Goal: Communication & Community: Participate in discussion

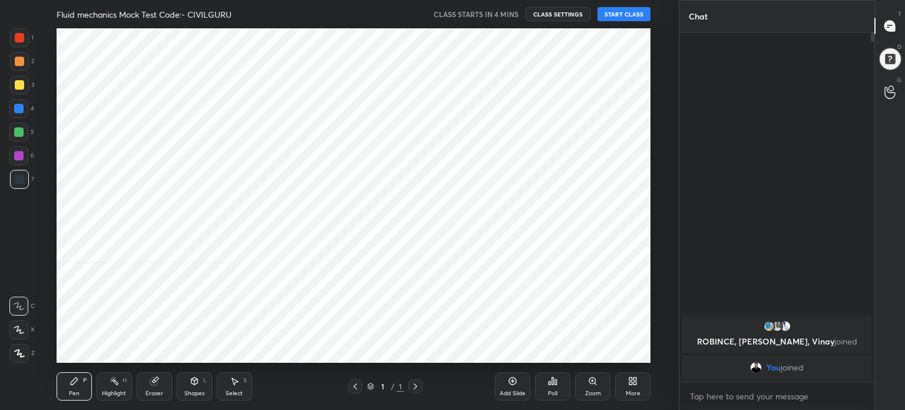
scroll to position [58592, 58295]
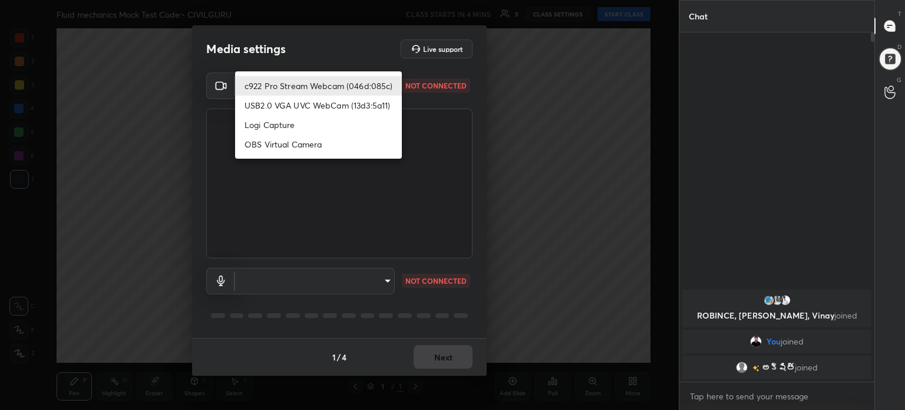
click at [388, 84] on body "1 2 3 4 5 6 7 C X Z C X Z E E Erase all H H Fluid mechanics Mock Test Code:- CI…" at bounding box center [452, 205] width 905 height 410
click at [388, 84] on li "c922 Pro Stream Webcam (046d:085c)" at bounding box center [318, 85] width 167 height 19
type input "933e06d3fdf016d8fdbaa072b4fd79603325856ee7088f44af8bac920ee56f46"
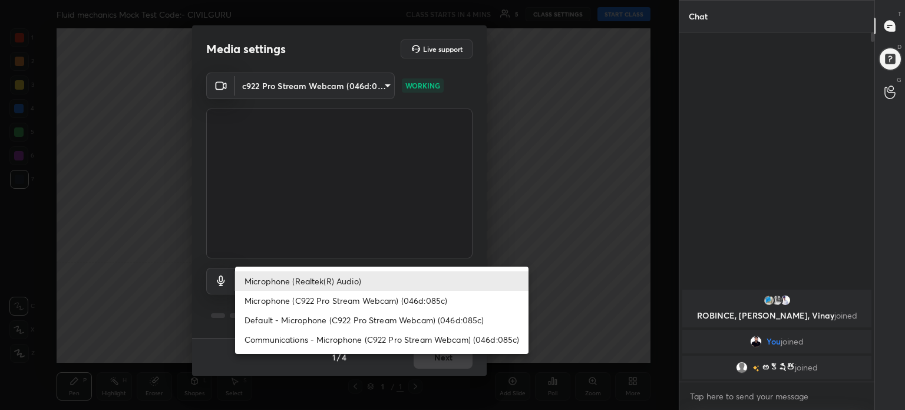
click at [384, 278] on body "1 2 3 4 5 6 7 C X Z C X Z E E Erase all H H Fluid mechanics Mock Test Code:- CI…" at bounding box center [452, 205] width 905 height 410
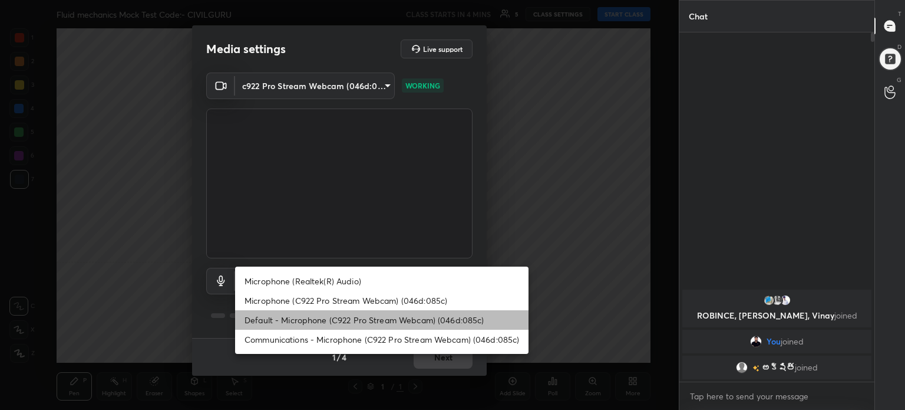
click at [395, 315] on li "Default - Microphone (C922 Pro Stream Webcam) (046d:085c)" at bounding box center [381, 319] width 293 height 19
type input "default"
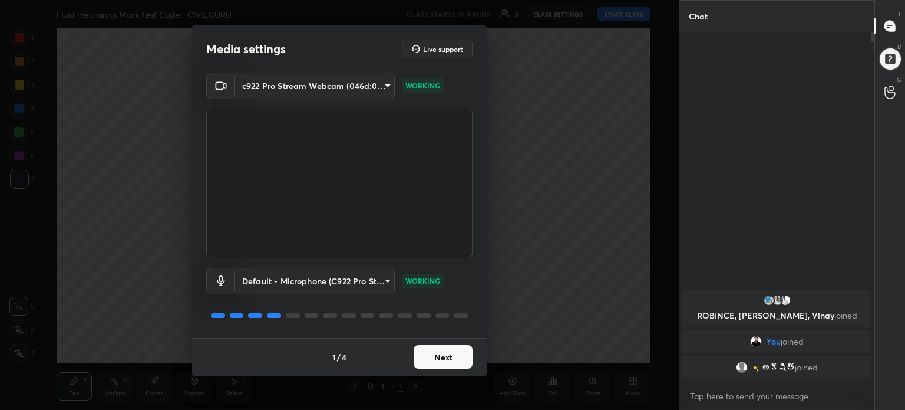
click at [442, 355] on button "Next" at bounding box center [443, 357] width 59 height 24
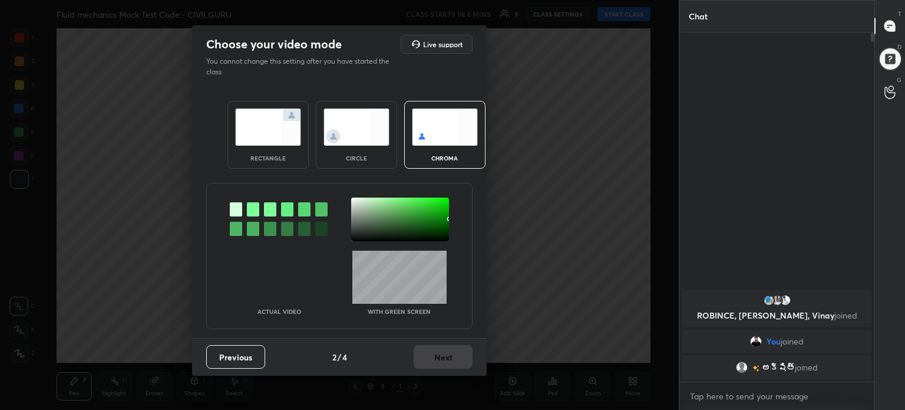
click at [300, 147] on div "rectangle" at bounding box center [267, 135] width 81 height 68
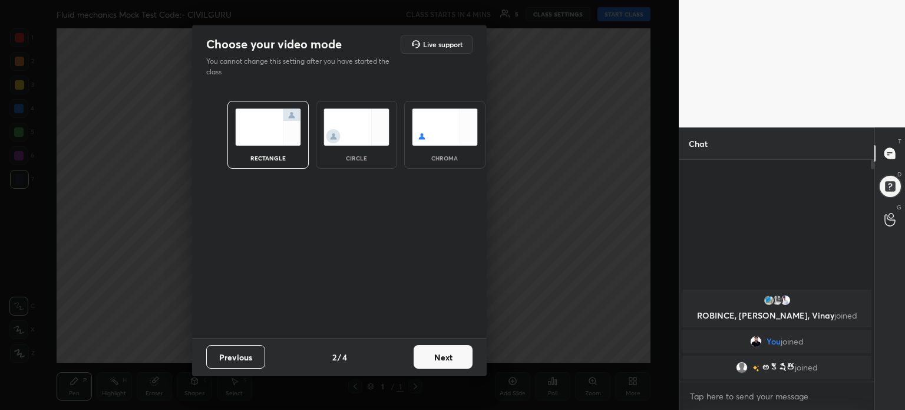
scroll to position [120, 192]
click at [438, 356] on button "Next" at bounding box center [443, 357] width 59 height 24
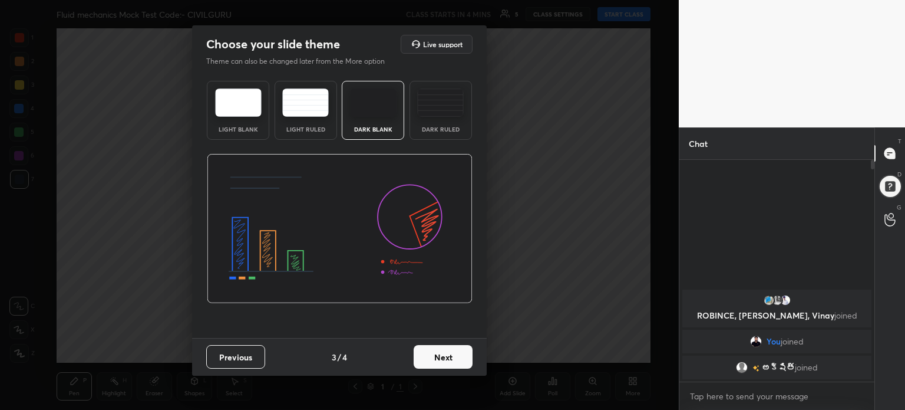
click at [242, 113] on img at bounding box center [238, 102] width 47 height 28
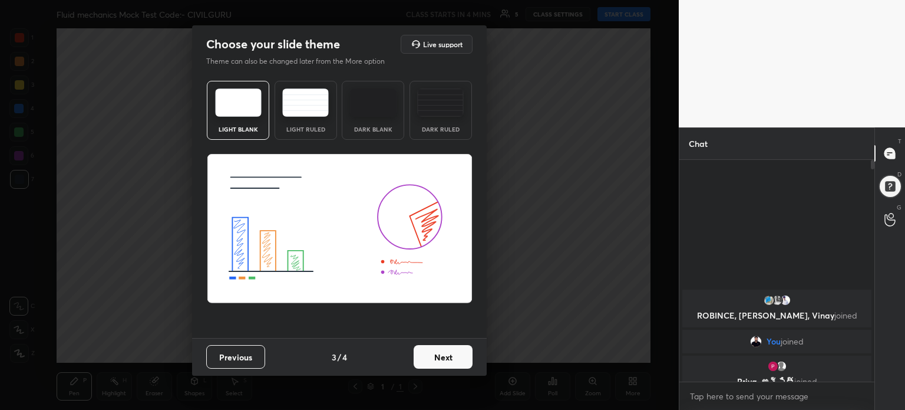
click at [444, 358] on button "Next" at bounding box center [443, 357] width 59 height 24
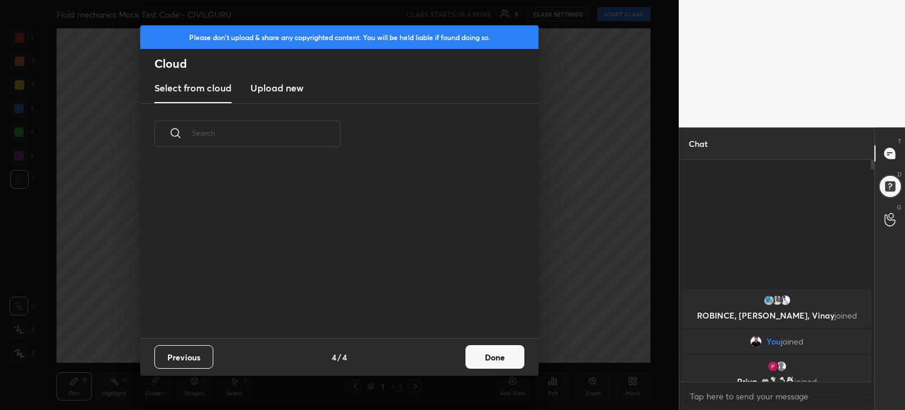
scroll to position [174, 378]
click at [476, 355] on button "Done" at bounding box center [495, 357] width 59 height 24
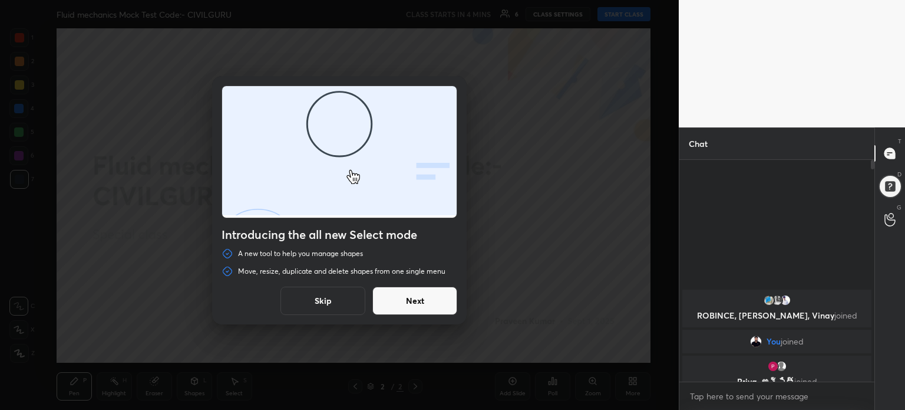
click at [338, 295] on button "Skip" at bounding box center [322, 300] width 85 height 28
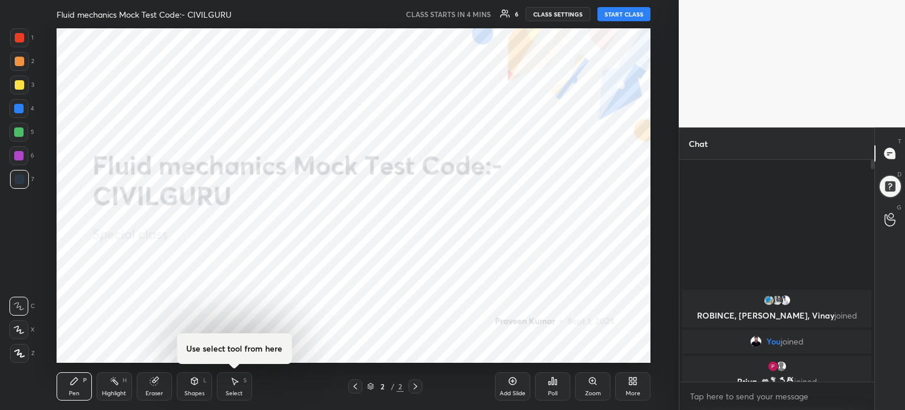
click at [637, 381] on icon at bounding box center [632, 380] width 9 height 9
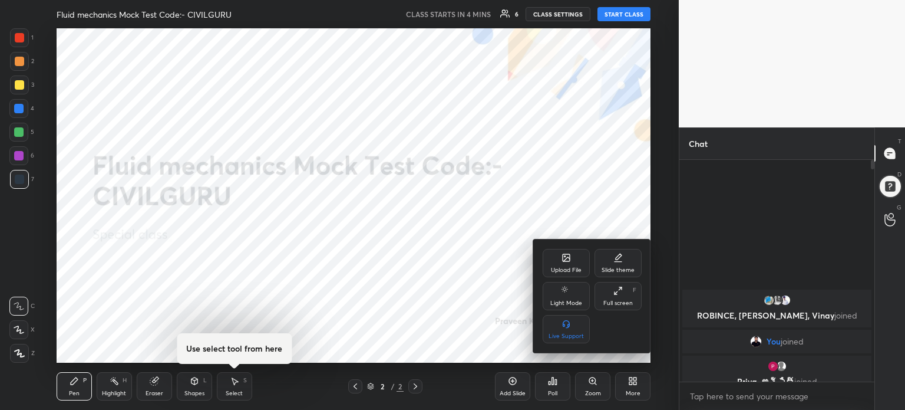
click at [572, 261] on div "Upload File" at bounding box center [566, 263] width 47 height 28
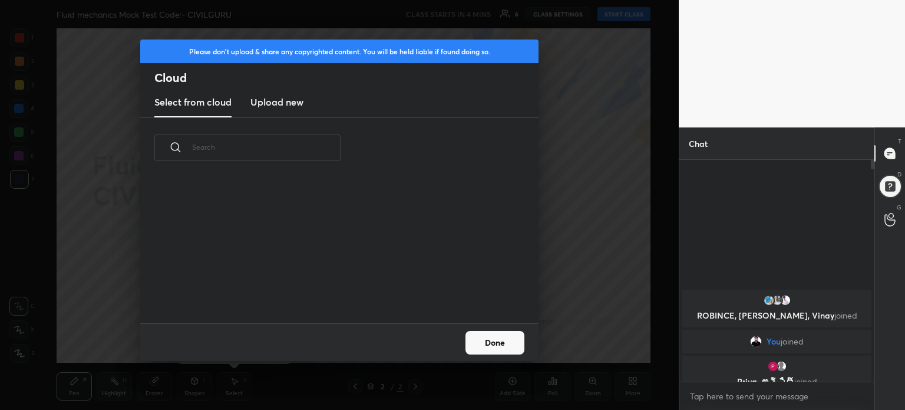
scroll to position [145, 378]
click at [286, 104] on h3 "Upload new" at bounding box center [276, 102] width 53 height 14
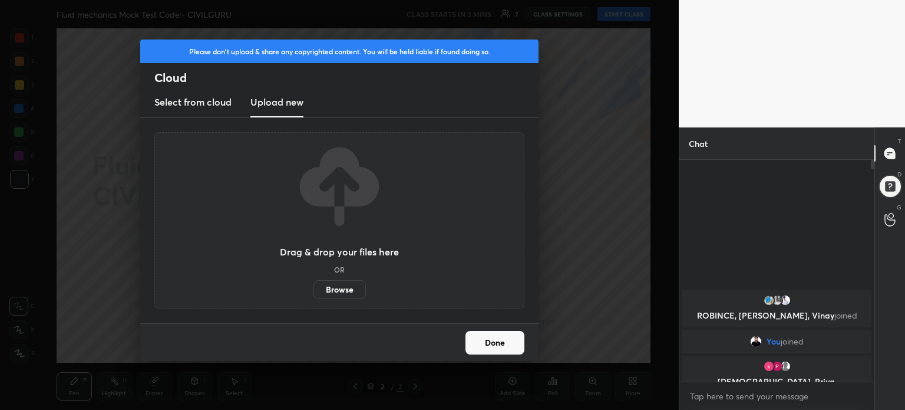
click at [344, 288] on label "Browse" at bounding box center [339, 289] width 52 height 19
click at [313, 288] on input "Browse" at bounding box center [313, 289] width 0 height 19
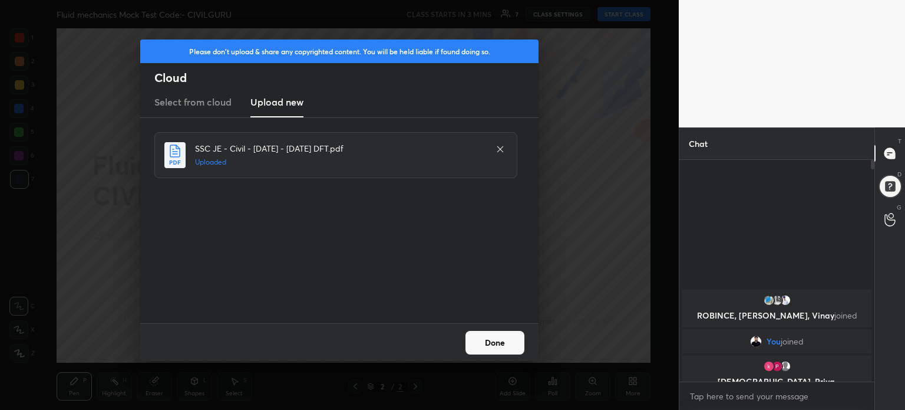
click at [498, 339] on button "Done" at bounding box center [495, 343] width 59 height 24
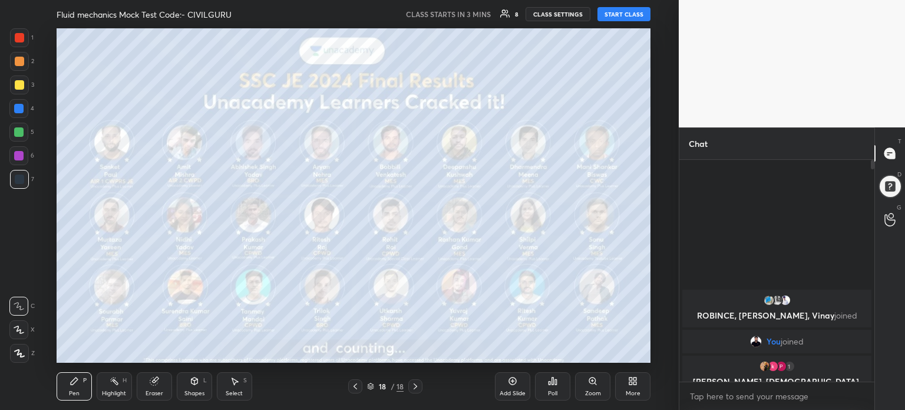
click at [632, 376] on icon at bounding box center [632, 380] width 9 height 9
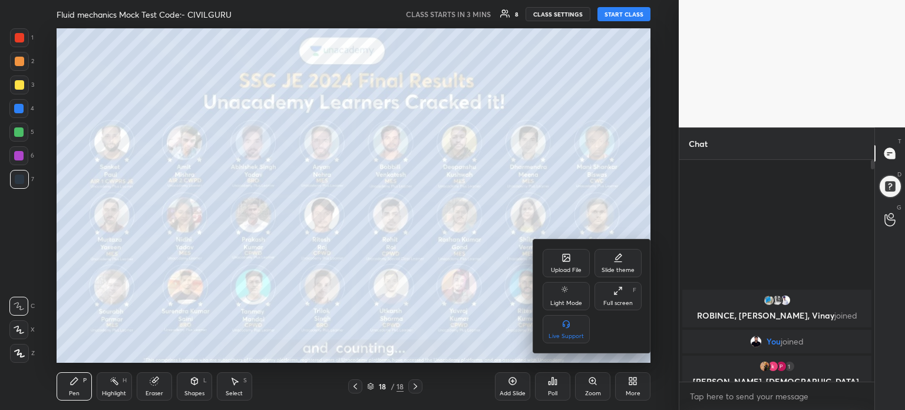
click at [576, 259] on div "Upload File" at bounding box center [566, 263] width 47 height 28
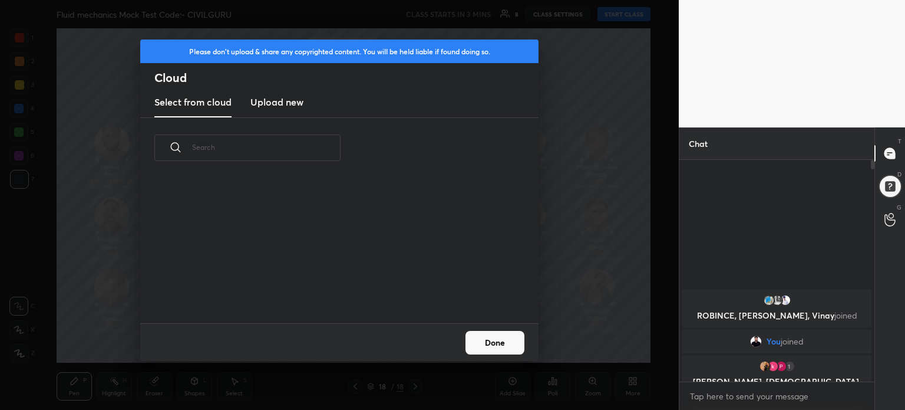
click at [282, 103] on h3 "Upload new" at bounding box center [276, 102] width 53 height 14
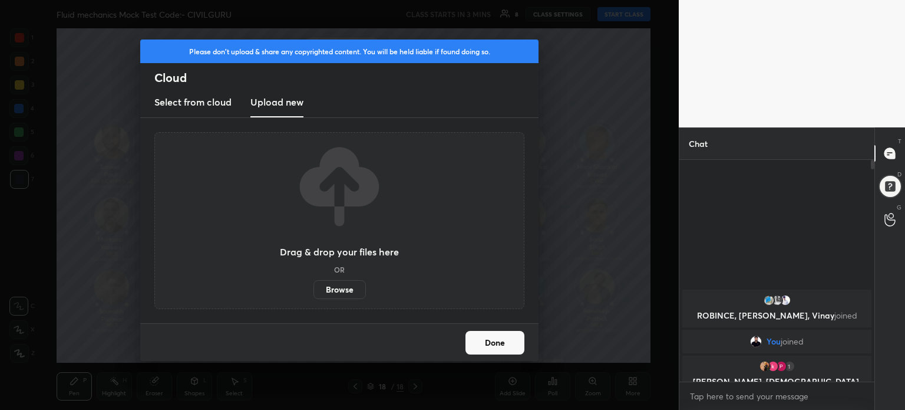
click at [346, 289] on label "Browse" at bounding box center [339, 289] width 52 height 19
click at [313, 289] on input "Browse" at bounding box center [313, 289] width 0 height 19
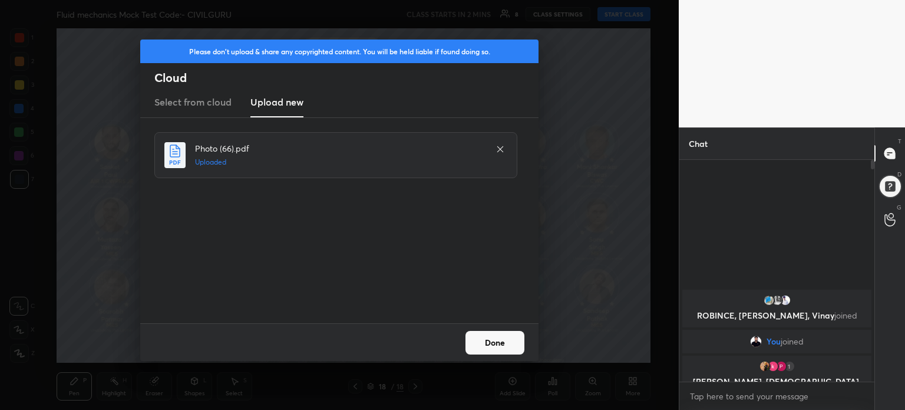
click at [507, 344] on button "Done" at bounding box center [495, 343] width 59 height 24
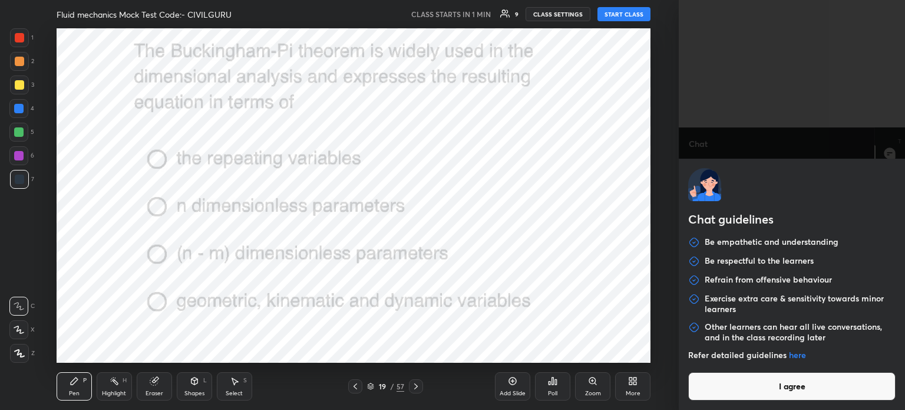
click at [734, 402] on body "1 2 3 4 5 6 7 C X Z C X Z E E Erase all H H Fluid mechanics Mock Test Code:- CI…" at bounding box center [452, 205] width 905 height 410
click at [734, 394] on button "I agree" at bounding box center [791, 386] width 207 height 28
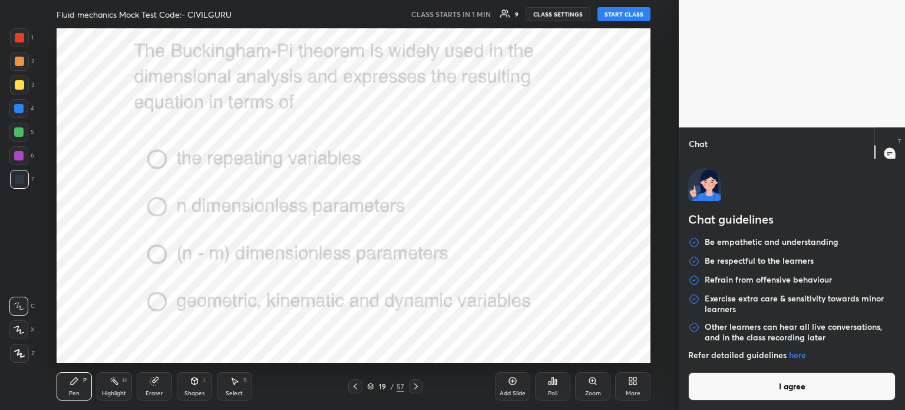
type textarea "x"
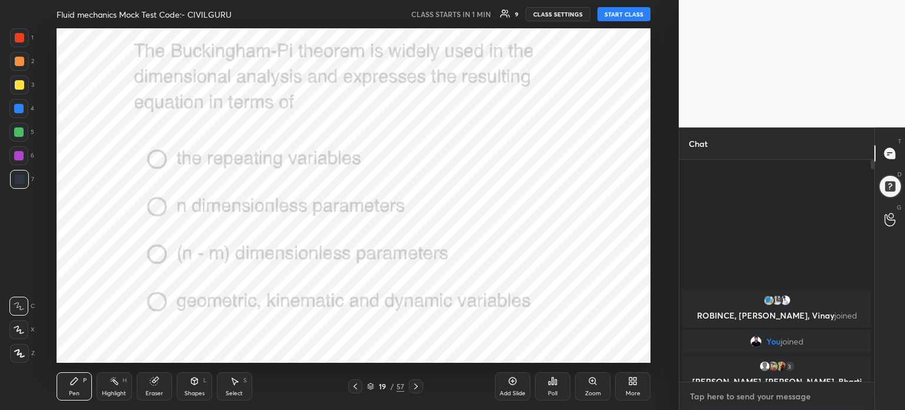
type textarea "T"
type textarea "x"
type textarea "TE"
type textarea "x"
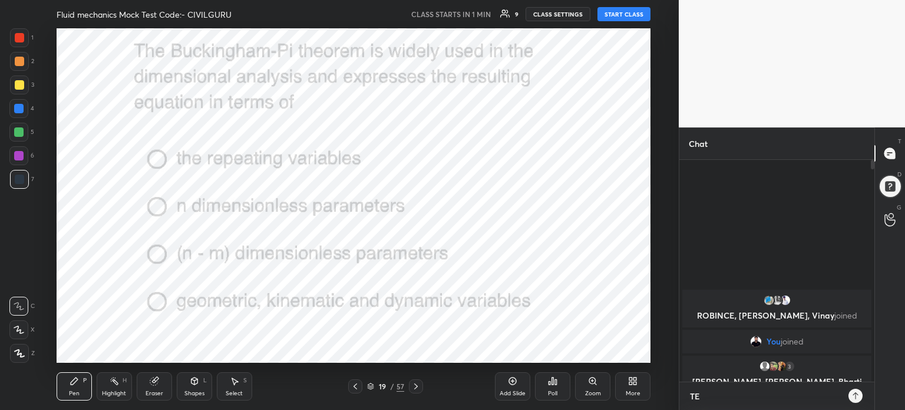
type textarea "TEL"
type textarea "x"
type textarea "TELE"
type textarea "x"
type textarea "TELEG"
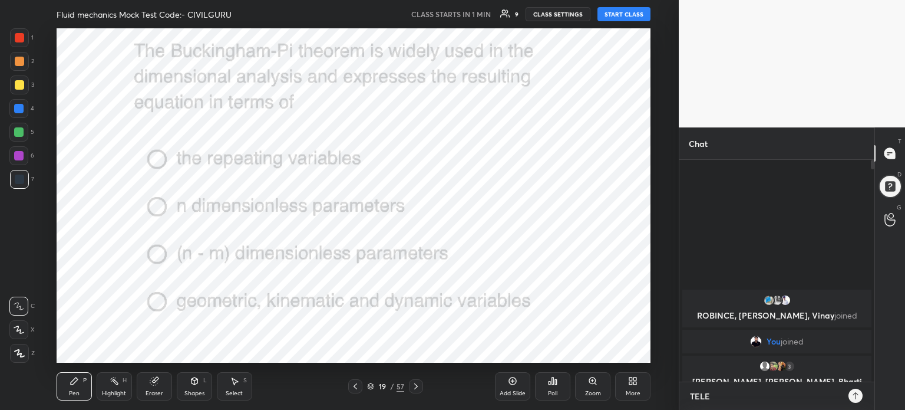
type textarea "x"
type textarea "TELEGR"
type textarea "x"
type textarea "TELEGRA"
type textarea "x"
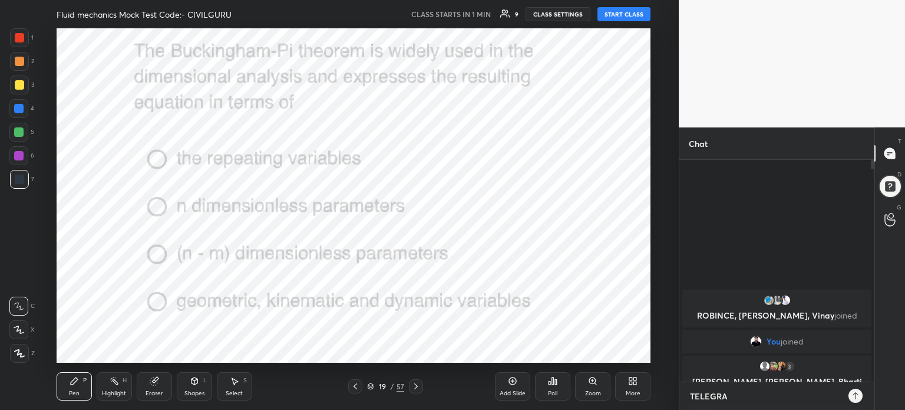
type textarea "TELEGRAM"
type textarea "x"
type textarea "TELEGRAM"
type textarea "x"
type textarea "TELEGRAM J"
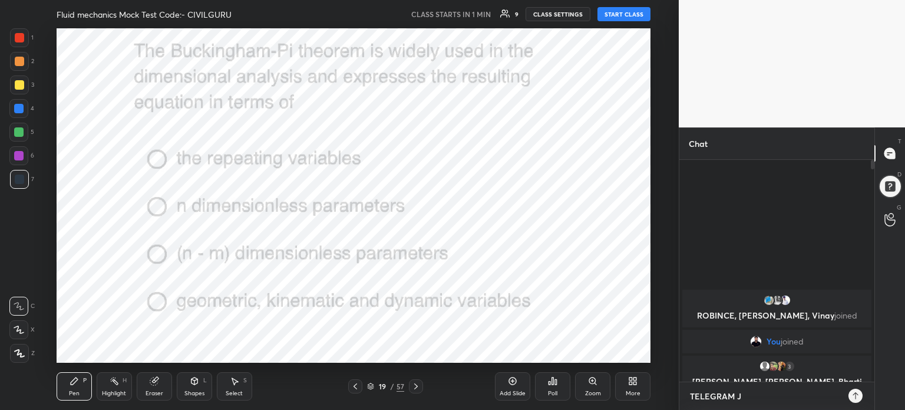
type textarea "x"
type textarea "TELEGRAM JO"
type textarea "x"
type textarea "TELEGRAM JOI"
type textarea "x"
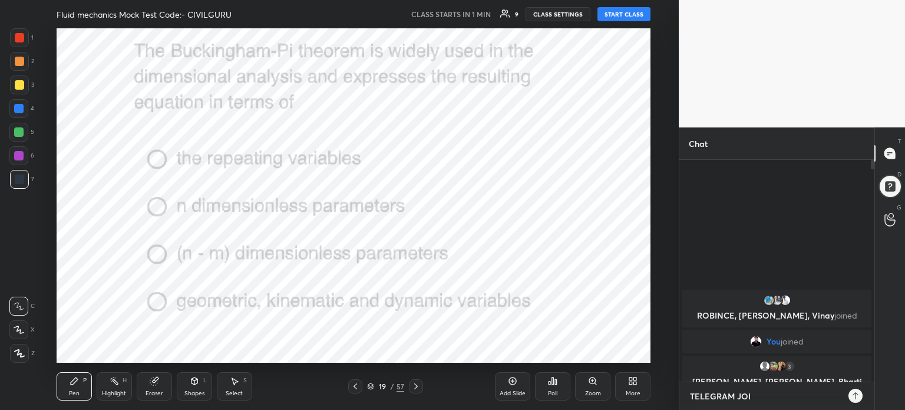
type textarea "TELEGRAM JOIN"
type textarea "x"
type textarea "TELEGRAM JOIN"
type textarea "x"
paste textarea "[URL][DOMAIN_NAME]"
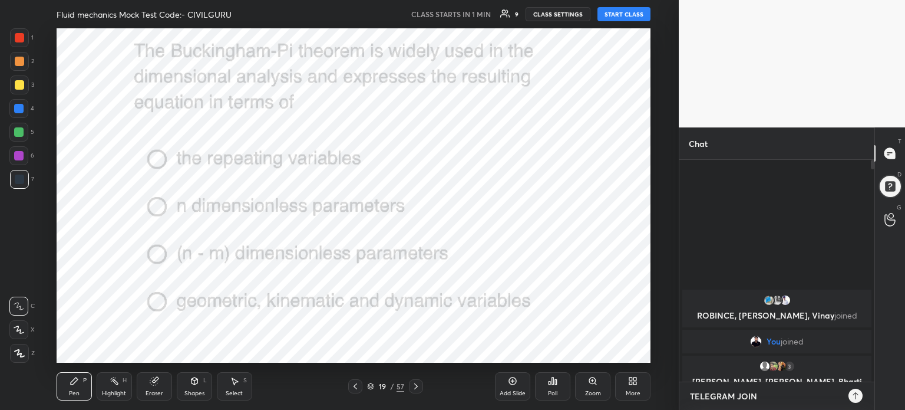
type textarea "TELEGRAM JOIN [URL][DOMAIN_NAME]"
type textarea "x"
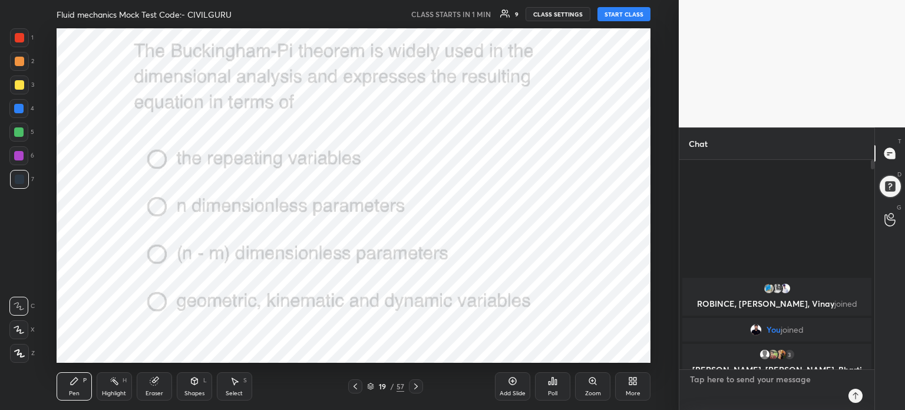
scroll to position [218, 192]
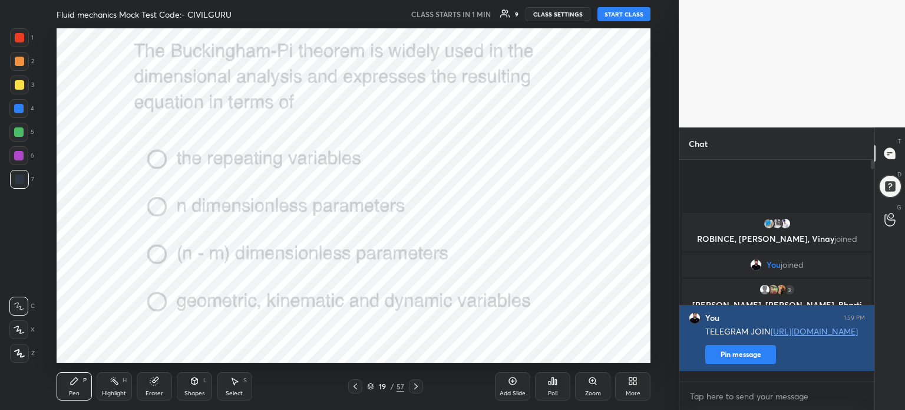
click at [746, 361] on button "Pin message" at bounding box center [740, 354] width 71 height 19
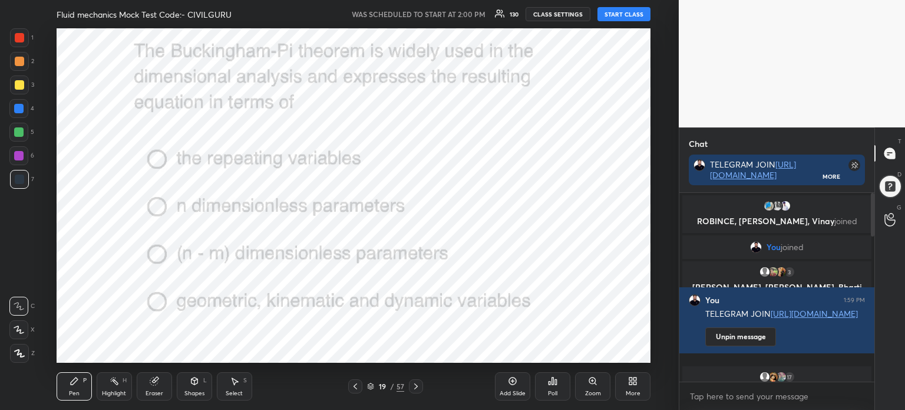
click at [361, 398] on div "Pen P Highlight H Eraser Shapes L Select S 19 / 57 Add Slide Poll Zoom More" at bounding box center [354, 385] width 594 height 47
click at [372, 386] on icon at bounding box center [370, 385] width 7 height 7
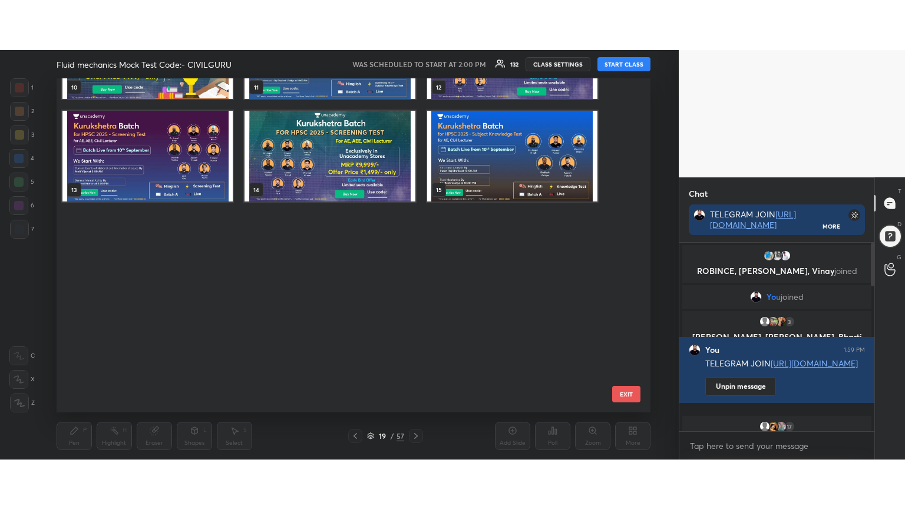
scroll to position [0, 0]
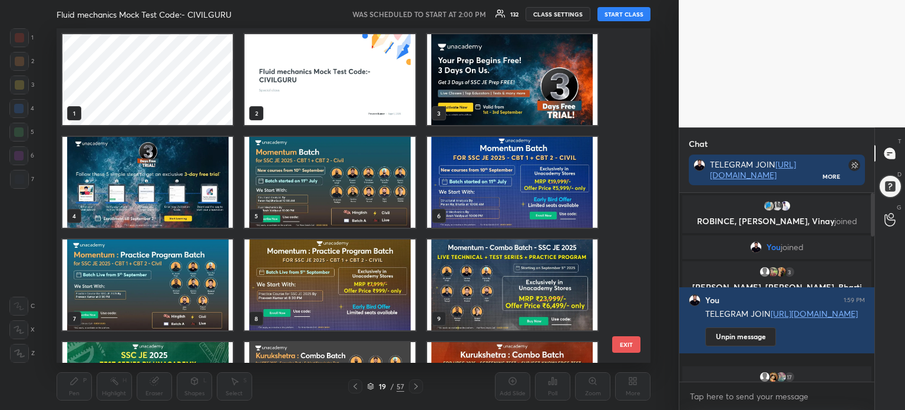
click at [325, 74] on img "grid" at bounding box center [330, 79] width 170 height 91
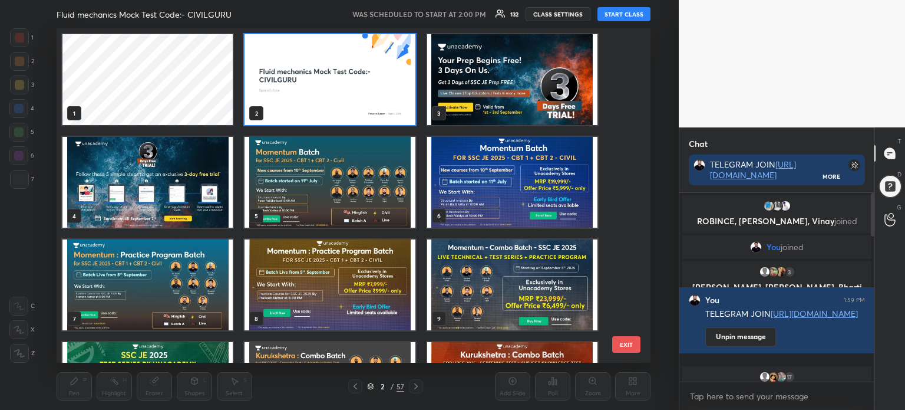
click at [322, 75] on img "grid" at bounding box center [330, 79] width 170 height 91
click at [324, 77] on img "grid" at bounding box center [330, 79] width 170 height 91
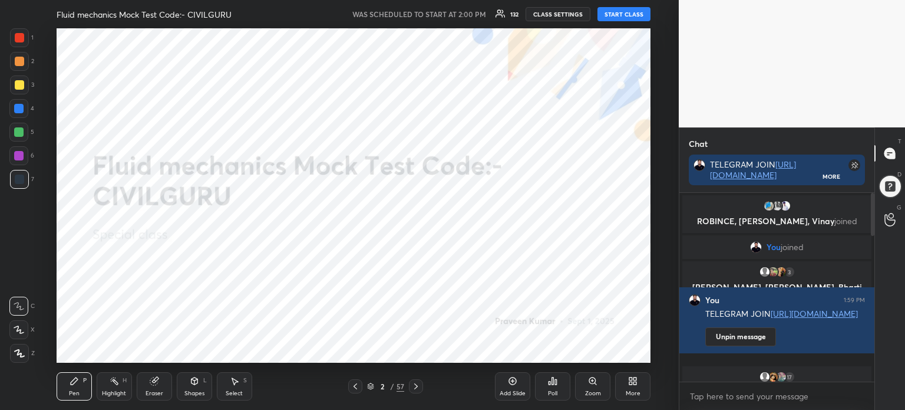
click at [636, 388] on div "More" at bounding box center [632, 386] width 35 height 28
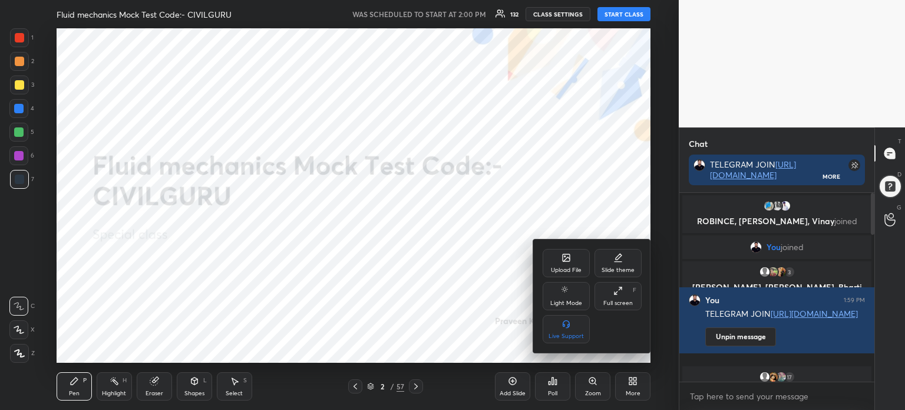
click at [620, 295] on icon at bounding box center [617, 290] width 9 height 9
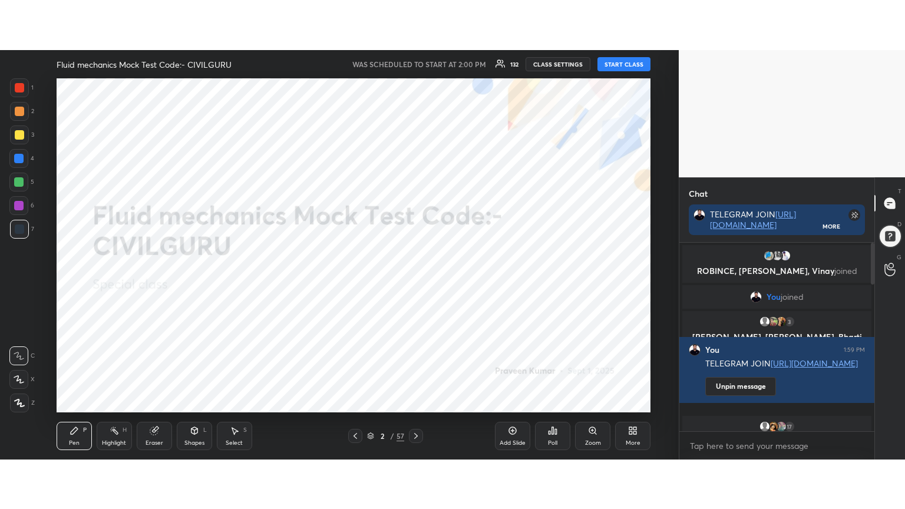
scroll to position [187, 192]
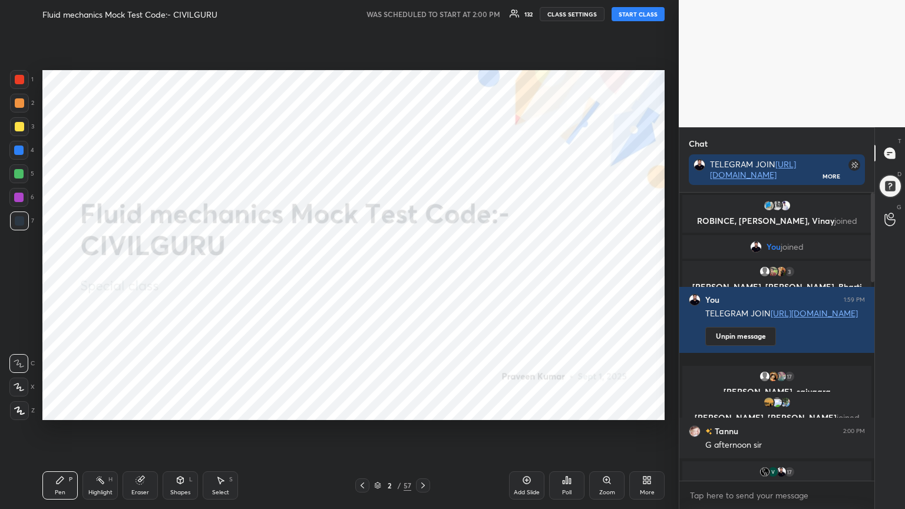
click at [629, 18] on button "START CLASS" at bounding box center [638, 14] width 53 height 14
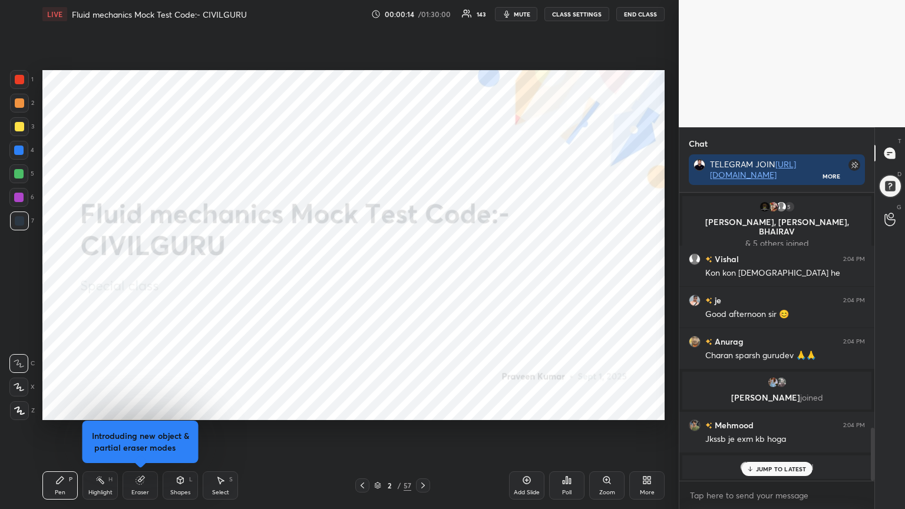
scroll to position [1164, 0]
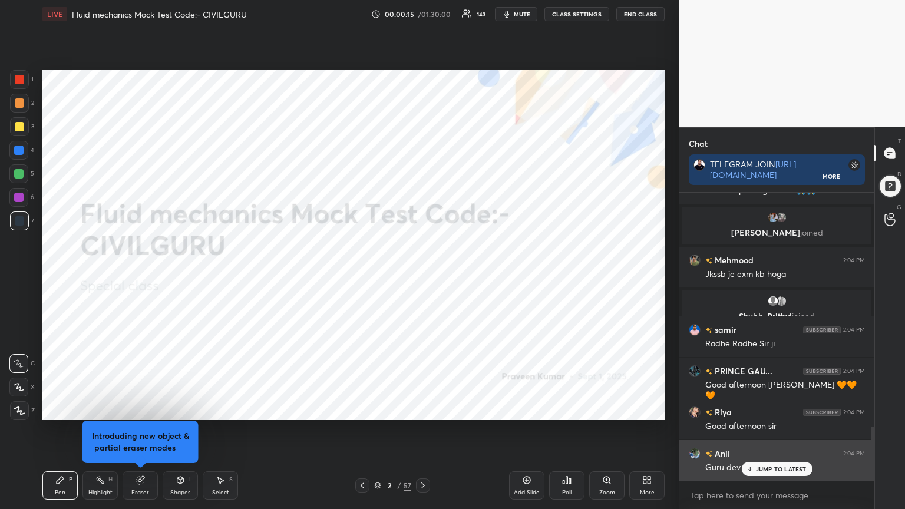
click at [775, 409] on p "JUMP TO LATEST" at bounding box center [781, 469] width 51 height 7
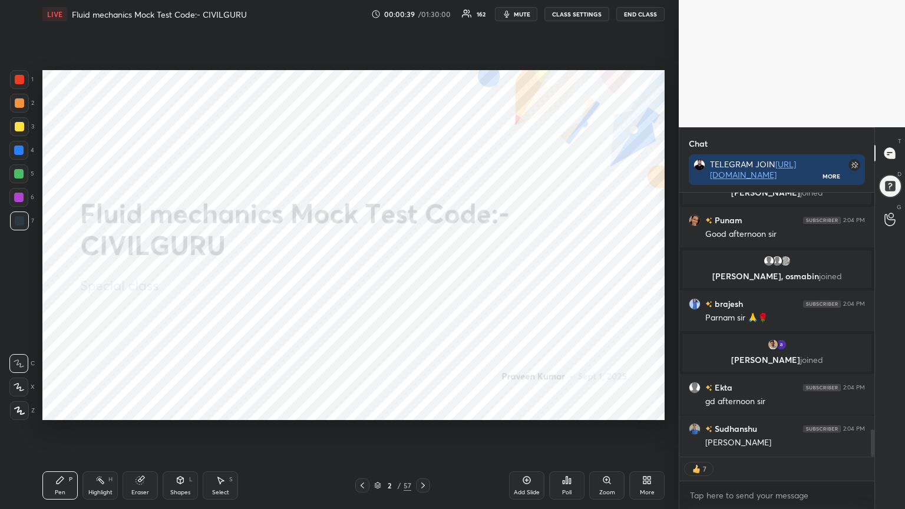
scroll to position [2365, 0]
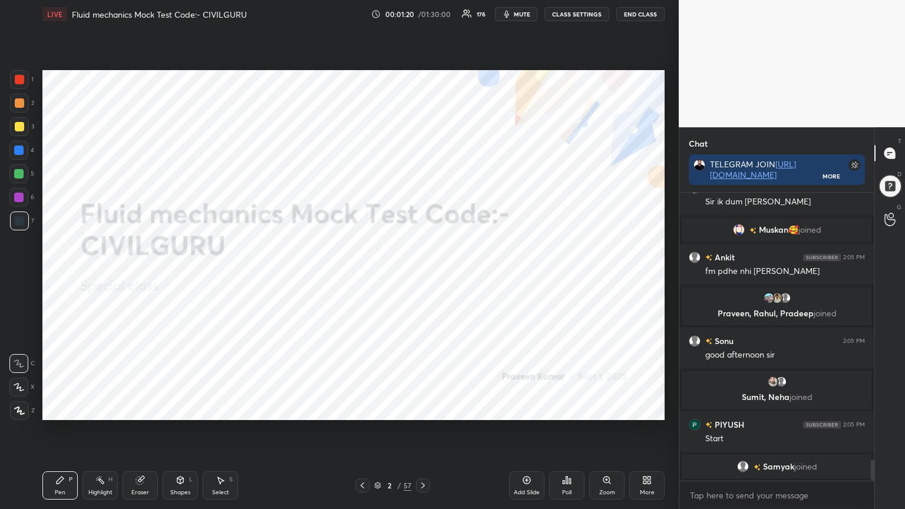
click at [424, 409] on icon at bounding box center [422, 485] width 9 height 9
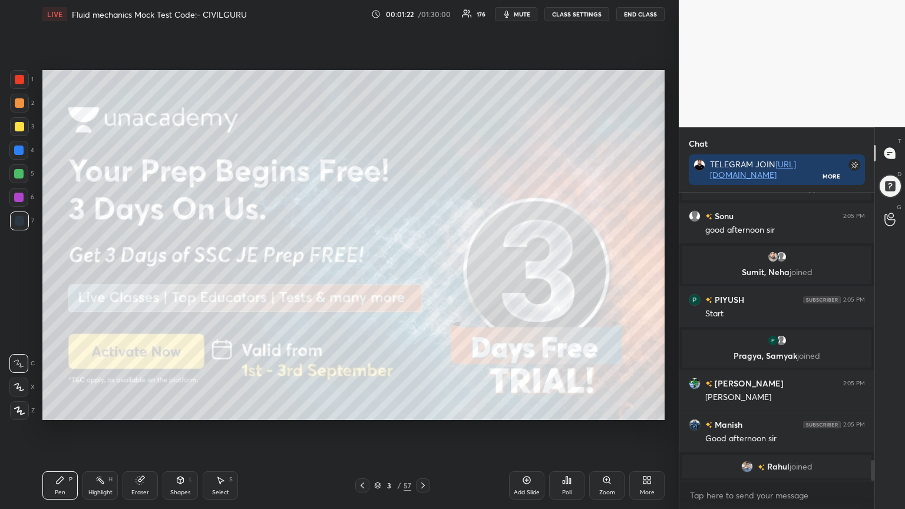
click at [22, 80] on div at bounding box center [19, 79] width 9 height 9
click at [18, 409] on icon at bounding box center [19, 410] width 9 height 7
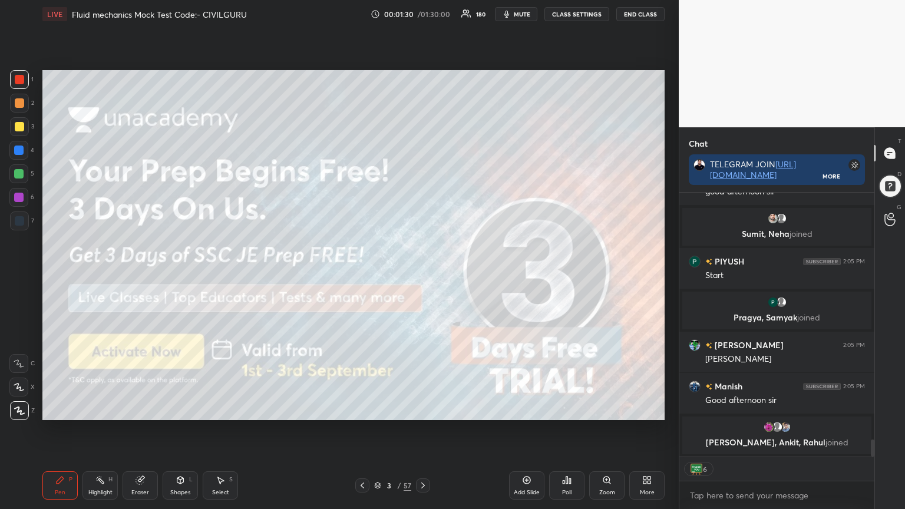
click at [419, 409] on icon at bounding box center [422, 485] width 9 height 9
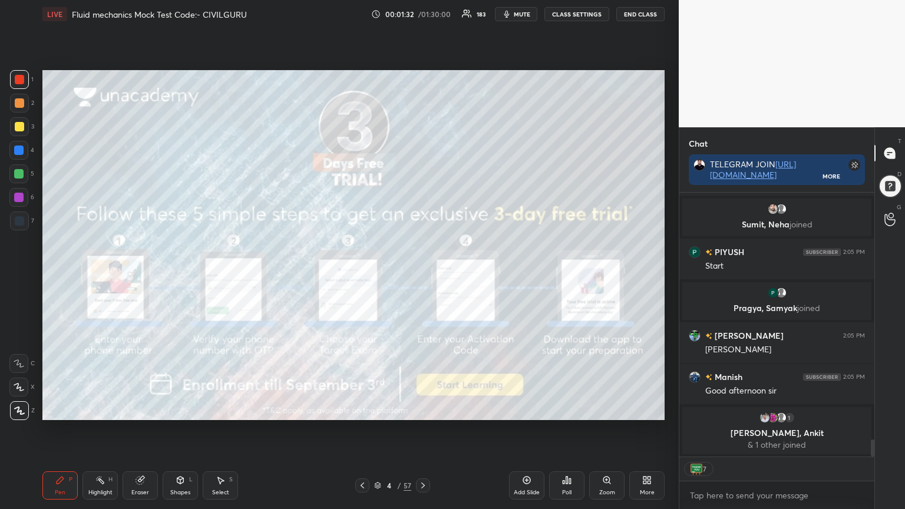
click at [358, 409] on icon at bounding box center [362, 485] width 9 height 9
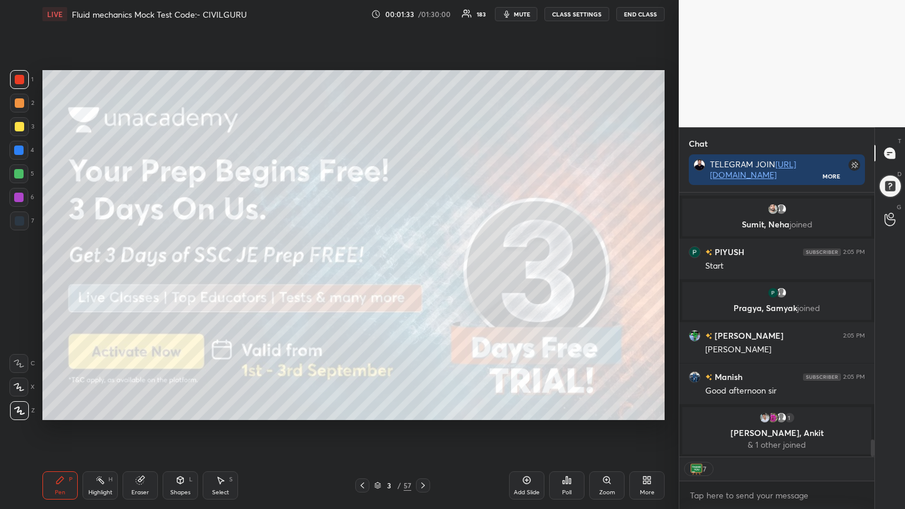
click at [424, 409] on icon at bounding box center [422, 485] width 9 height 9
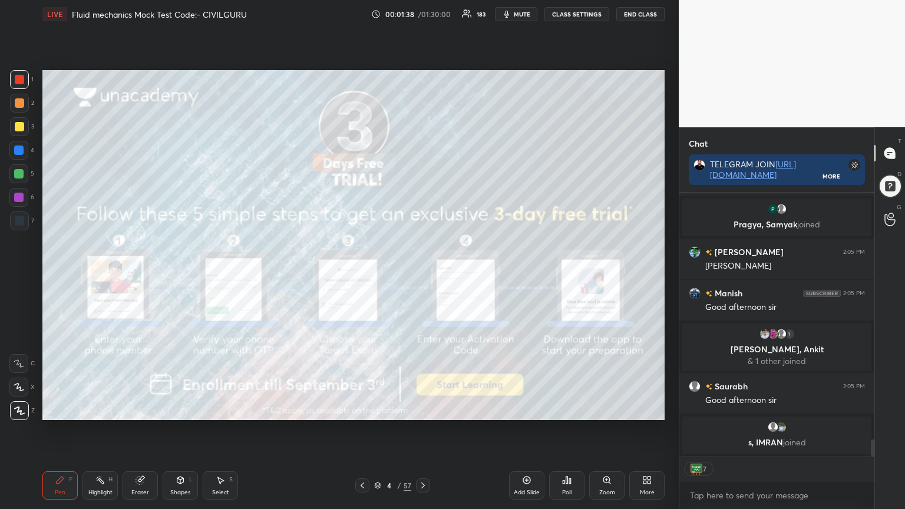
click at [424, 409] on icon at bounding box center [422, 485] width 9 height 9
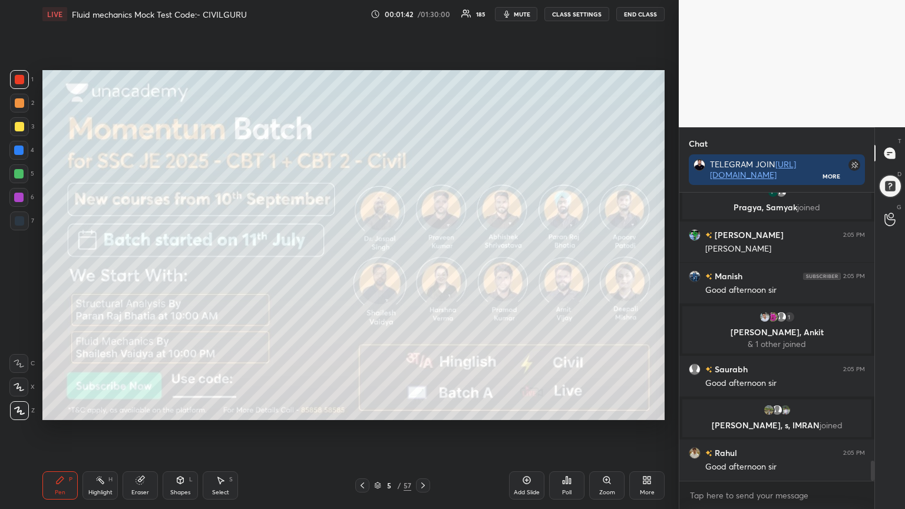
click at [422, 409] on icon at bounding box center [422, 485] width 9 height 9
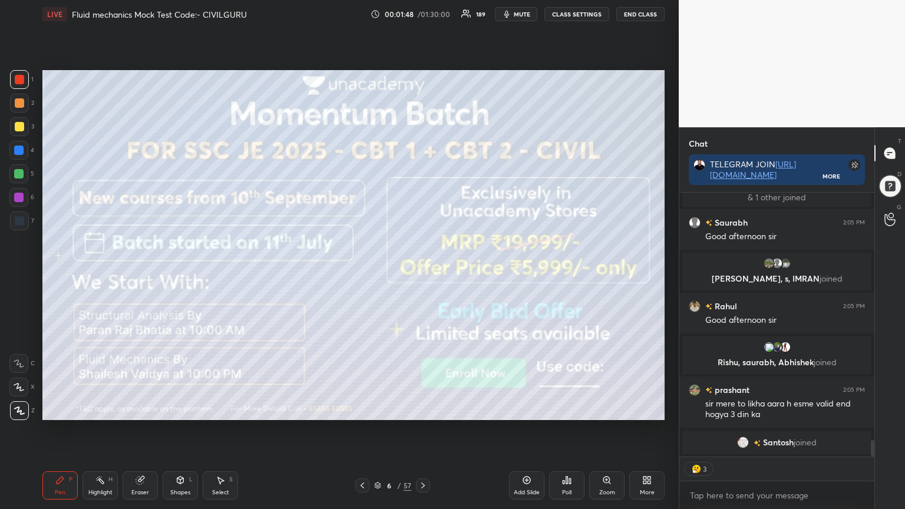
click at [367, 409] on div "Setting up your live class Poll for secs No correct answer Start poll" at bounding box center [354, 245] width 632 height 434
click at [414, 409] on div "6 / 57" at bounding box center [392, 485] width 75 height 14
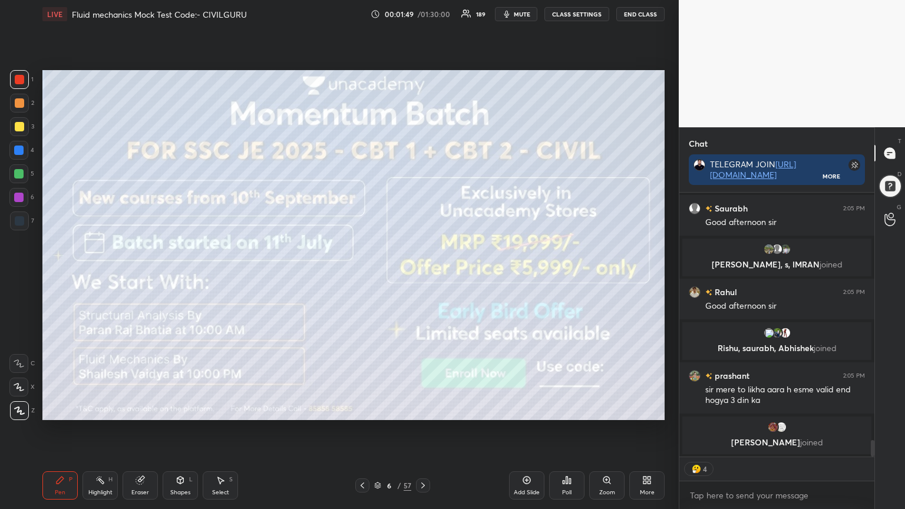
click at [426, 409] on icon at bounding box center [422, 485] width 9 height 9
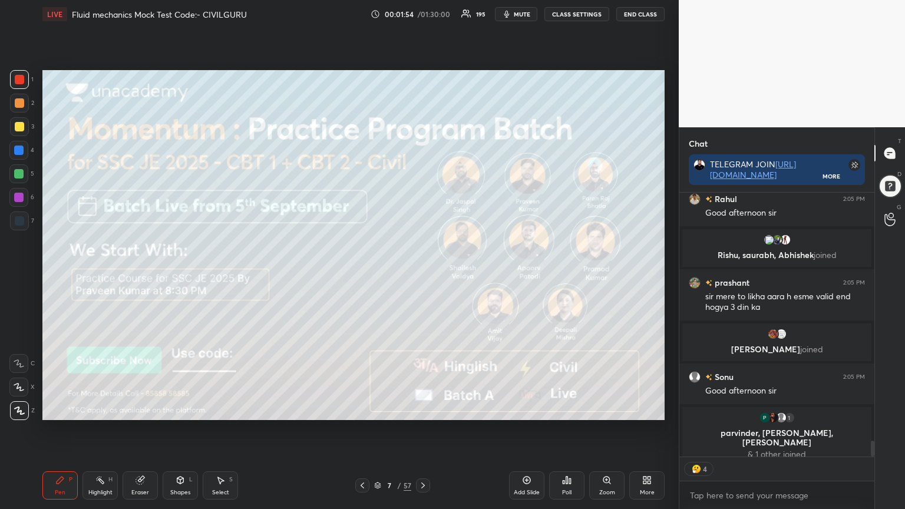
click at [356, 409] on div at bounding box center [362, 485] width 14 height 14
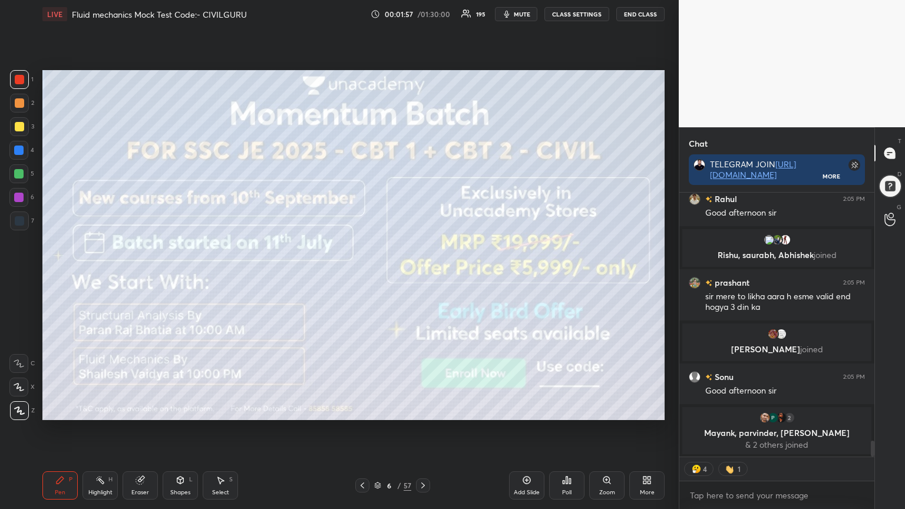
click at [421, 409] on icon at bounding box center [422, 485] width 9 height 9
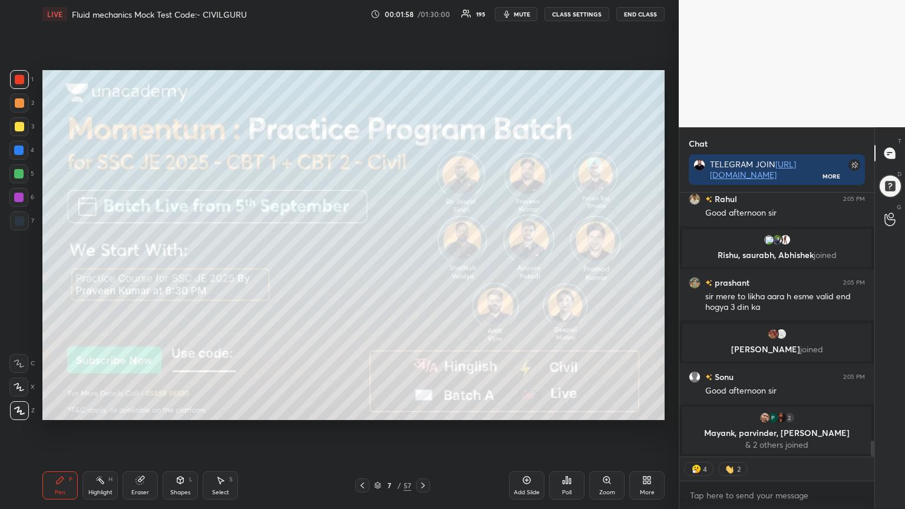
click at [418, 409] on icon at bounding box center [422, 485] width 9 height 9
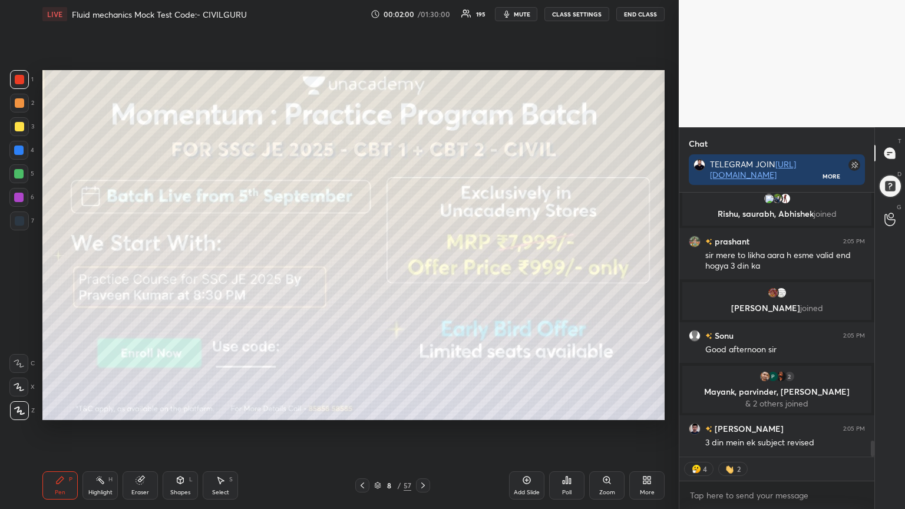
scroll to position [4152, 0]
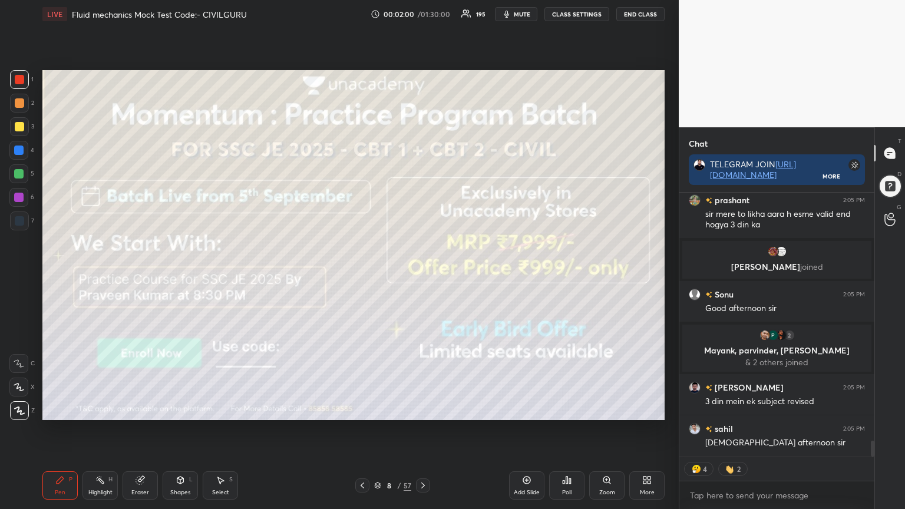
click at [362, 409] on icon at bounding box center [362, 485] width 9 height 9
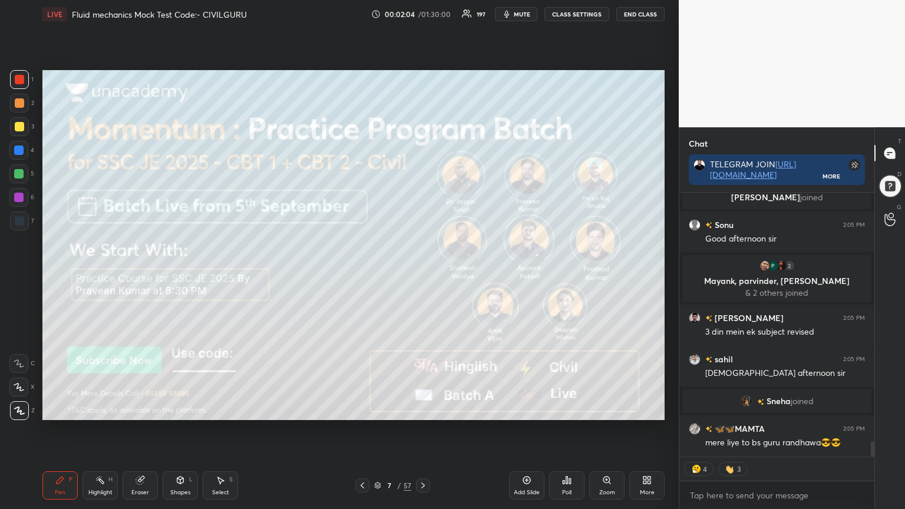
scroll to position [4252, 0]
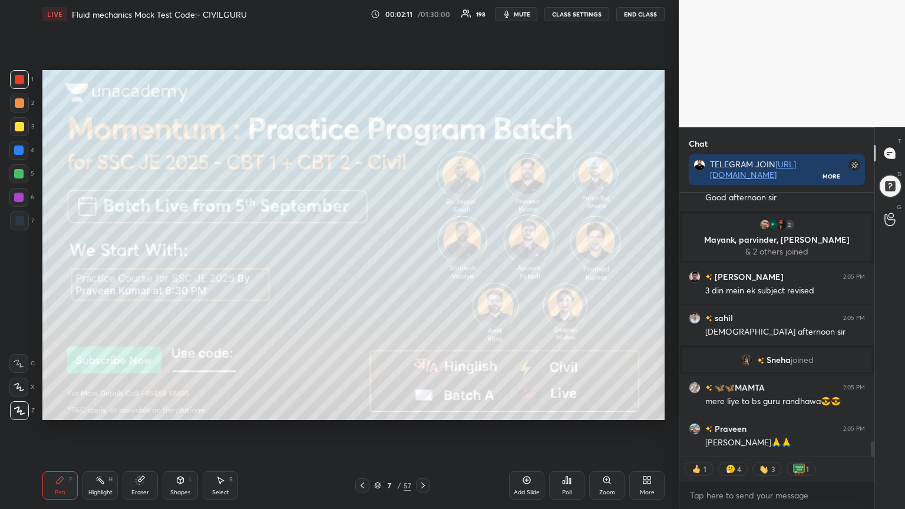
click at [424, 409] on icon at bounding box center [422, 485] width 9 height 9
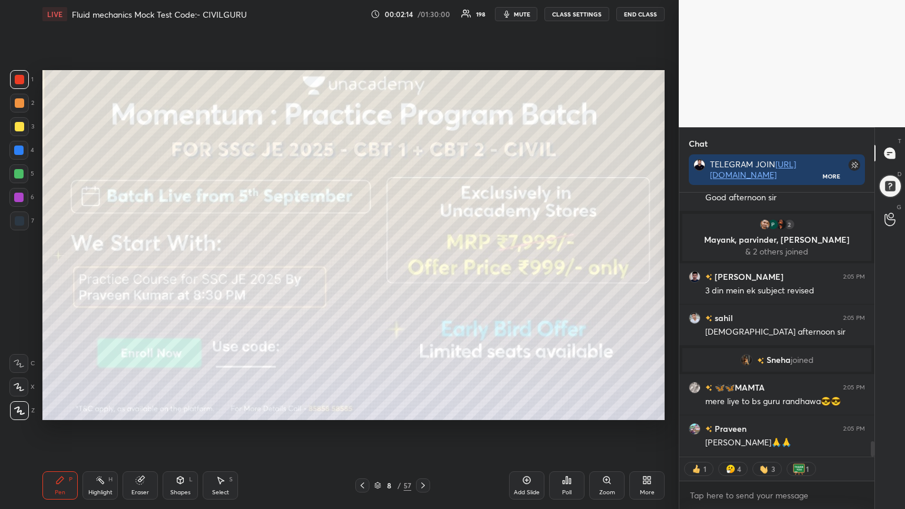
click at [423, 409] on icon at bounding box center [423, 486] width 4 height 6
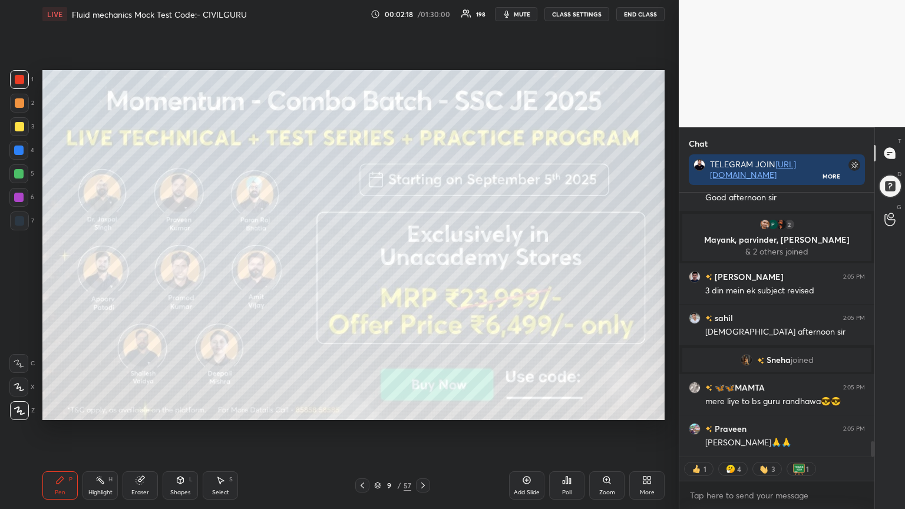
scroll to position [4280, 0]
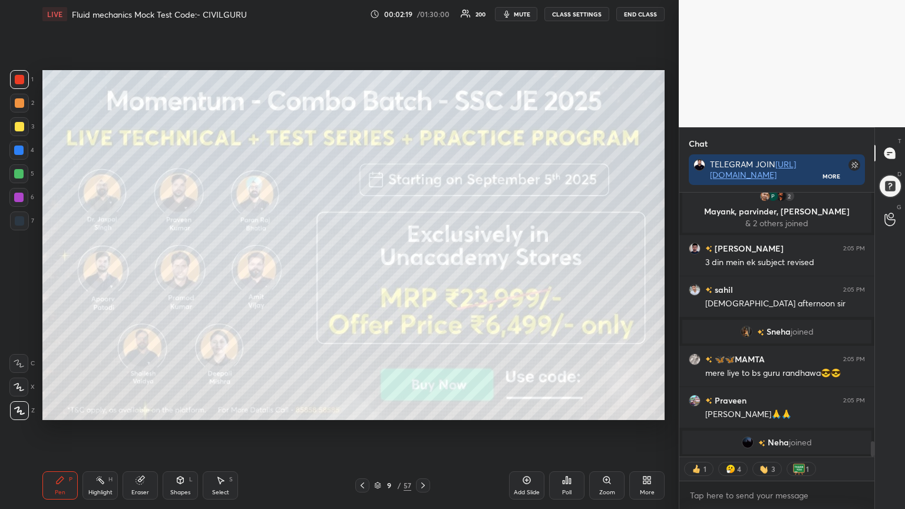
click at [422, 409] on icon at bounding box center [422, 485] width 9 height 9
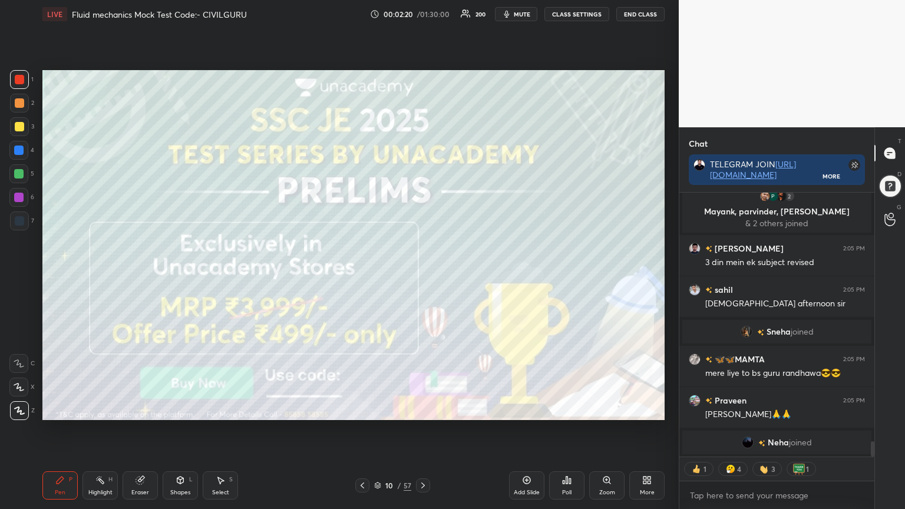
click at [424, 409] on icon at bounding box center [422, 485] width 9 height 9
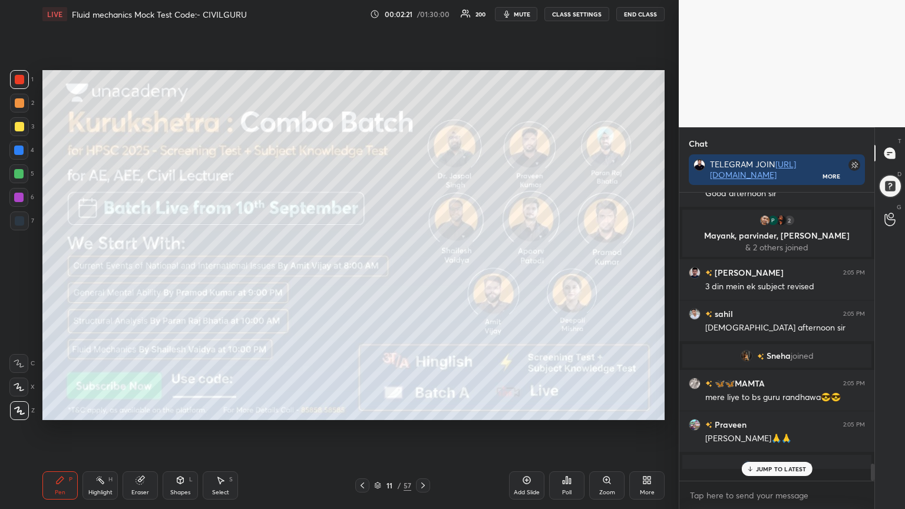
scroll to position [285, 192]
click at [423, 409] on icon at bounding box center [423, 486] width 4 height 6
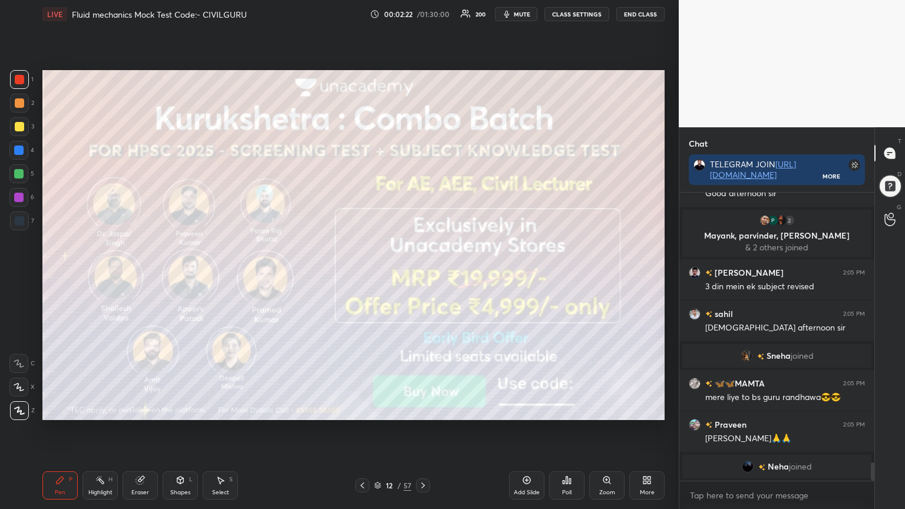
click at [422, 409] on icon at bounding box center [423, 486] width 4 height 6
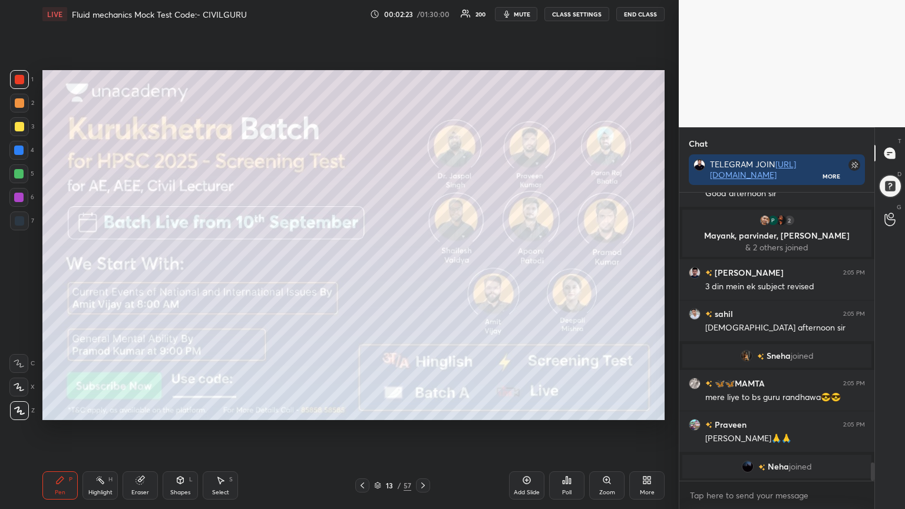
click at [423, 409] on icon at bounding box center [422, 485] width 9 height 9
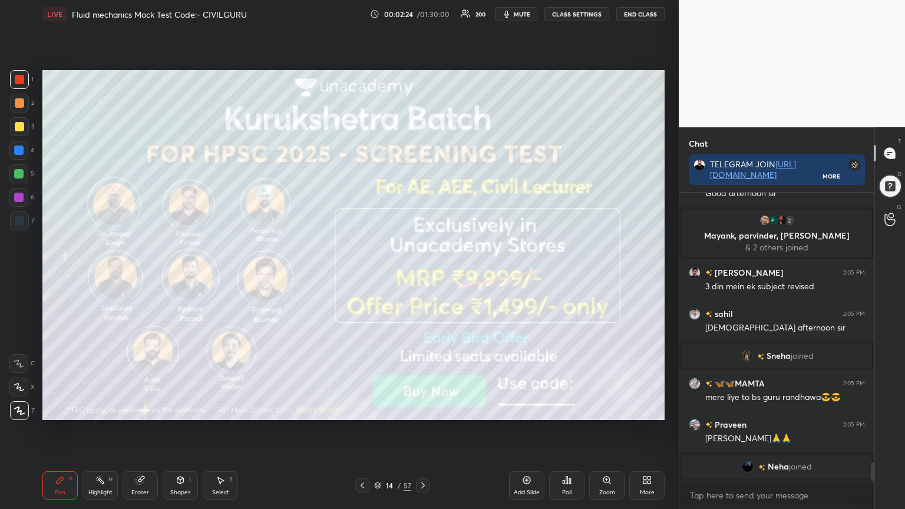
scroll to position [4270, 0]
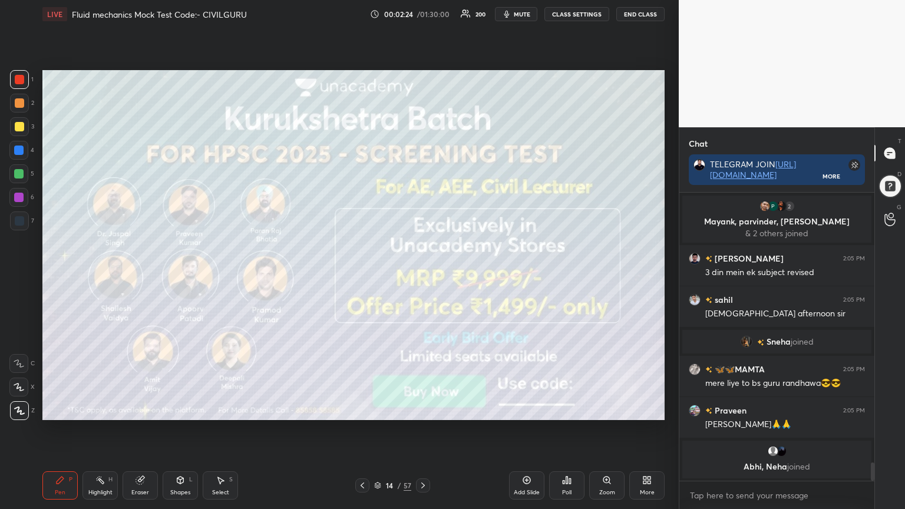
click at [424, 409] on div at bounding box center [423, 485] width 14 height 14
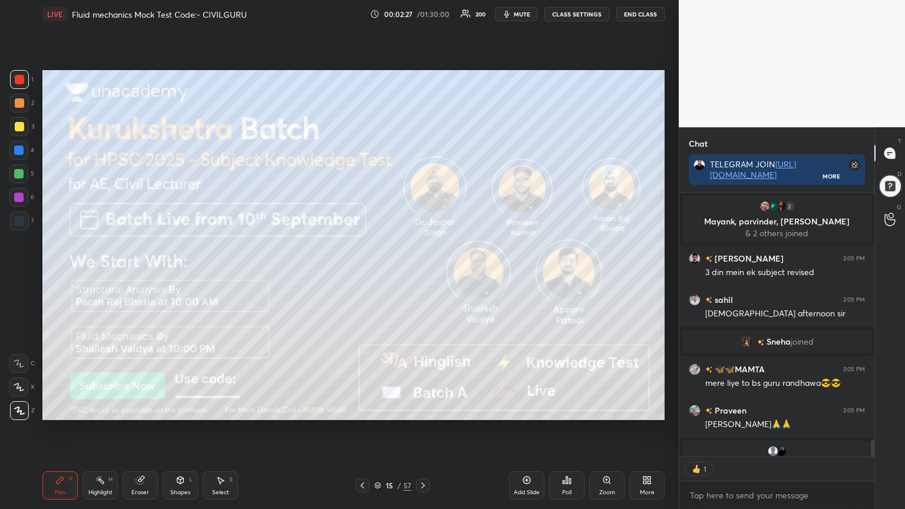
scroll to position [4286, 0]
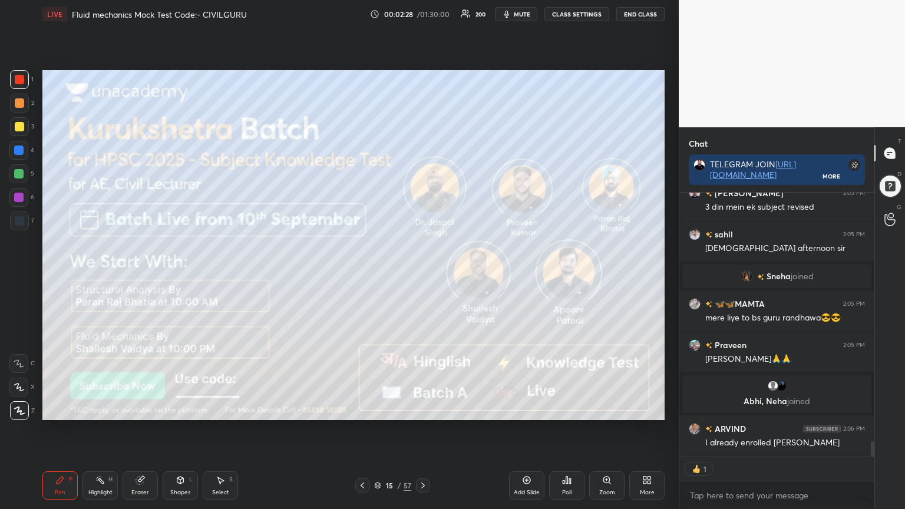
click at [424, 409] on icon at bounding box center [422, 485] width 9 height 9
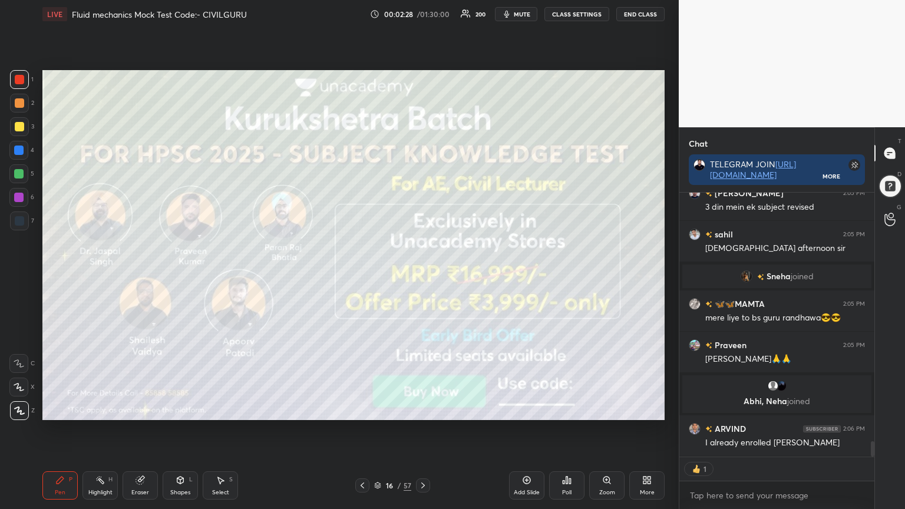
click at [421, 409] on icon at bounding box center [423, 486] width 4 height 6
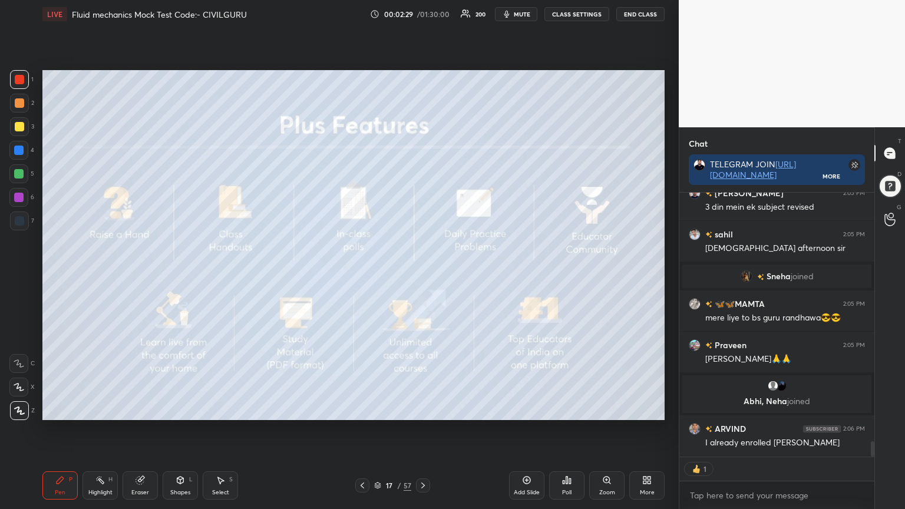
click at [420, 409] on icon at bounding box center [422, 485] width 9 height 9
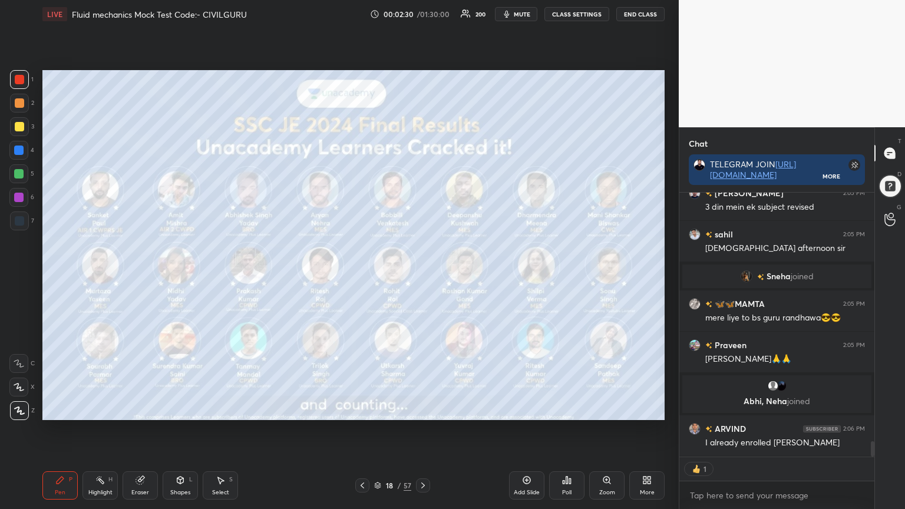
scroll to position [4315, 0]
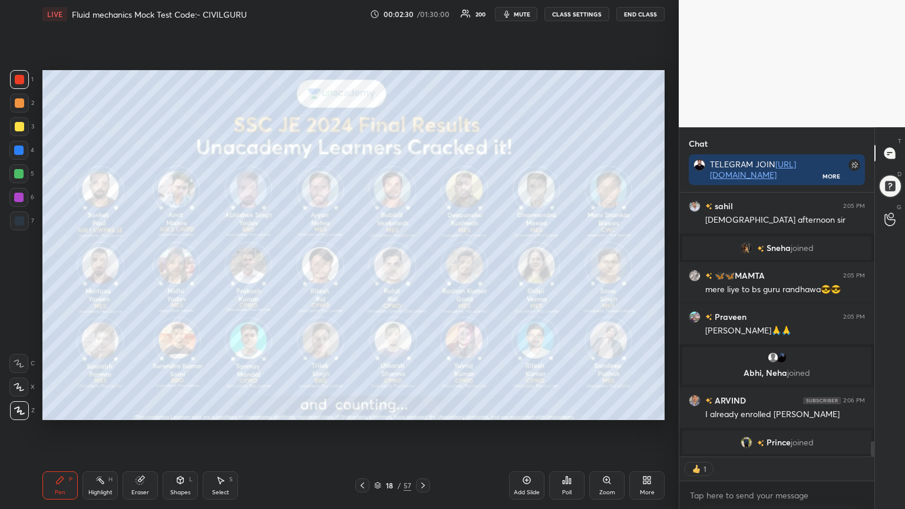
click at [379, 409] on icon at bounding box center [377, 485] width 7 height 7
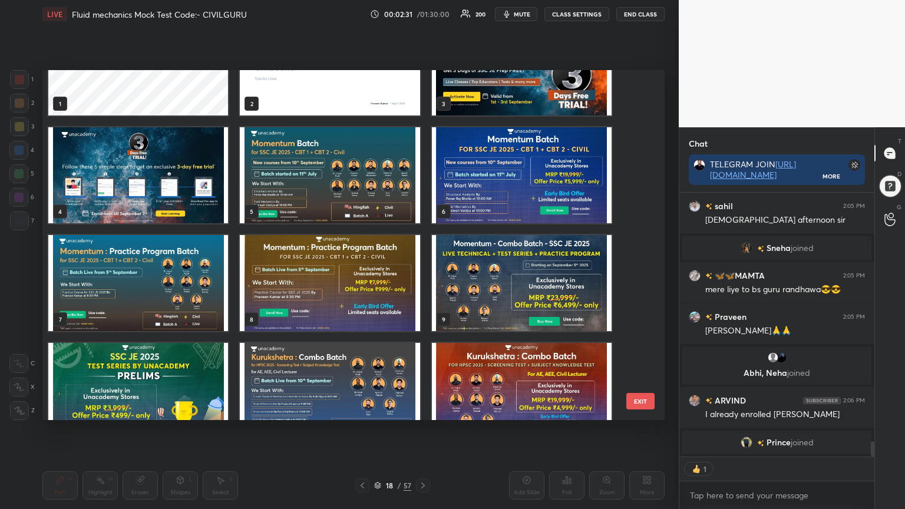
scroll to position [8, 0]
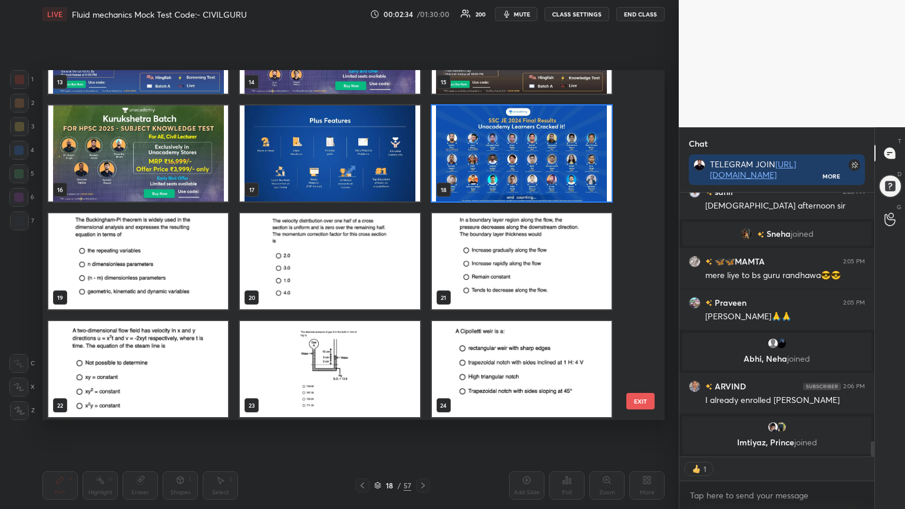
click at [177, 275] on img "grid" at bounding box center [138, 261] width 180 height 96
click at [174, 277] on img "grid" at bounding box center [138, 261] width 180 height 96
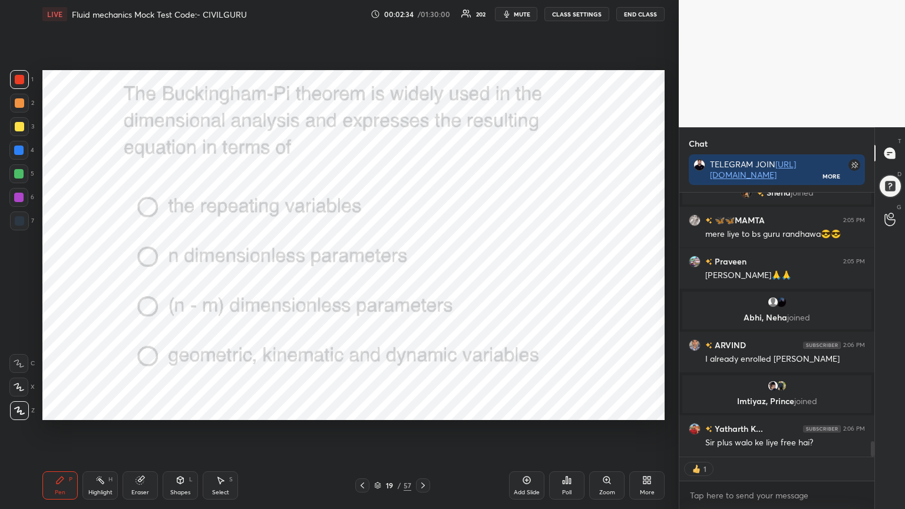
click at [176, 278] on img "grid" at bounding box center [138, 261] width 180 height 96
click at [564, 409] on div "Poll" at bounding box center [566, 485] width 35 height 28
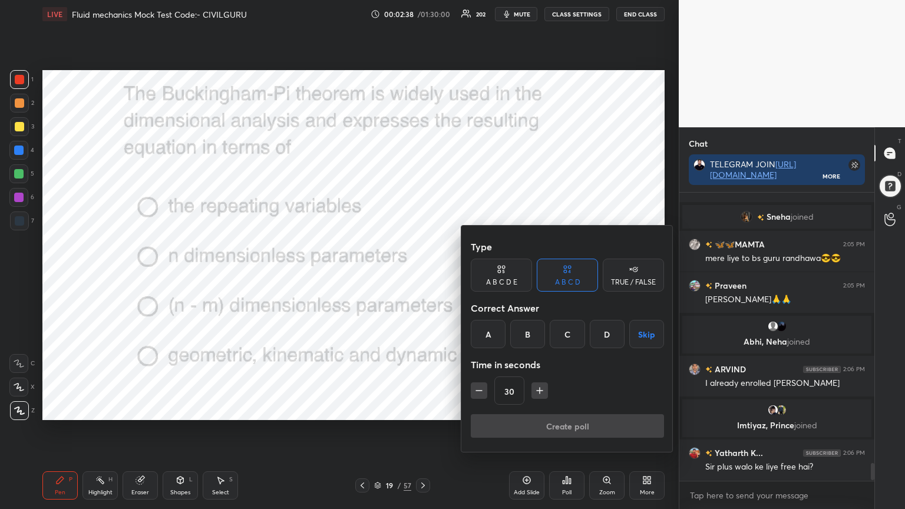
click at [566, 333] on div "C" at bounding box center [567, 334] width 35 height 28
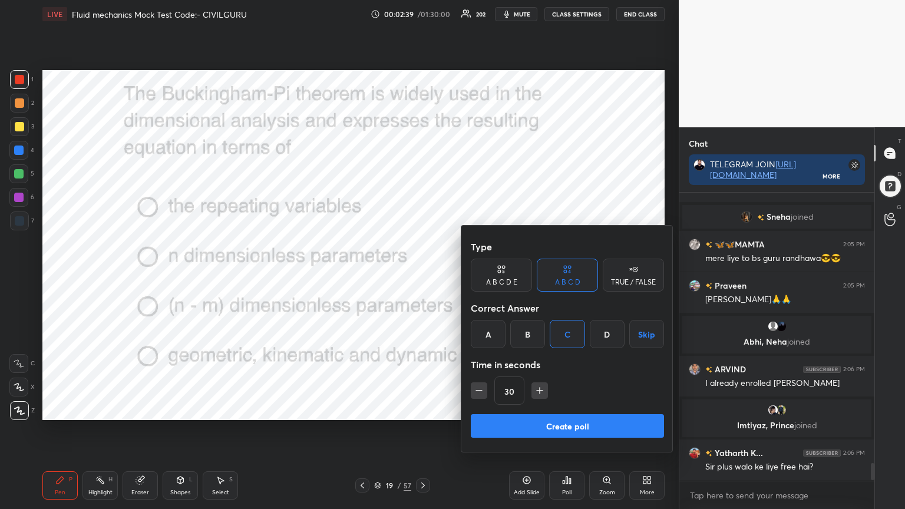
click at [535, 409] on button "Create poll" at bounding box center [567, 426] width 193 height 24
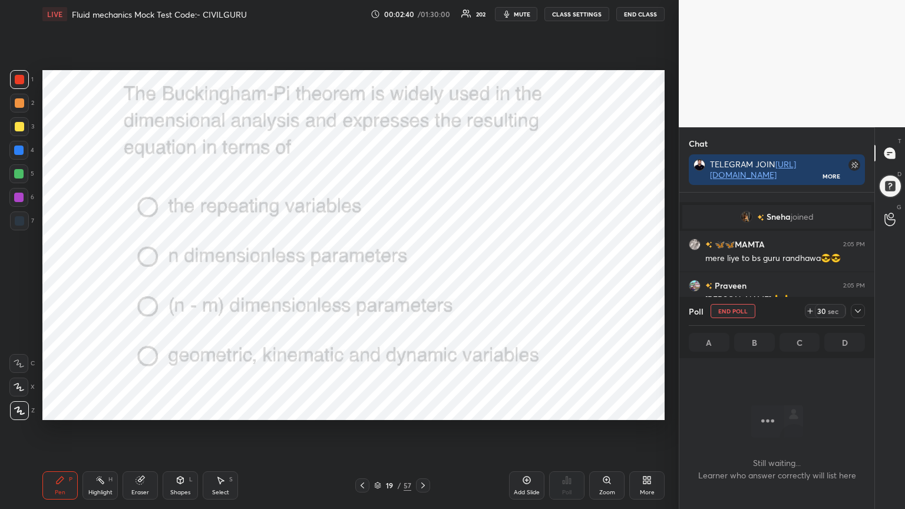
click at [856, 311] on icon at bounding box center [857, 310] width 9 height 9
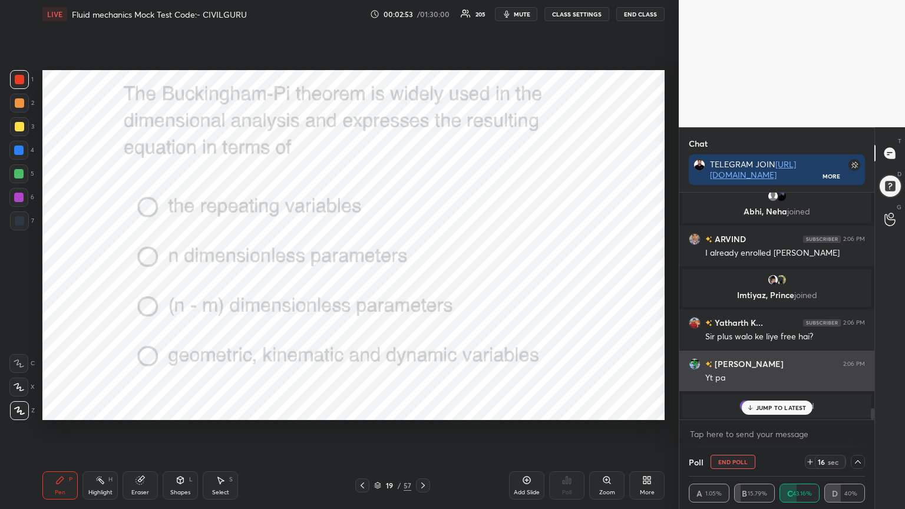
click at [769, 408] on p "JUMP TO LATEST" at bounding box center [781, 407] width 51 height 7
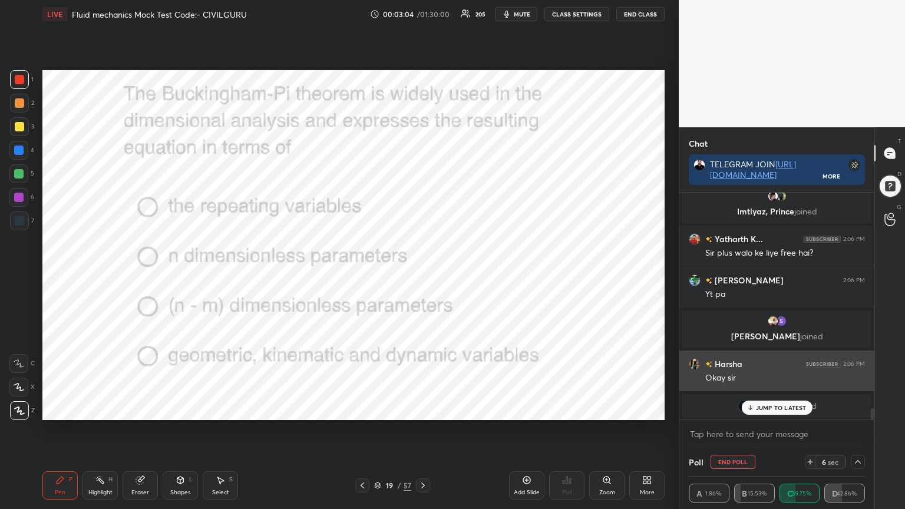
click at [760, 403] on div "JUMP TO LATEST" at bounding box center [776, 408] width 71 height 14
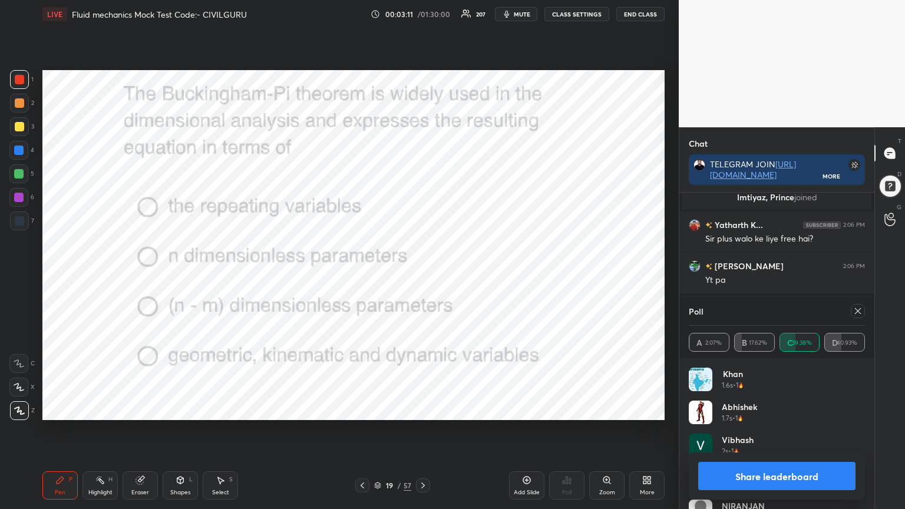
click at [857, 312] on icon at bounding box center [857, 310] width 9 height 9
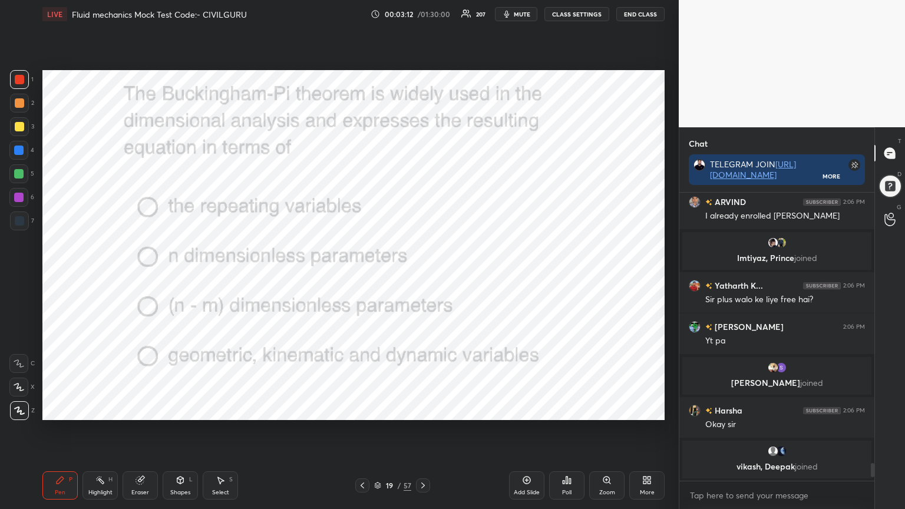
click at [22, 80] on div at bounding box center [19, 79] width 9 height 9
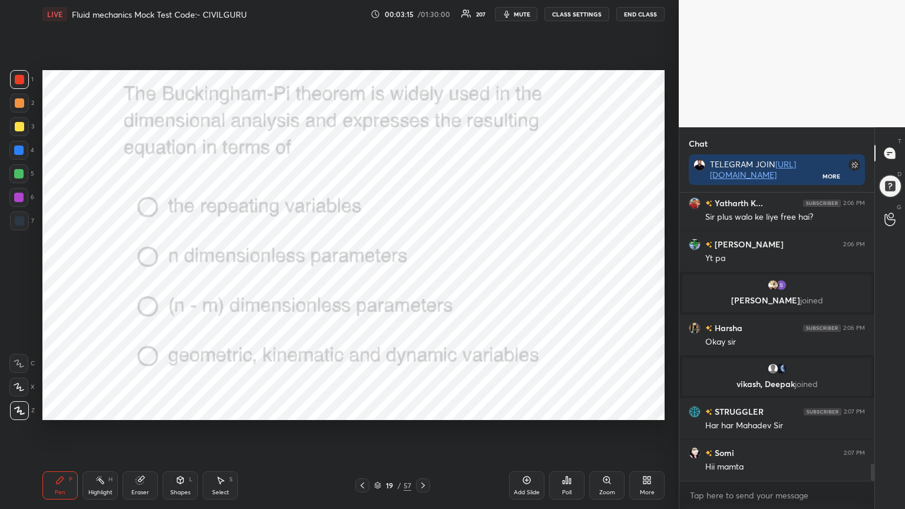
click at [424, 409] on div at bounding box center [423, 485] width 14 height 14
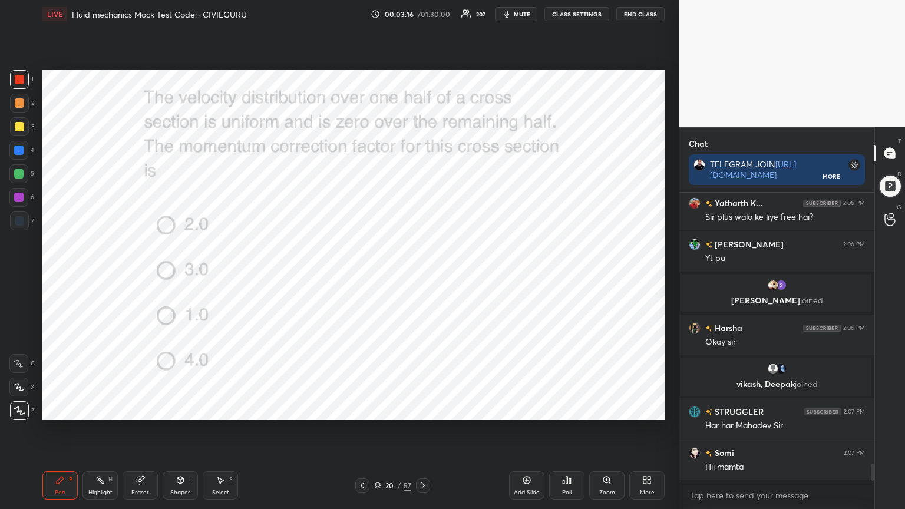
click at [570, 409] on div "Poll" at bounding box center [566, 485] width 35 height 28
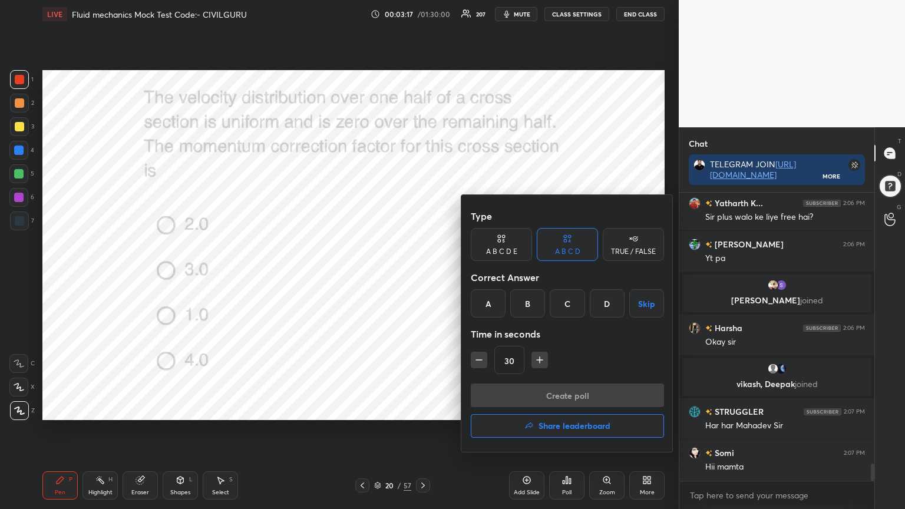
click at [486, 300] on div "A" at bounding box center [488, 303] width 35 height 28
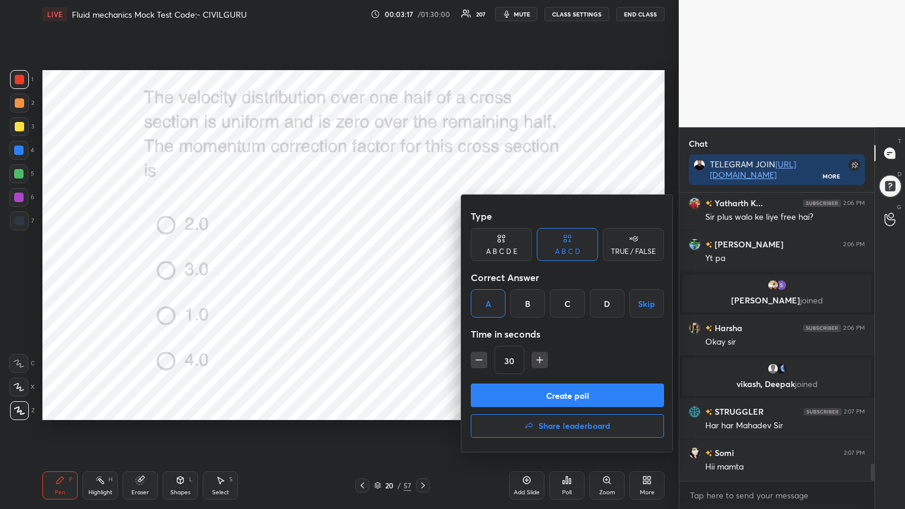
click at [513, 397] on button "Create poll" at bounding box center [567, 396] width 193 height 24
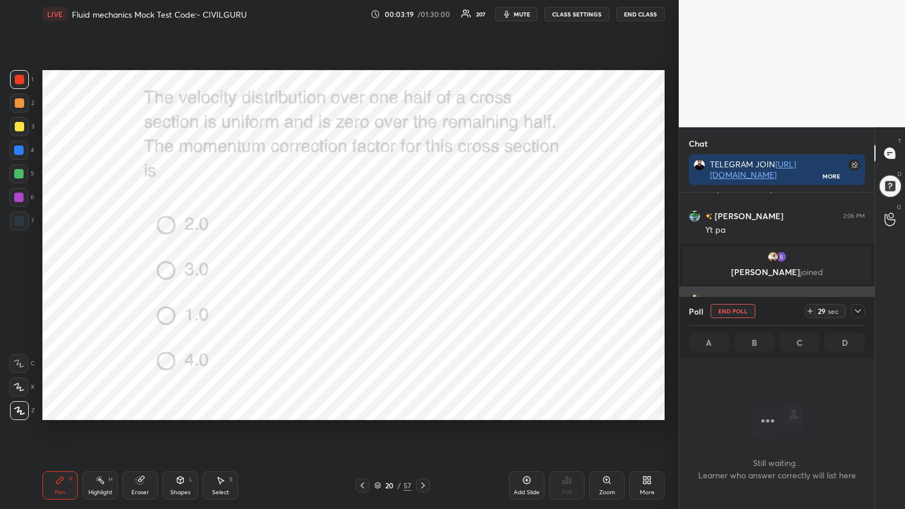
click at [859, 309] on icon at bounding box center [857, 310] width 9 height 9
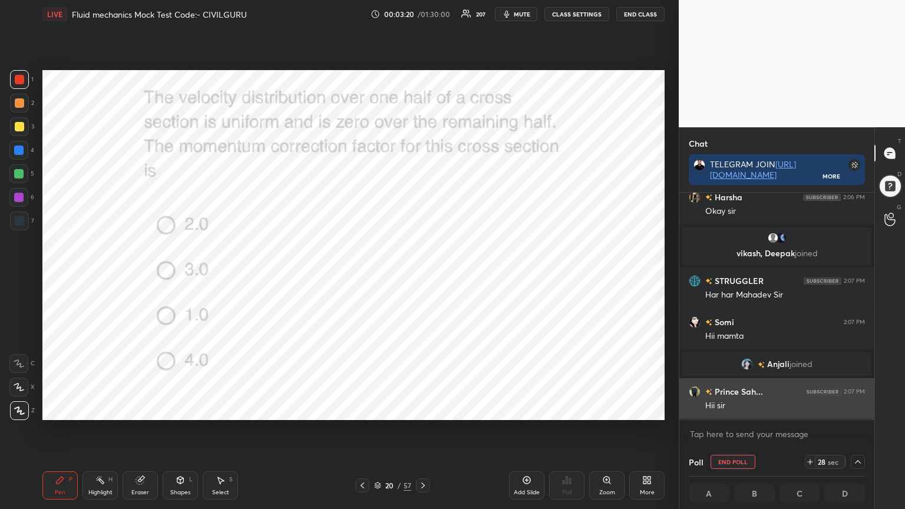
click at [693, 392] on img "grid" at bounding box center [695, 392] width 12 height 12
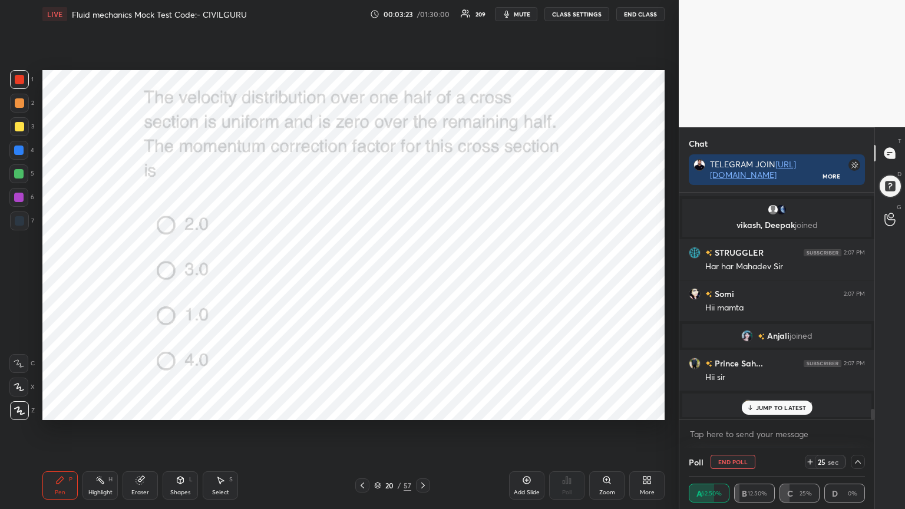
click at [758, 406] on div "sahil 2:05 PM Gud afternoon [PERSON_NAME] joined 🦋🦋MAMTA 2:05 PM mere liye to b…" at bounding box center [776, 306] width 195 height 227
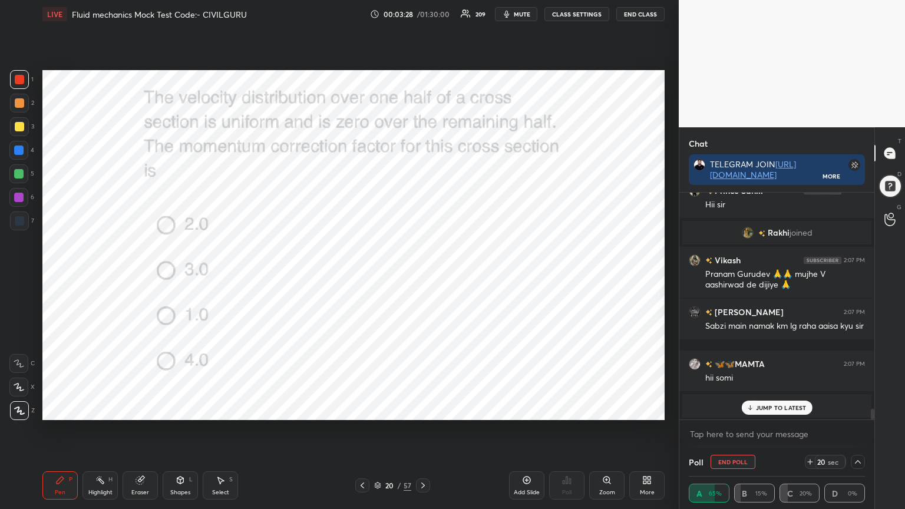
click at [768, 407] on p "JUMP TO LATEST" at bounding box center [781, 407] width 51 height 7
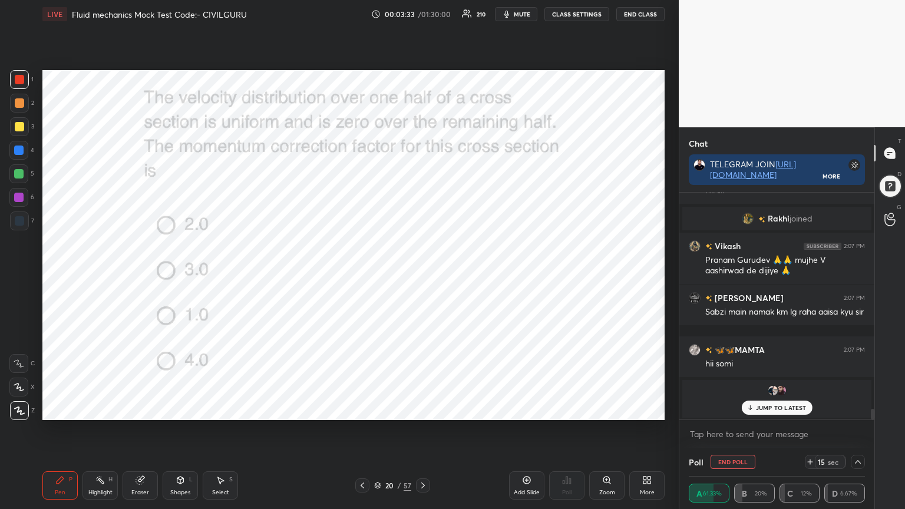
click at [775, 406] on p "JUMP TO LATEST" at bounding box center [781, 407] width 51 height 7
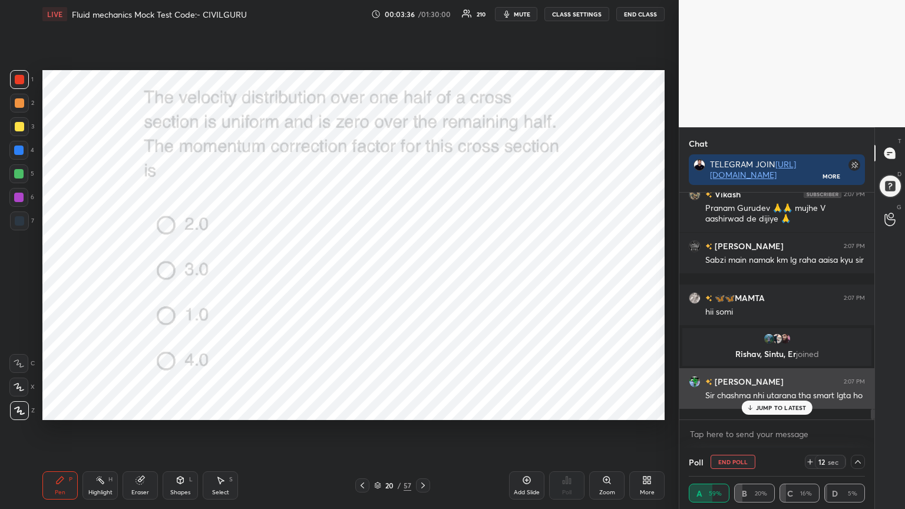
click at [766, 409] on p "JUMP TO LATEST" at bounding box center [781, 407] width 51 height 7
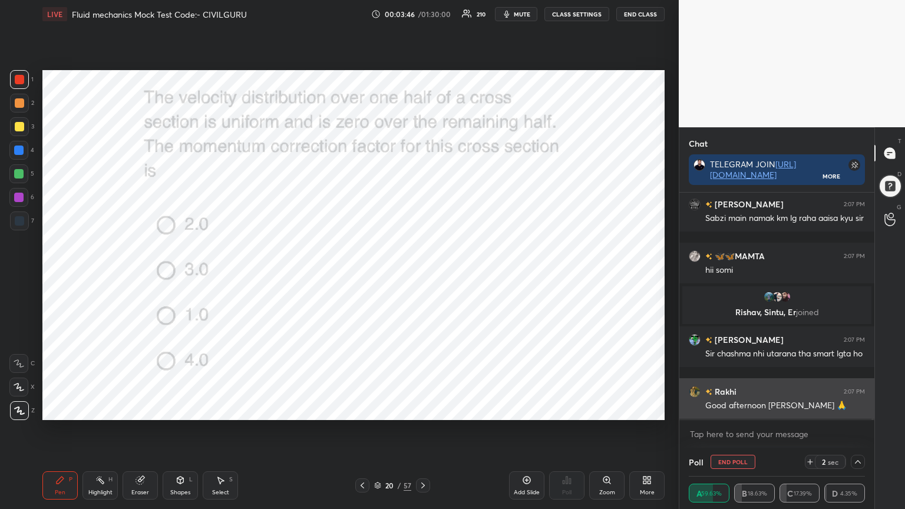
click at [692, 395] on img "grid" at bounding box center [695, 392] width 12 height 12
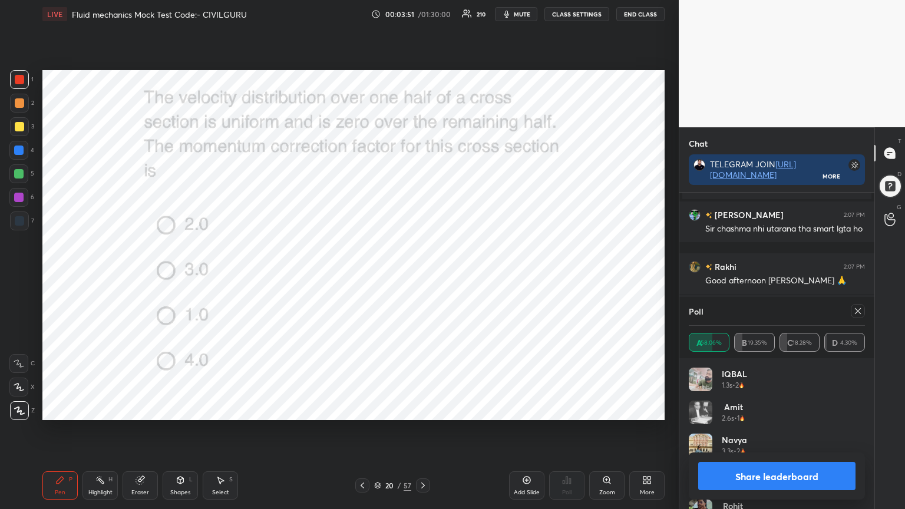
click at [858, 311] on icon at bounding box center [858, 311] width 6 height 6
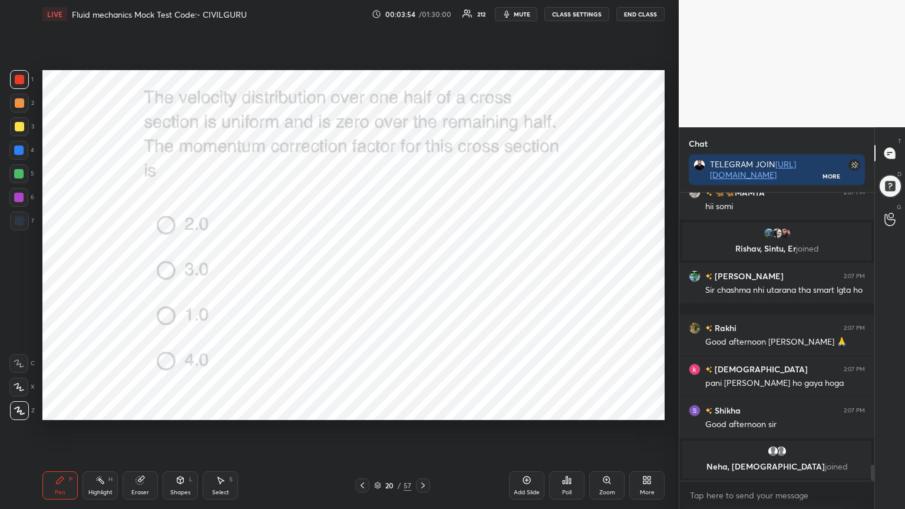
click at [429, 409] on div at bounding box center [423, 485] width 14 height 14
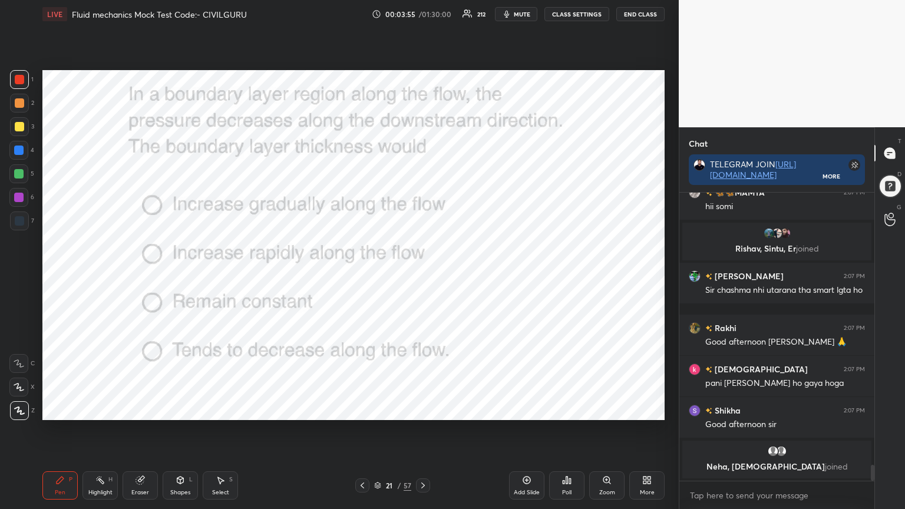
click at [569, 409] on icon at bounding box center [570, 480] width 2 height 5
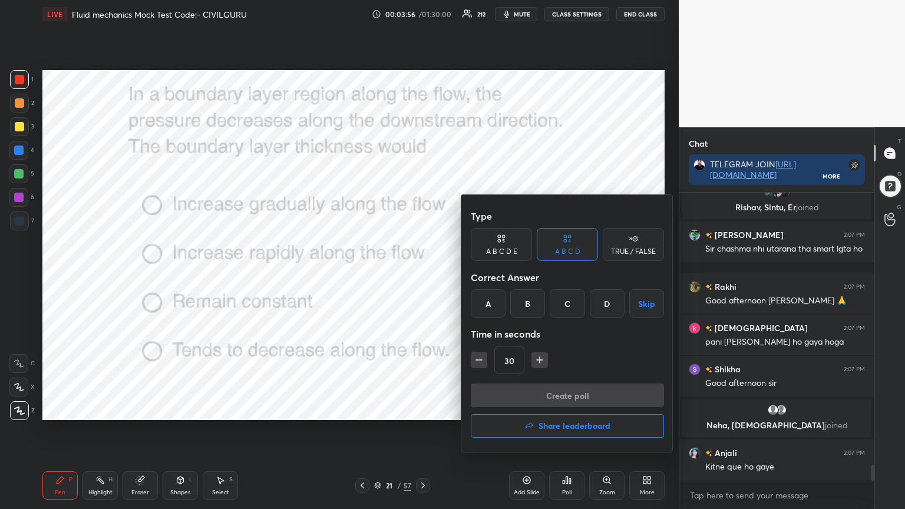
click at [478, 302] on div "A" at bounding box center [488, 303] width 35 height 28
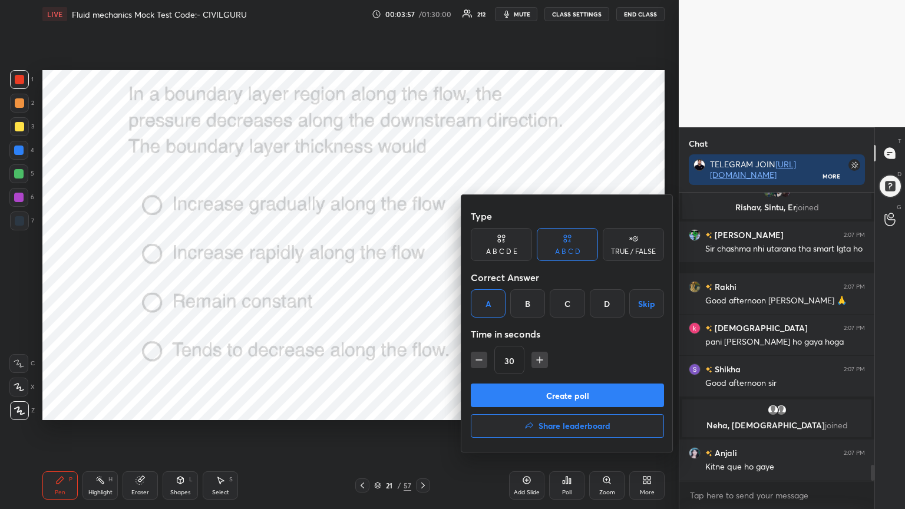
click at [510, 407] on div "Create poll Share leaderboard" at bounding box center [567, 413] width 193 height 59
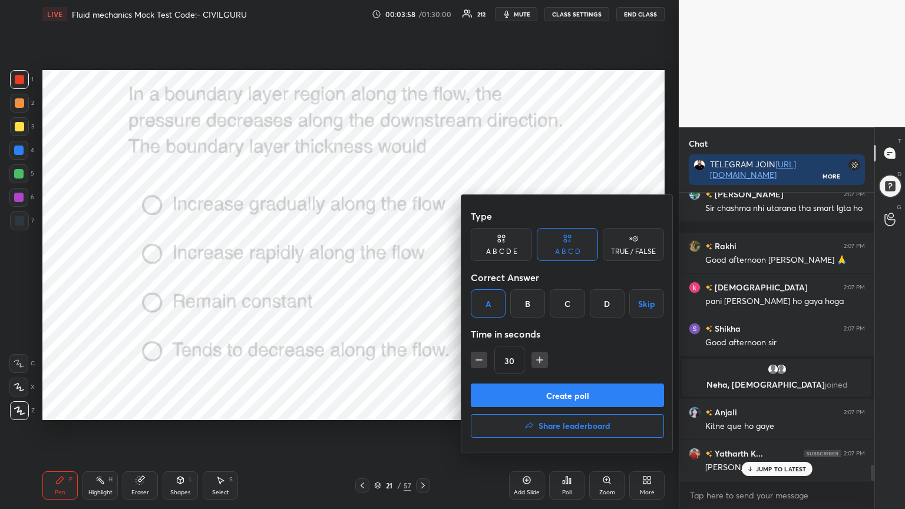
click at [511, 395] on button "Create poll" at bounding box center [567, 396] width 193 height 24
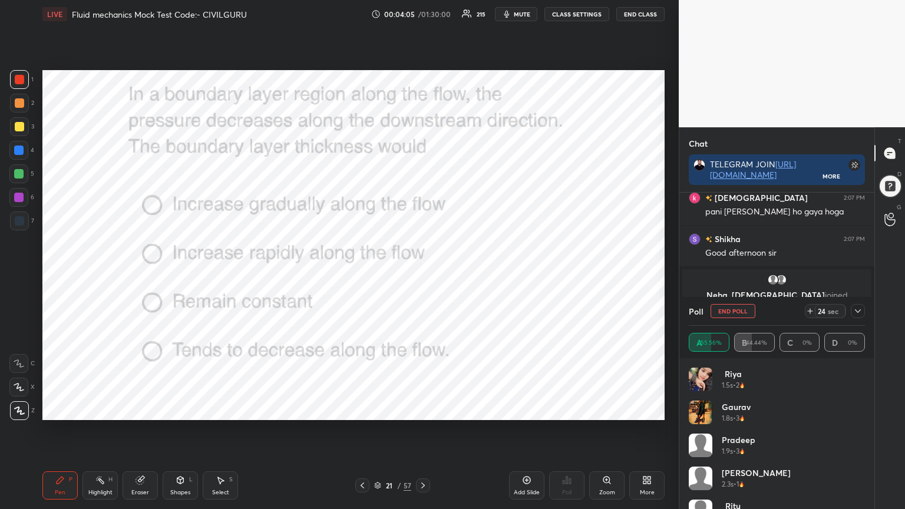
click at [859, 312] on icon at bounding box center [857, 310] width 9 height 9
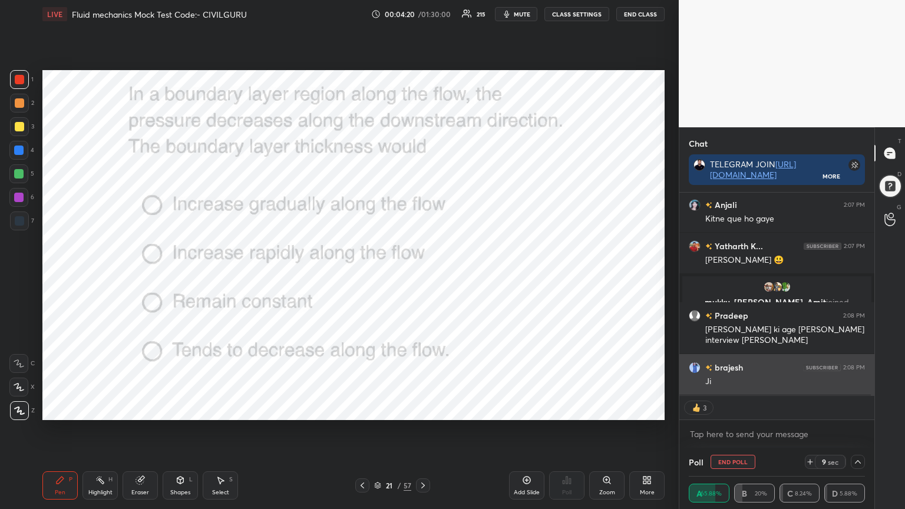
click at [761, 385] on div "Ji" at bounding box center [785, 382] width 160 height 12
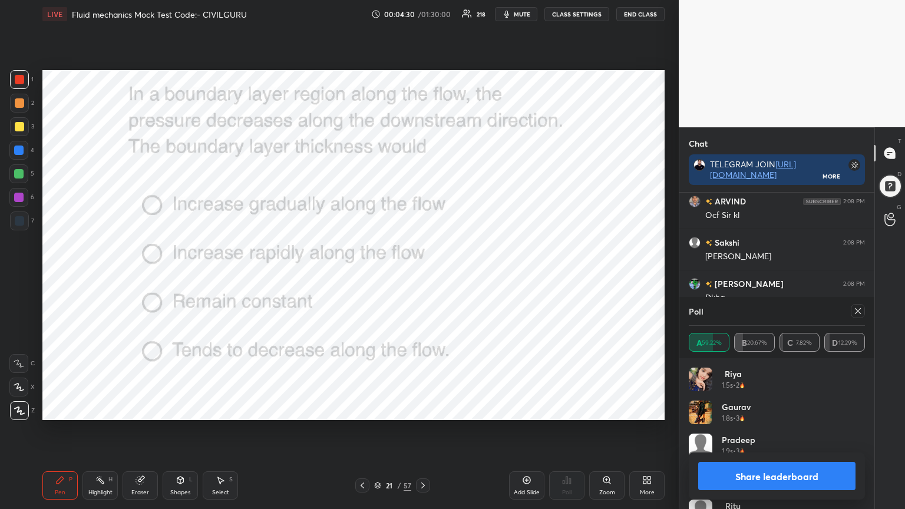
click at [854, 313] on icon at bounding box center [857, 310] width 9 height 9
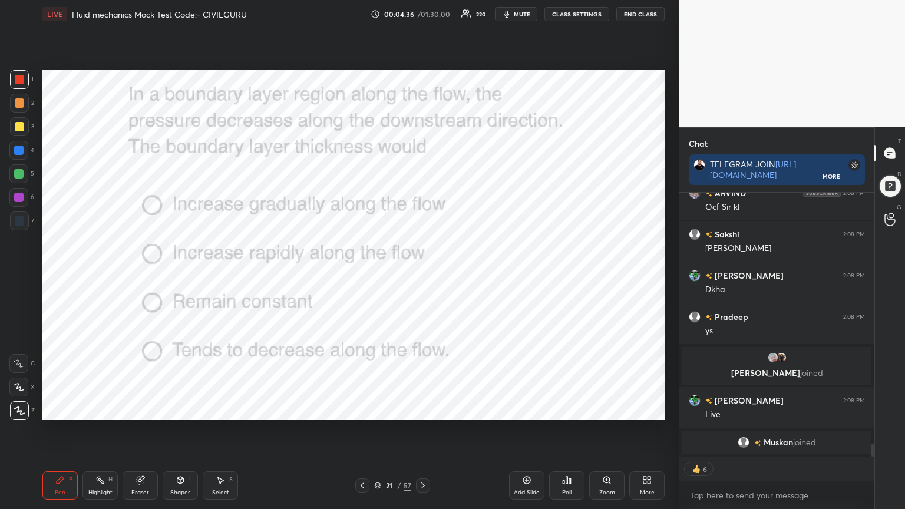
click at [418, 409] on icon at bounding box center [422, 485] width 9 height 9
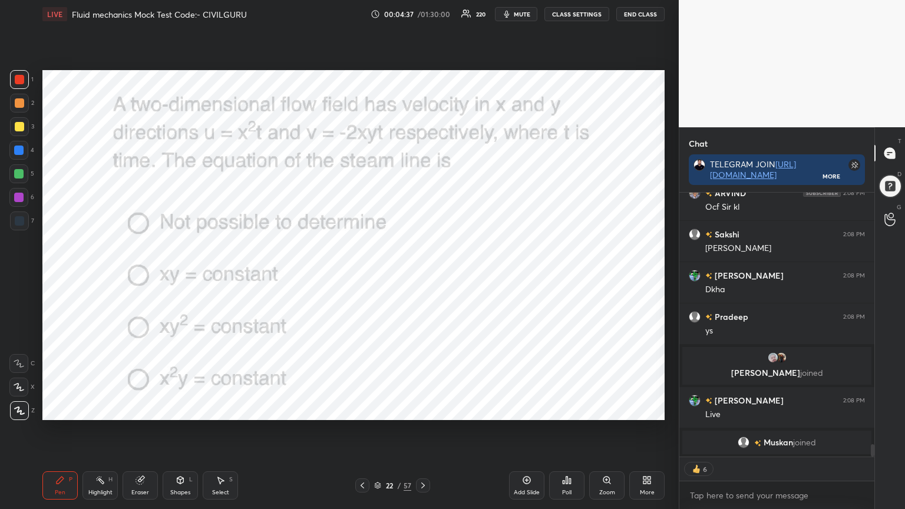
click at [563, 409] on div "Poll" at bounding box center [566, 485] width 35 height 28
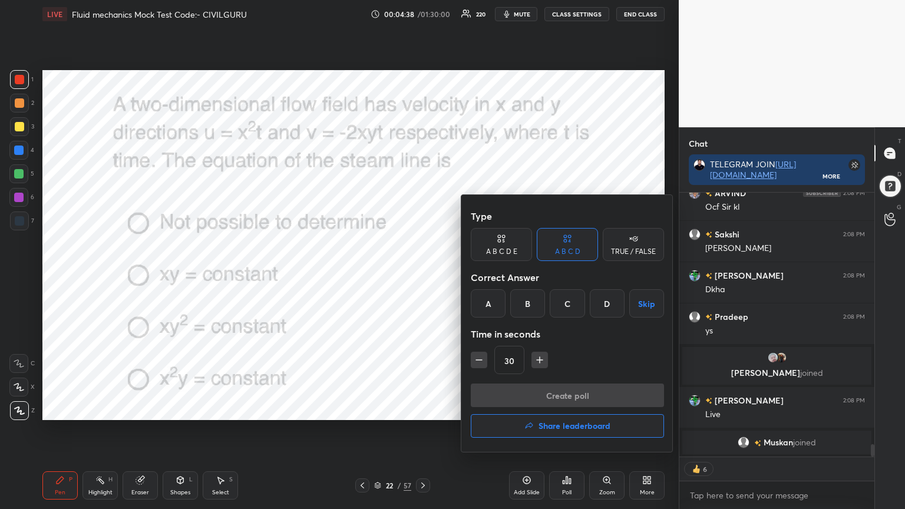
click at [599, 305] on div "D" at bounding box center [607, 303] width 35 height 28
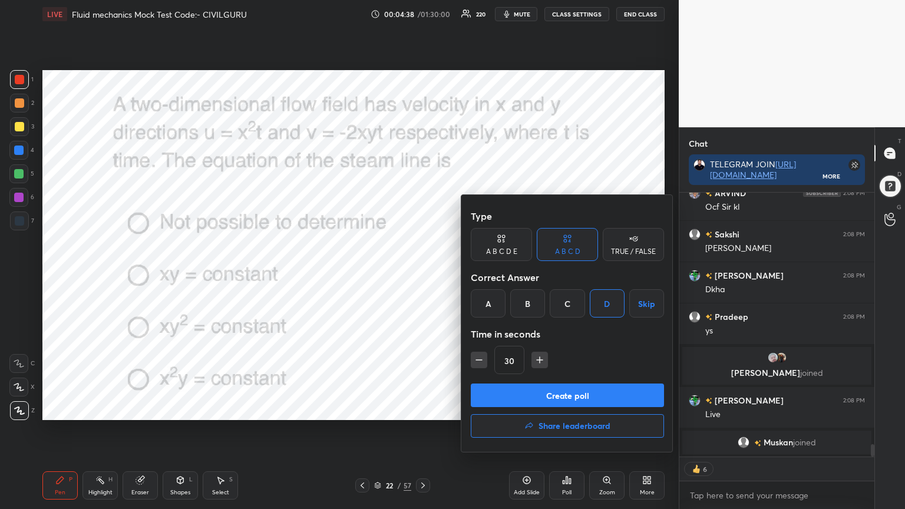
type textarea "x"
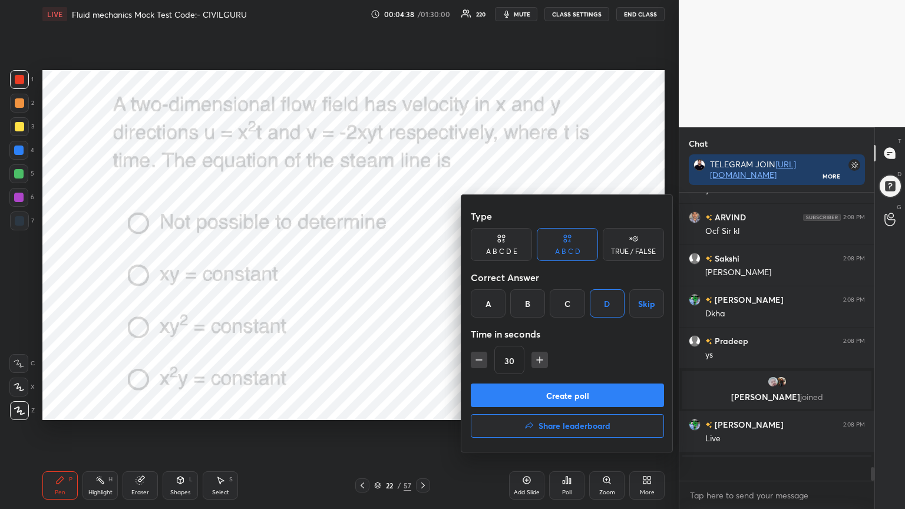
click at [540, 362] on icon "button" at bounding box center [540, 360] width 12 height 12
click at [542, 360] on icon "button" at bounding box center [540, 360] width 6 height 0
type input "60"
click at [530, 392] on button "Create poll" at bounding box center [567, 396] width 193 height 24
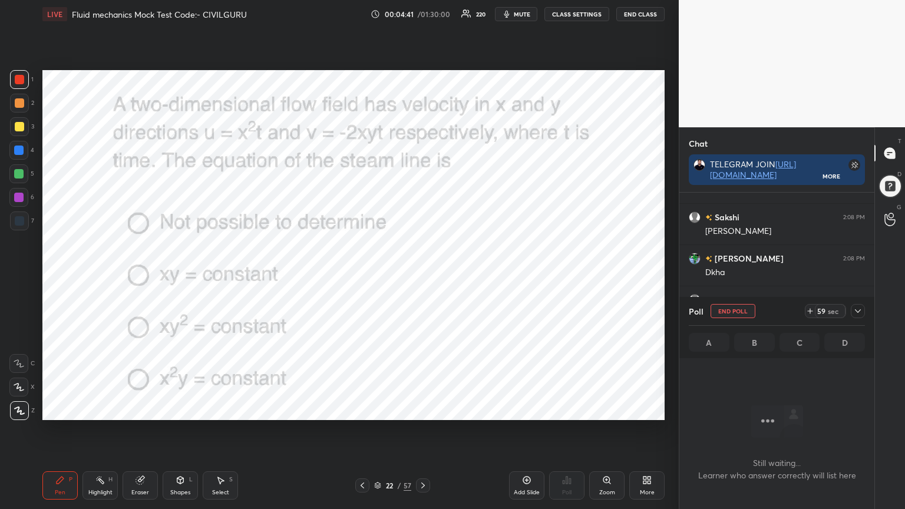
click at [862, 309] on icon at bounding box center [857, 310] width 9 height 9
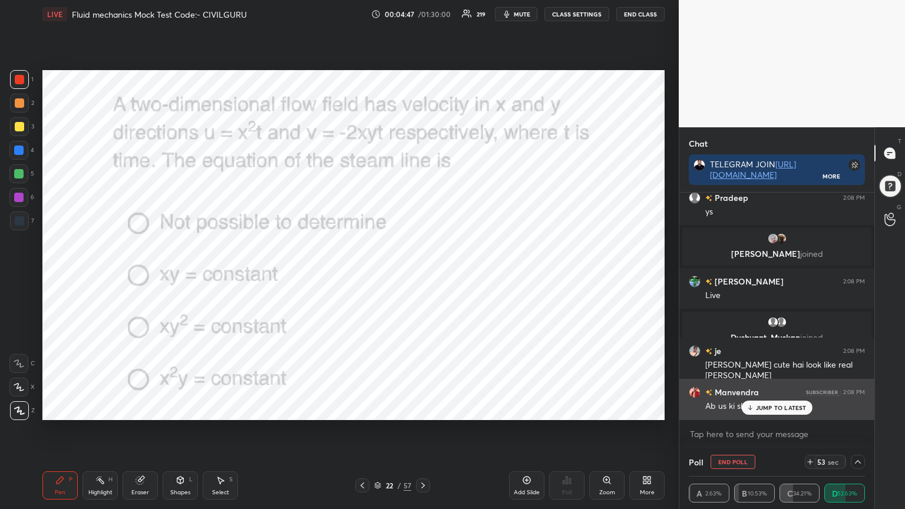
click at [775, 402] on div "JUMP TO LATEST" at bounding box center [776, 408] width 71 height 14
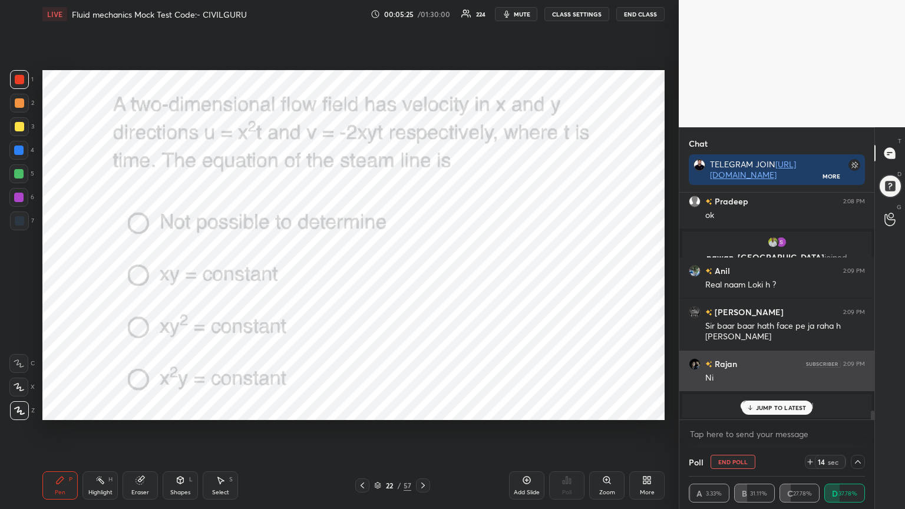
click at [748, 404] on icon at bounding box center [750, 407] width 8 height 7
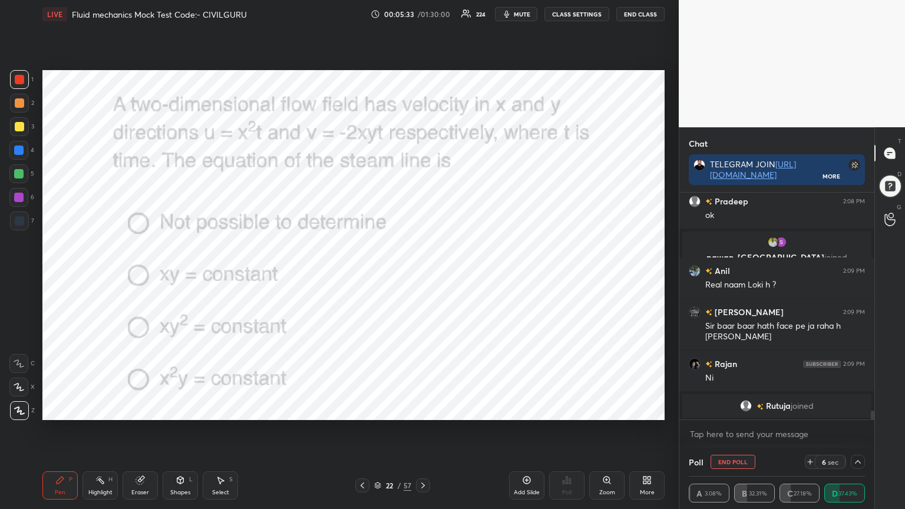
click at [806, 409] on icon at bounding box center [810, 461] width 9 height 9
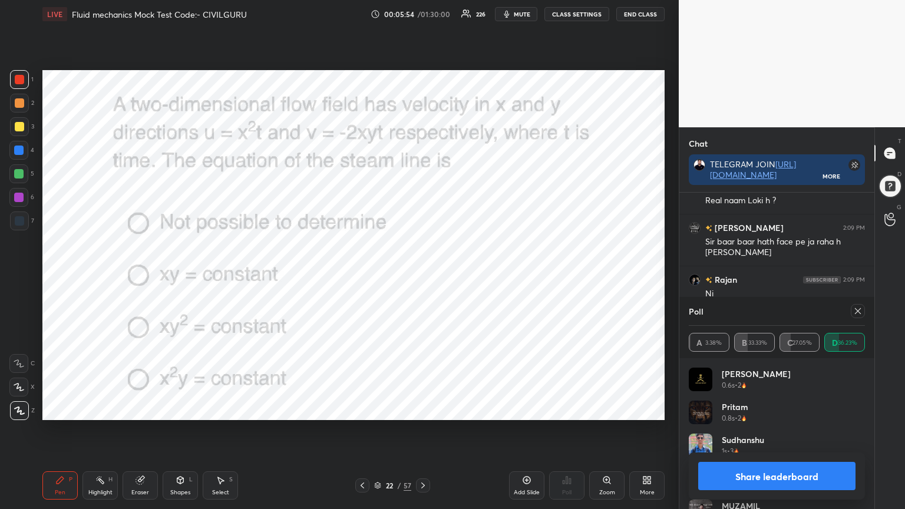
scroll to position [138, 173]
click at [858, 310] on icon at bounding box center [857, 310] width 9 height 9
type textarea "x"
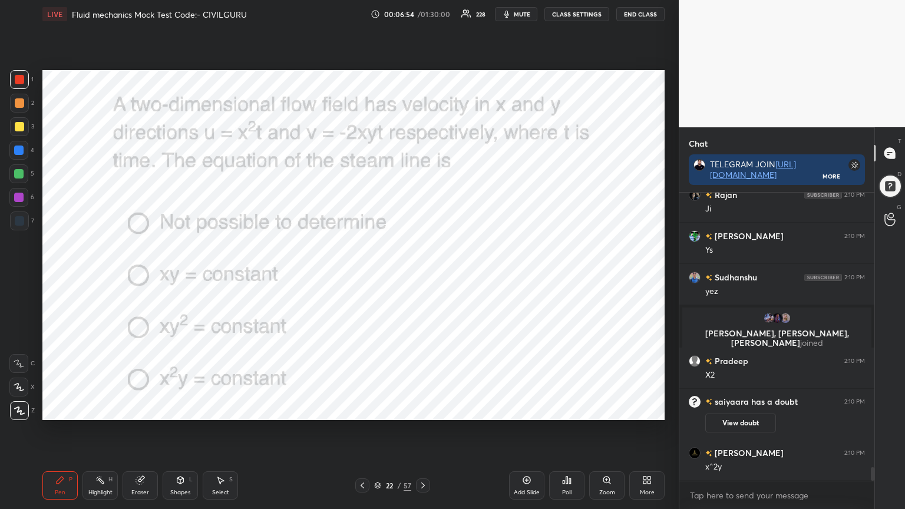
scroll to position [5993, 0]
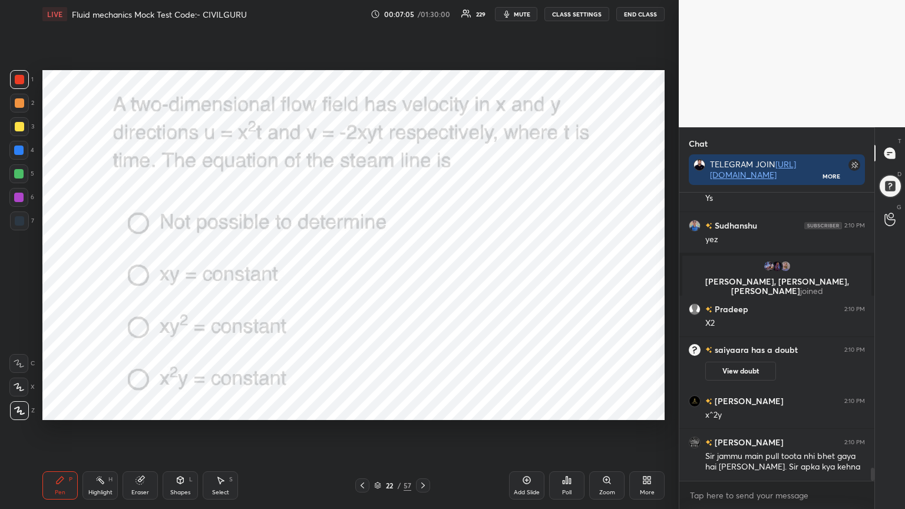
click at [378, 409] on icon at bounding box center [377, 485] width 7 height 7
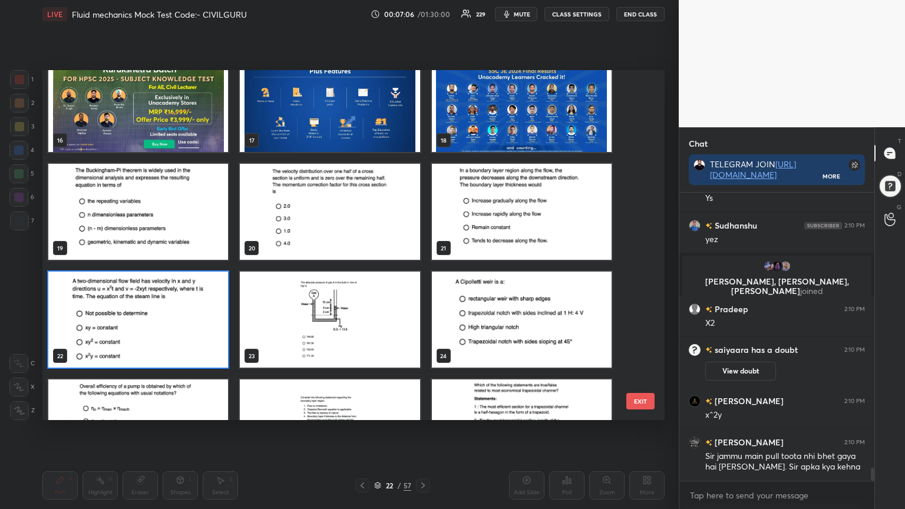
scroll to position [560, 0]
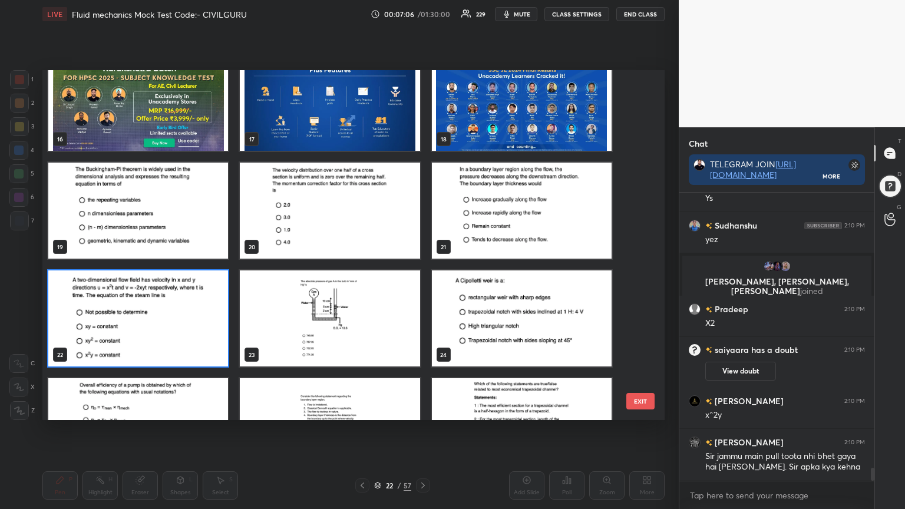
click at [484, 329] on img "grid" at bounding box center [522, 318] width 180 height 96
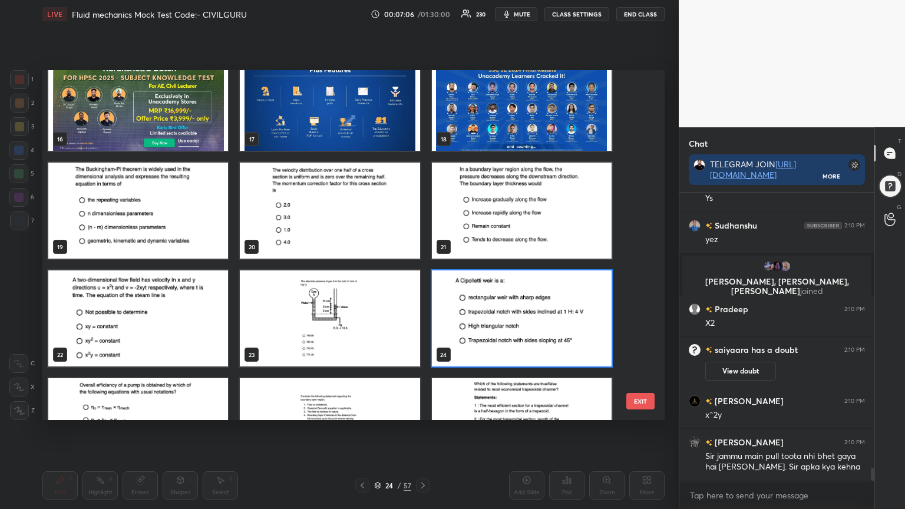
click at [483, 331] on img "grid" at bounding box center [522, 318] width 180 height 96
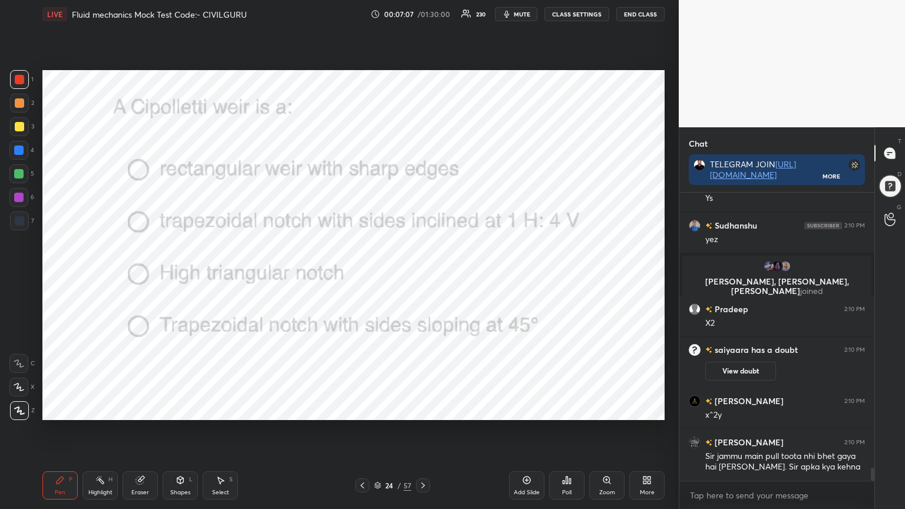
click at [486, 330] on img "grid" at bounding box center [522, 318] width 180 height 96
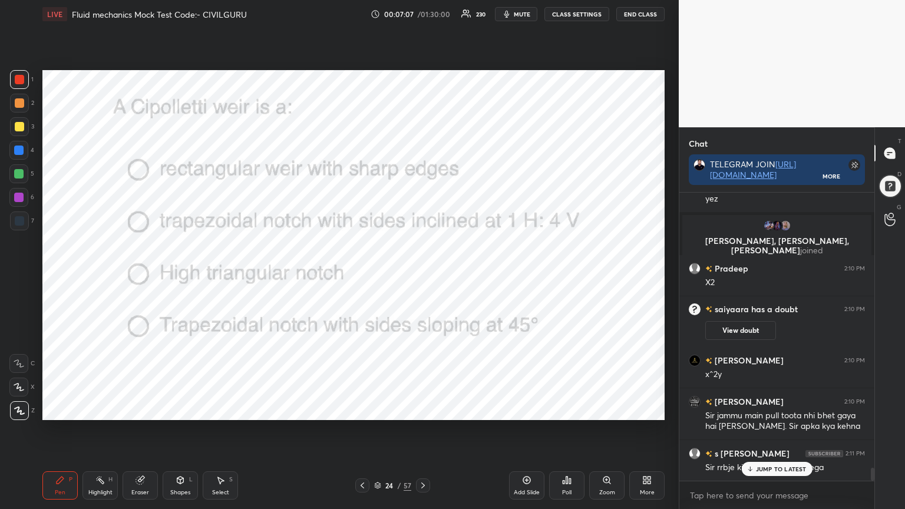
click at [563, 409] on icon at bounding box center [564, 482] width 2 height 3
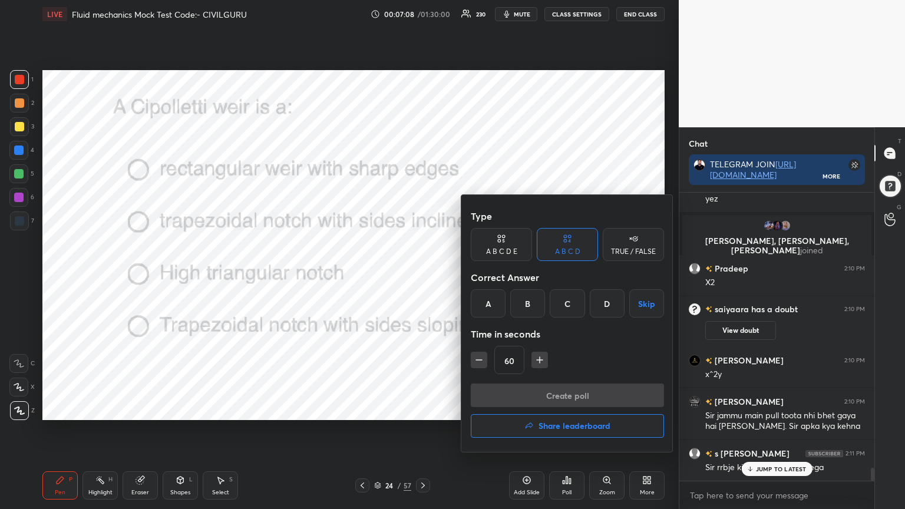
click at [519, 309] on div "B" at bounding box center [527, 303] width 35 height 28
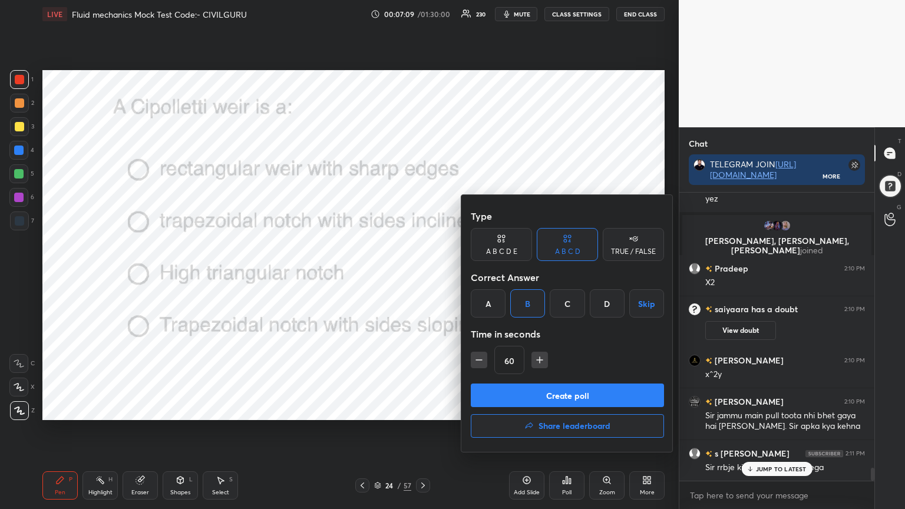
click at [474, 357] on icon "button" at bounding box center [479, 360] width 12 height 12
click at [476, 361] on icon "button" at bounding box center [479, 360] width 12 height 12
type input "30"
click at [507, 401] on button "Create poll" at bounding box center [567, 396] width 193 height 24
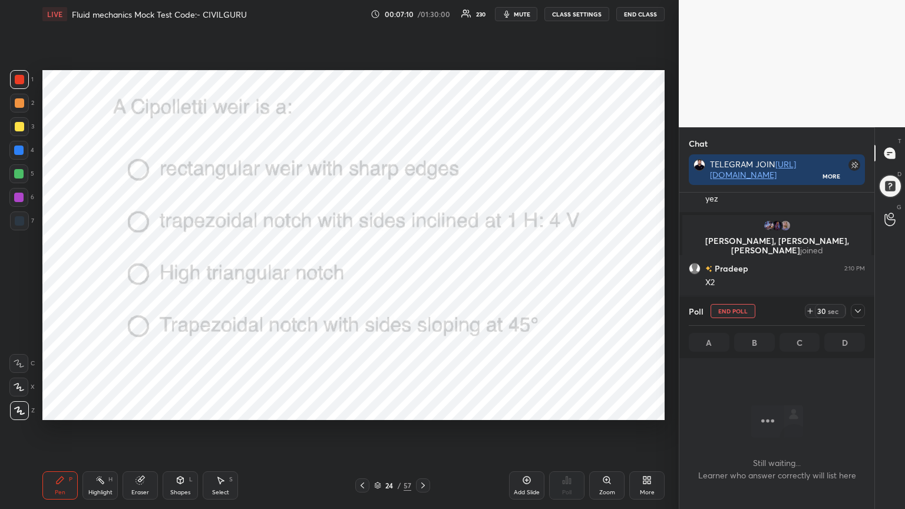
scroll to position [4, 4]
click at [858, 309] on icon at bounding box center [857, 310] width 9 height 9
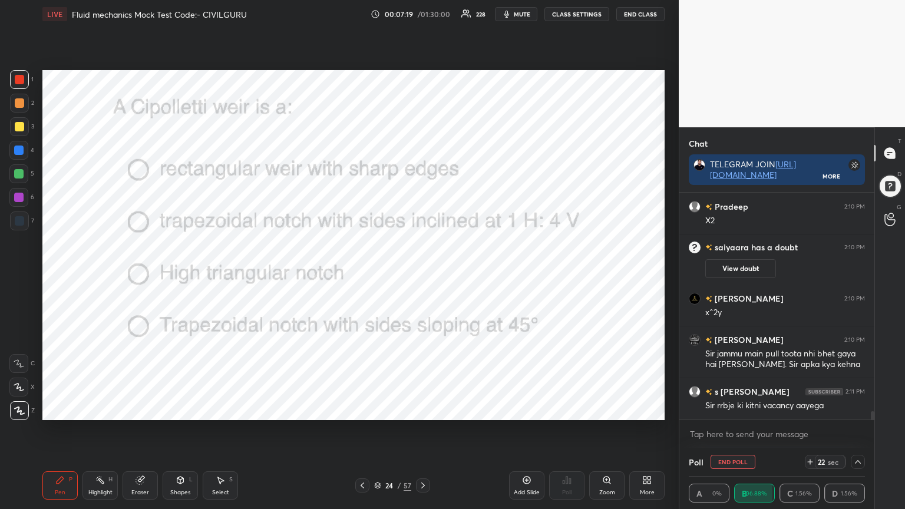
scroll to position [6147, 0]
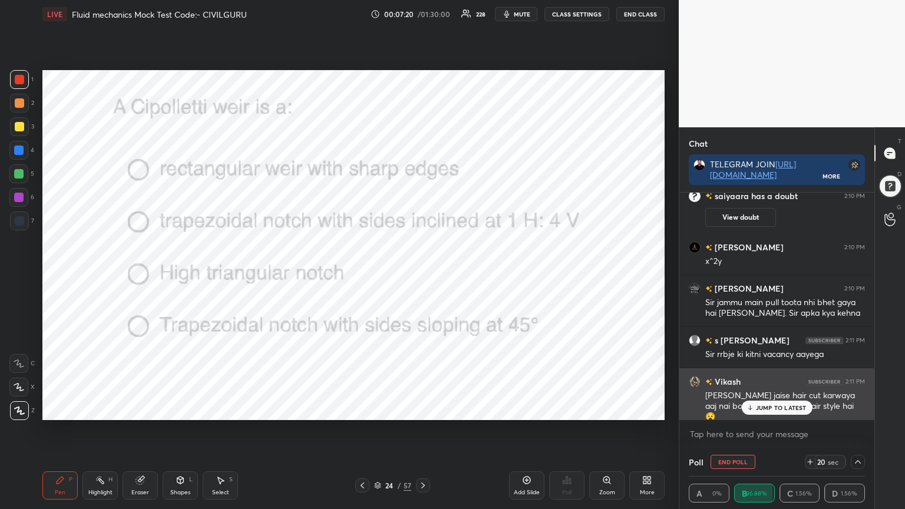
click at [766, 409] on p "JUMP TO LATEST" at bounding box center [781, 407] width 51 height 7
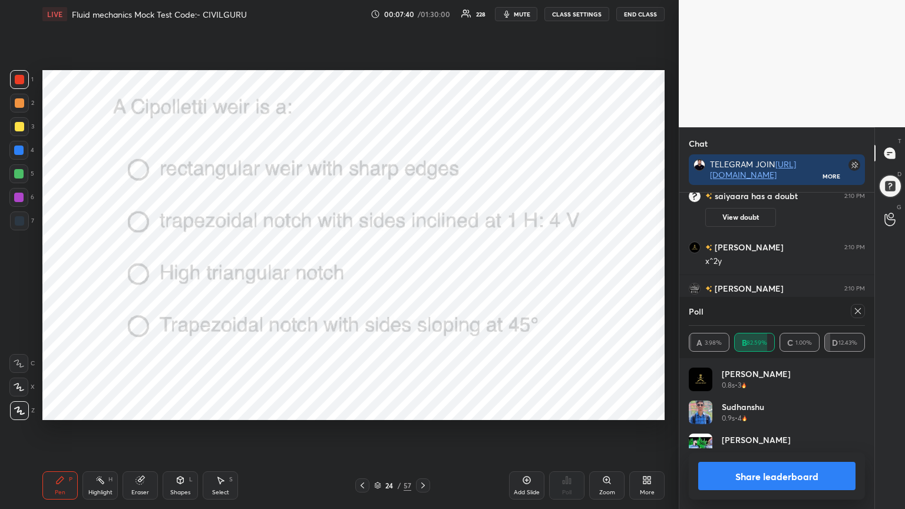
scroll to position [138, 173]
click at [860, 312] on icon at bounding box center [857, 310] width 9 height 9
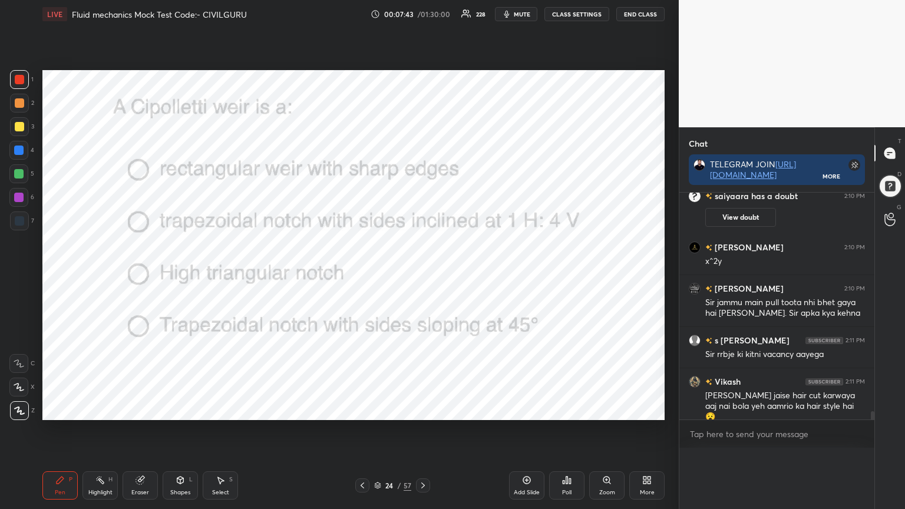
scroll to position [0, 0]
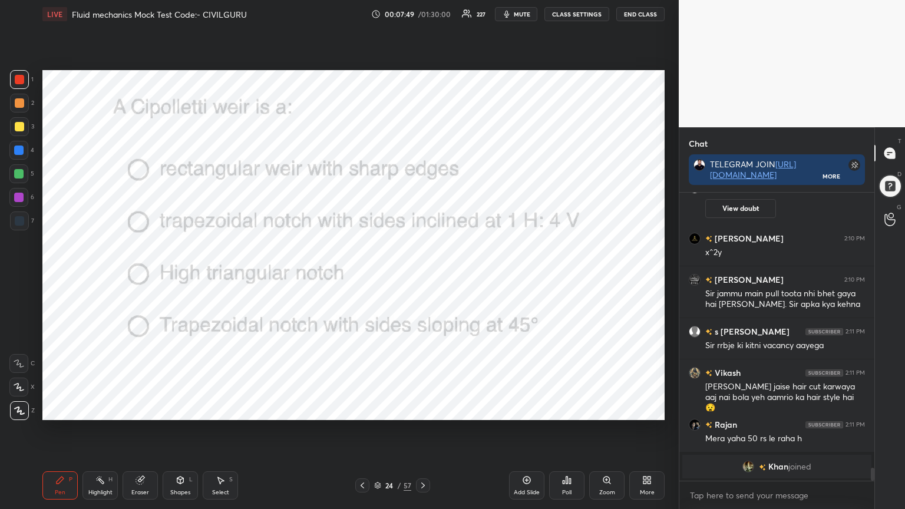
click at [428, 409] on div at bounding box center [423, 485] width 14 height 14
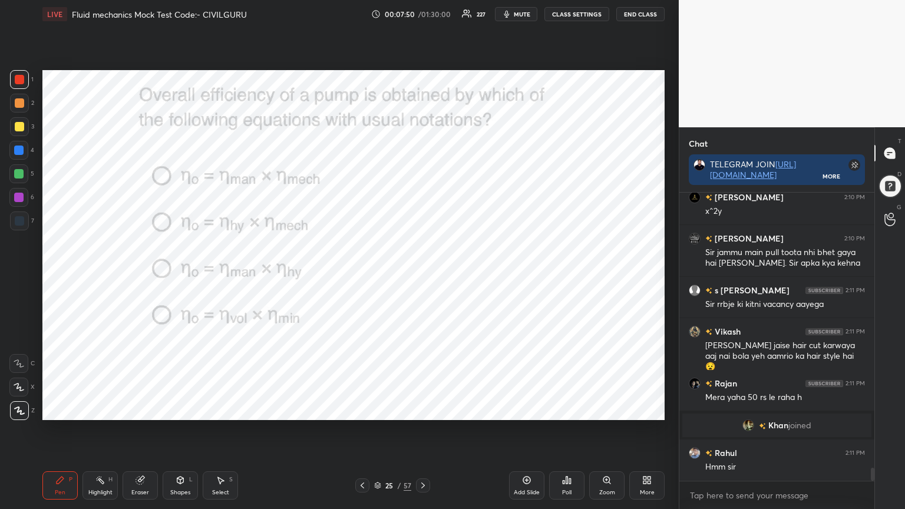
click at [569, 409] on div "Poll" at bounding box center [566, 493] width 9 height 6
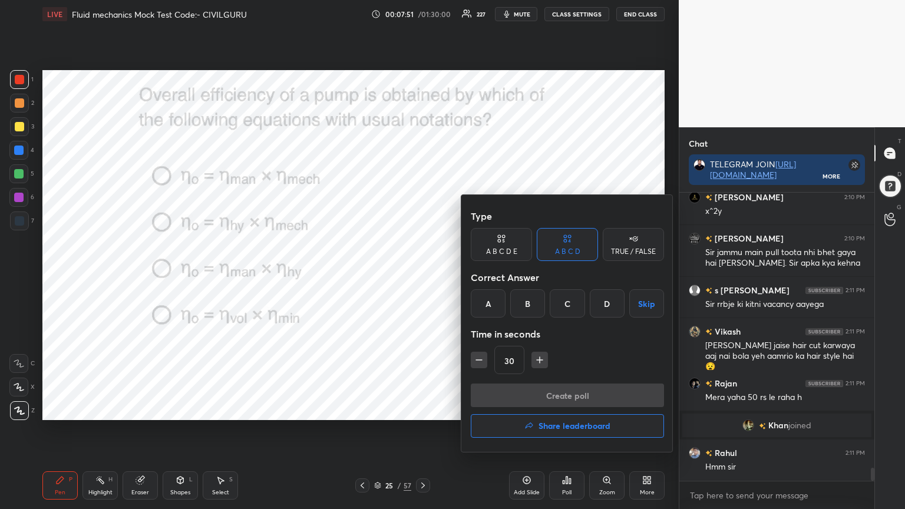
click at [484, 302] on div "A" at bounding box center [488, 303] width 35 height 28
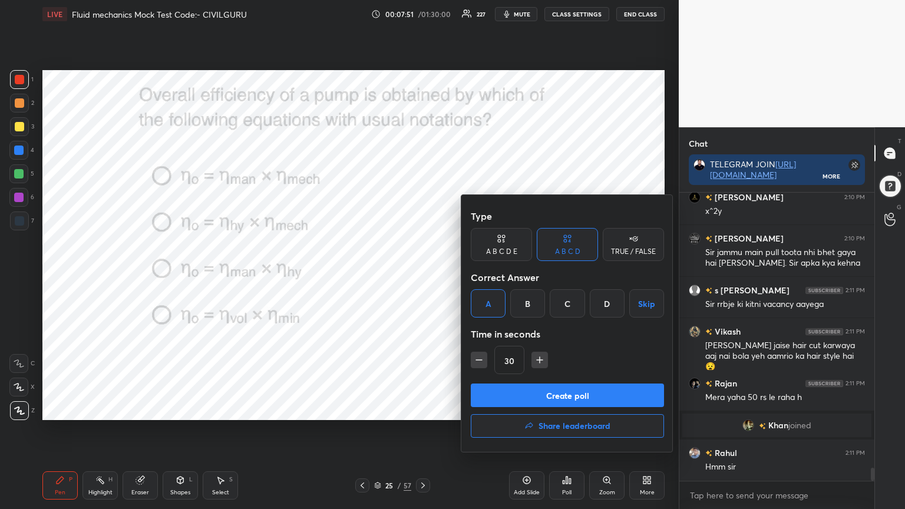
click at [497, 389] on button "Create poll" at bounding box center [567, 396] width 193 height 24
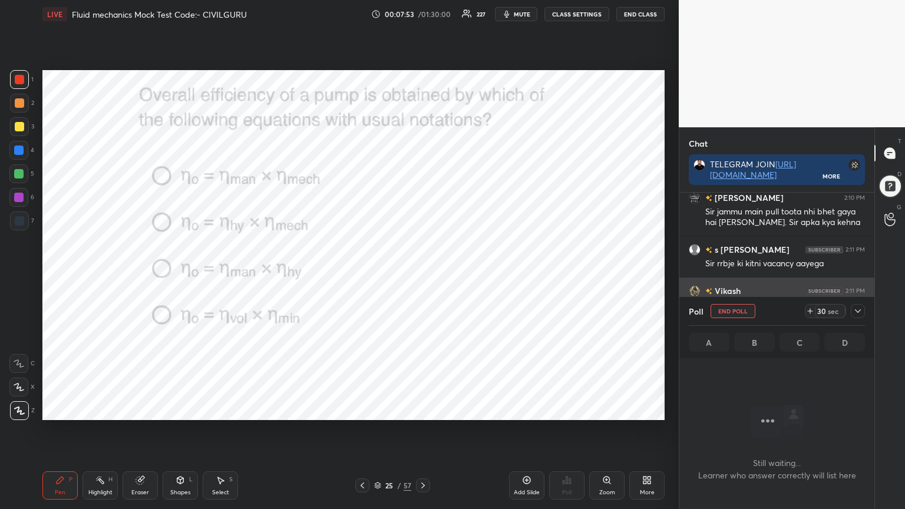
click at [859, 310] on icon at bounding box center [857, 310] width 9 height 9
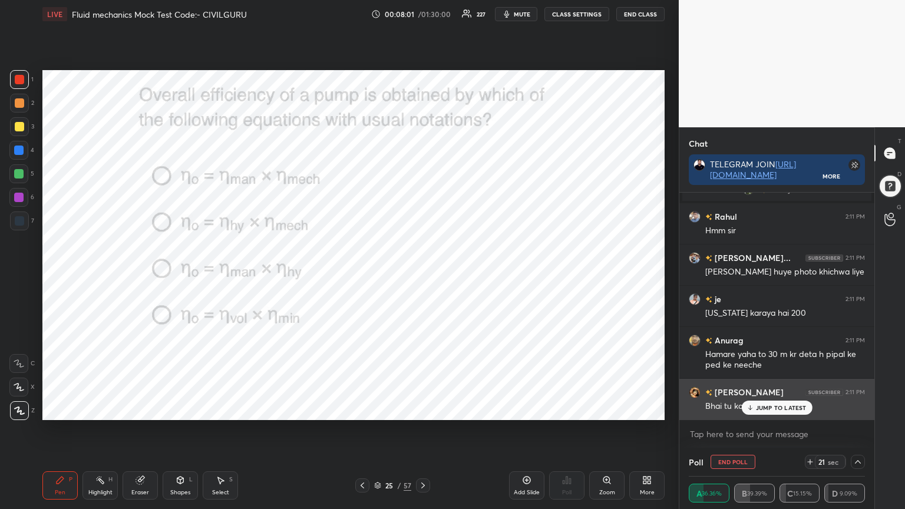
click at [757, 409] on p "JUMP TO LATEST" at bounding box center [781, 407] width 51 height 7
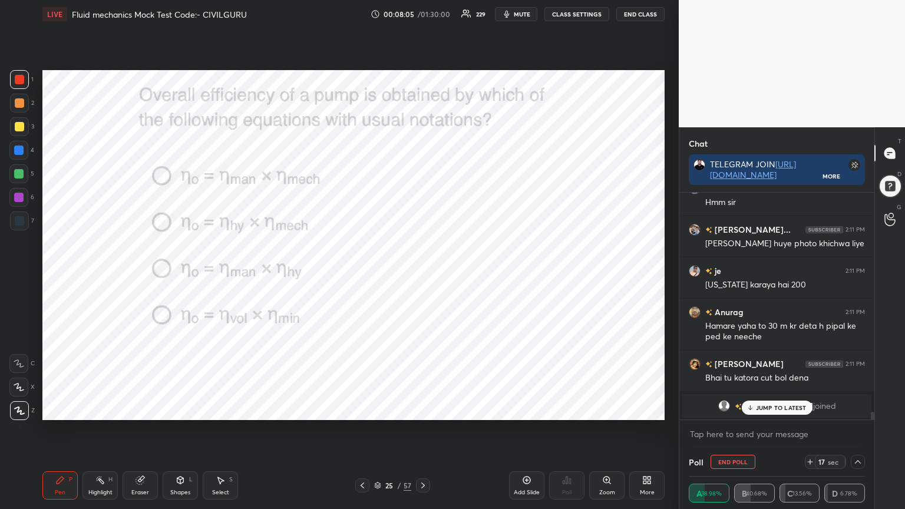
click at [768, 407] on p "JUMP TO LATEST" at bounding box center [781, 407] width 51 height 7
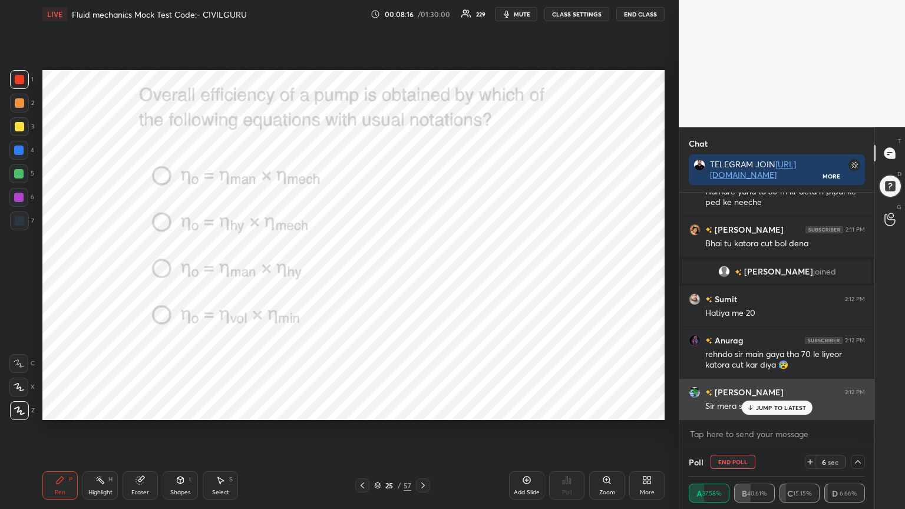
click at [768, 409] on p "JUMP TO LATEST" at bounding box center [781, 407] width 51 height 7
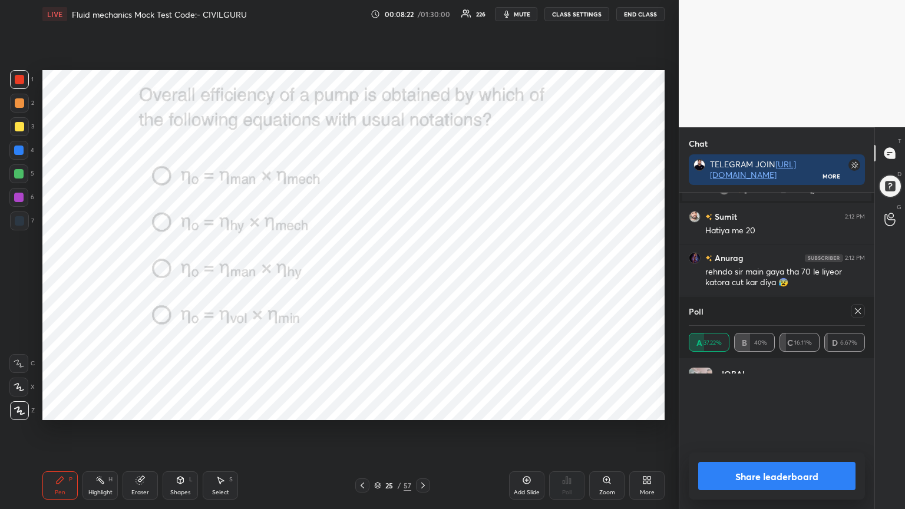
click at [784, 401] on div "IQBAL 1.8s • 2" at bounding box center [777, 384] width 176 height 33
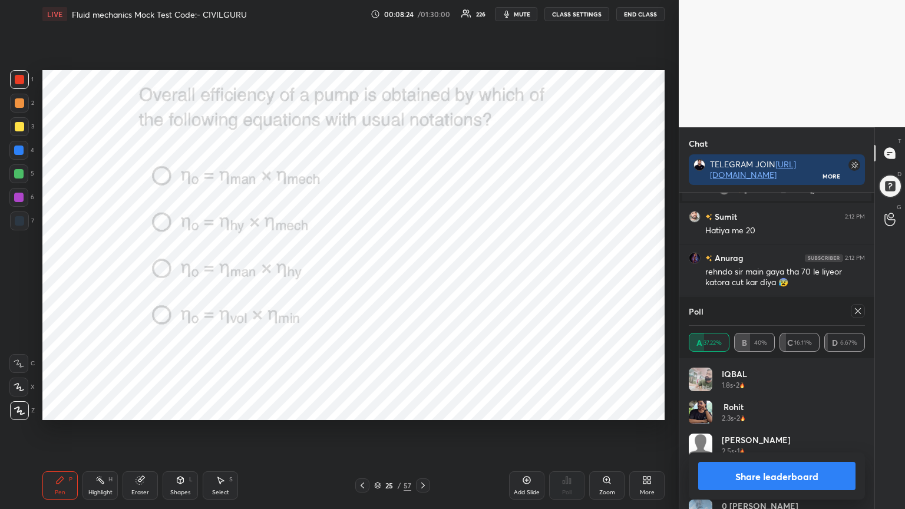
click at [857, 314] on icon at bounding box center [857, 310] width 9 height 9
type textarea "x"
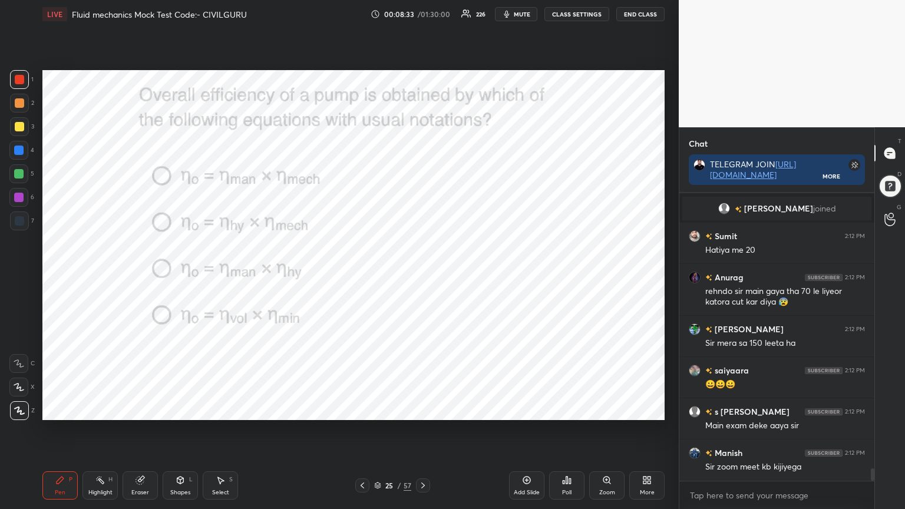
click at [416, 409] on div at bounding box center [423, 485] width 14 height 14
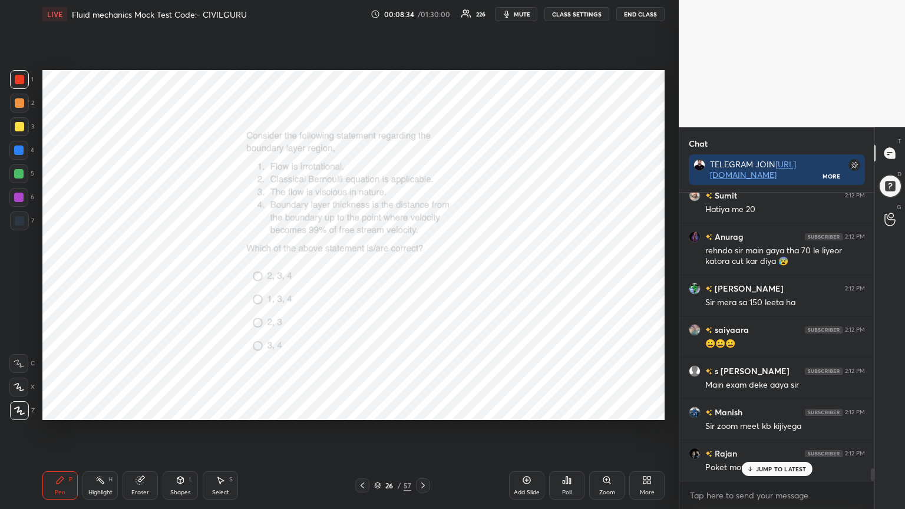
click at [563, 409] on div "Poll" at bounding box center [566, 485] width 35 height 28
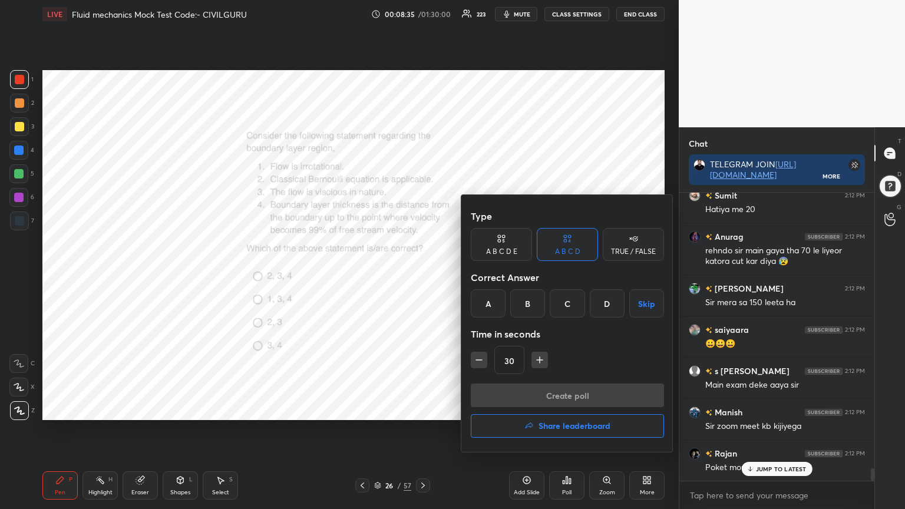
click at [608, 307] on div "D" at bounding box center [607, 303] width 35 height 28
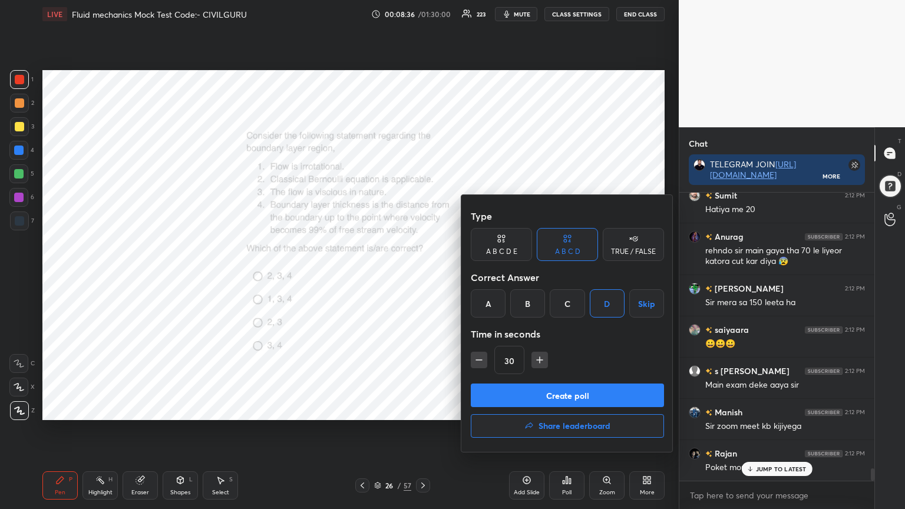
click at [537, 360] on icon "button" at bounding box center [540, 360] width 6 height 0
type input "45"
click at [556, 393] on button "Create poll" at bounding box center [567, 396] width 193 height 24
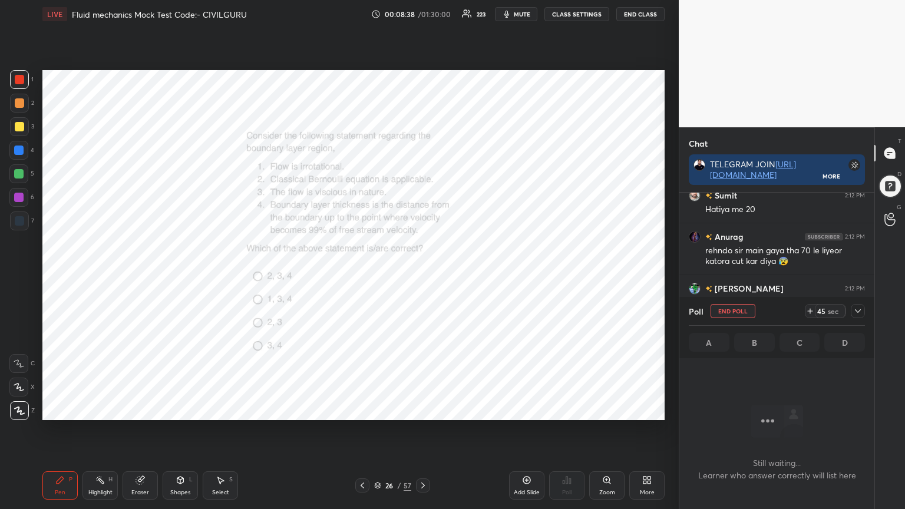
click at [608, 409] on icon at bounding box center [606, 480] width 9 height 9
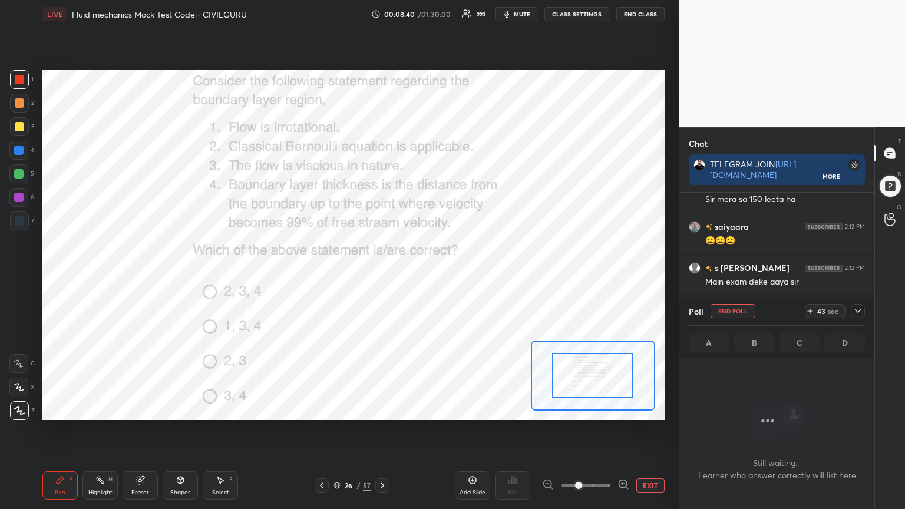
click at [856, 316] on div at bounding box center [858, 311] width 14 height 14
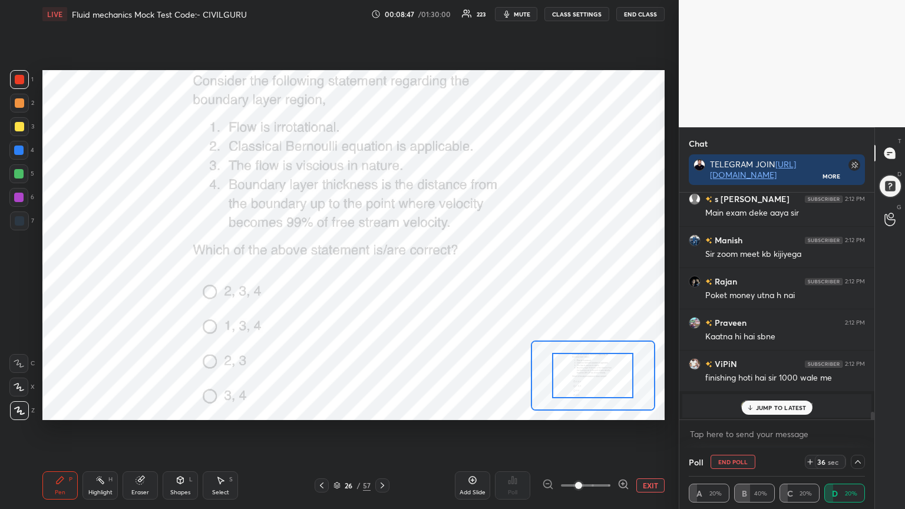
click at [781, 403] on div "JUMP TO LATEST" at bounding box center [776, 408] width 71 height 14
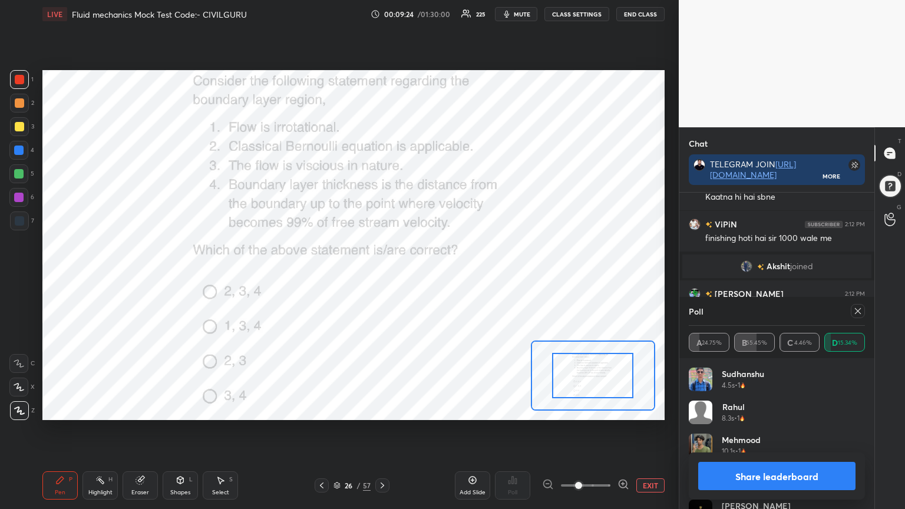
click at [855, 311] on icon at bounding box center [857, 310] width 9 height 9
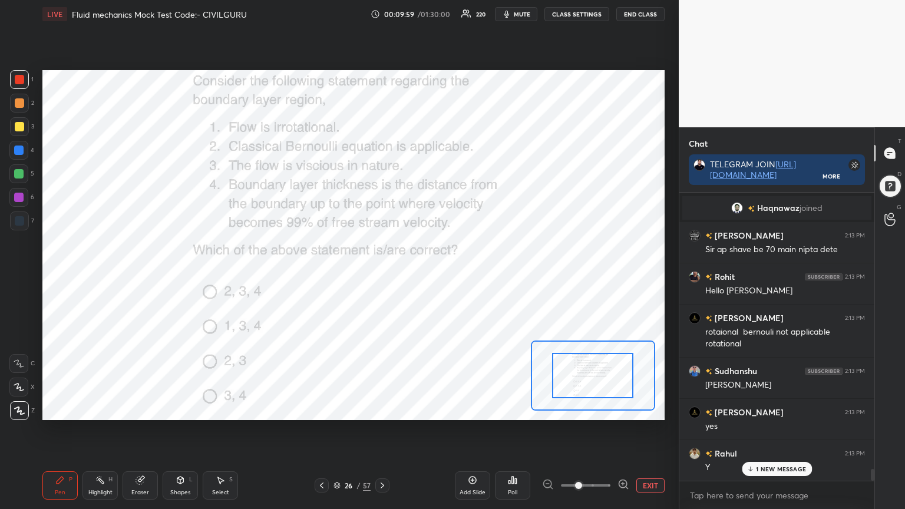
scroll to position [6941, 0]
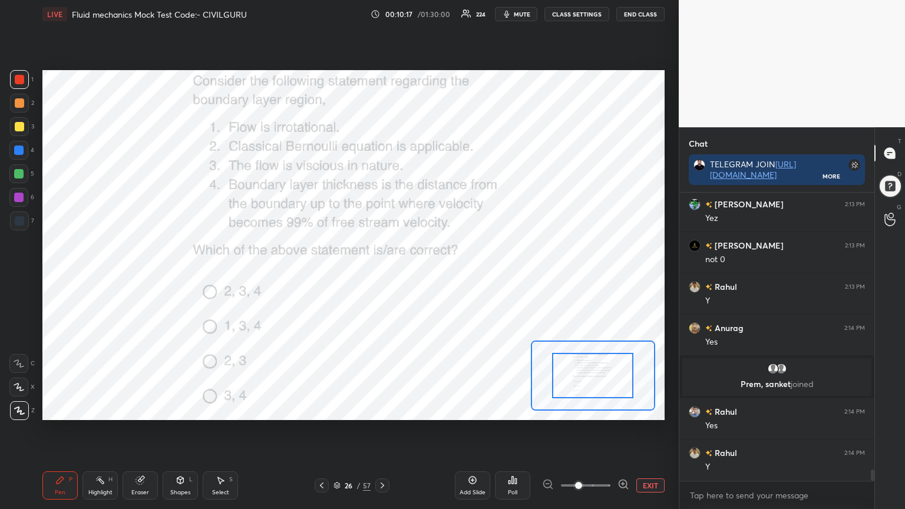
click at [379, 409] on icon at bounding box center [382, 485] width 9 height 9
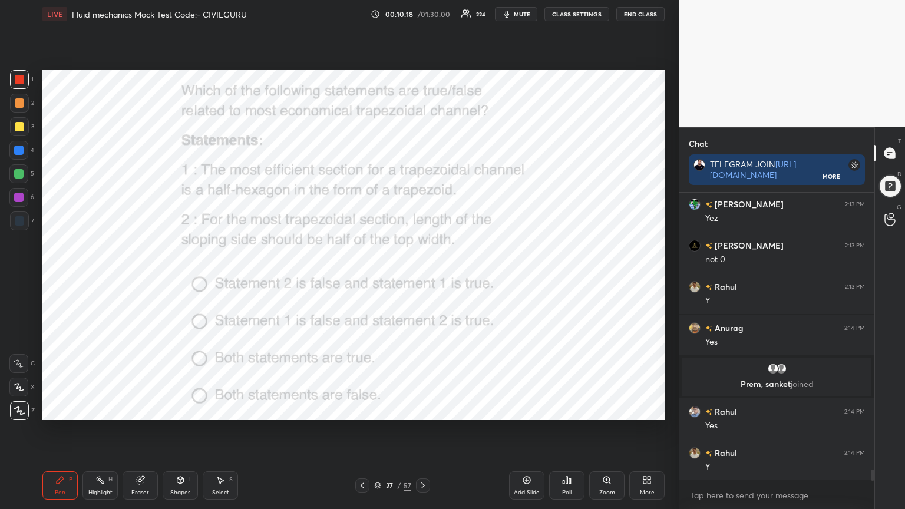
click at [565, 409] on div "Poll" at bounding box center [566, 485] width 35 height 28
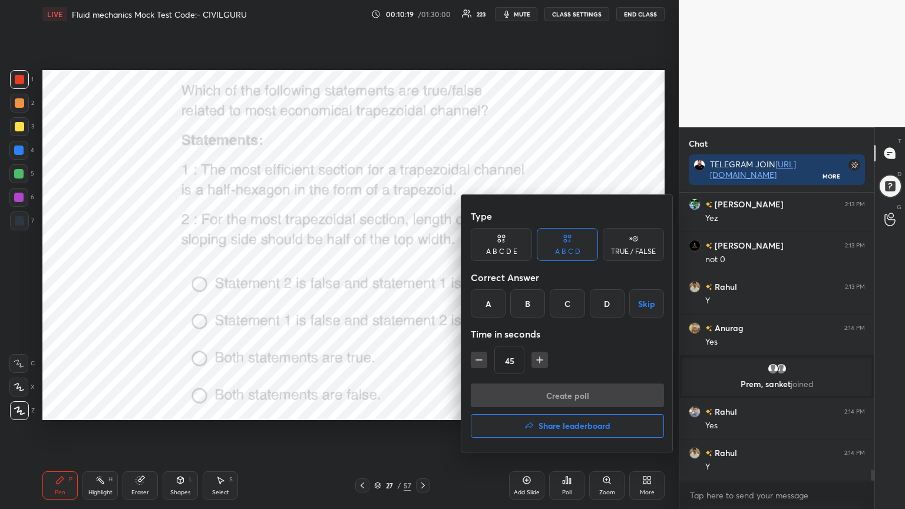
click at [568, 306] on div "C" at bounding box center [567, 303] width 35 height 28
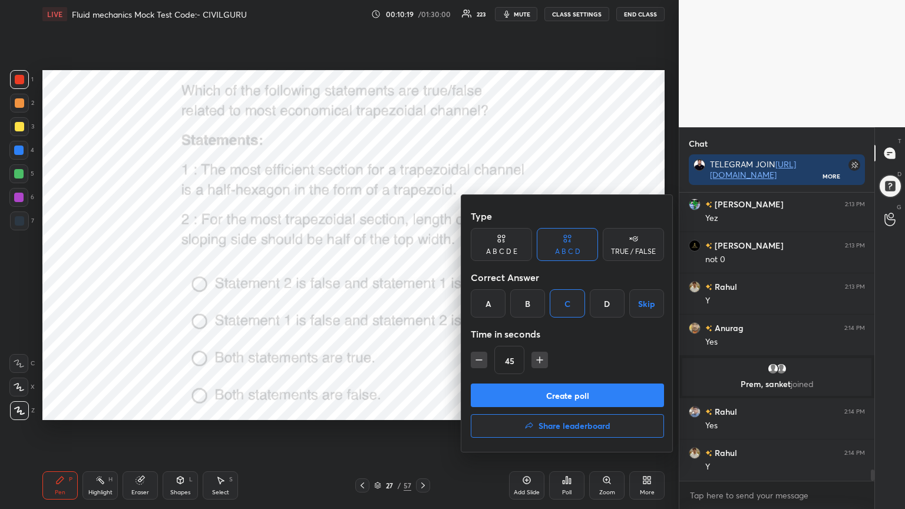
click at [552, 393] on button "Create poll" at bounding box center [567, 396] width 193 height 24
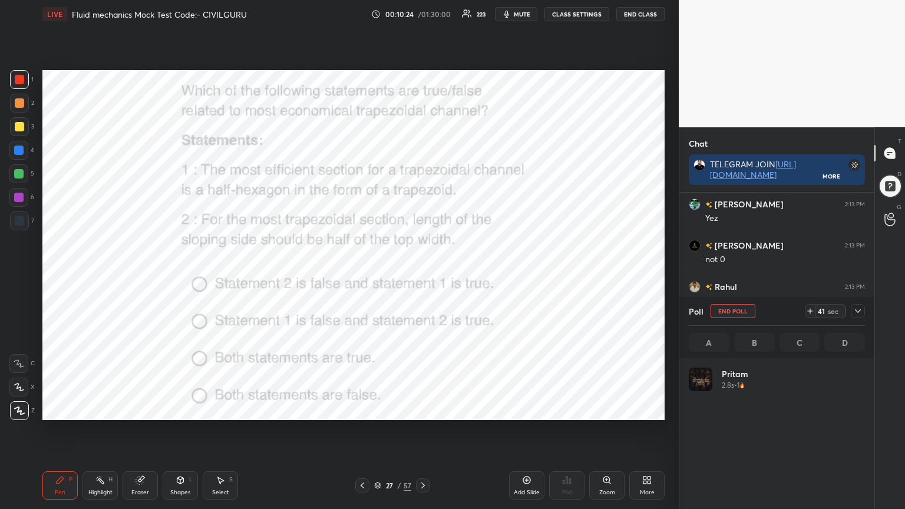
scroll to position [138, 173]
click at [857, 311] on icon at bounding box center [858, 311] width 6 height 4
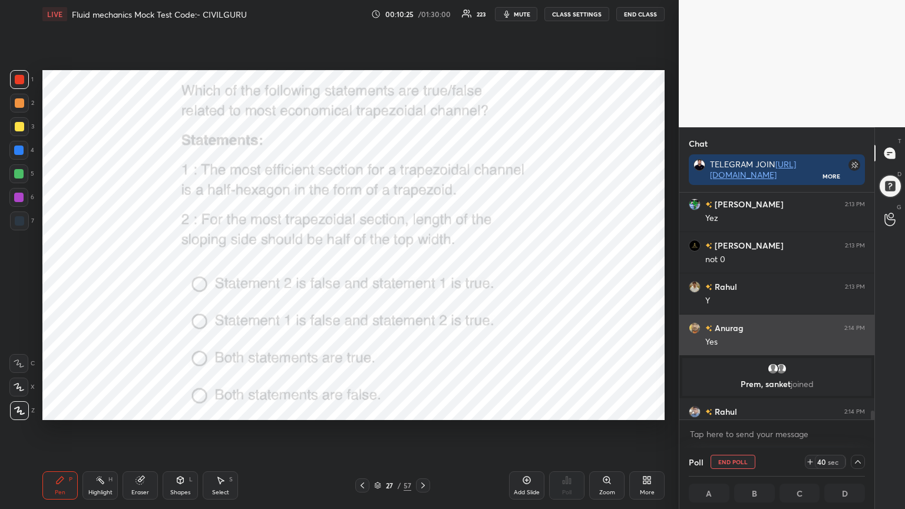
scroll to position [0, 4]
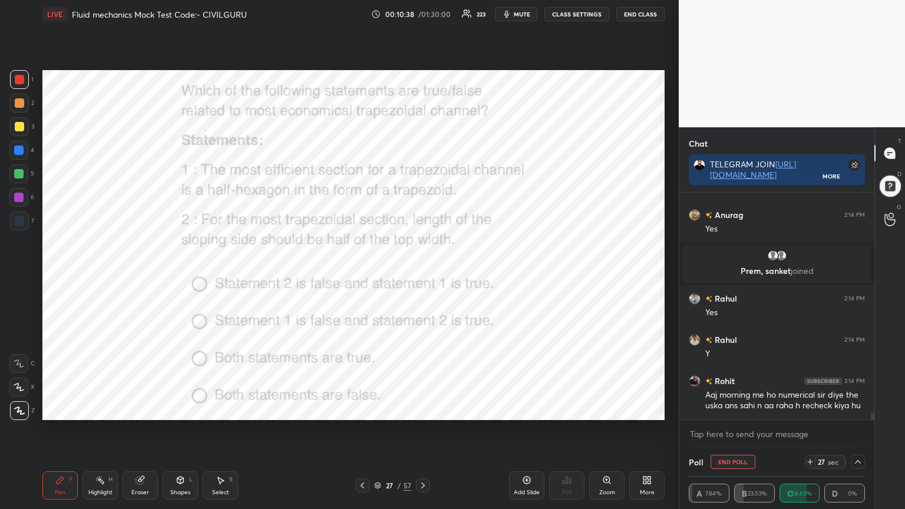
click at [856, 409] on icon at bounding box center [857, 461] width 9 height 9
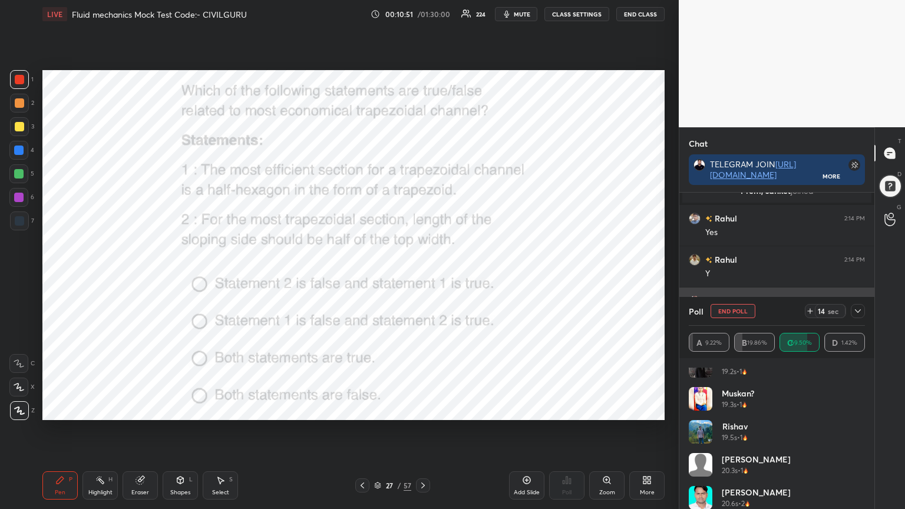
click at [856, 315] on icon at bounding box center [857, 310] width 9 height 9
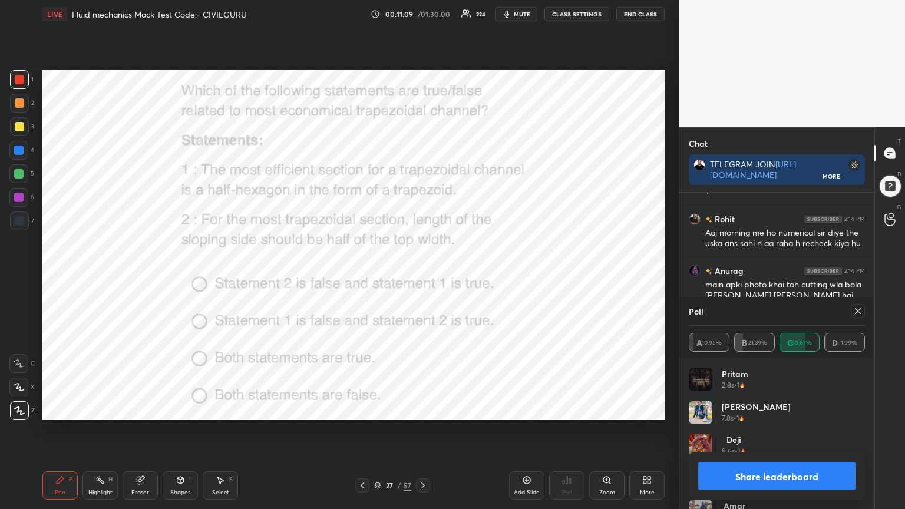
click at [856, 312] on icon at bounding box center [857, 310] width 9 height 9
type textarea "x"
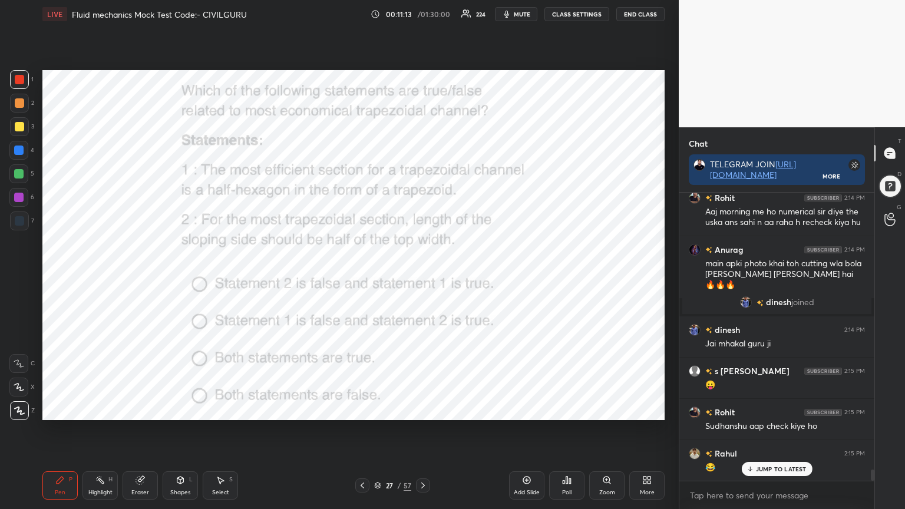
click at [424, 409] on div "Pen P Highlight H Eraser Shapes L Select S 27 / 57 Add Slide Poll Zoom More" at bounding box center [353, 485] width 622 height 47
click at [421, 409] on icon at bounding box center [422, 485] width 9 height 9
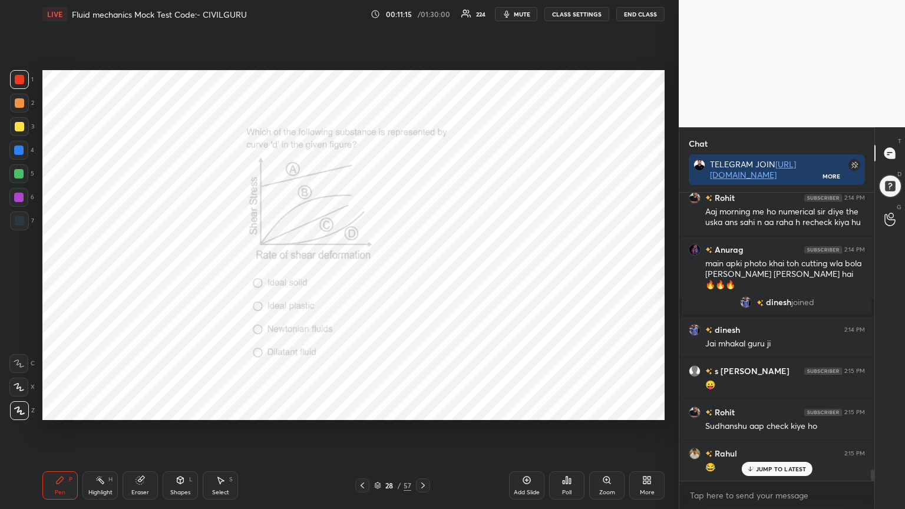
click at [566, 409] on div "Poll" at bounding box center [566, 485] width 35 height 28
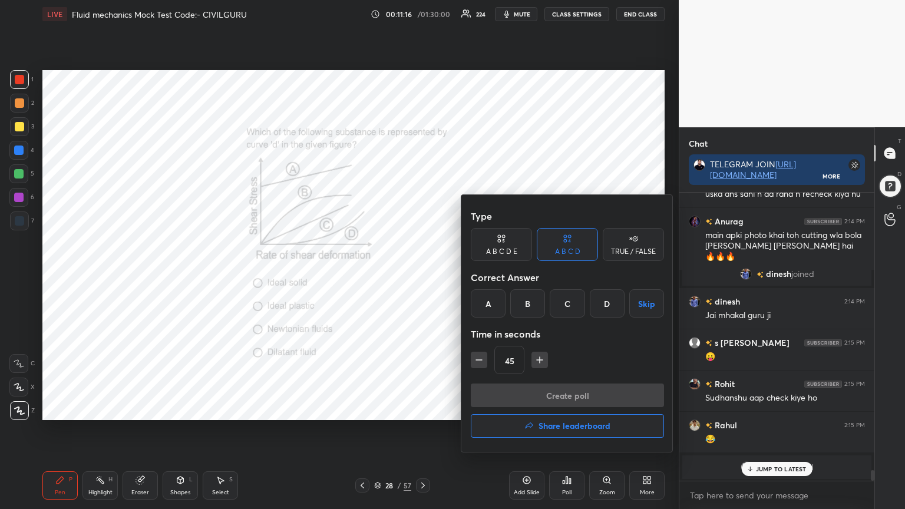
click at [606, 305] on div "D" at bounding box center [607, 303] width 35 height 28
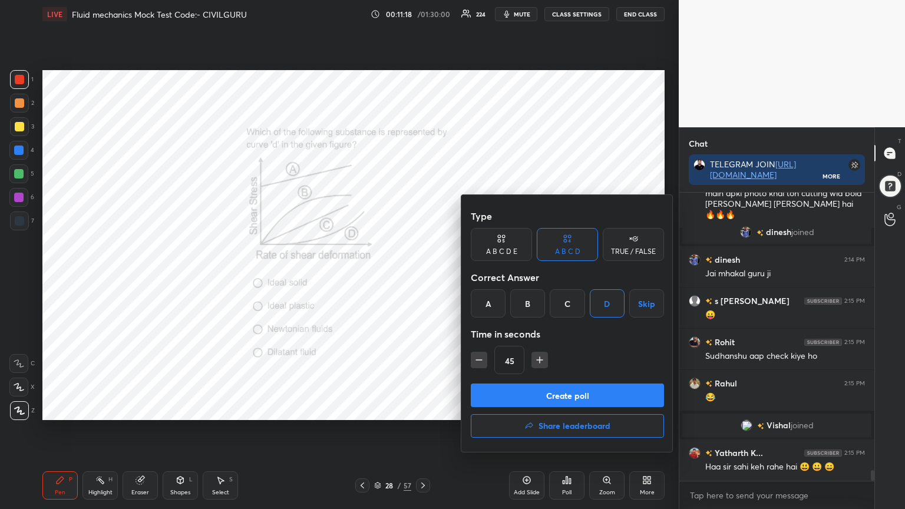
click at [477, 360] on icon "button" at bounding box center [479, 360] width 6 height 0
type input "30"
click at [504, 392] on button "Create poll" at bounding box center [567, 396] width 193 height 24
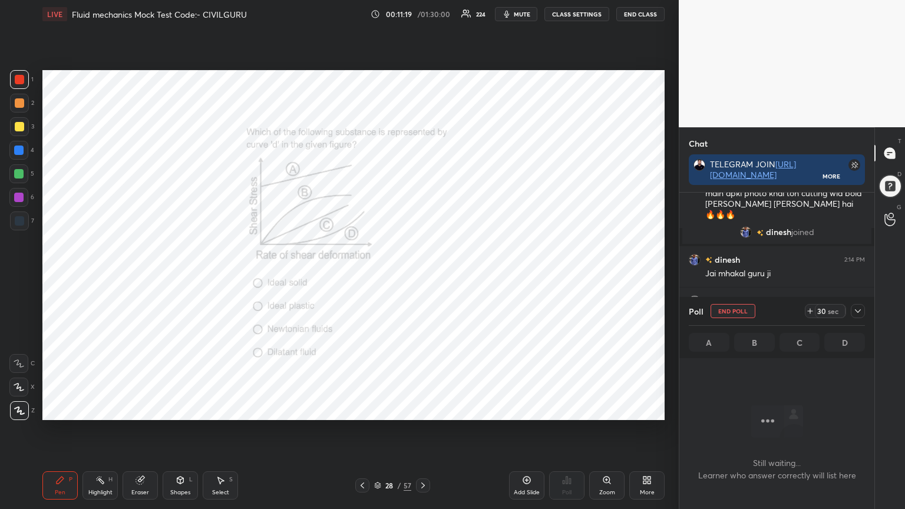
click at [859, 311] on icon at bounding box center [858, 311] width 6 height 4
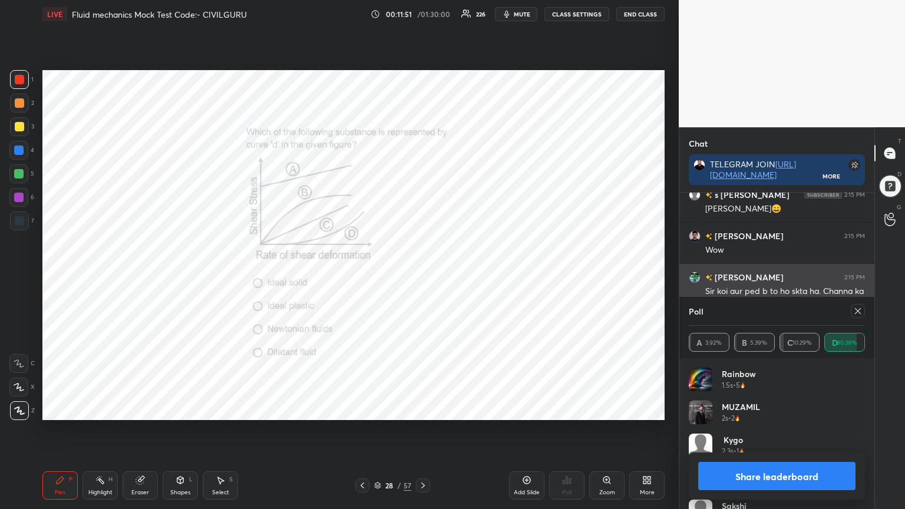
click at [864, 307] on div at bounding box center [858, 311] width 14 height 14
type textarea "x"
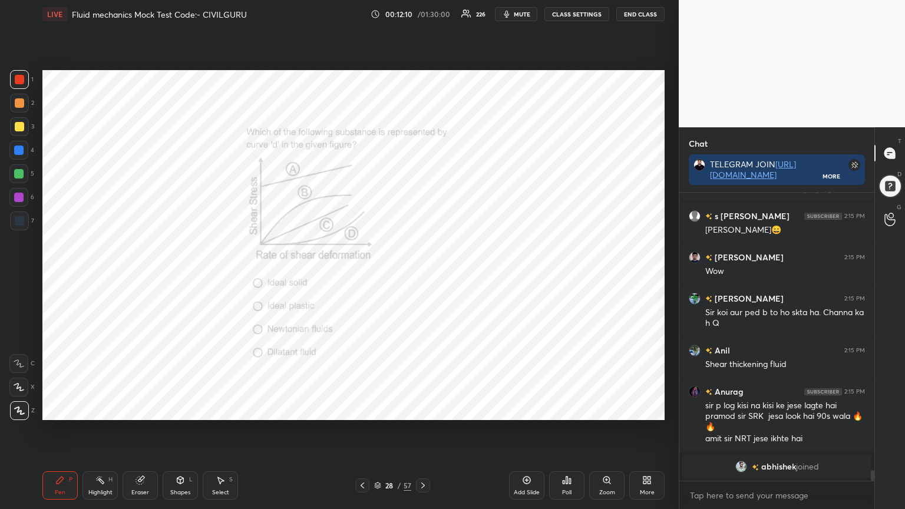
click at [375, 409] on icon at bounding box center [377, 485] width 7 height 7
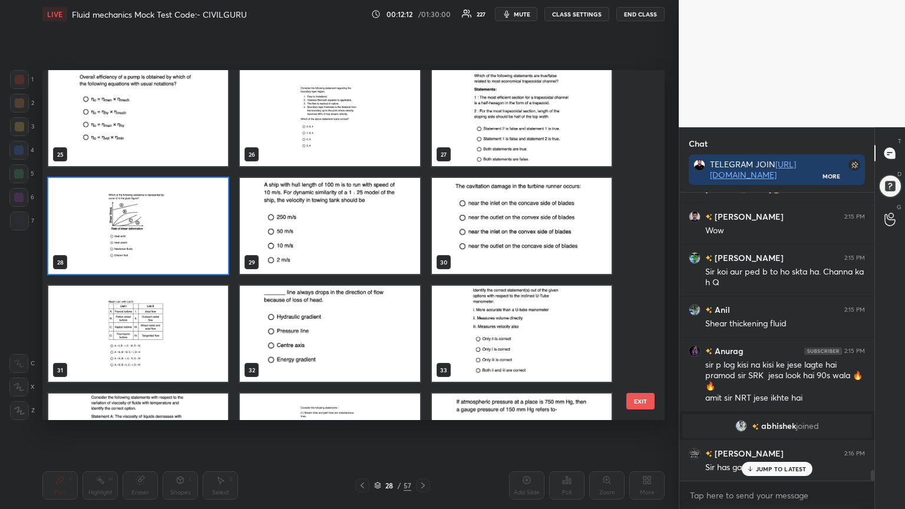
click at [180, 335] on img "grid" at bounding box center [138, 334] width 180 height 96
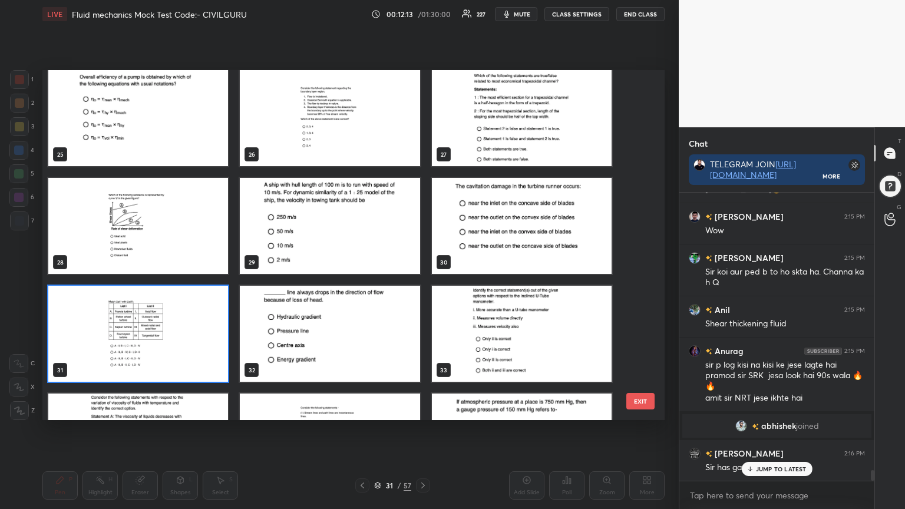
click at [180, 334] on img "grid" at bounding box center [138, 334] width 180 height 96
click at [181, 335] on img "grid" at bounding box center [138, 334] width 180 height 96
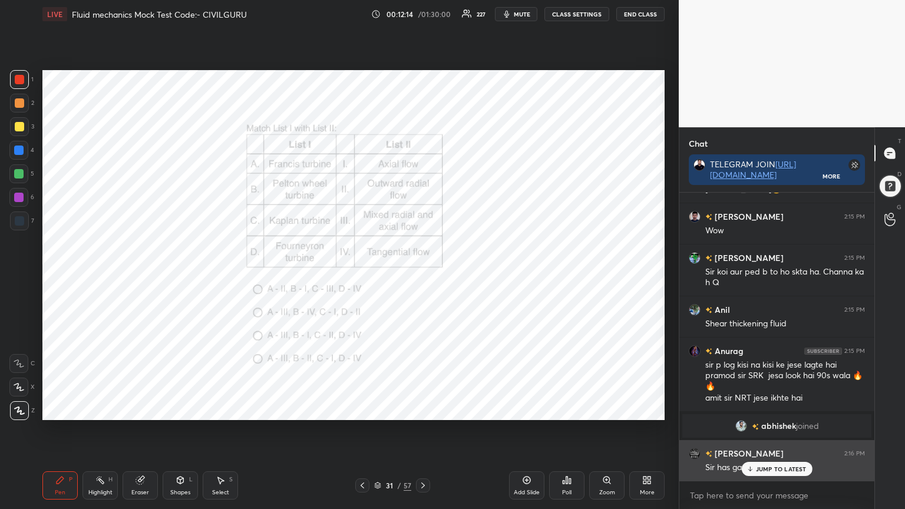
click at [767, 409] on p "JUMP TO LATEST" at bounding box center [781, 469] width 51 height 7
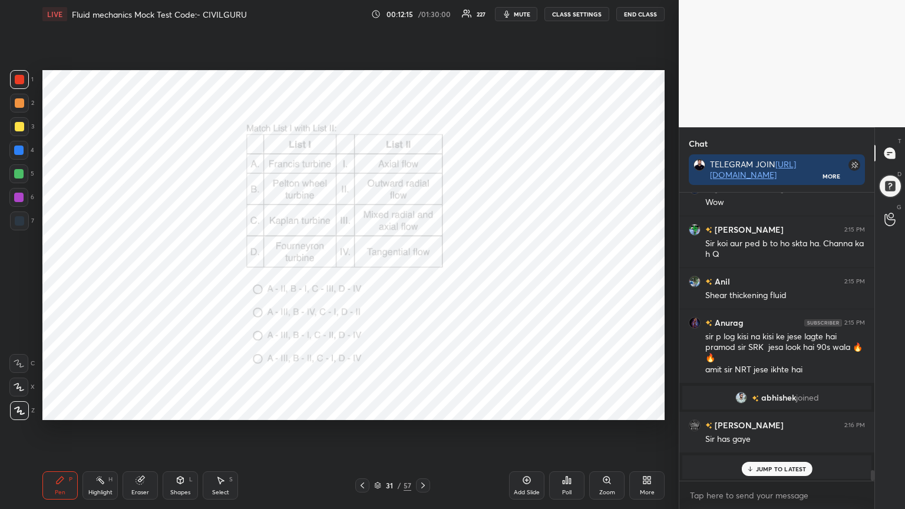
click at [571, 409] on icon at bounding box center [566, 480] width 9 height 9
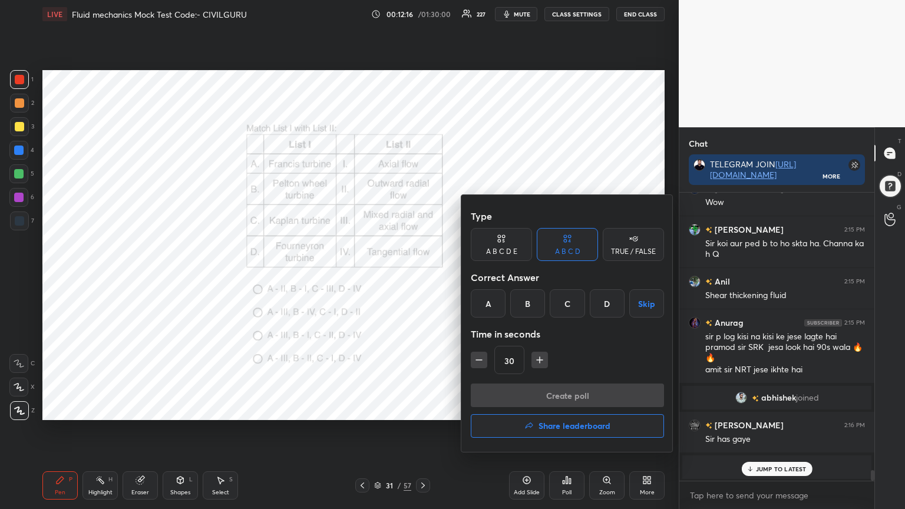
click at [526, 302] on div "B" at bounding box center [527, 303] width 35 height 28
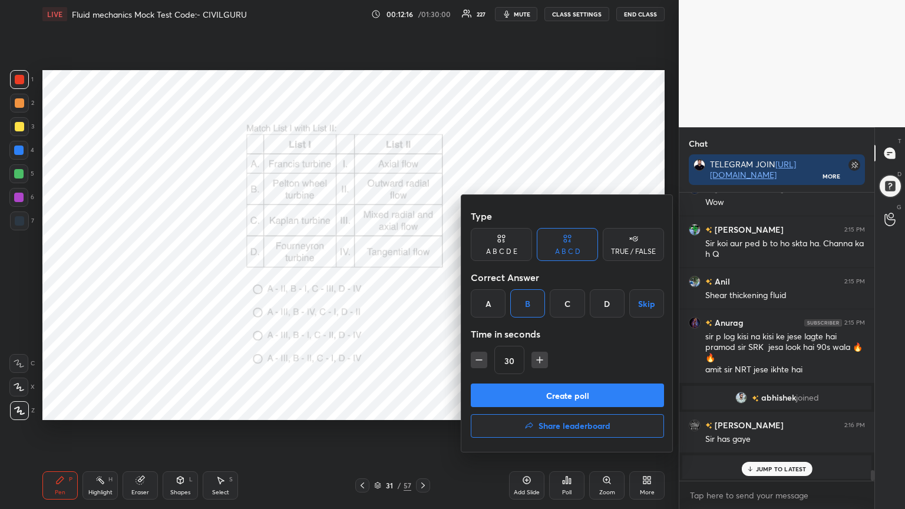
click at [540, 359] on icon "button" at bounding box center [540, 360] width 0 height 6
type input "45"
click at [534, 390] on button "Create poll" at bounding box center [567, 396] width 193 height 24
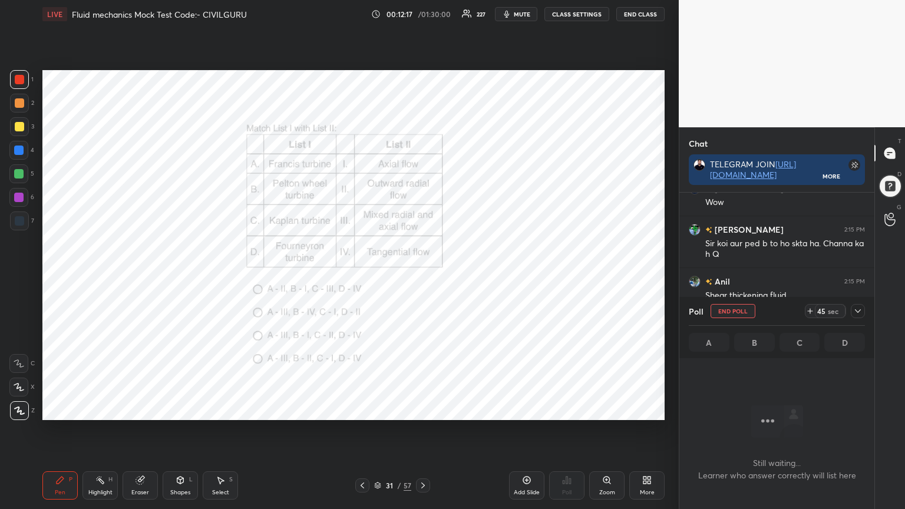
click at [861, 312] on icon at bounding box center [857, 310] width 9 height 9
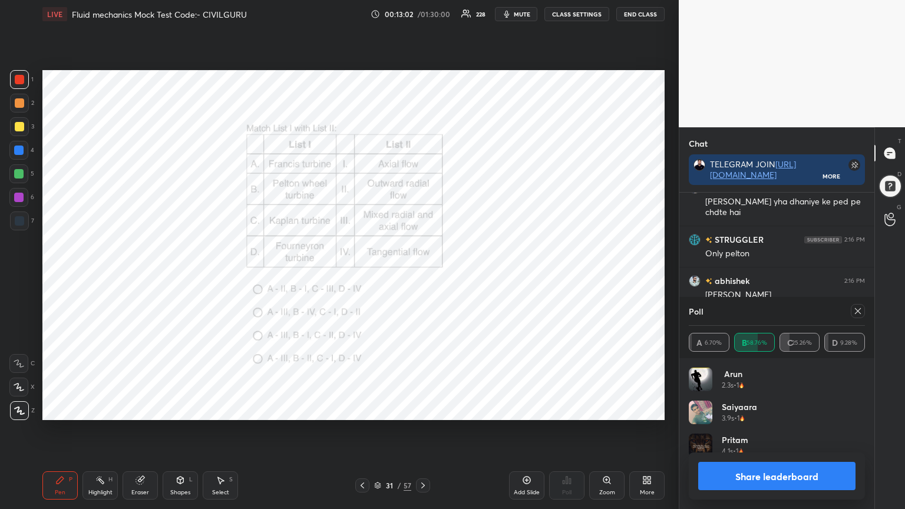
scroll to position [4, 4]
click at [860, 312] on icon at bounding box center [857, 310] width 9 height 9
type textarea "x"
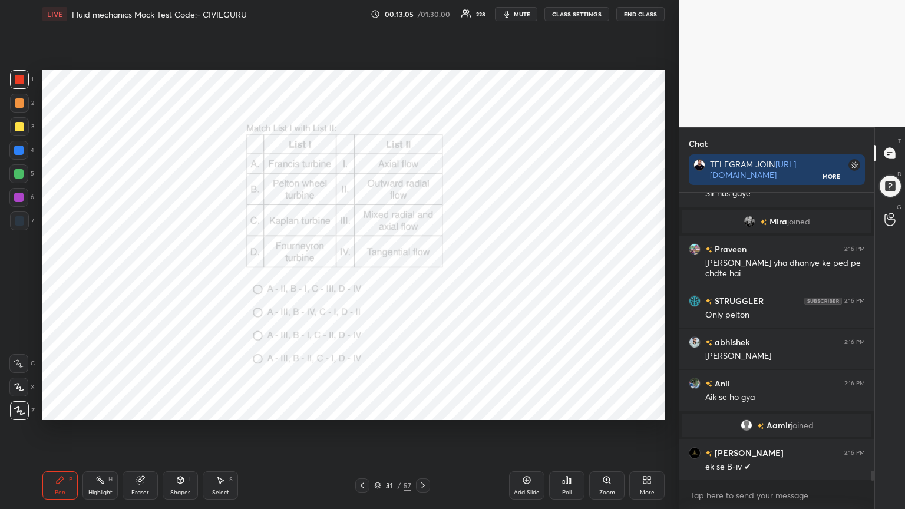
click at [377, 409] on icon at bounding box center [377, 485] width 7 height 7
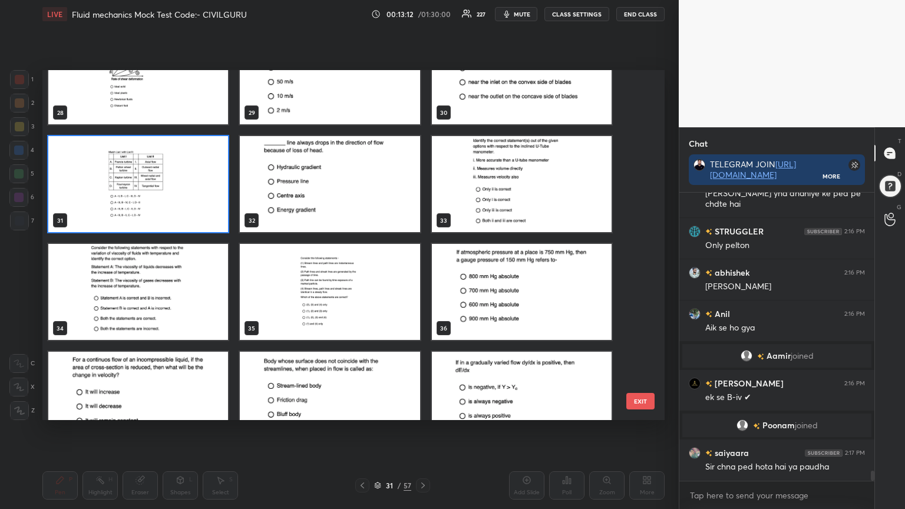
click at [501, 199] on img "grid" at bounding box center [522, 184] width 180 height 96
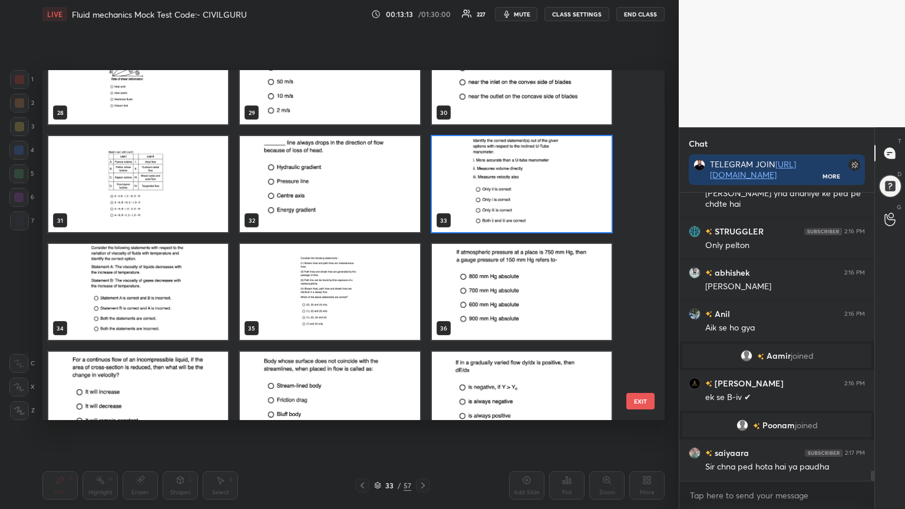
click at [504, 200] on img "grid" at bounding box center [522, 184] width 180 height 96
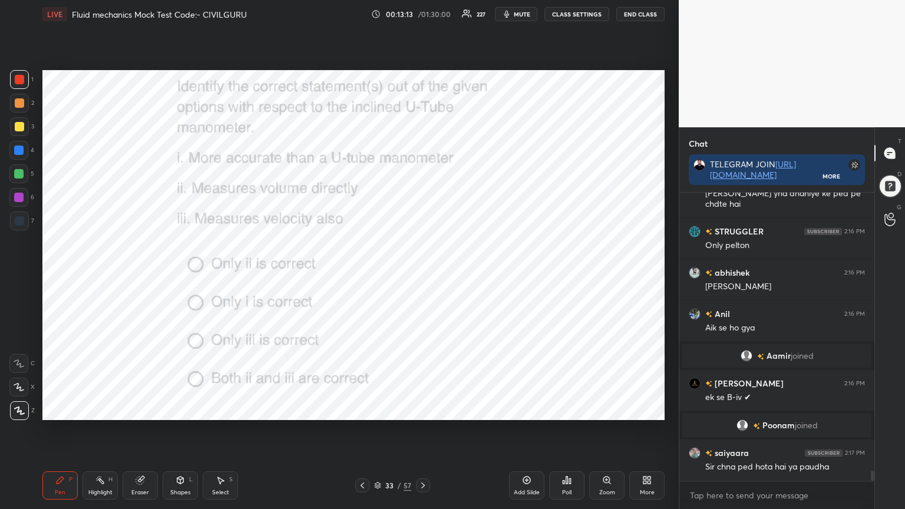
click at [505, 200] on img "grid" at bounding box center [522, 184] width 180 height 96
click at [565, 409] on icon at bounding box center [566, 480] width 9 height 9
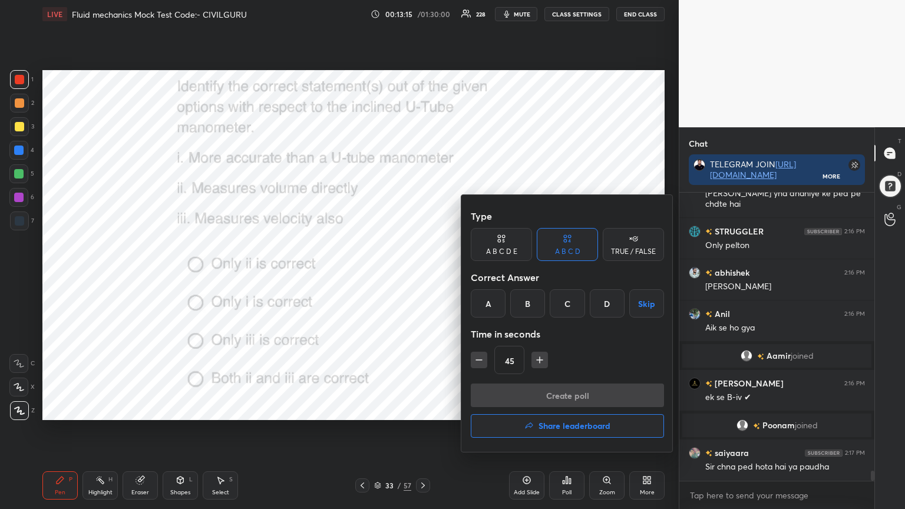
click at [527, 307] on div "B" at bounding box center [527, 303] width 35 height 28
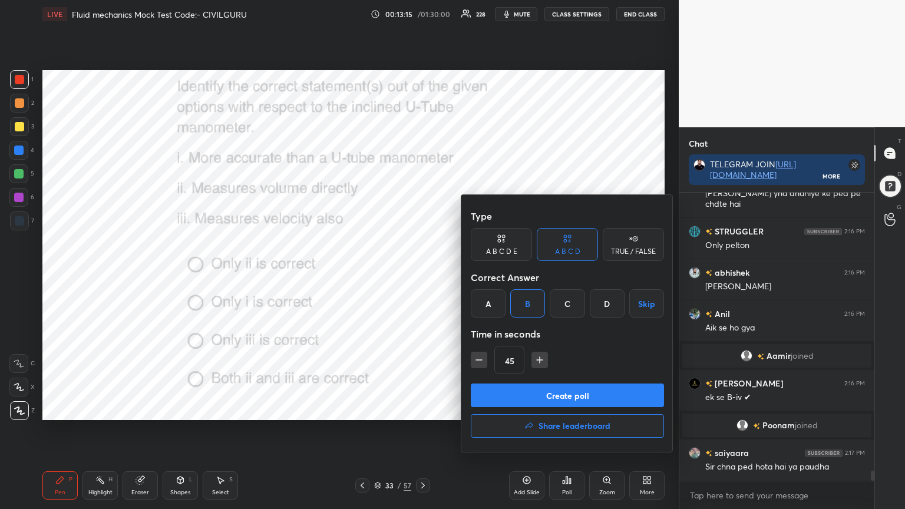
click at [540, 365] on button "button" at bounding box center [540, 360] width 16 height 16
type input "60"
click at [537, 395] on button "Create poll" at bounding box center [567, 396] width 193 height 24
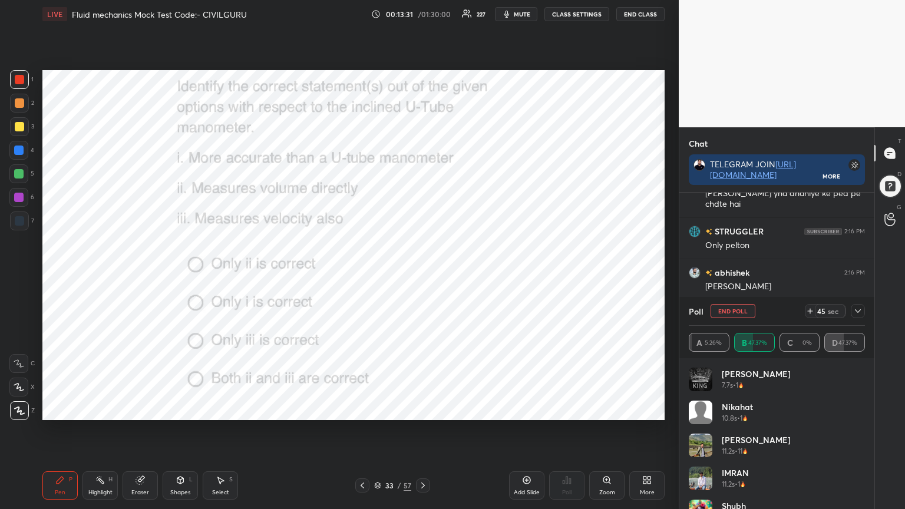
click at [858, 311] on icon at bounding box center [857, 310] width 9 height 9
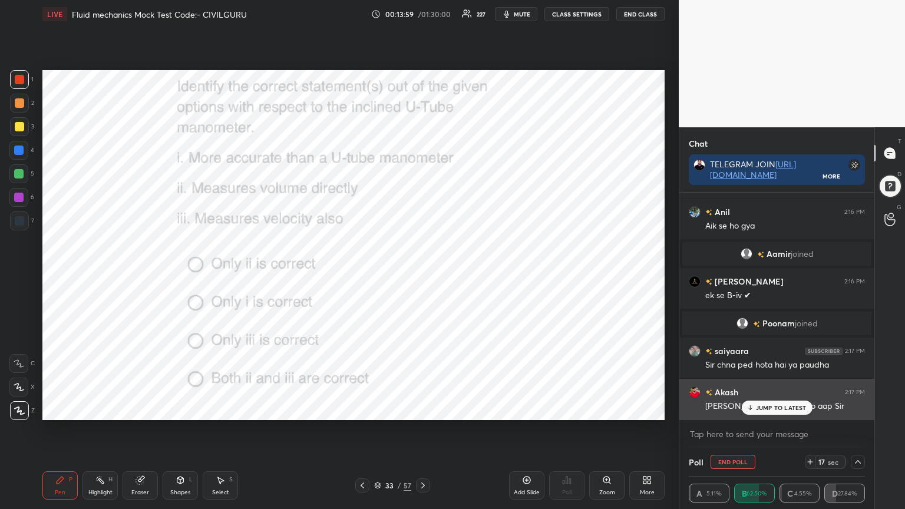
click at [777, 402] on div "JUMP TO LATEST" at bounding box center [776, 408] width 71 height 14
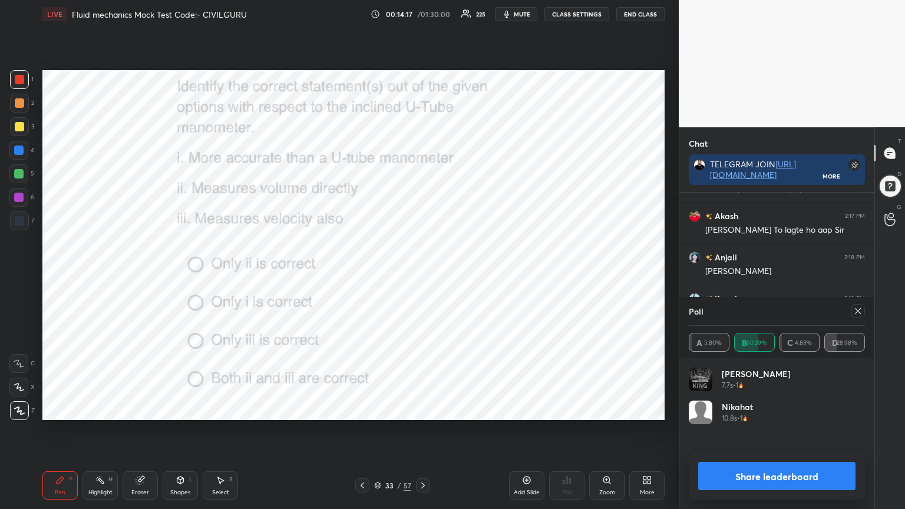
scroll to position [138, 173]
click at [859, 309] on icon at bounding box center [857, 310] width 9 height 9
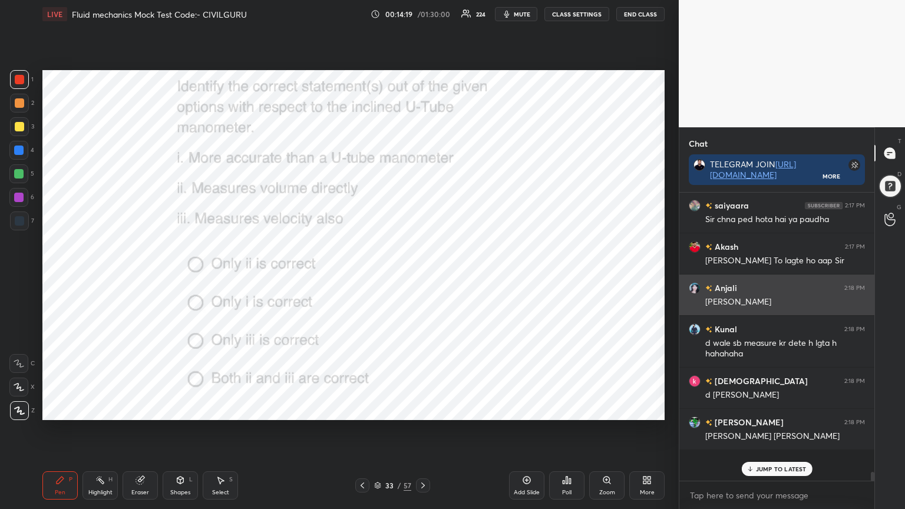
scroll to position [275, 192]
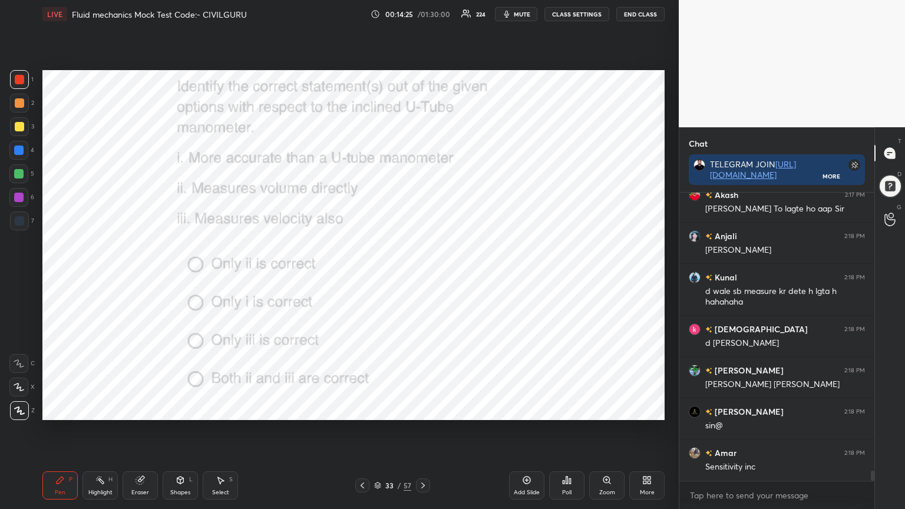
click at [420, 409] on icon at bounding box center [422, 485] width 9 height 9
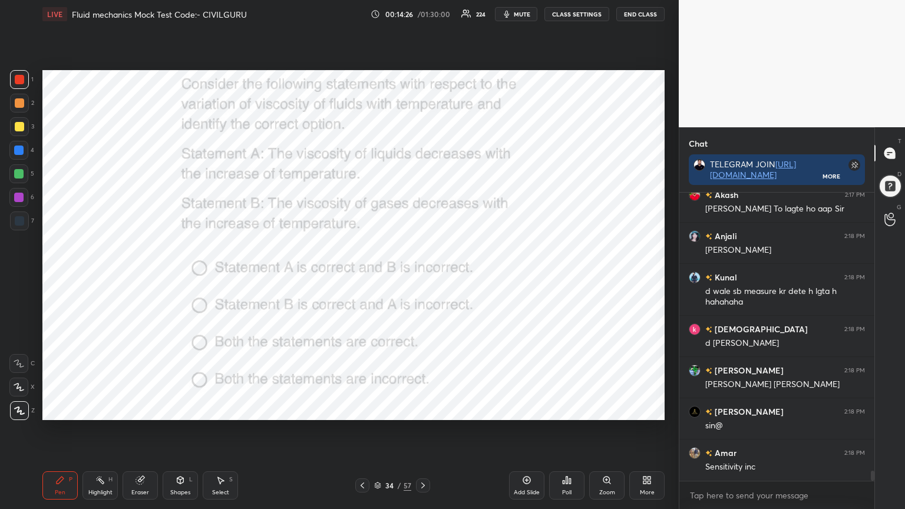
click at [562, 409] on div "Poll" at bounding box center [566, 485] width 35 height 28
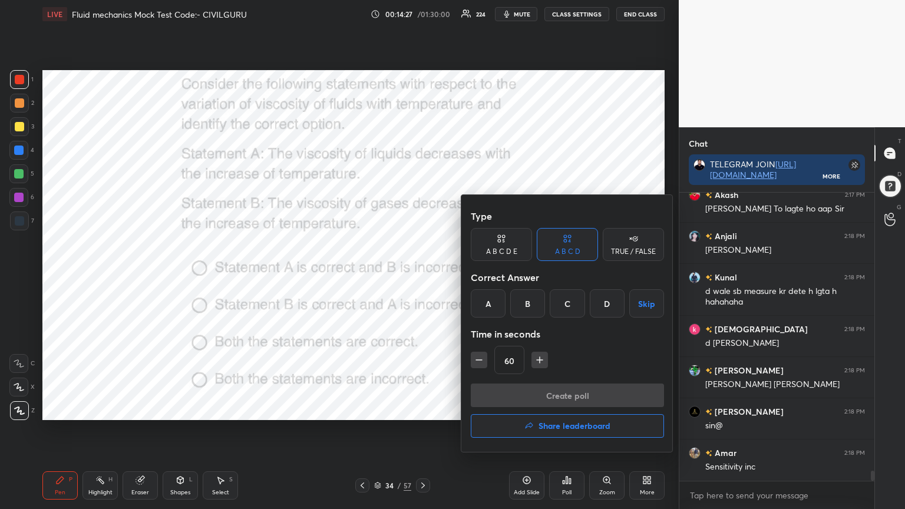
click at [479, 298] on div "A" at bounding box center [488, 303] width 35 height 28
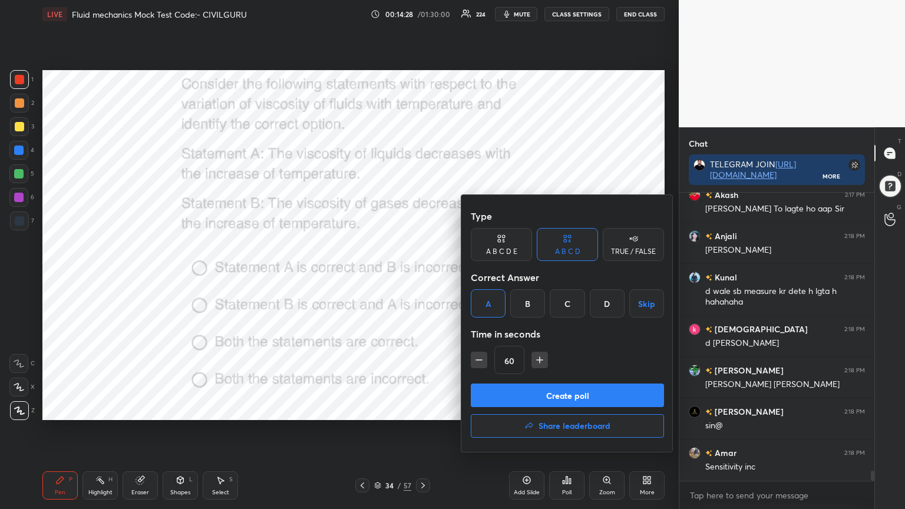
click at [506, 390] on button "Create poll" at bounding box center [567, 396] width 193 height 24
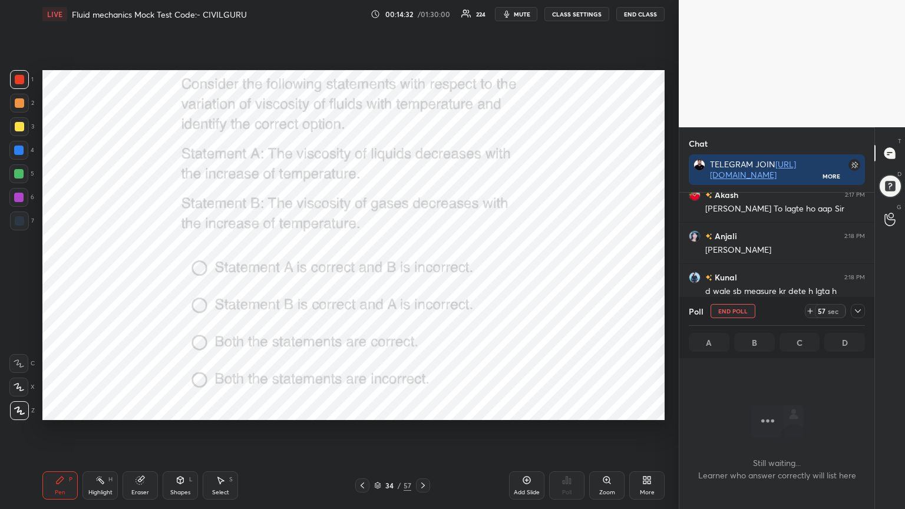
click at [857, 318] on div at bounding box center [858, 311] width 14 height 14
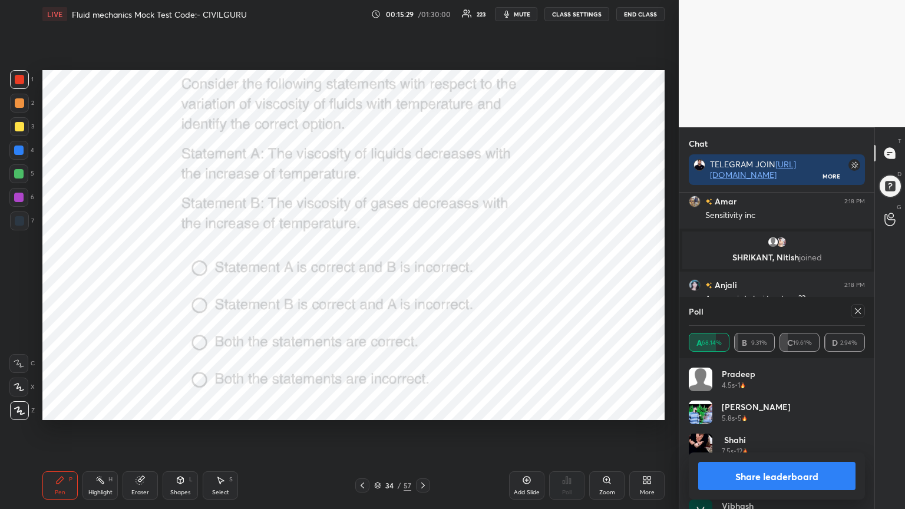
scroll to position [8227, 0]
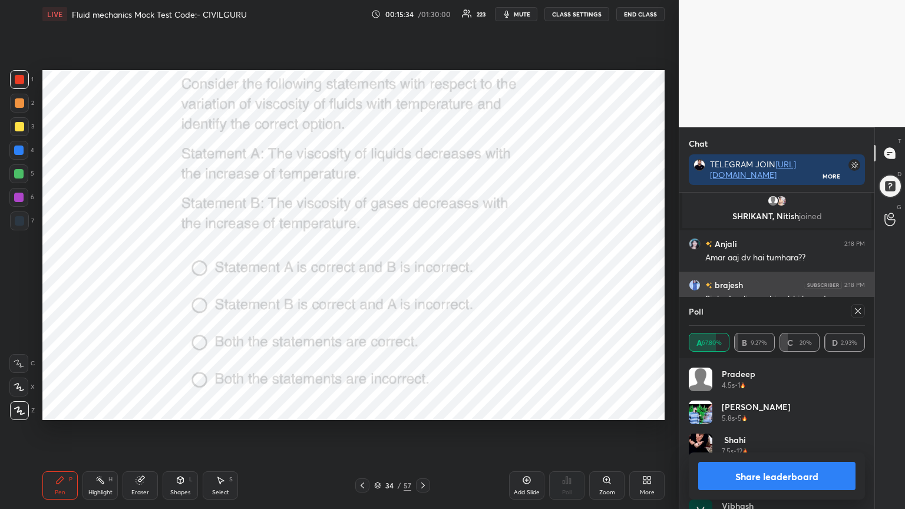
click at [859, 313] on icon at bounding box center [857, 310] width 9 height 9
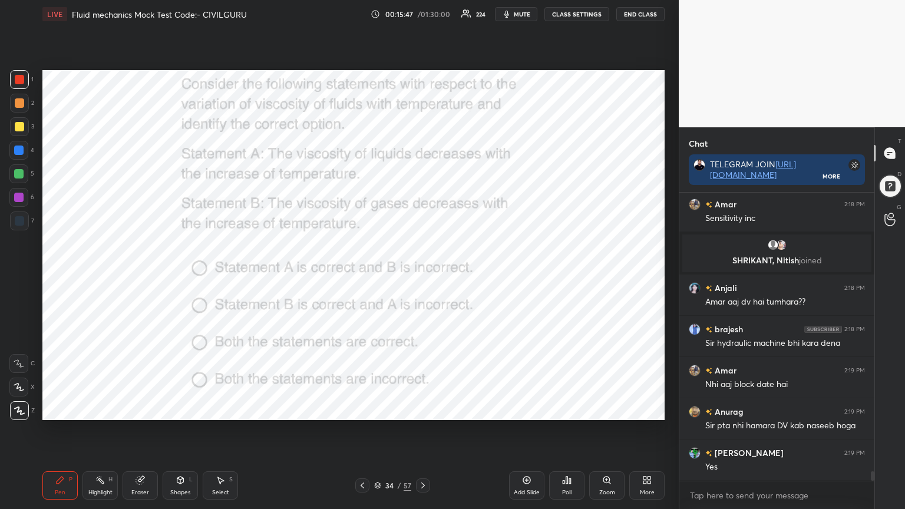
scroll to position [8266, 0]
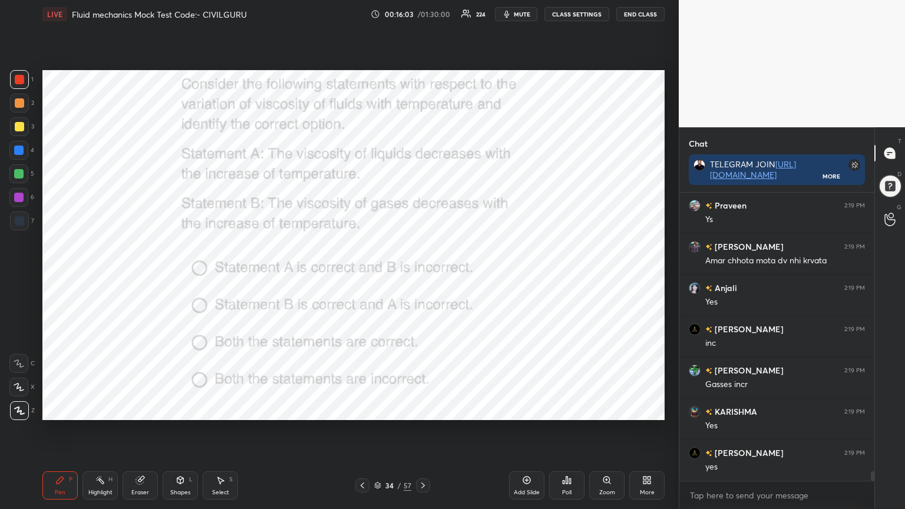
click at [421, 409] on icon at bounding box center [422, 485] width 9 height 9
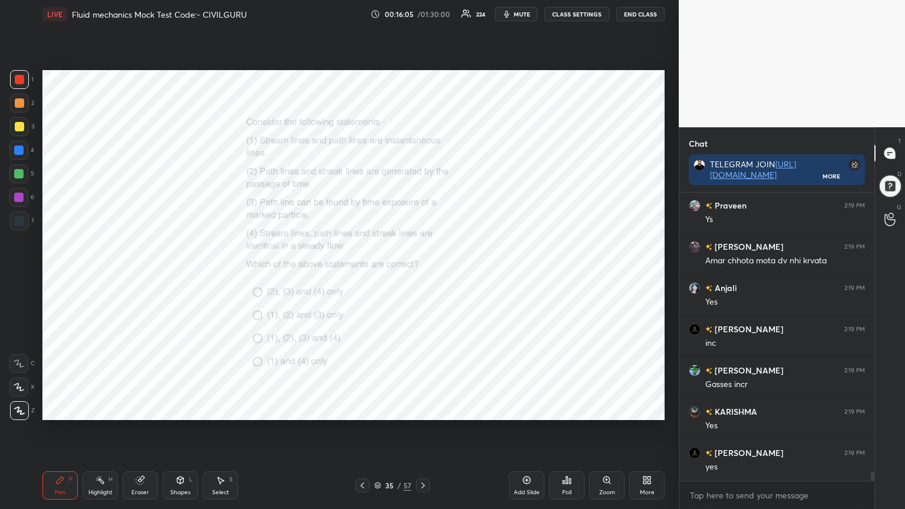
click at [567, 409] on div "Poll" at bounding box center [566, 485] width 35 height 28
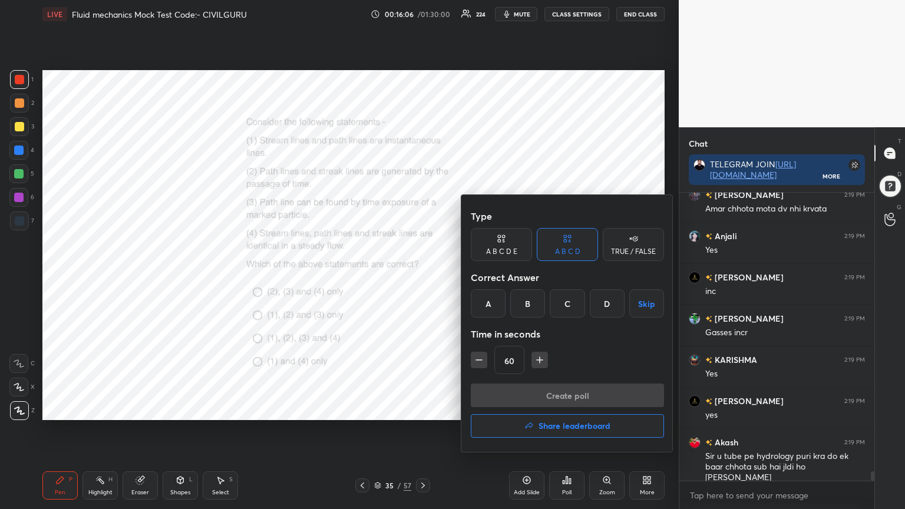
click at [487, 306] on div "A" at bounding box center [488, 303] width 35 height 28
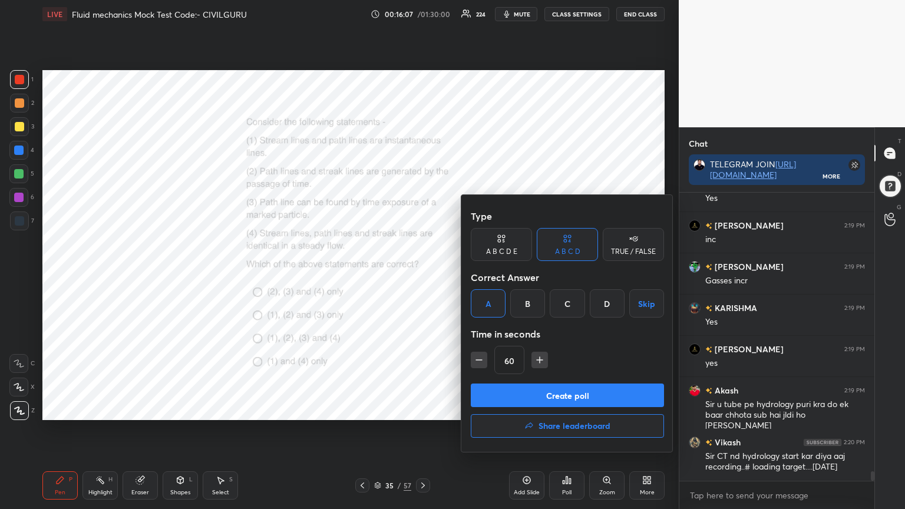
click at [526, 389] on button "Create poll" at bounding box center [567, 396] width 193 height 24
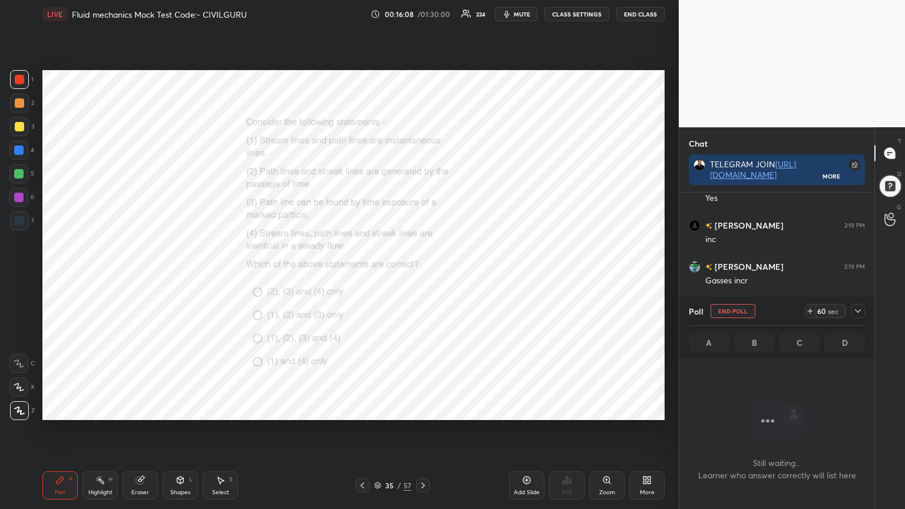
click at [856, 314] on icon at bounding box center [857, 310] width 9 height 9
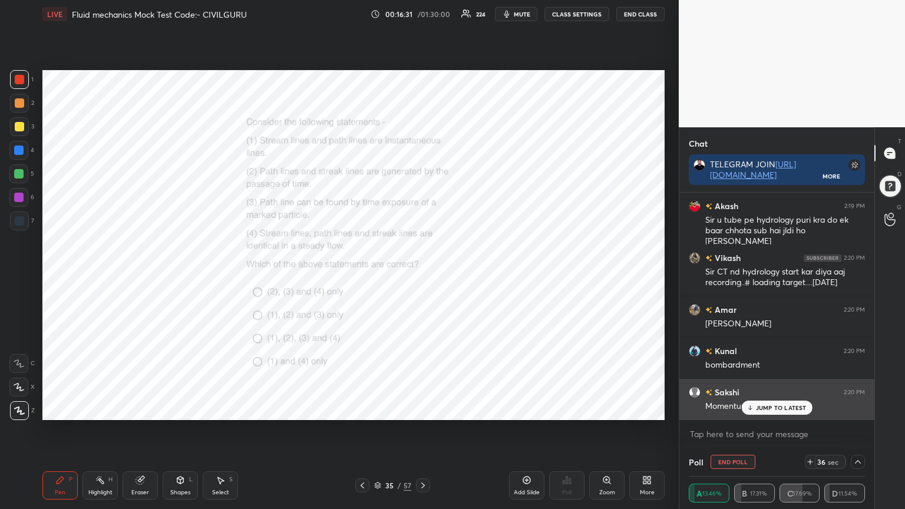
click at [761, 409] on p "JUMP TO LATEST" at bounding box center [781, 407] width 51 height 7
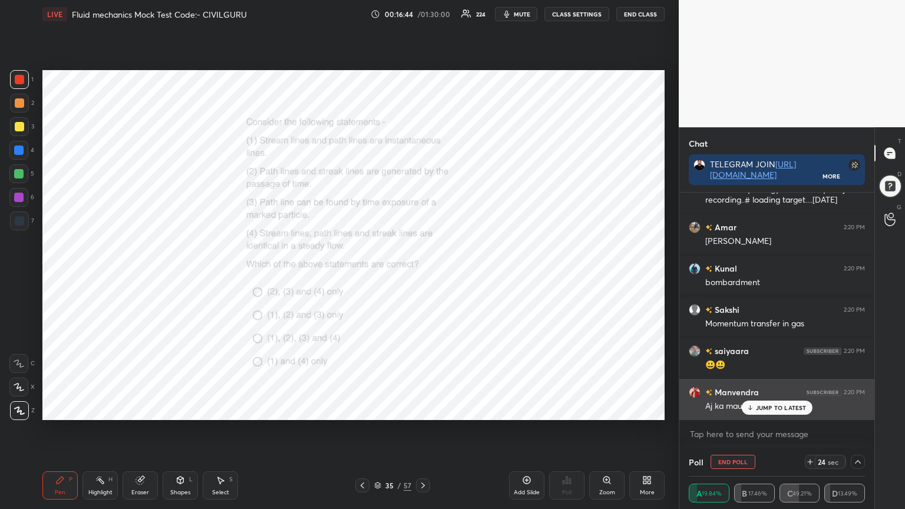
click at [767, 408] on p "JUMP TO LATEST" at bounding box center [781, 407] width 51 height 7
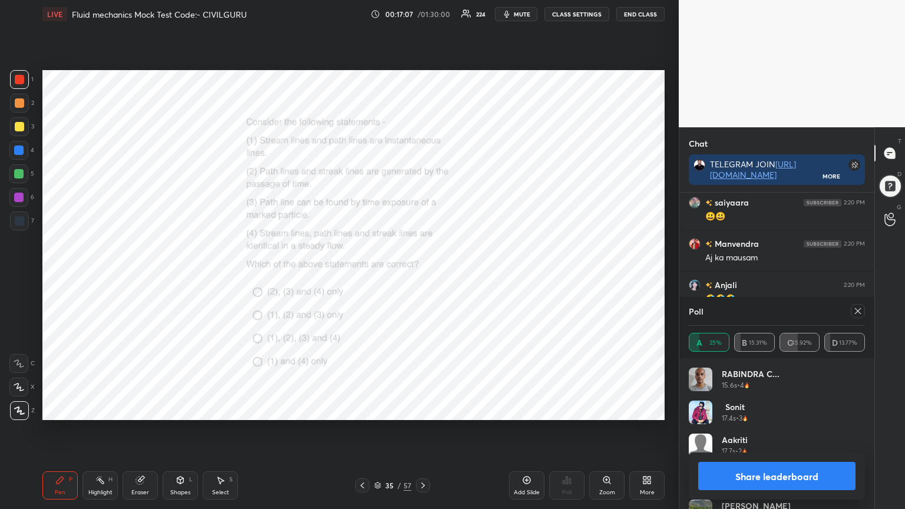
scroll to position [9239, 0]
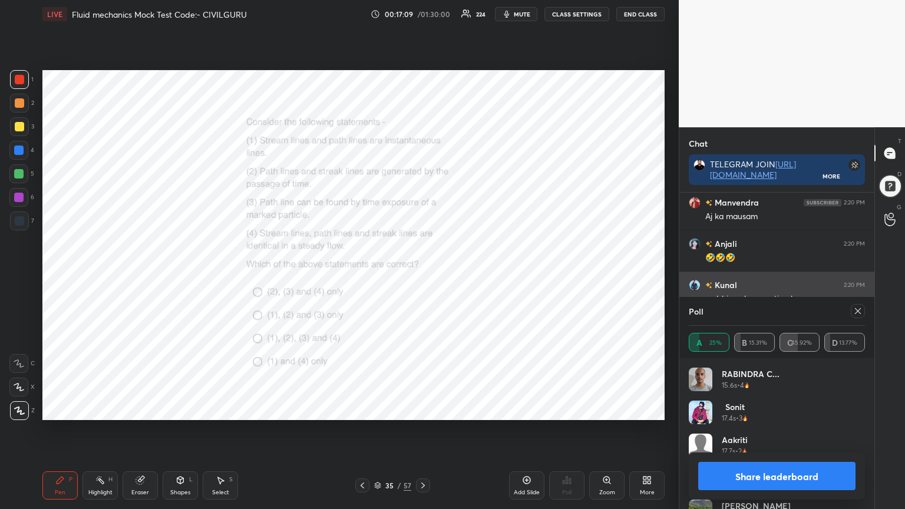
click at [859, 311] on icon at bounding box center [857, 310] width 9 height 9
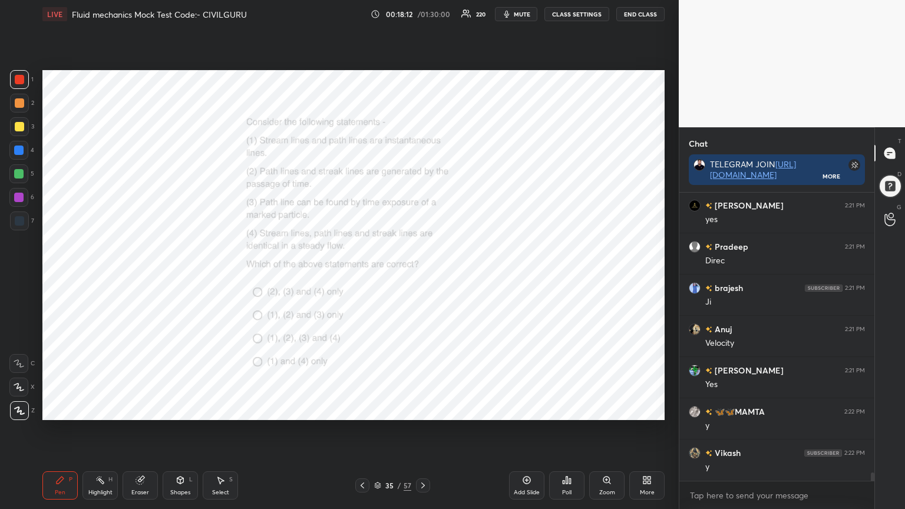
scroll to position [9949, 0]
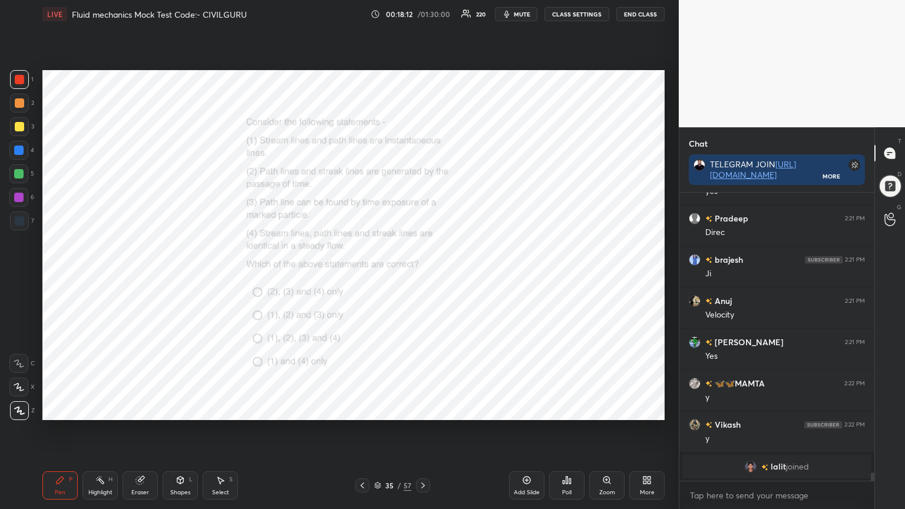
click at [425, 409] on icon at bounding box center [422, 485] width 9 height 9
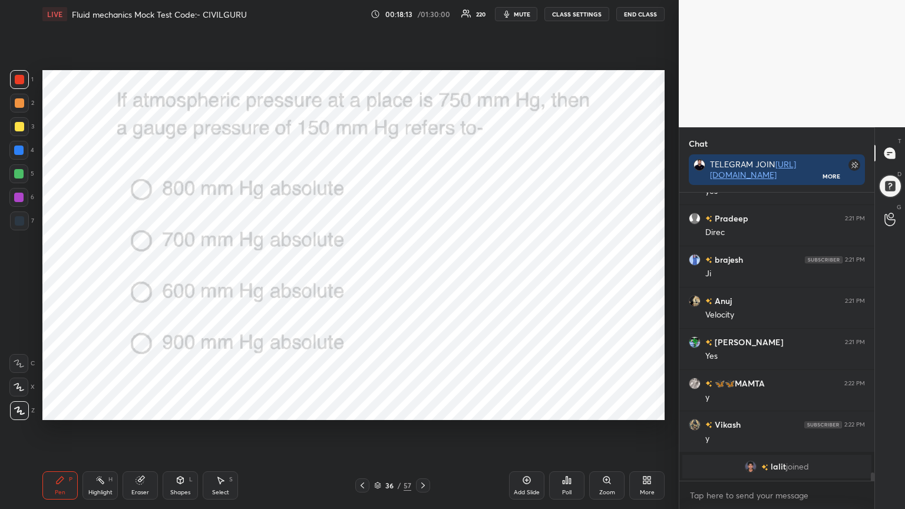
click at [556, 409] on div "Poll" at bounding box center [566, 485] width 35 height 28
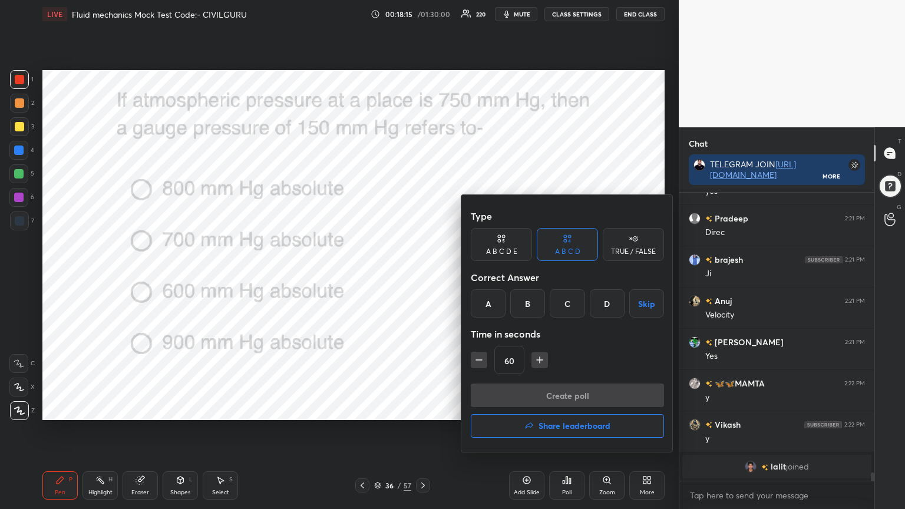
click at [606, 304] on div "D" at bounding box center [607, 303] width 35 height 28
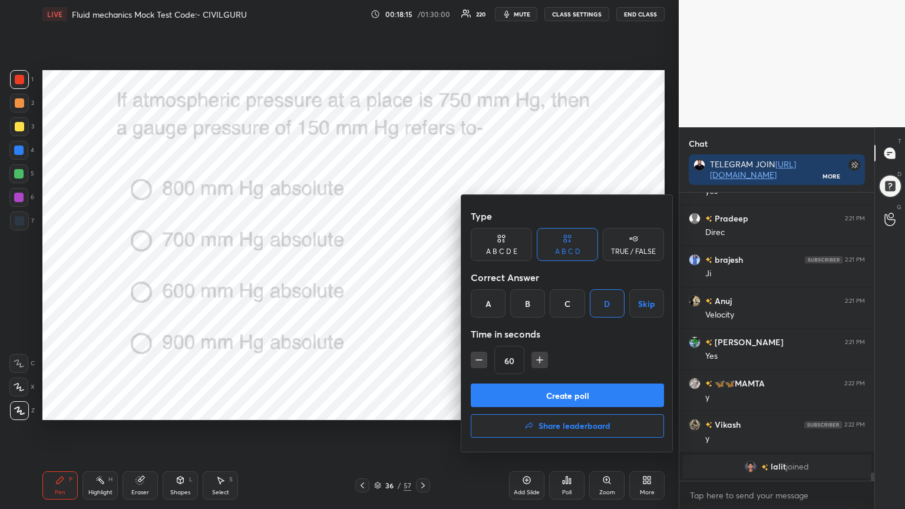
click at [543, 384] on button "Create poll" at bounding box center [567, 396] width 193 height 24
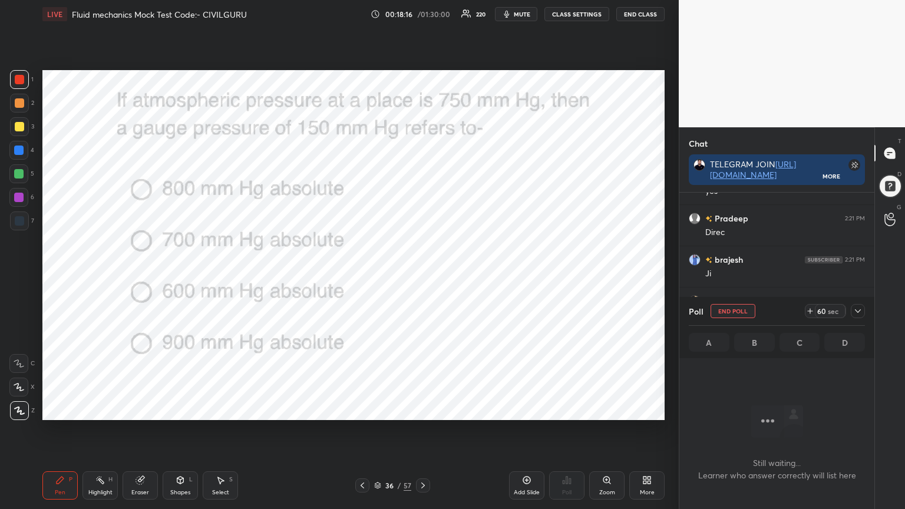
scroll to position [4, 4]
click at [856, 311] on icon at bounding box center [857, 310] width 9 height 9
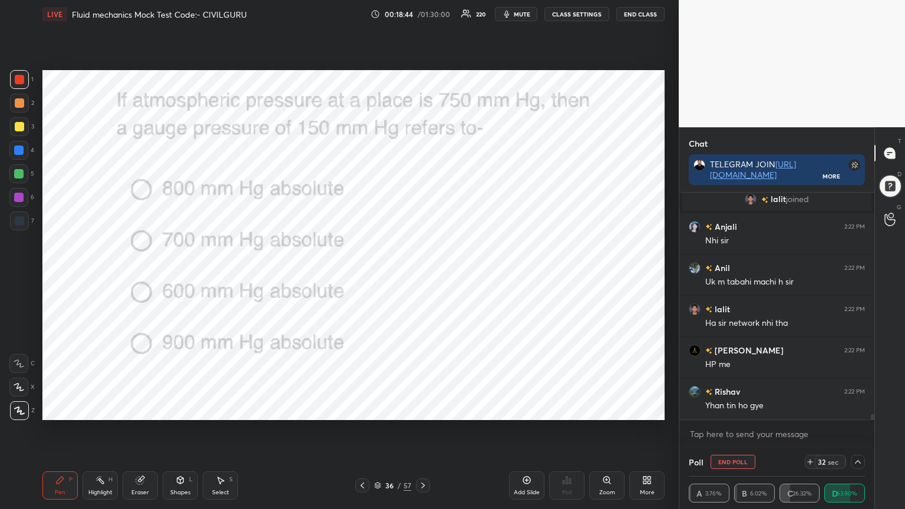
scroll to position [10060, 0]
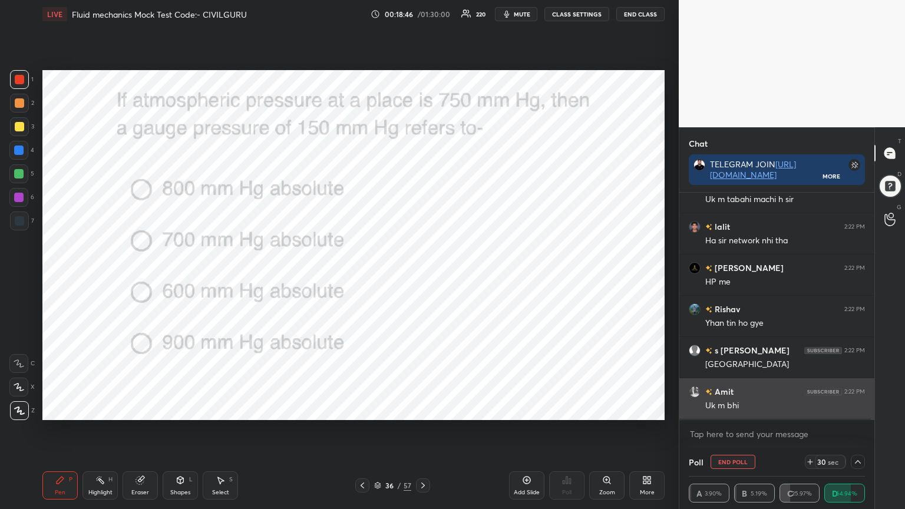
click at [775, 405] on div "Uk m bhi" at bounding box center [785, 406] width 160 height 12
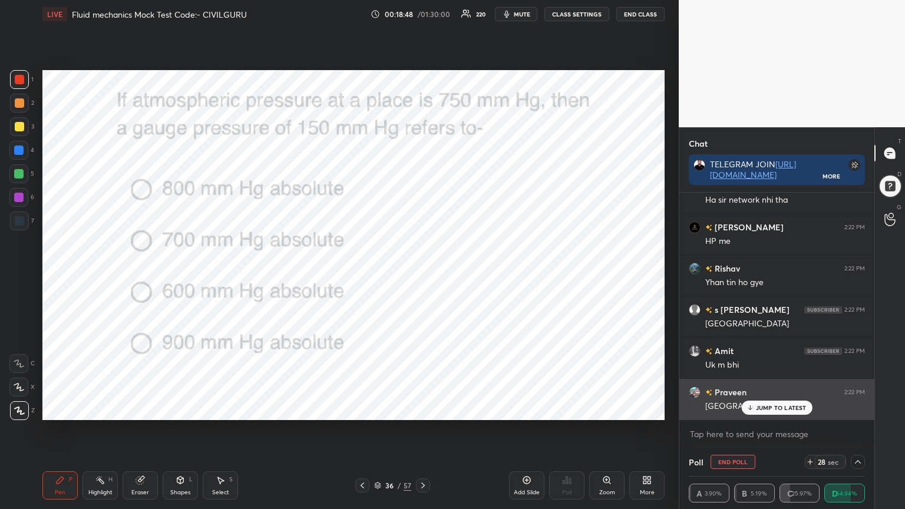
click at [773, 408] on p "JUMP TO LATEST" at bounding box center [781, 407] width 51 height 7
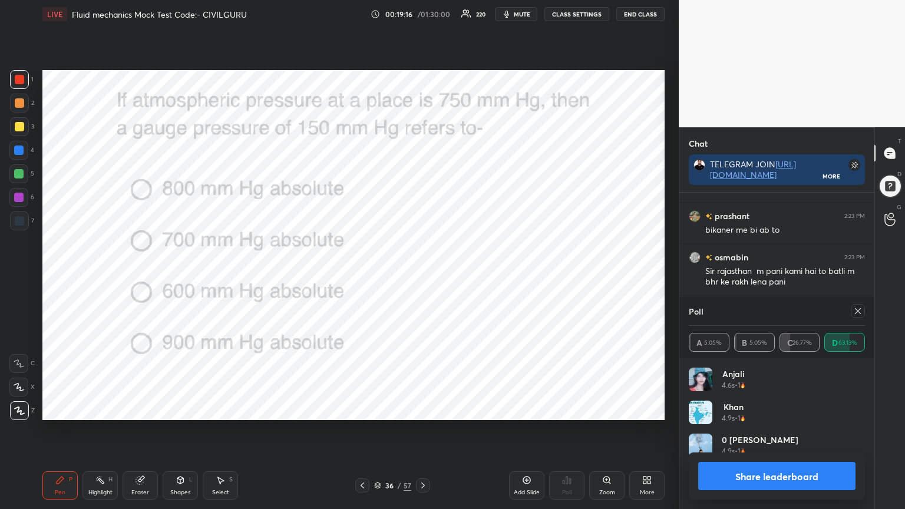
scroll to position [4, 4]
click at [863, 311] on div at bounding box center [858, 311] width 14 height 14
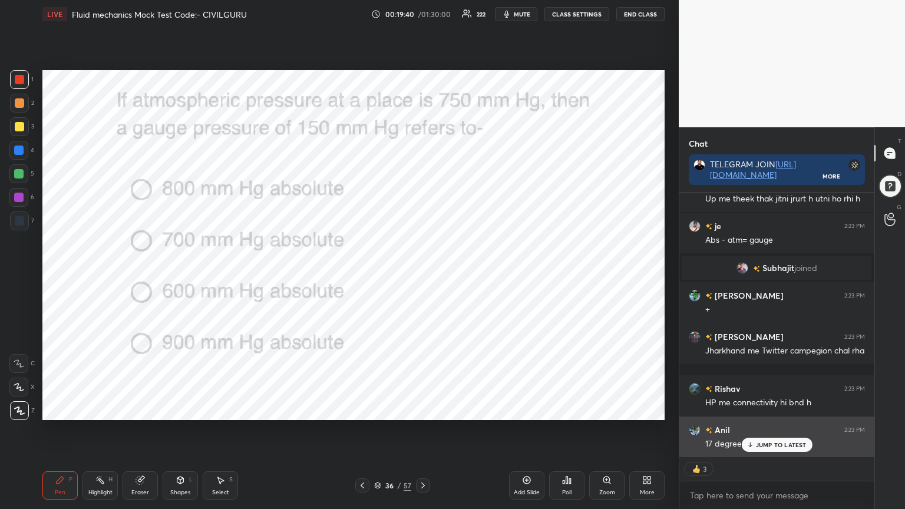
click at [775, 409] on p "JUMP TO LATEST" at bounding box center [781, 444] width 51 height 7
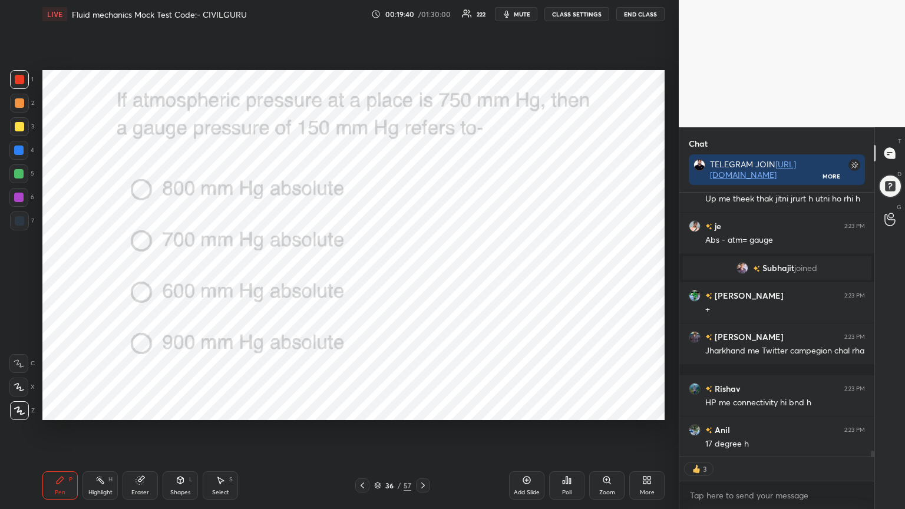
type textarea "x"
click at [424, 409] on icon at bounding box center [422, 485] width 9 height 9
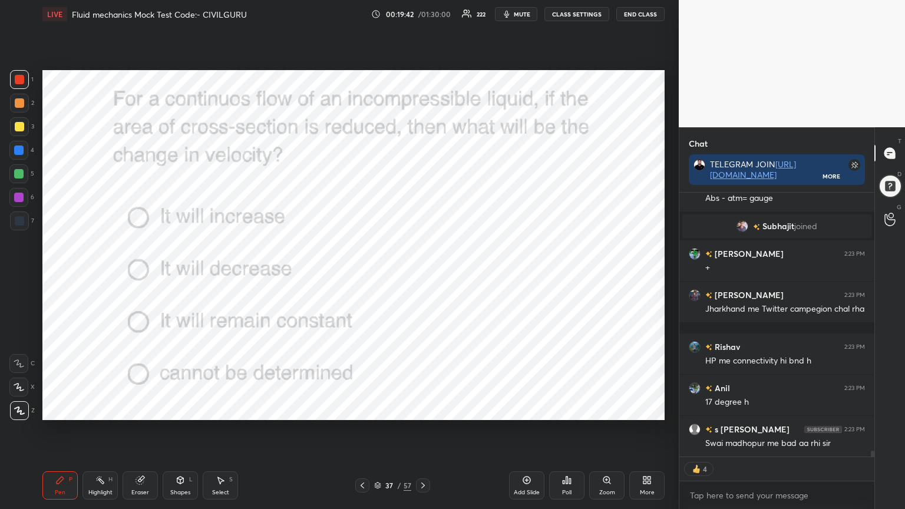
click at [560, 409] on div "Poll" at bounding box center [566, 485] width 35 height 28
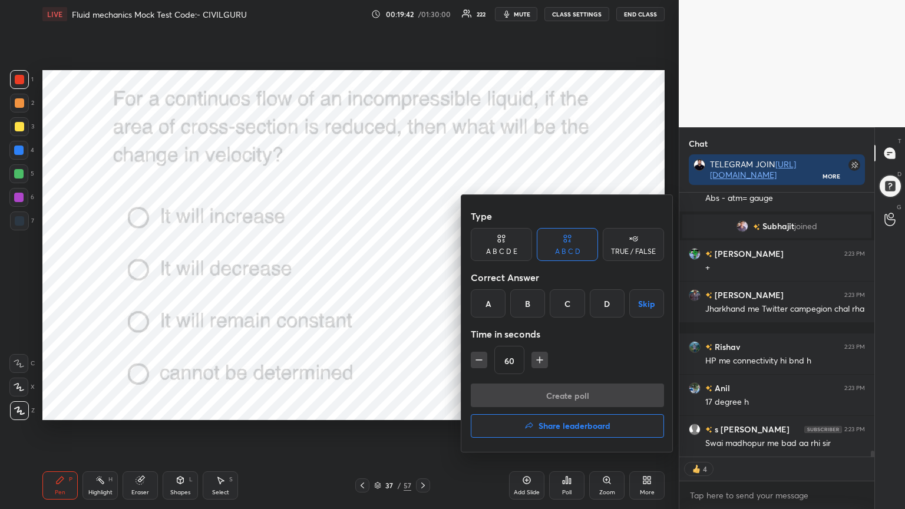
click at [490, 302] on div "A" at bounding box center [488, 303] width 35 height 28
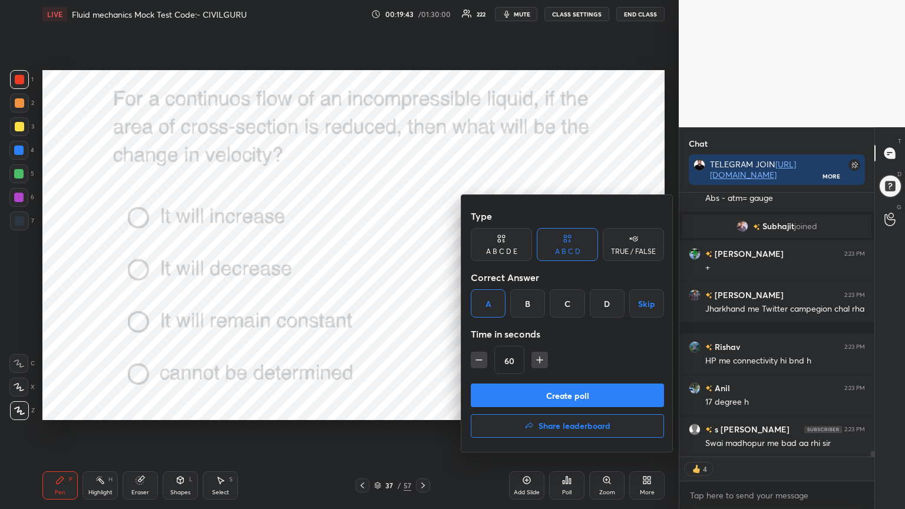
click at [480, 360] on icon "button" at bounding box center [479, 360] width 6 height 0
type input "45"
click at [497, 386] on button "Create poll" at bounding box center [567, 396] width 193 height 24
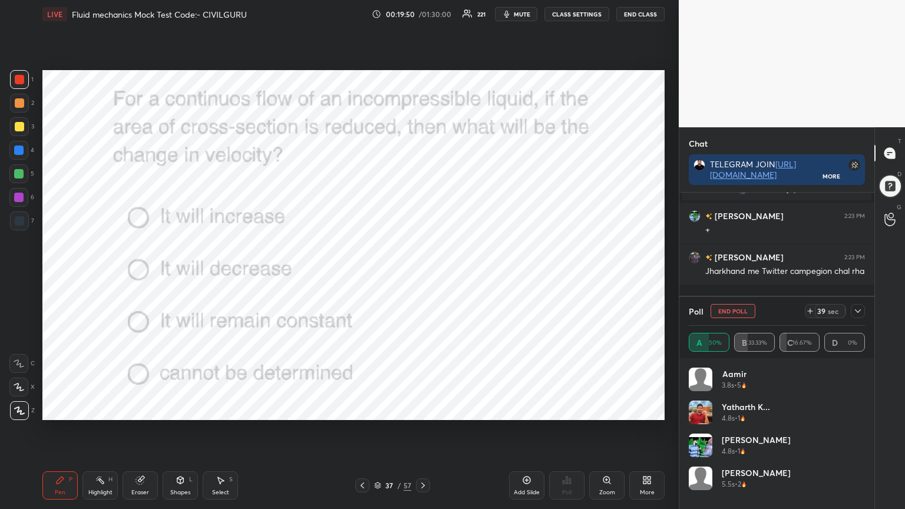
click at [859, 313] on icon at bounding box center [857, 310] width 9 height 9
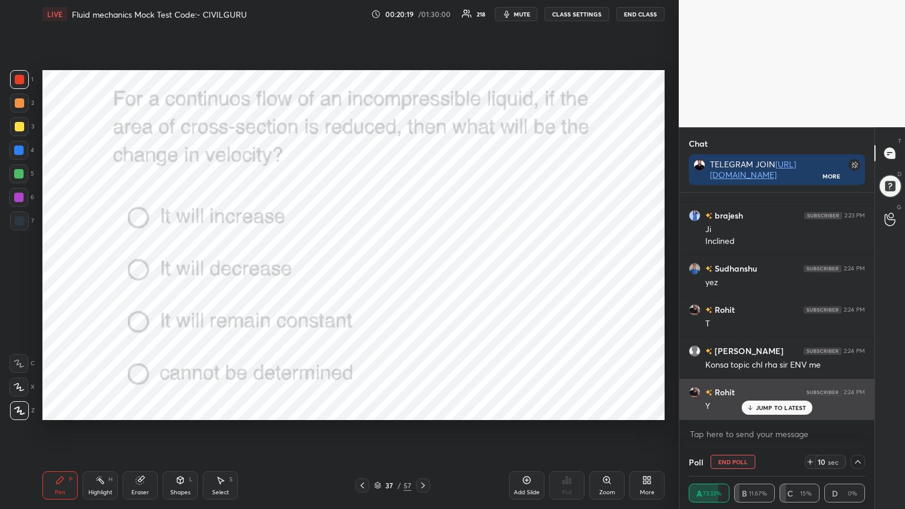
click at [767, 406] on p "JUMP TO LATEST" at bounding box center [781, 407] width 51 height 7
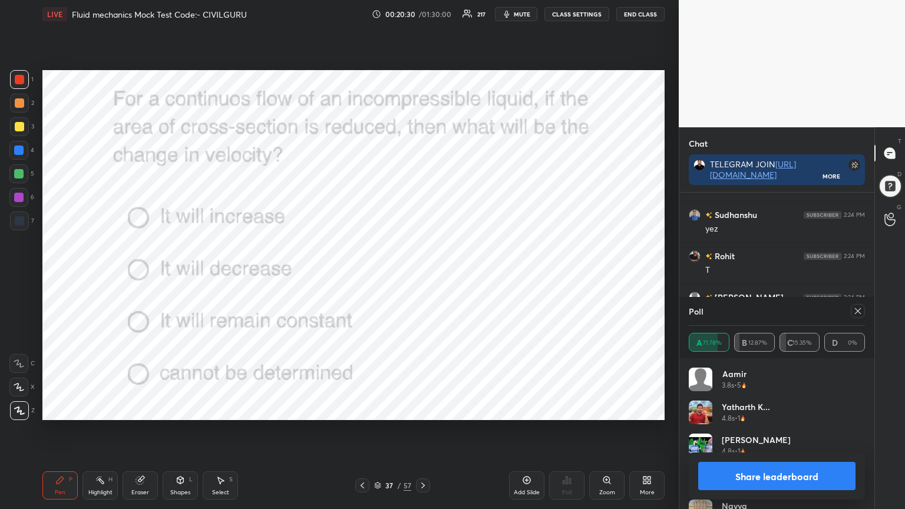
click at [860, 311] on icon at bounding box center [857, 310] width 9 height 9
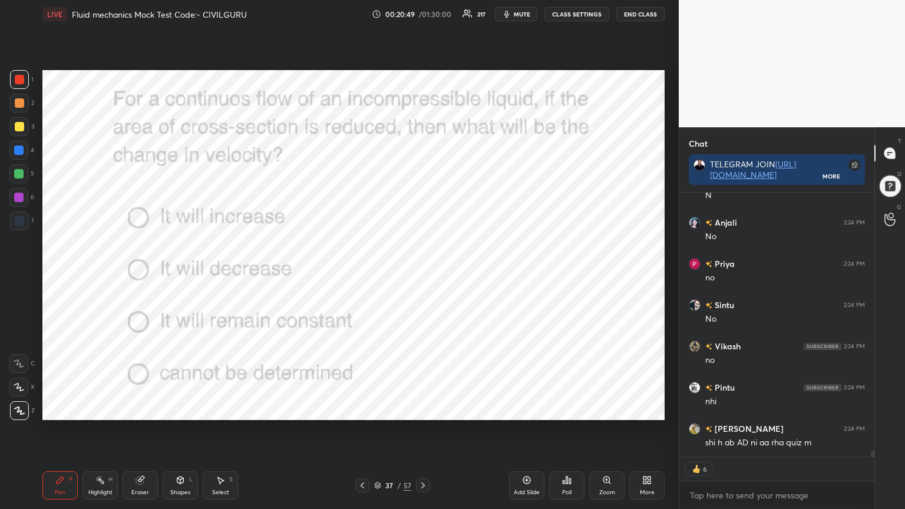
type textarea "x"
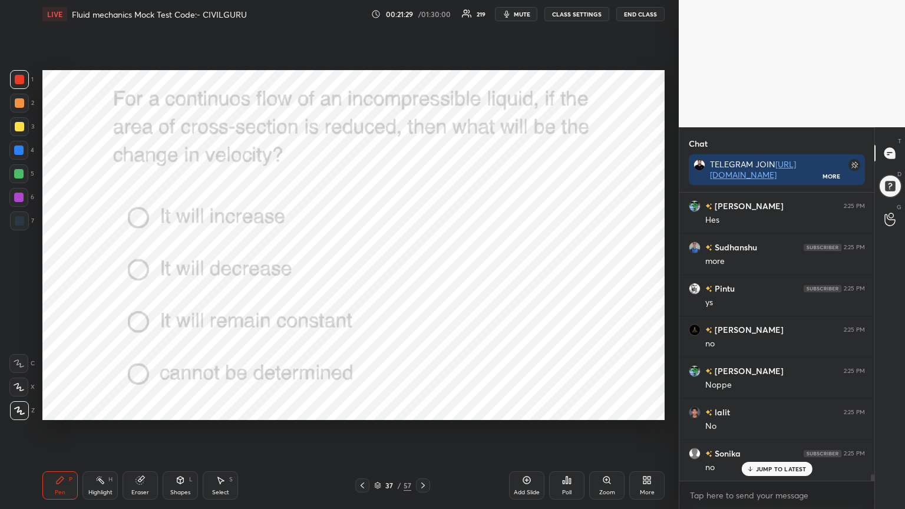
click at [423, 409] on icon at bounding box center [423, 486] width 4 height 6
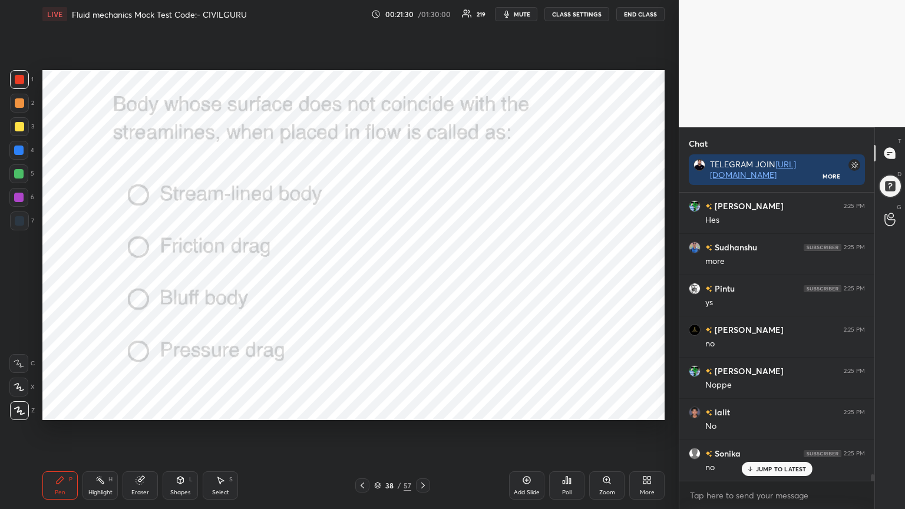
click at [565, 409] on div "Poll" at bounding box center [566, 485] width 35 height 28
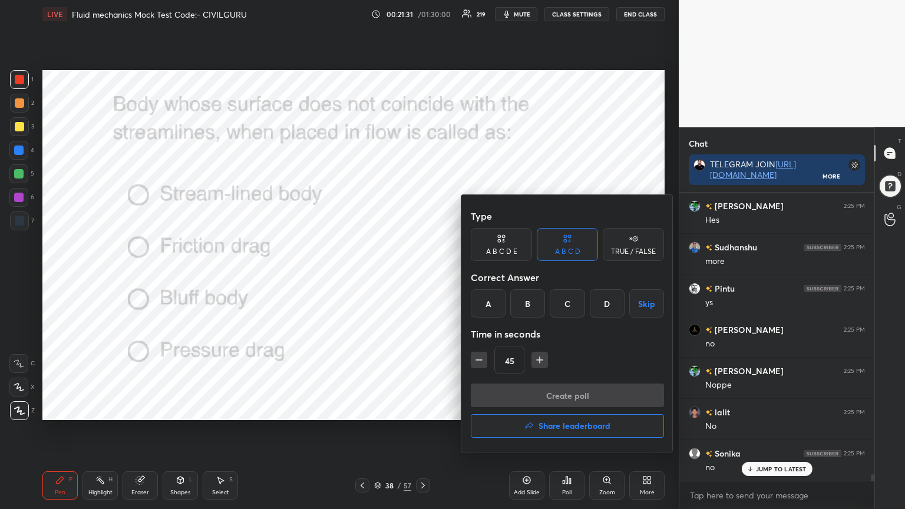
click at [568, 300] on div "C" at bounding box center [567, 303] width 35 height 28
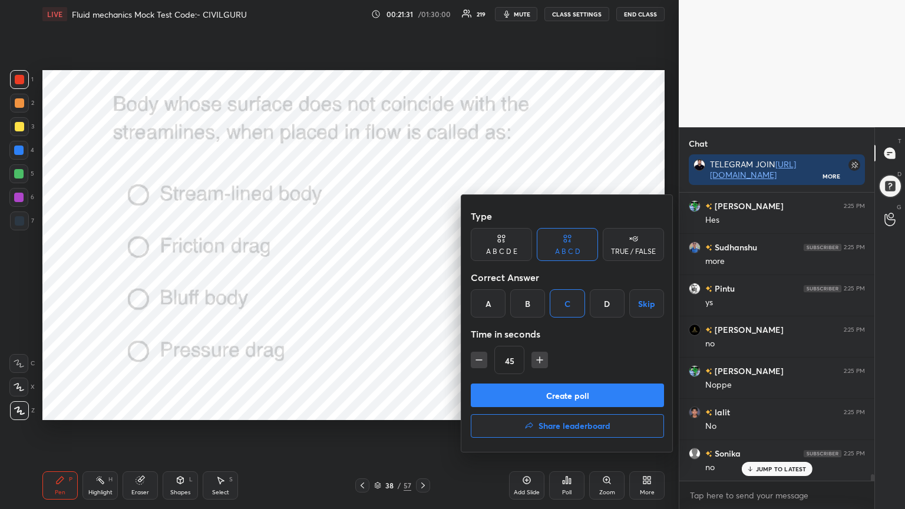
click at [476, 357] on icon "button" at bounding box center [479, 360] width 12 height 12
type input "30"
click at [503, 395] on button "Create poll" at bounding box center [567, 396] width 193 height 24
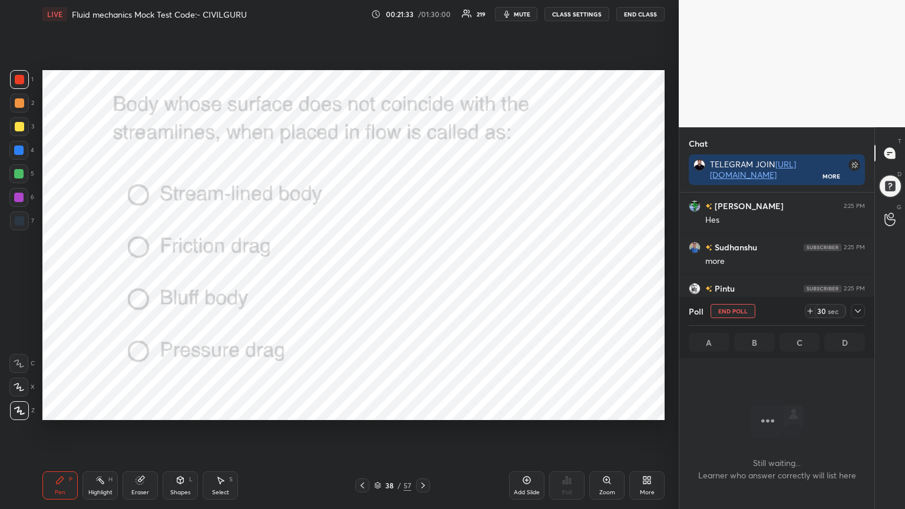
click at [857, 312] on icon at bounding box center [858, 311] width 6 height 4
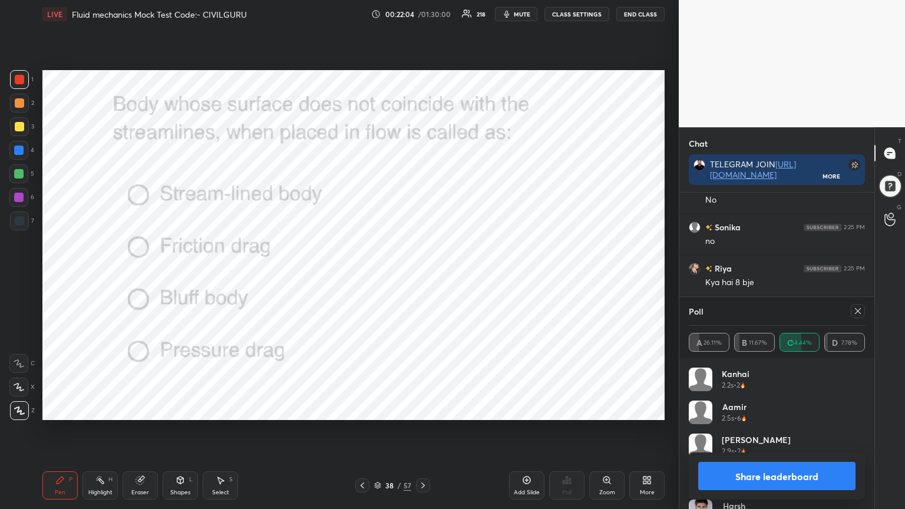
click at [860, 310] on icon at bounding box center [857, 310] width 9 height 9
type textarea "x"
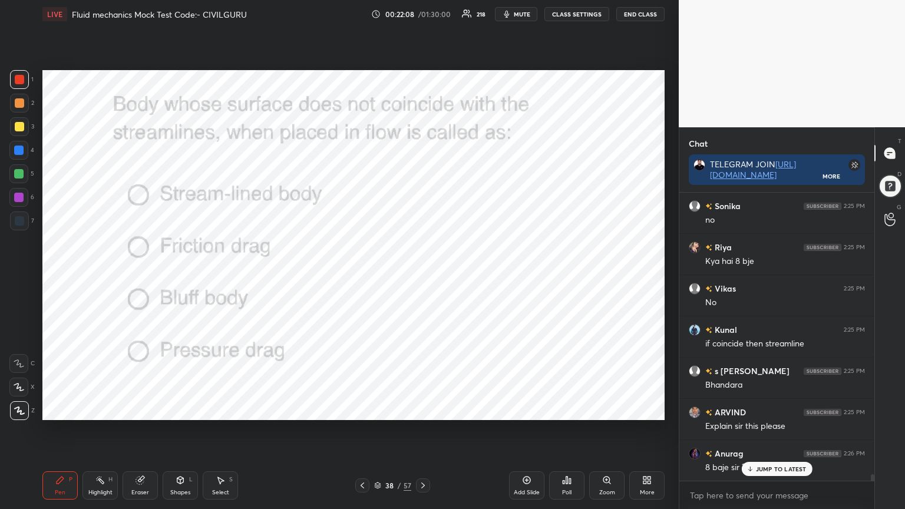
click at [422, 409] on icon at bounding box center [422, 485] width 9 height 9
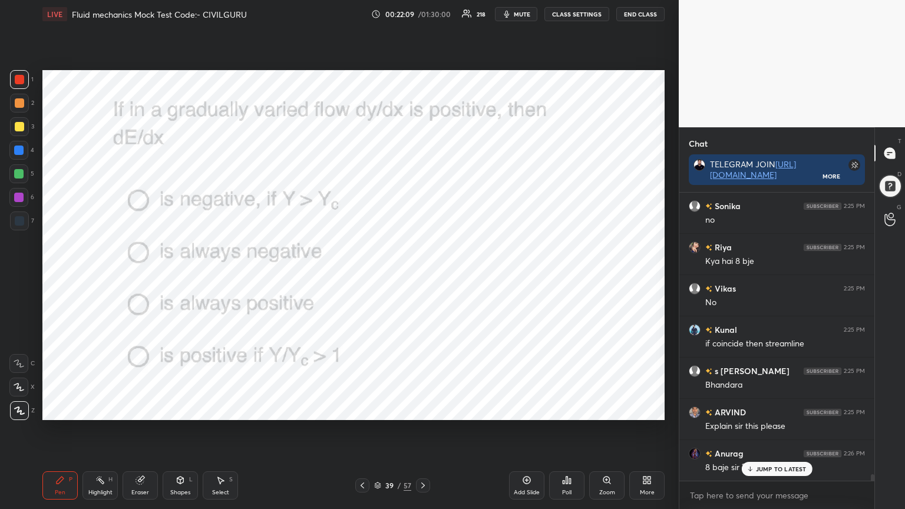
click at [566, 409] on div "Poll" at bounding box center [566, 485] width 35 height 28
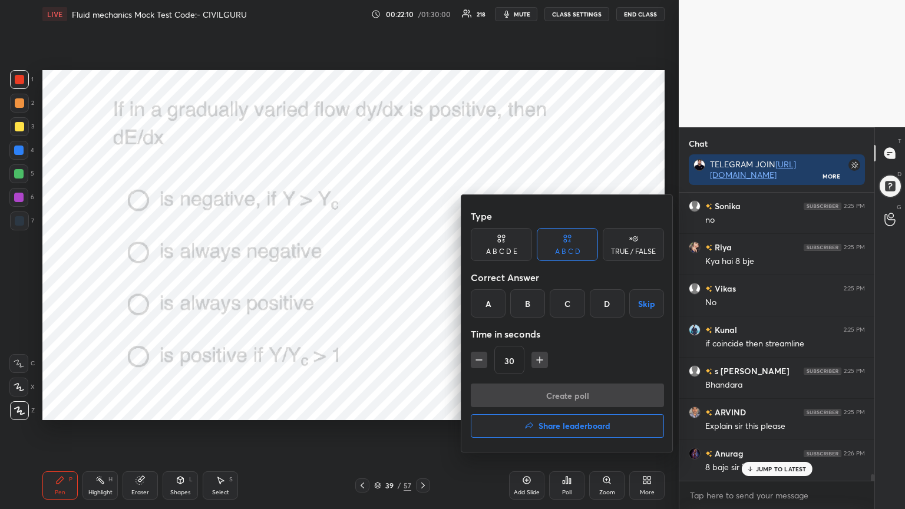
click at [604, 302] on div "D" at bounding box center [607, 303] width 35 height 28
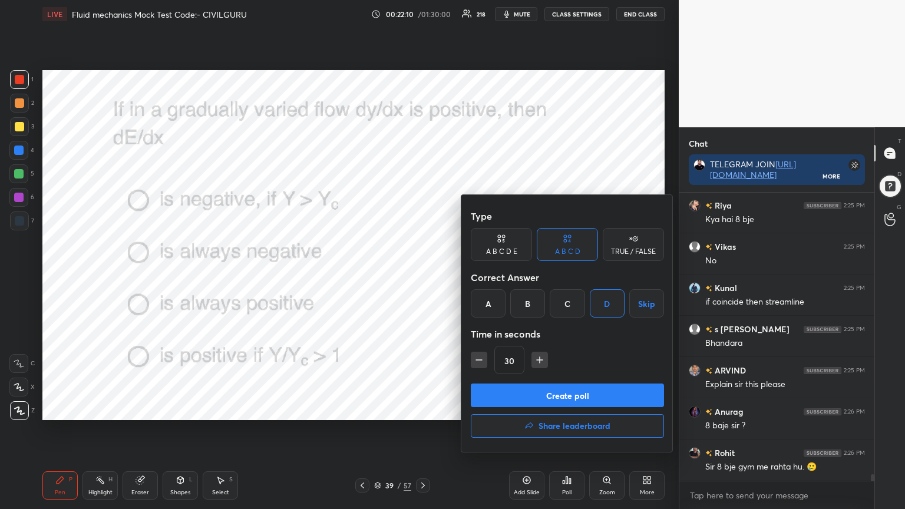
click at [546, 361] on button "button" at bounding box center [540, 360] width 16 height 16
type input "45"
click at [554, 392] on button "Create poll" at bounding box center [567, 396] width 193 height 24
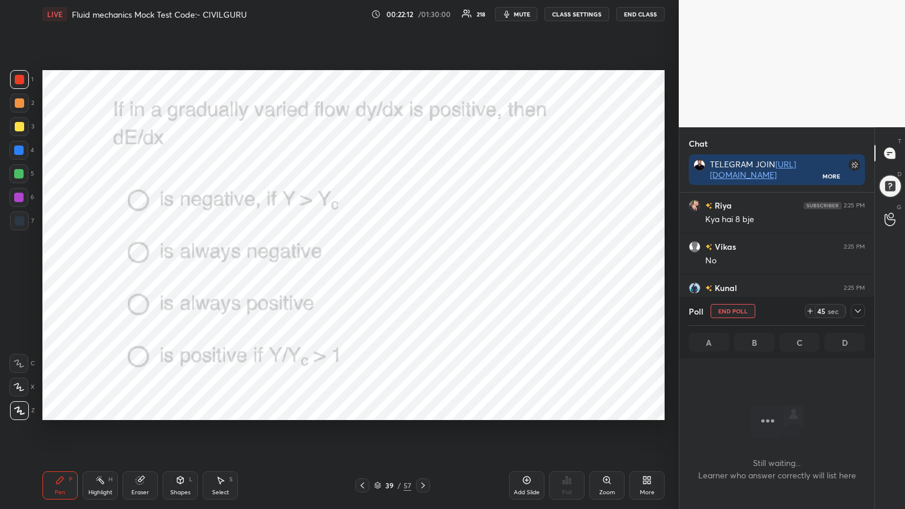
click at [861, 314] on icon at bounding box center [857, 310] width 9 height 9
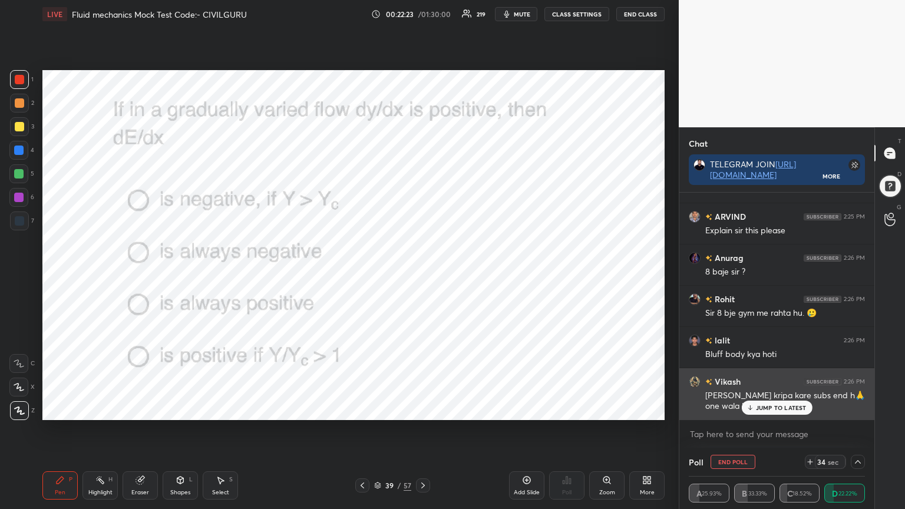
click at [778, 408] on p "JUMP TO LATEST" at bounding box center [781, 407] width 51 height 7
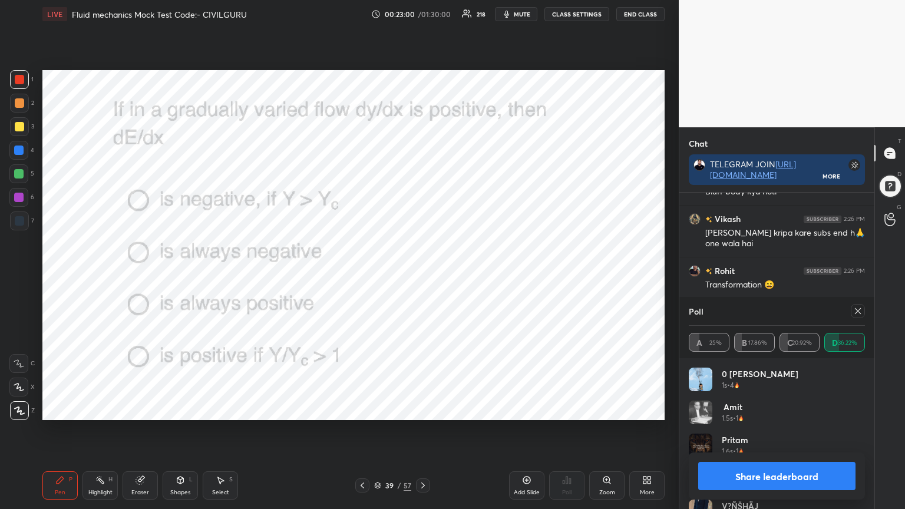
click at [859, 310] on icon at bounding box center [858, 311] width 6 height 6
type textarea "x"
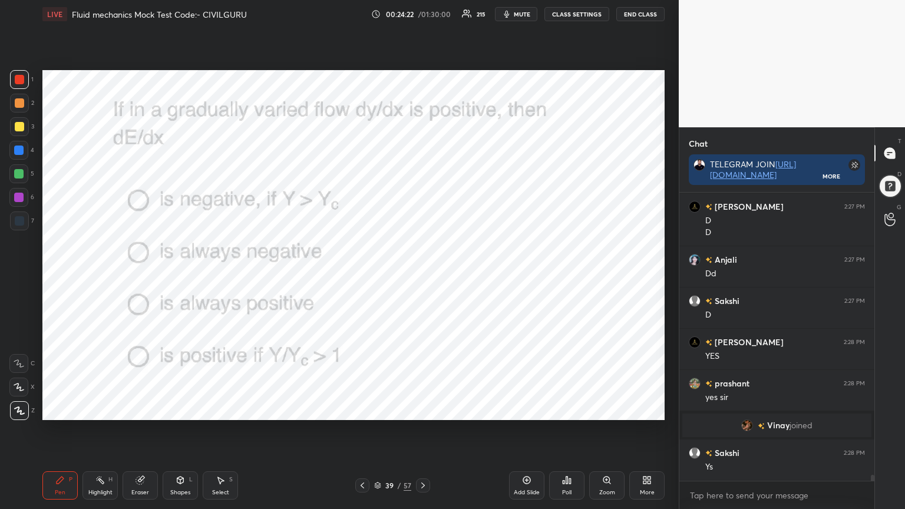
scroll to position [13480, 0]
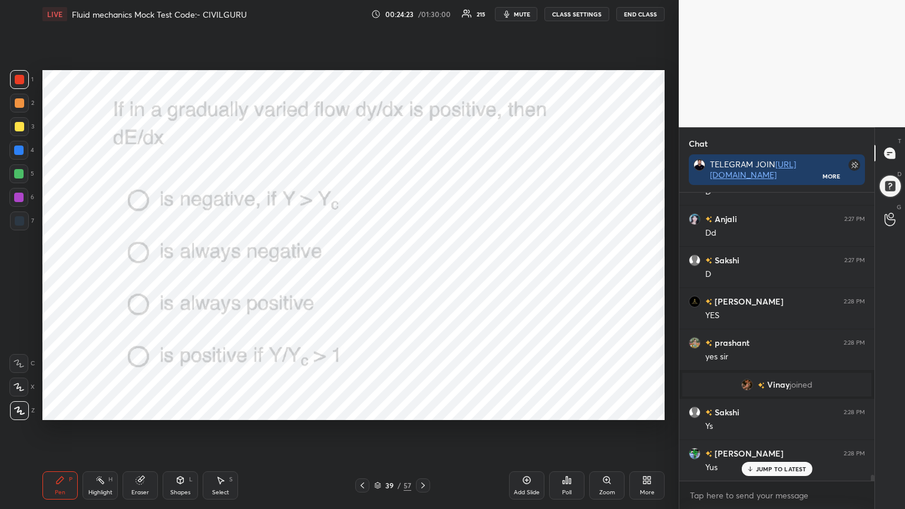
click at [745, 384] on img "grid" at bounding box center [747, 385] width 12 height 12
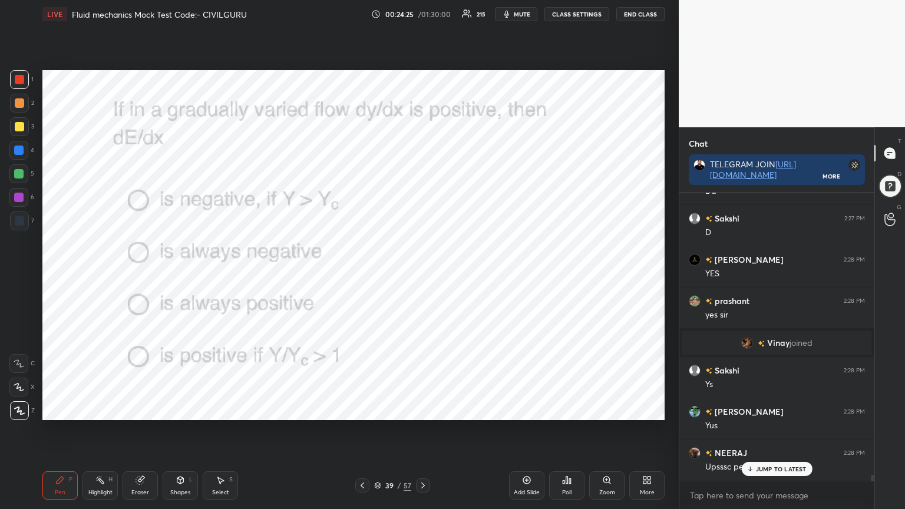
scroll to position [13563, 0]
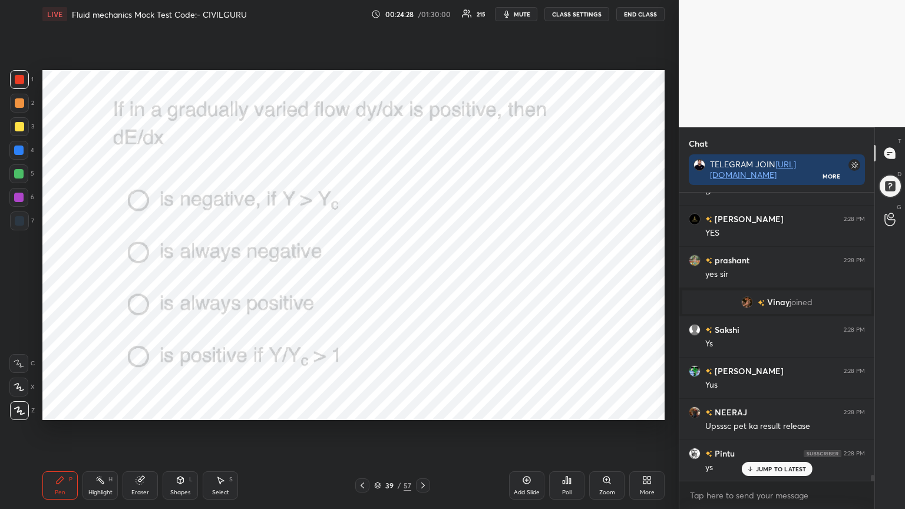
click at [417, 409] on div at bounding box center [423, 485] width 14 height 14
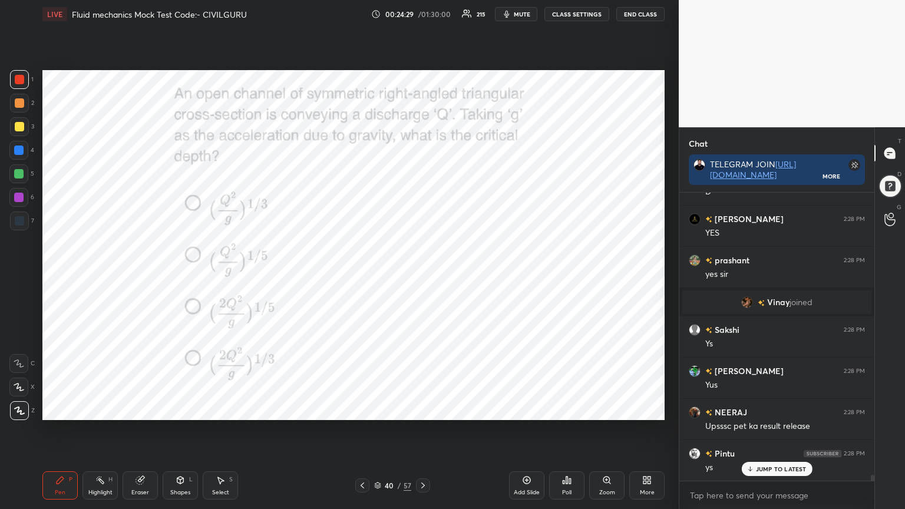
click at [566, 409] on div "Poll" at bounding box center [566, 485] width 35 height 28
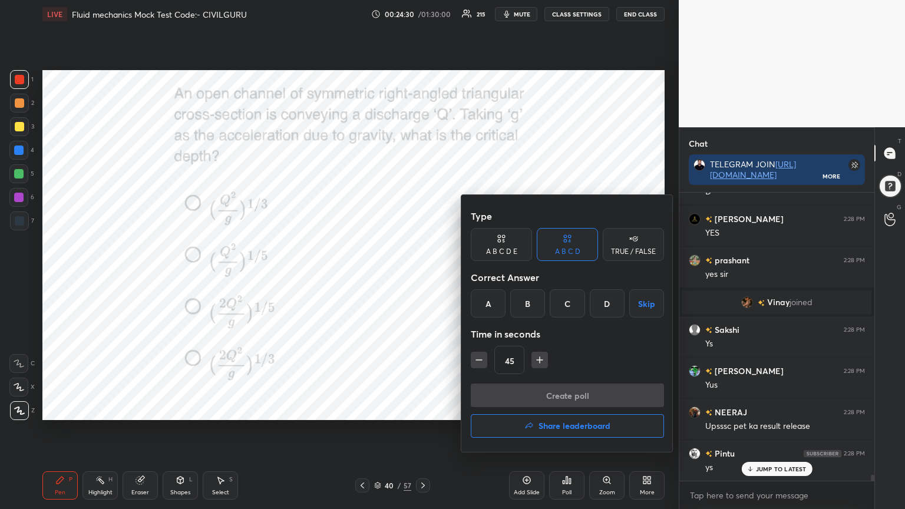
scroll to position [13604, 0]
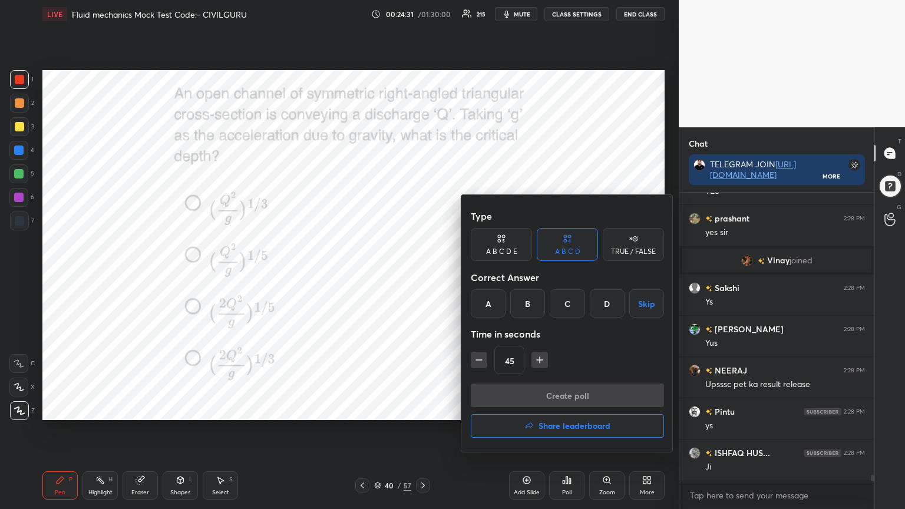
click at [568, 306] on div "C" at bounding box center [567, 303] width 35 height 28
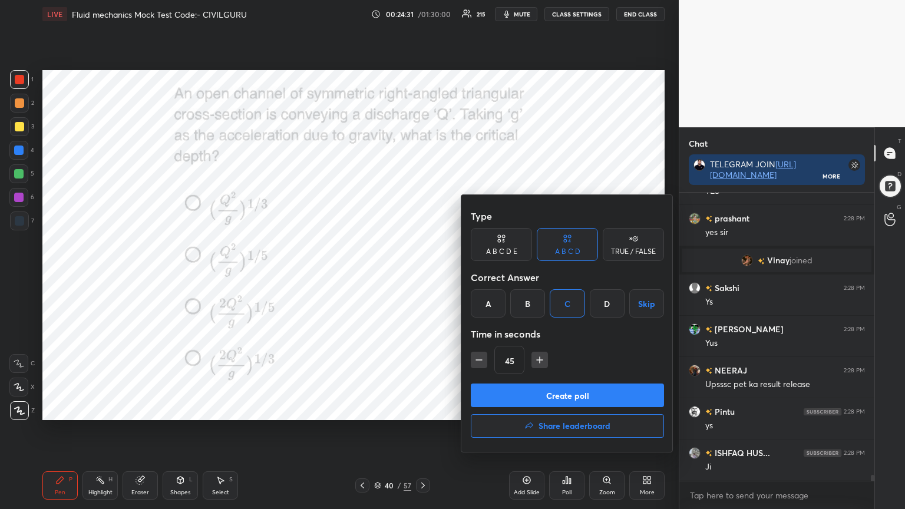
click at [541, 370] on div "45" at bounding box center [567, 360] width 193 height 28
click at [539, 360] on icon "button" at bounding box center [540, 360] width 6 height 0
type input "60"
click at [543, 391] on button "Create poll" at bounding box center [567, 396] width 193 height 24
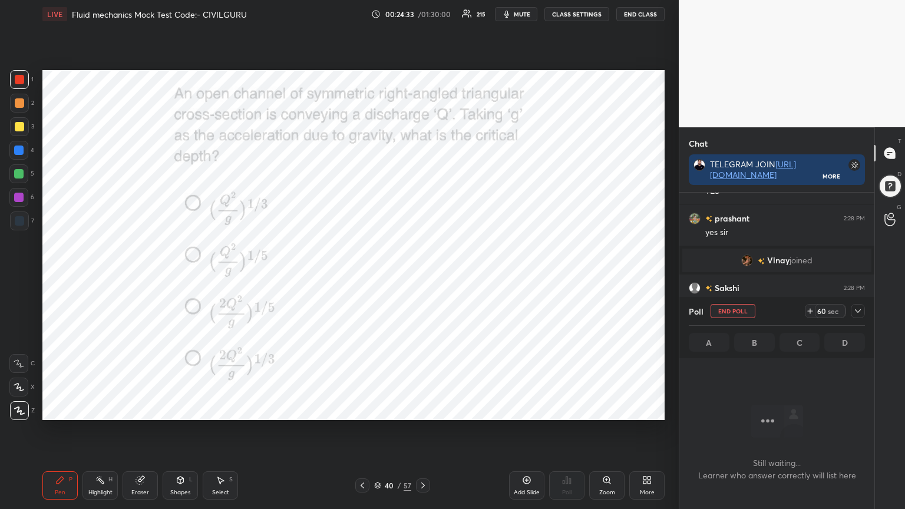
scroll to position [4, 4]
click at [856, 315] on icon at bounding box center [857, 310] width 9 height 9
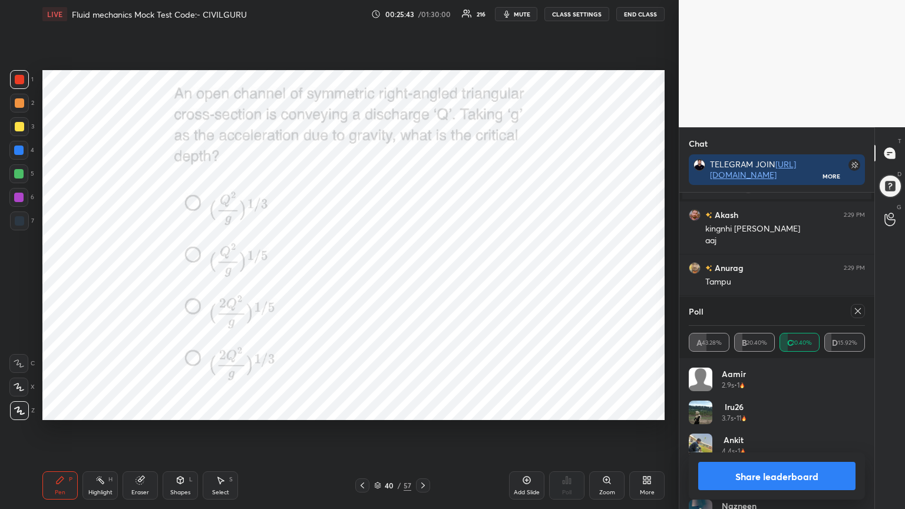
scroll to position [14411, 0]
click at [858, 315] on icon at bounding box center [857, 310] width 9 height 9
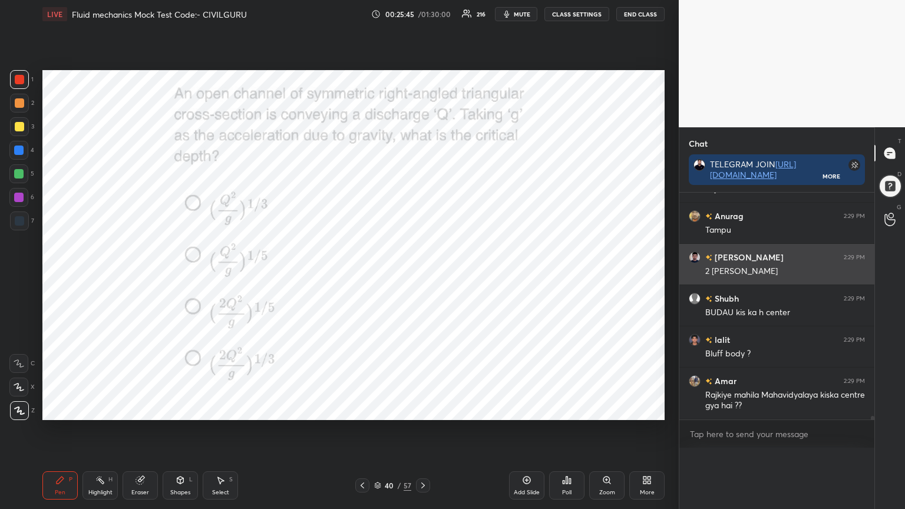
scroll to position [0, 0]
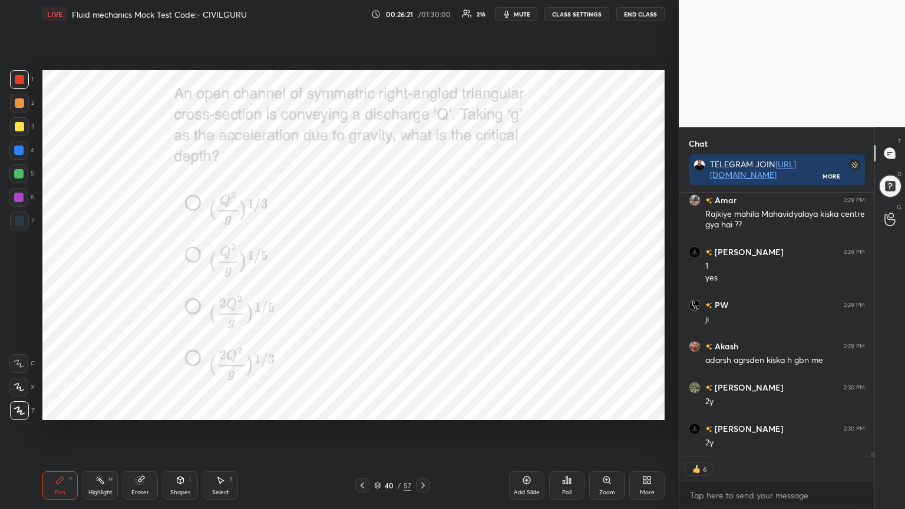
type textarea "x"
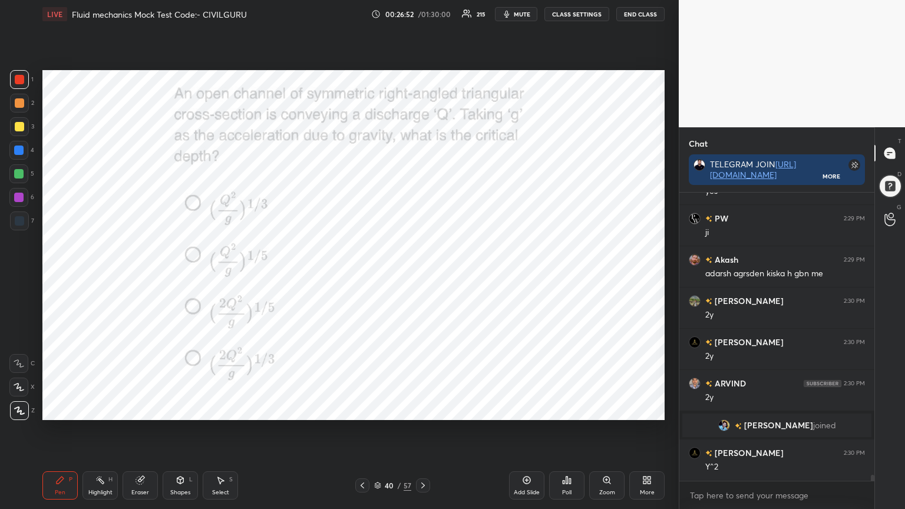
click at [376, 409] on icon at bounding box center [377, 485] width 7 height 7
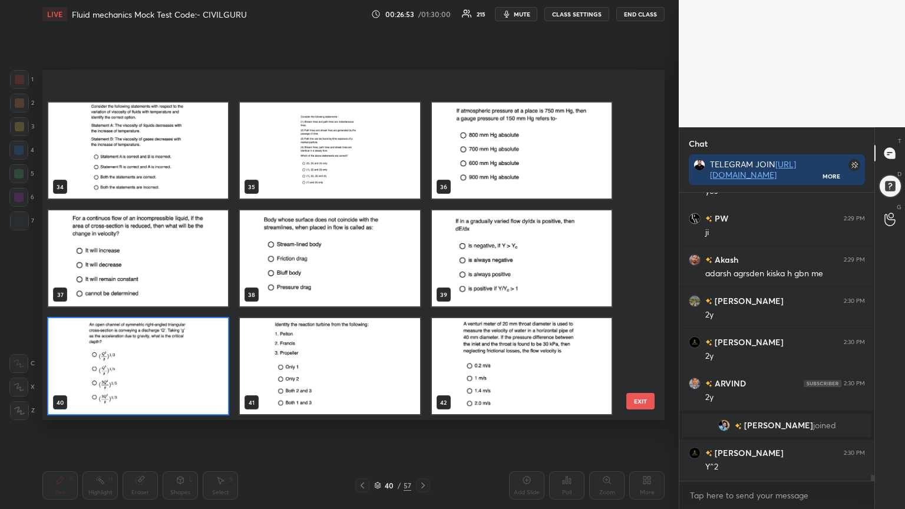
scroll to position [1193, 0]
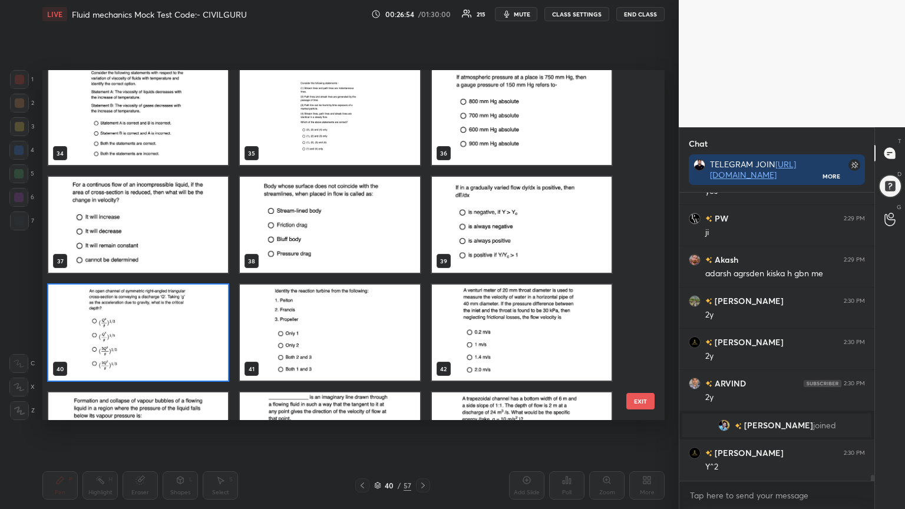
click at [498, 335] on img "grid" at bounding box center [522, 333] width 180 height 96
click at [499, 334] on img "grid" at bounding box center [522, 333] width 180 height 96
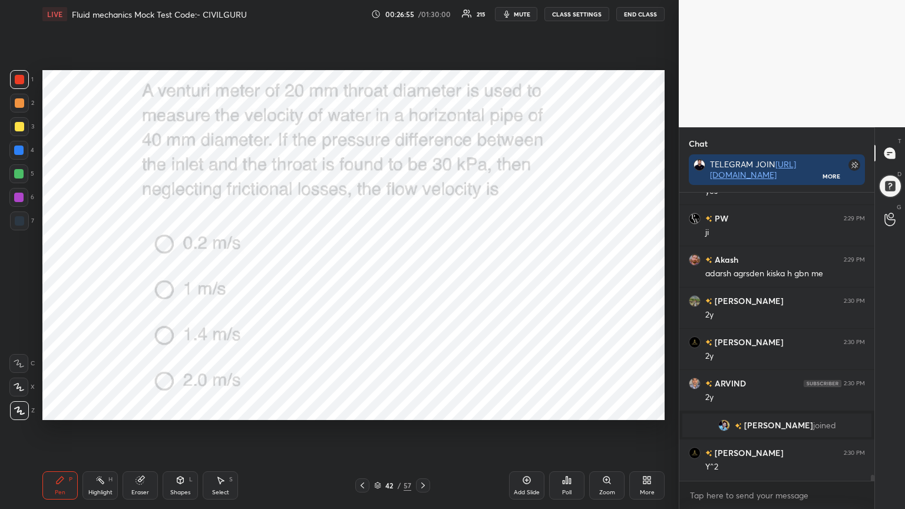
click at [563, 409] on icon at bounding box center [564, 482] width 2 height 3
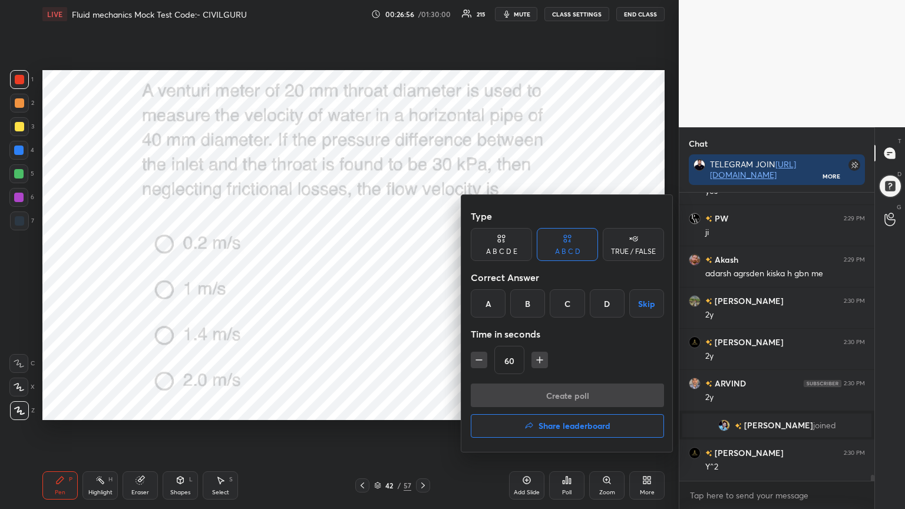
click at [603, 302] on div "D" at bounding box center [607, 303] width 35 height 28
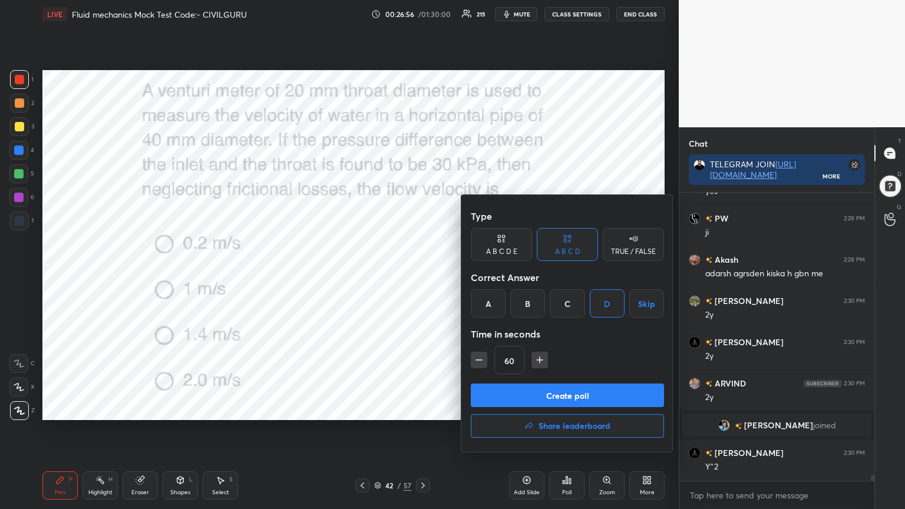
click at [540, 361] on icon "button" at bounding box center [540, 360] width 0 height 6
click at [537, 361] on icon "button" at bounding box center [540, 360] width 12 height 12
type input "90"
click at [536, 390] on button "Create poll" at bounding box center [567, 396] width 193 height 24
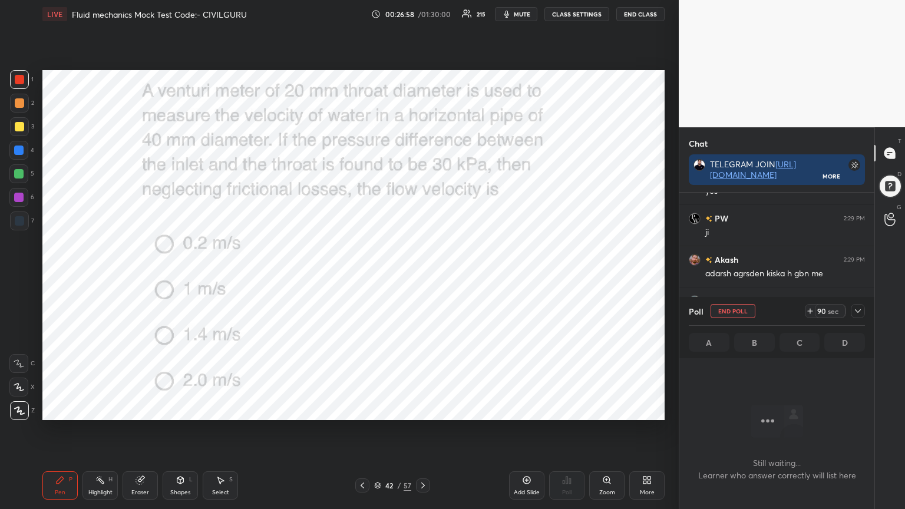
scroll to position [4, 4]
click at [858, 313] on icon at bounding box center [857, 310] width 9 height 9
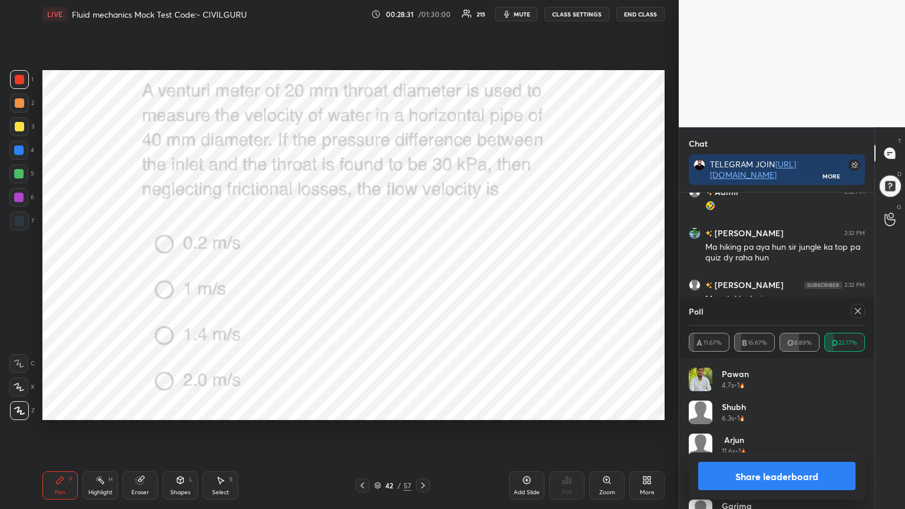
scroll to position [15365, 0]
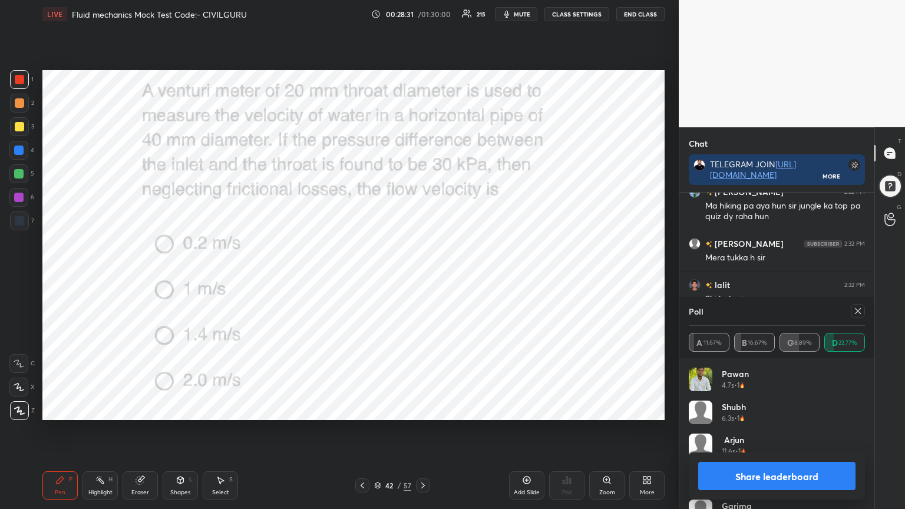
click at [860, 311] on icon at bounding box center [857, 310] width 9 height 9
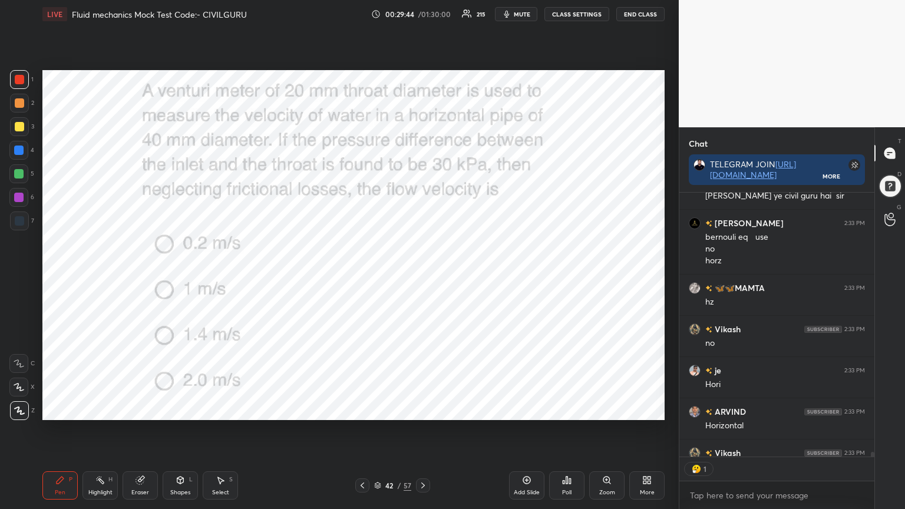
scroll to position [4, 4]
type textarea "x"
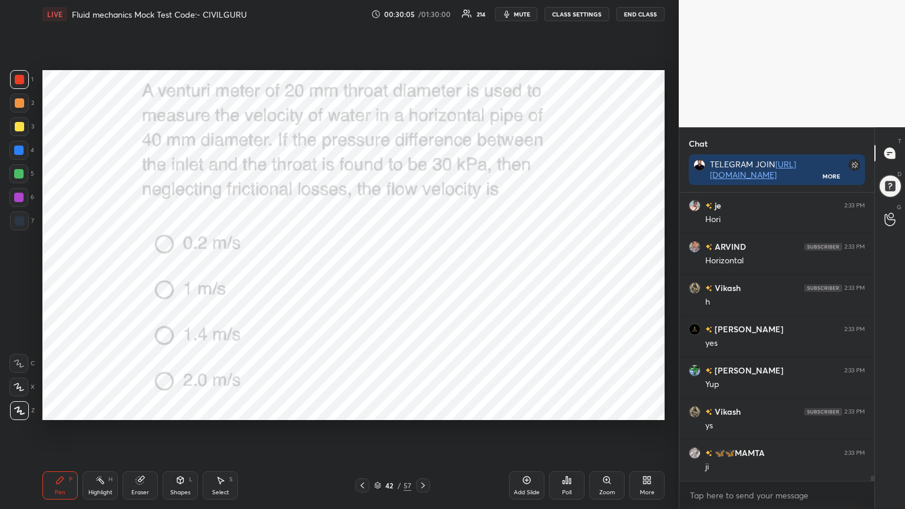
scroll to position [15608, 0]
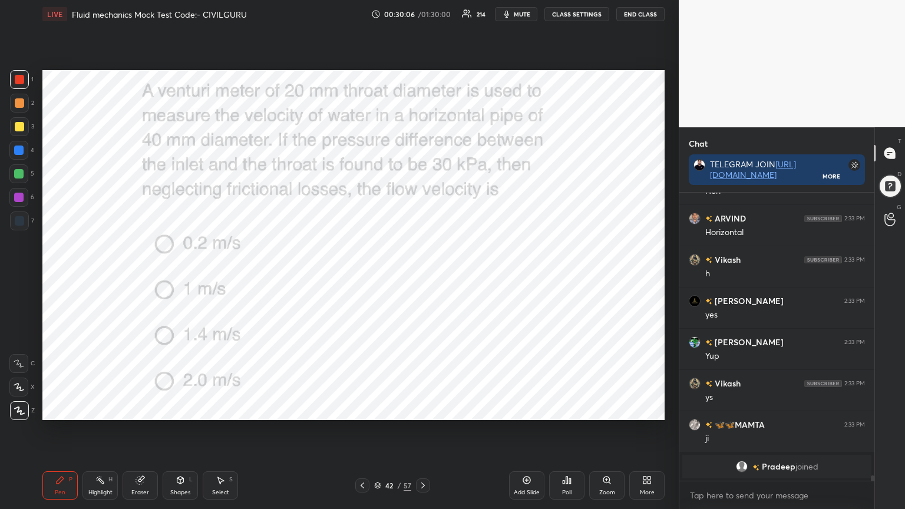
click at [418, 409] on icon at bounding box center [422, 485] width 9 height 9
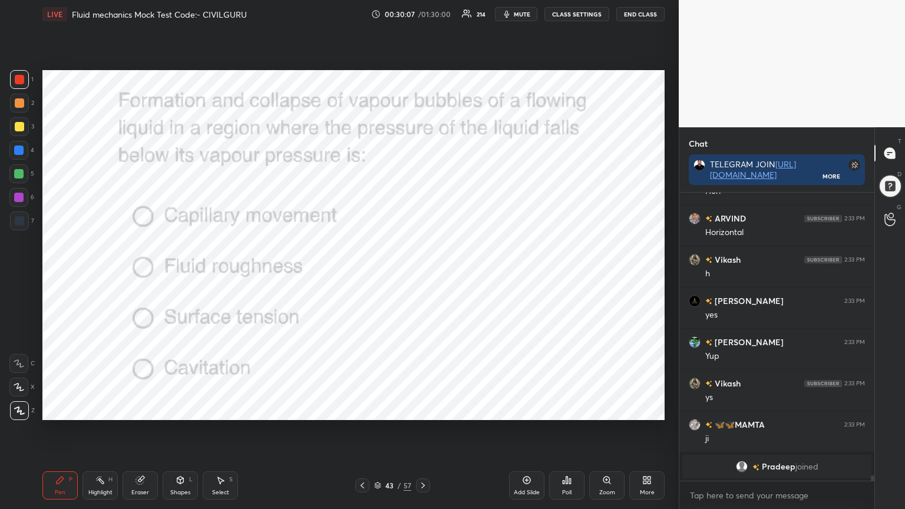
click at [566, 409] on icon at bounding box center [566, 480] width 9 height 9
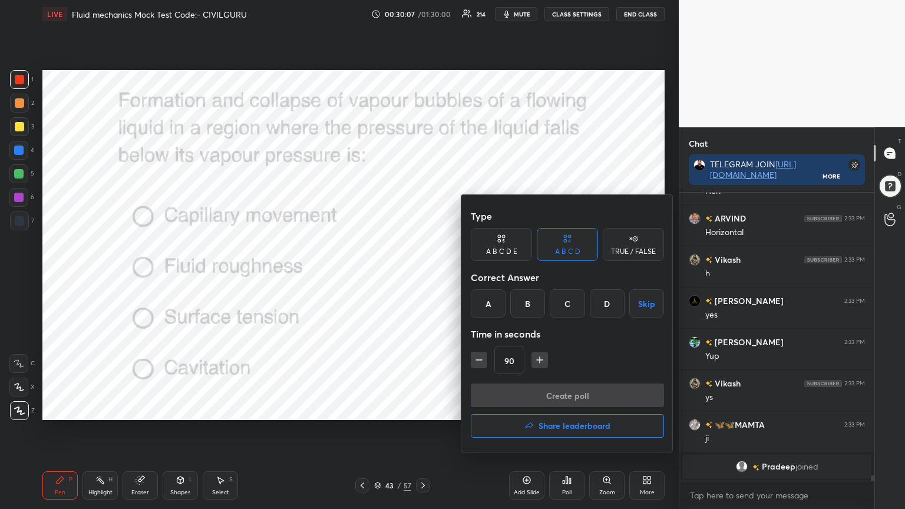
click at [610, 304] on div "D" at bounding box center [607, 303] width 35 height 28
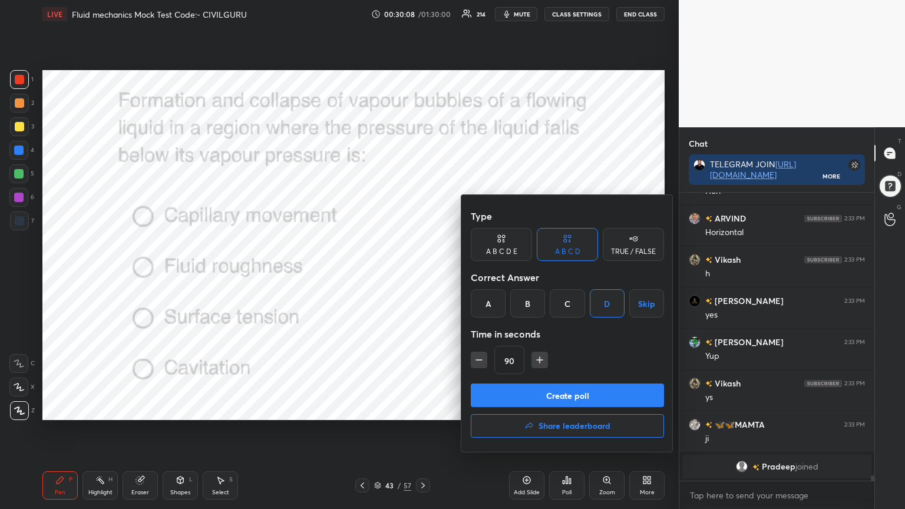
click at [480, 360] on icon "button" at bounding box center [479, 360] width 6 height 0
click at [478, 360] on icon "button" at bounding box center [479, 360] width 6 height 0
click at [475, 360] on icon "button" at bounding box center [479, 360] width 12 height 12
click at [477, 360] on icon "button" at bounding box center [479, 360] width 6 height 0
type input "30"
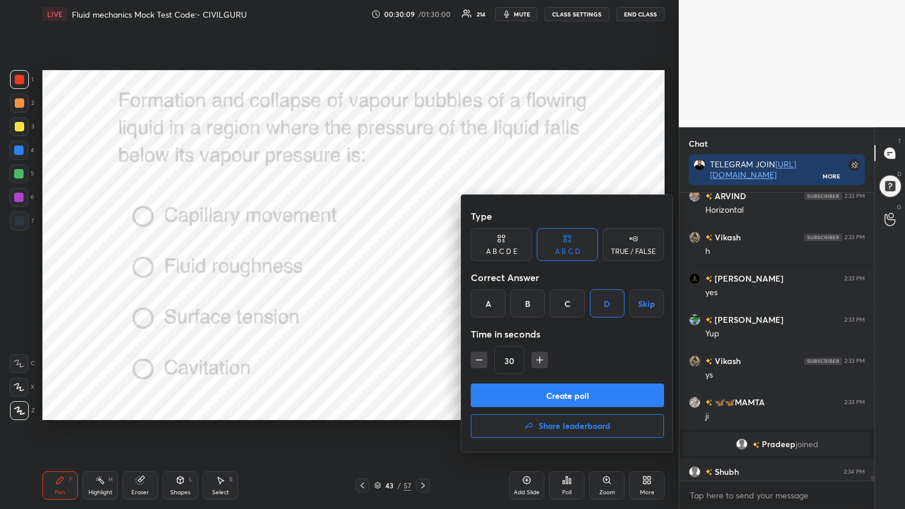
scroll to position [15627, 0]
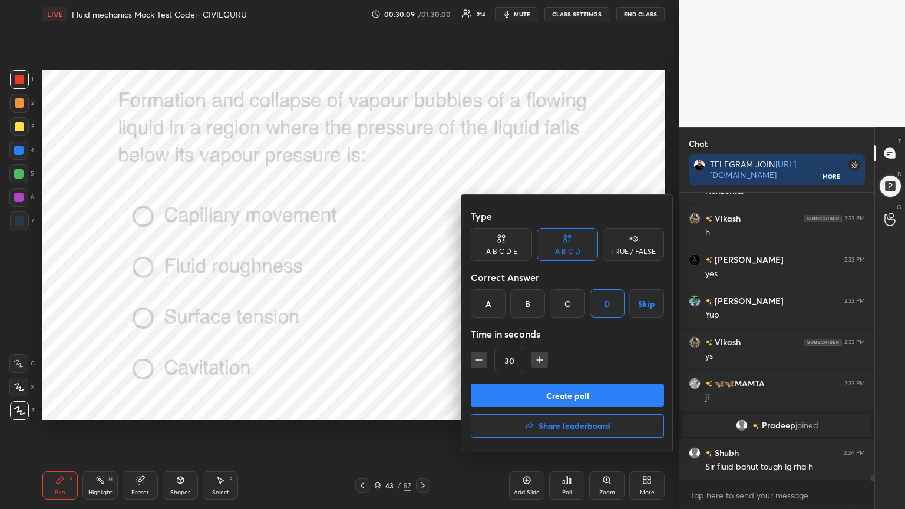
click at [507, 389] on button "Create poll" at bounding box center [567, 396] width 193 height 24
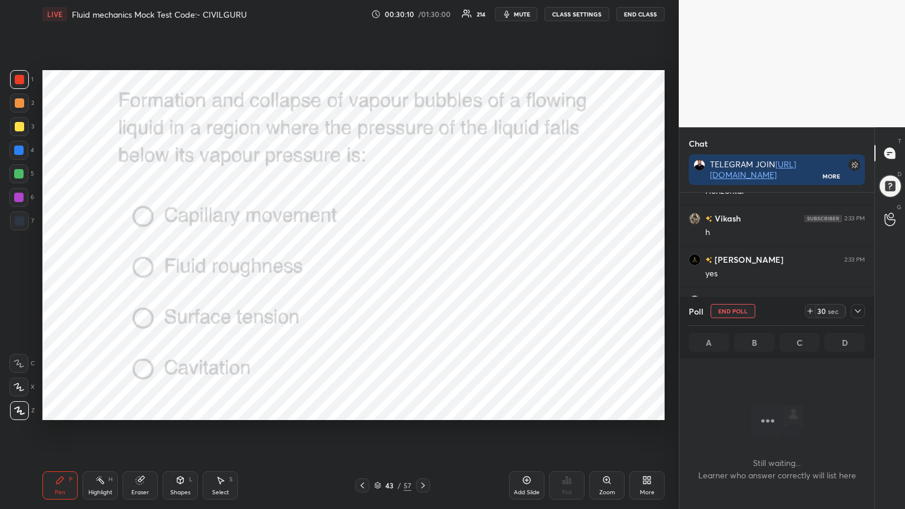
scroll to position [4, 4]
click at [858, 311] on icon at bounding box center [858, 311] width 6 height 4
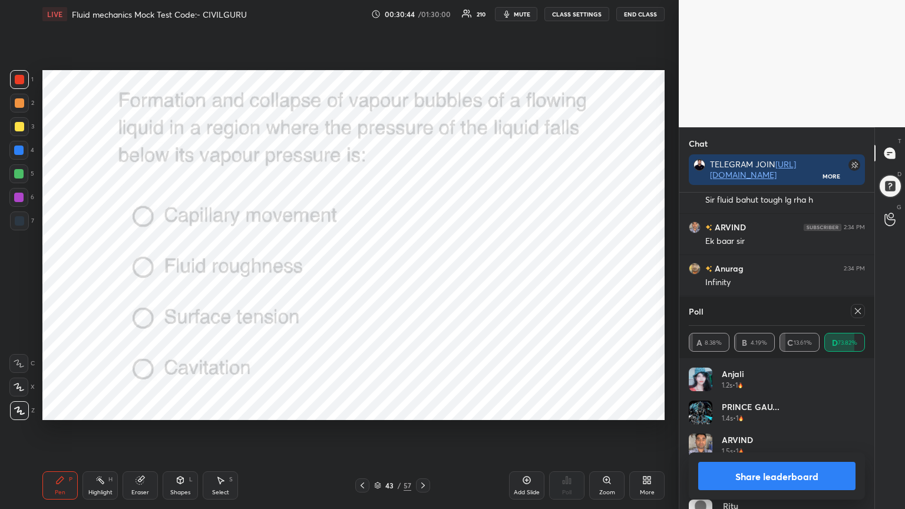
click at [862, 311] on icon at bounding box center [857, 310] width 9 height 9
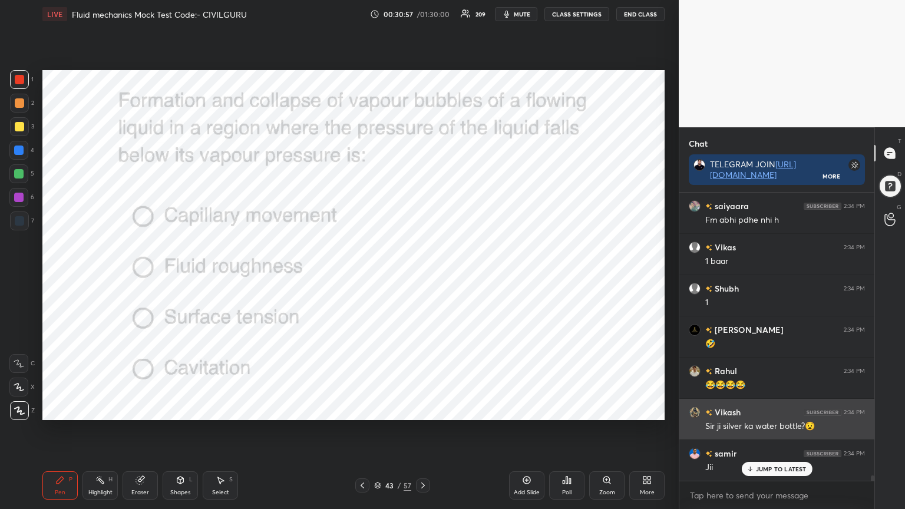
click at [772, 409] on div "JUMP TO LATEST" at bounding box center [776, 469] width 71 height 14
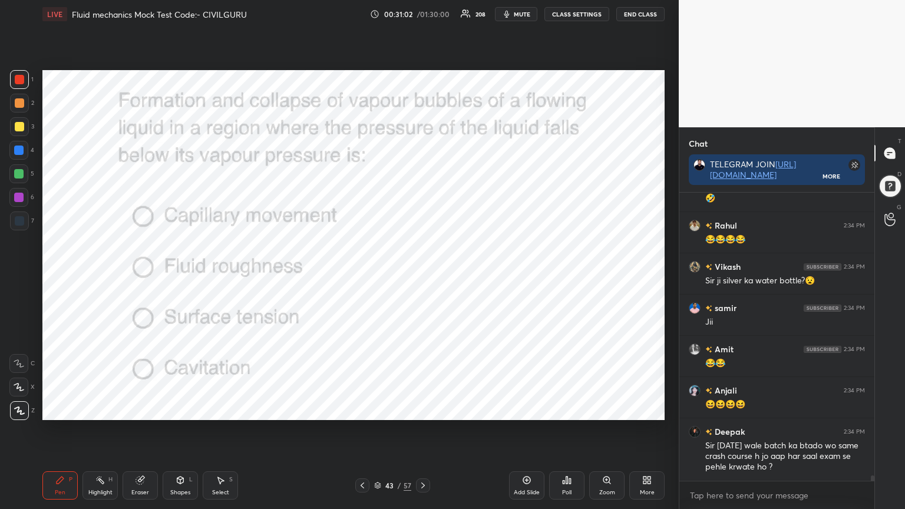
click at [420, 409] on icon at bounding box center [422, 485] width 9 height 9
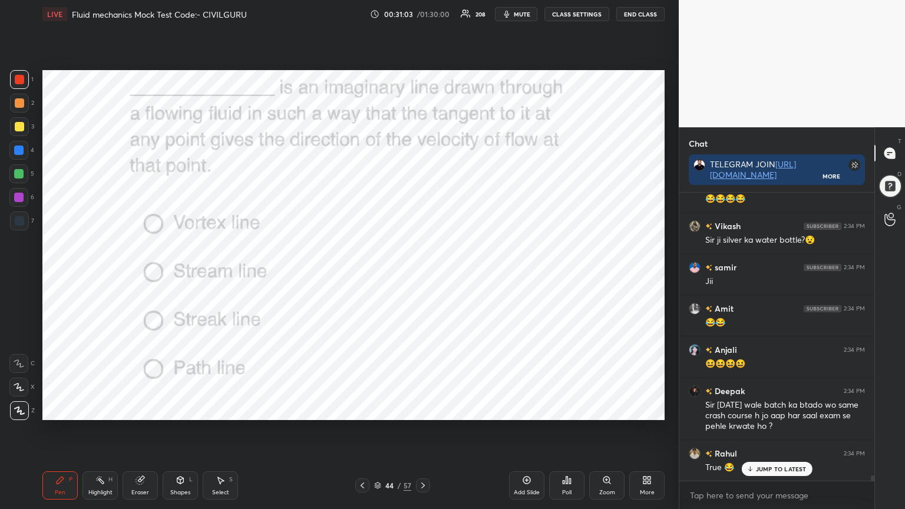
click at [569, 409] on div "Poll" at bounding box center [566, 485] width 35 height 28
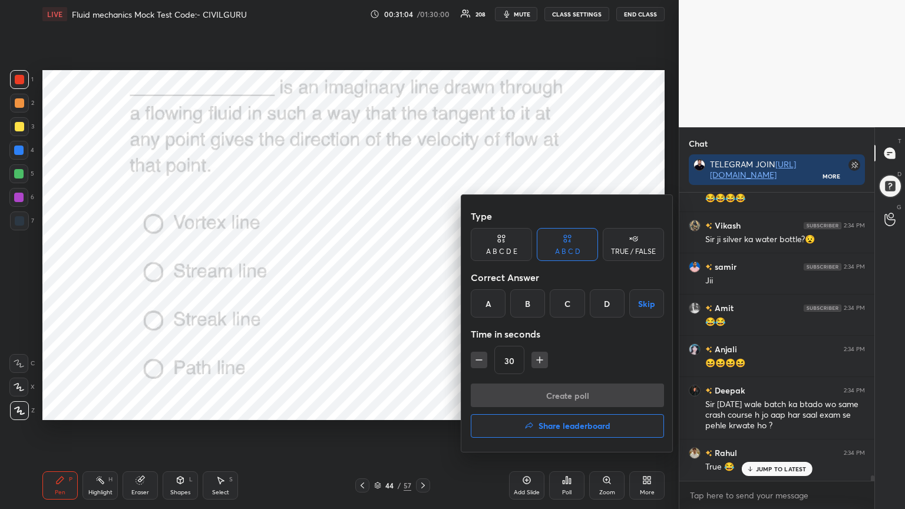
click at [526, 301] on div "B" at bounding box center [527, 303] width 35 height 28
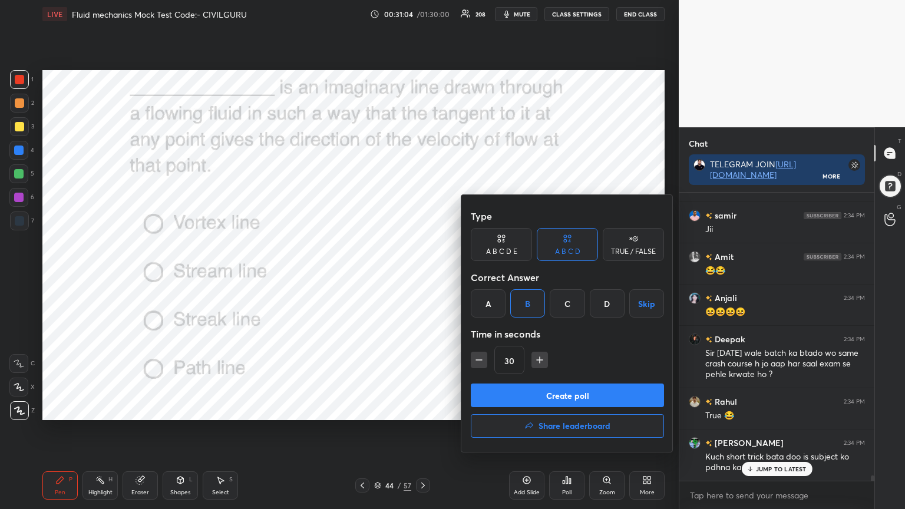
click at [526, 394] on button "Create poll" at bounding box center [567, 396] width 193 height 24
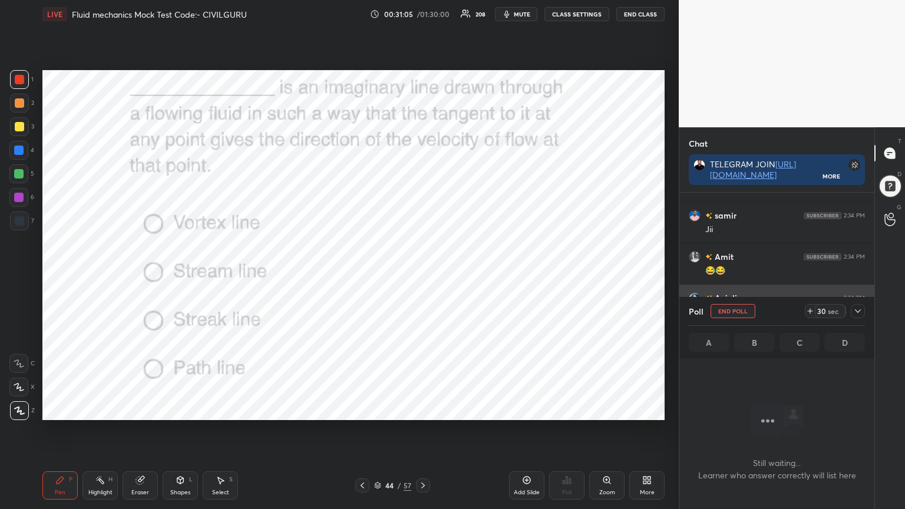
click at [858, 312] on icon at bounding box center [858, 311] width 6 height 4
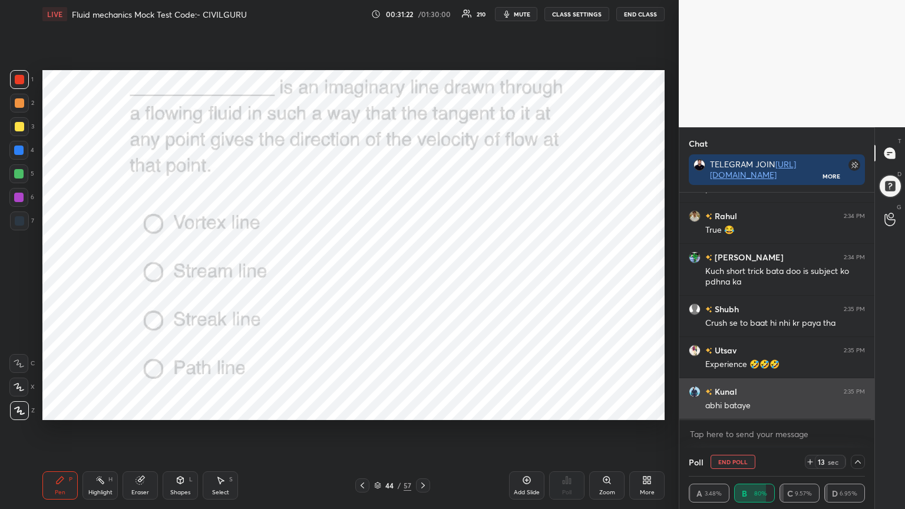
click at [761, 408] on div "abhi bataye" at bounding box center [785, 406] width 160 height 12
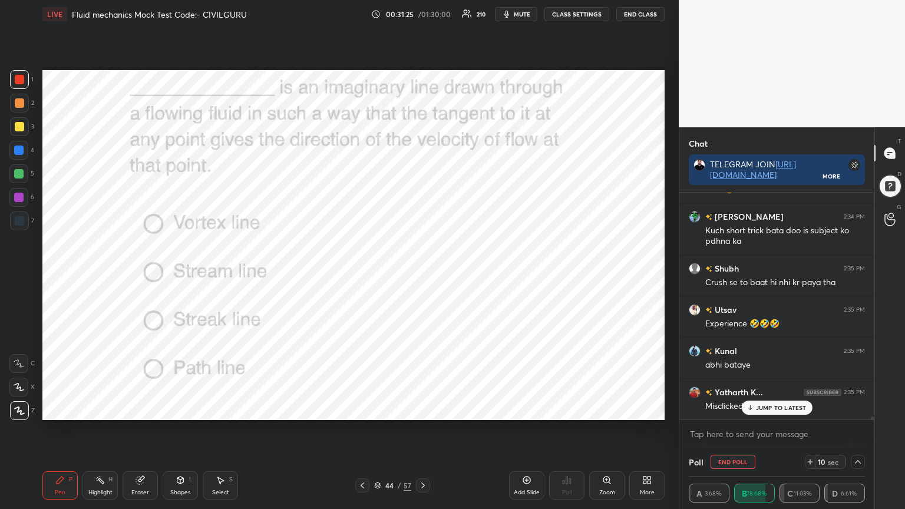
click at [766, 408] on p "JUMP TO LATEST" at bounding box center [781, 407] width 51 height 7
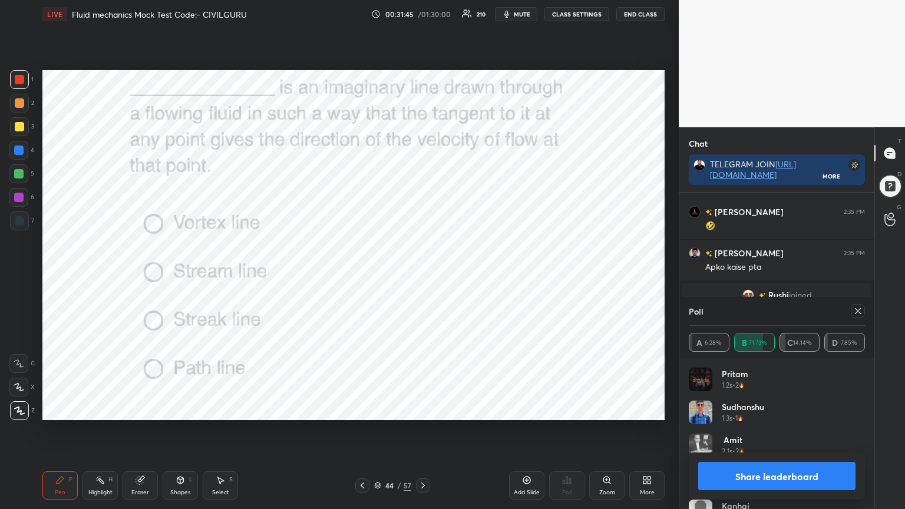
click at [860, 310] on icon at bounding box center [857, 310] width 9 height 9
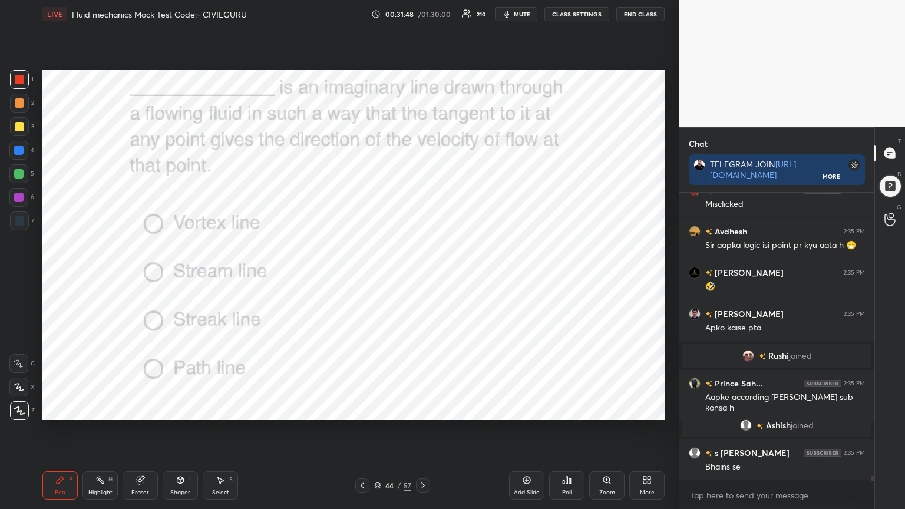
type textarea "x"
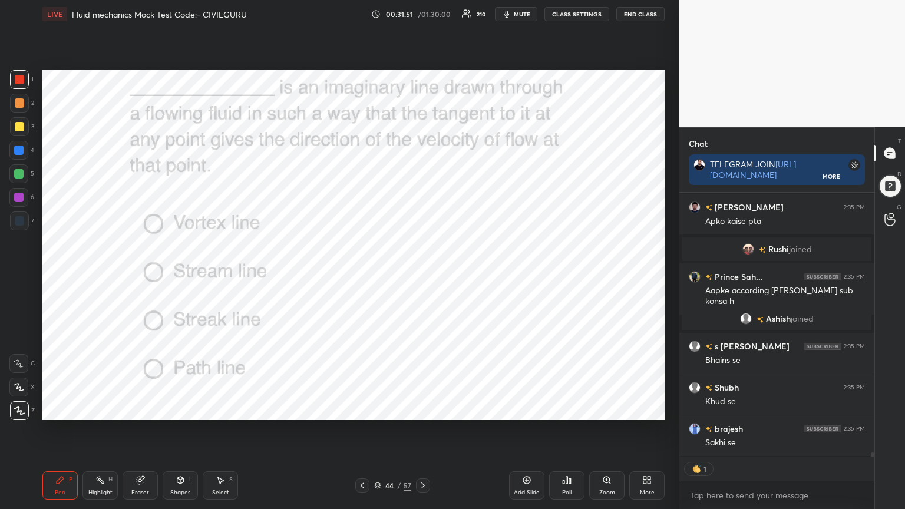
click at [420, 409] on icon at bounding box center [422, 485] width 9 height 9
click at [566, 409] on div "Poll" at bounding box center [566, 485] width 35 height 28
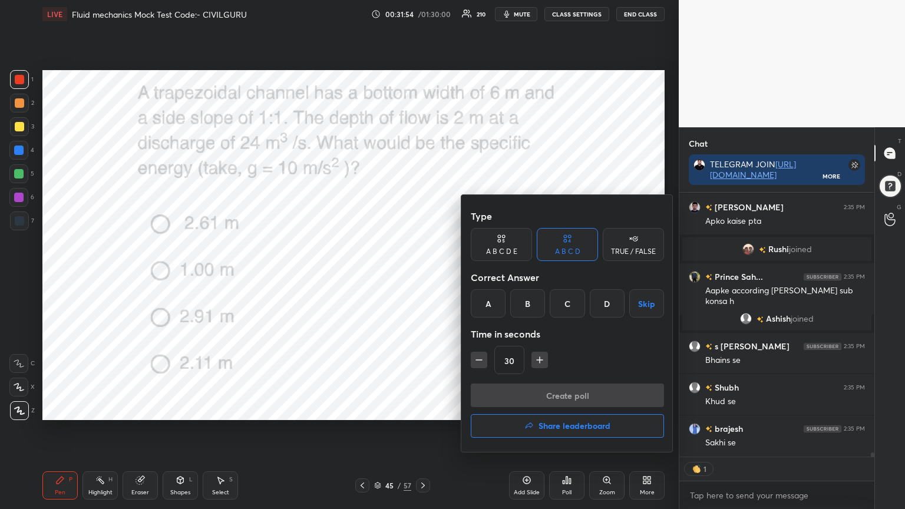
click at [605, 303] on div "D" at bounding box center [607, 303] width 35 height 28
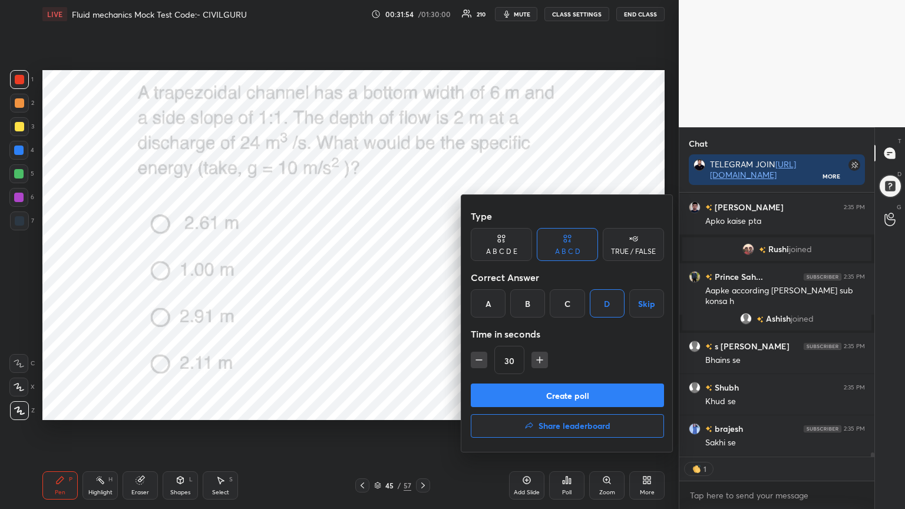
click at [537, 361] on icon "button" at bounding box center [540, 360] width 12 height 12
click at [538, 361] on icon "button" at bounding box center [540, 360] width 12 height 12
click at [539, 360] on icon "button" at bounding box center [540, 360] width 6 height 0
type input "75"
click at [538, 398] on button "Create poll" at bounding box center [567, 396] width 193 height 24
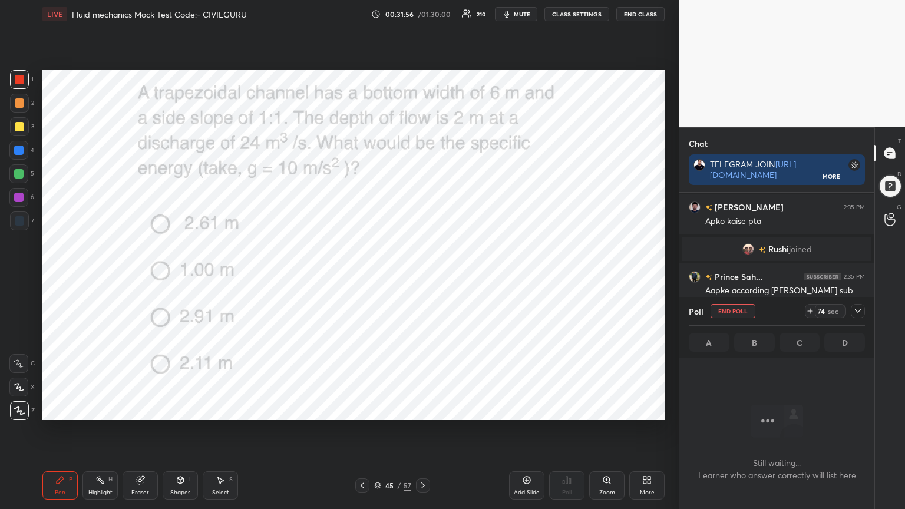
click at [857, 315] on icon at bounding box center [857, 310] width 9 height 9
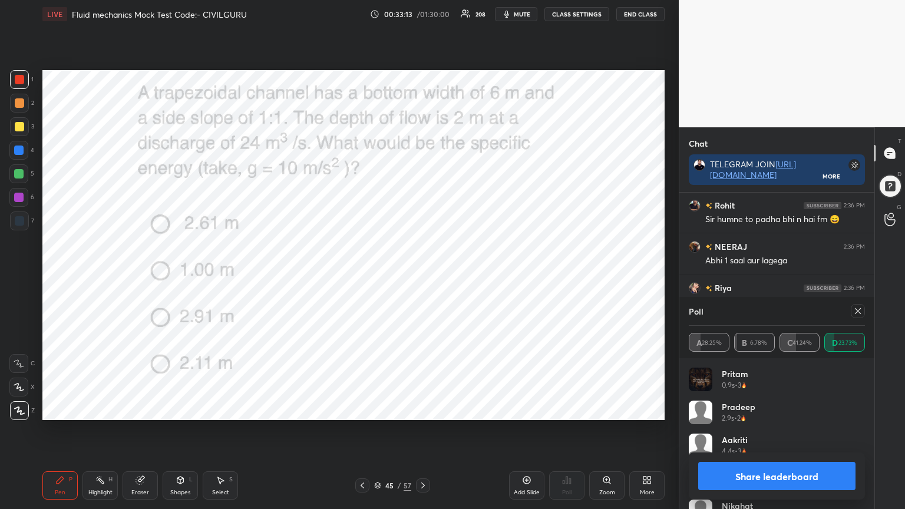
scroll to position [16971, 0]
click at [857, 311] on icon at bounding box center [857, 310] width 9 height 9
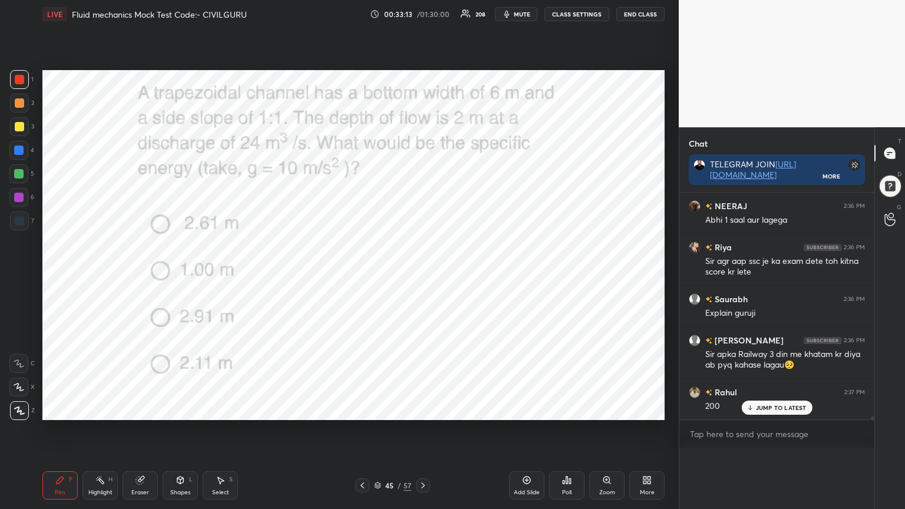
type textarea "x"
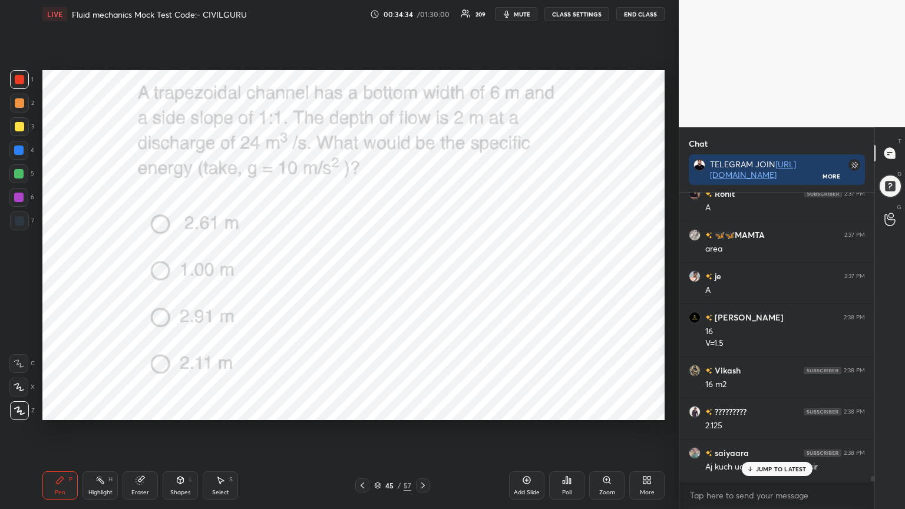
scroll to position [17744, 0]
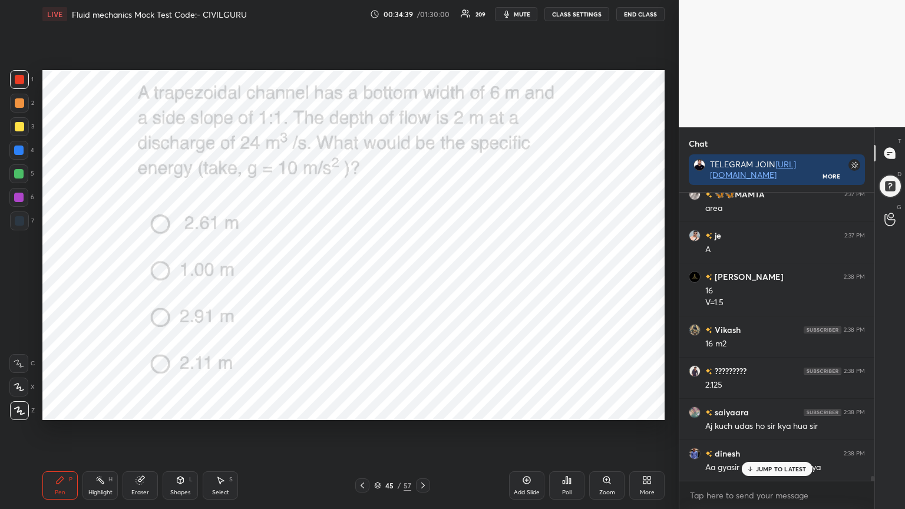
click at [421, 409] on icon at bounding box center [422, 485] width 9 height 9
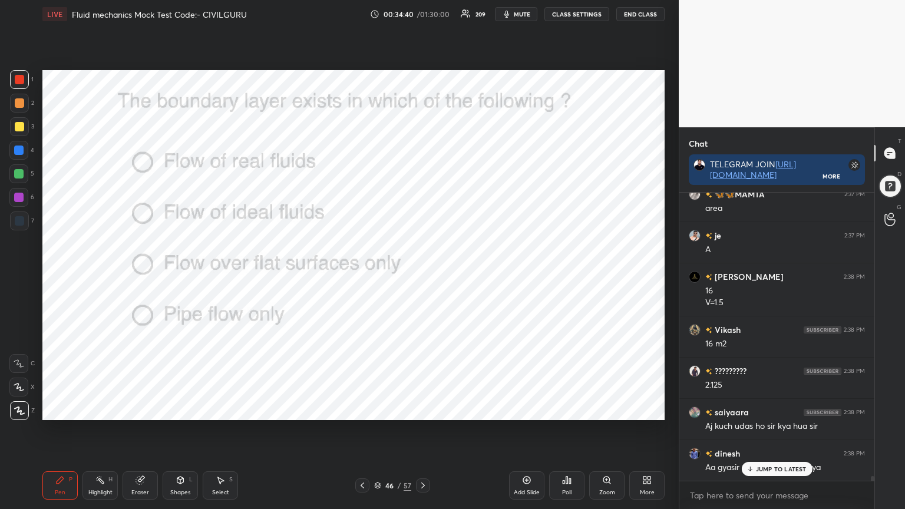
click at [563, 409] on icon at bounding box center [564, 482] width 2 height 3
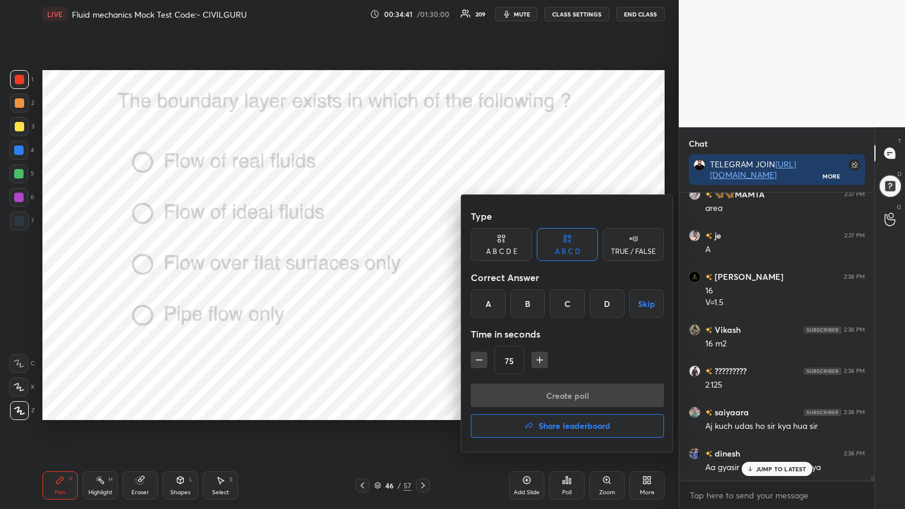
click at [484, 305] on div "A" at bounding box center [488, 303] width 35 height 28
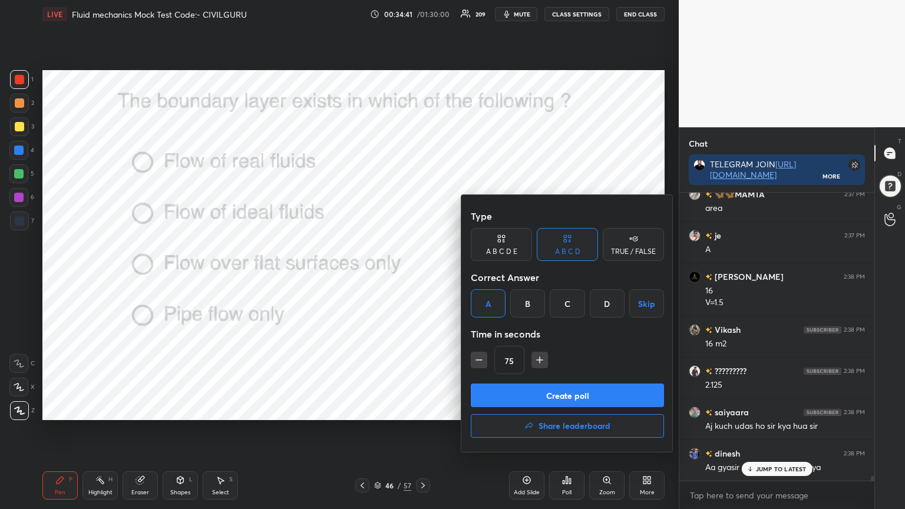
click at [477, 365] on icon "button" at bounding box center [479, 360] width 12 height 12
click at [478, 365] on button "button" at bounding box center [479, 360] width 16 height 16
click at [478, 365] on icon "button" at bounding box center [479, 360] width 12 height 12
type input "30"
click at [516, 391] on button "Create poll" at bounding box center [567, 396] width 193 height 24
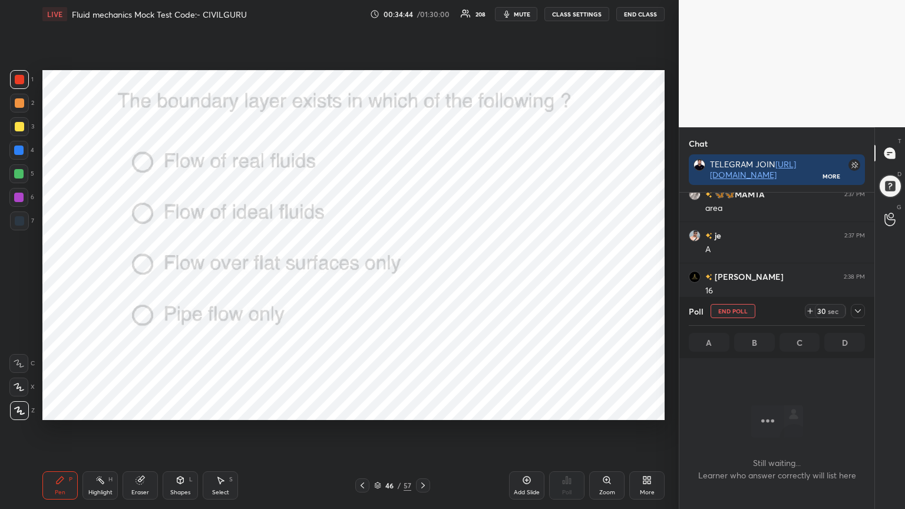
scroll to position [223, 192]
click at [854, 313] on icon at bounding box center [857, 310] width 9 height 9
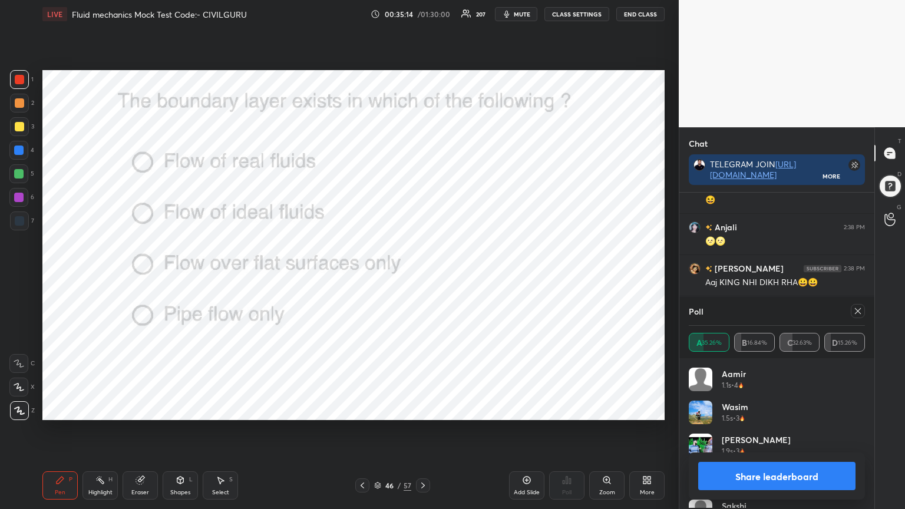
scroll to position [138, 173]
click at [860, 311] on icon at bounding box center [857, 310] width 9 height 9
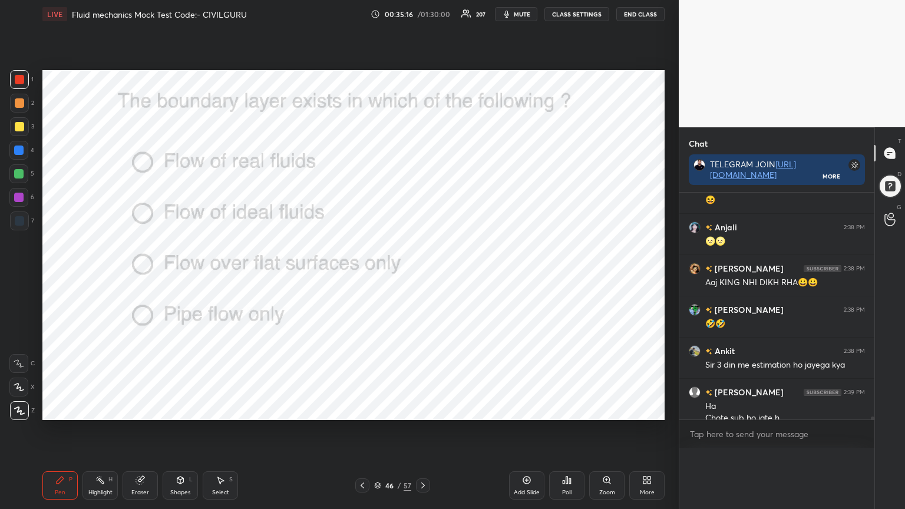
type textarea "x"
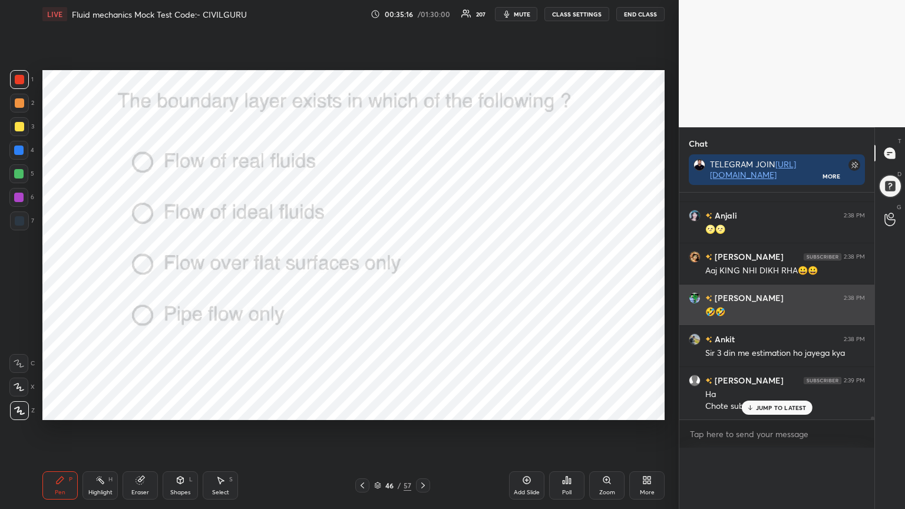
scroll to position [0, 0]
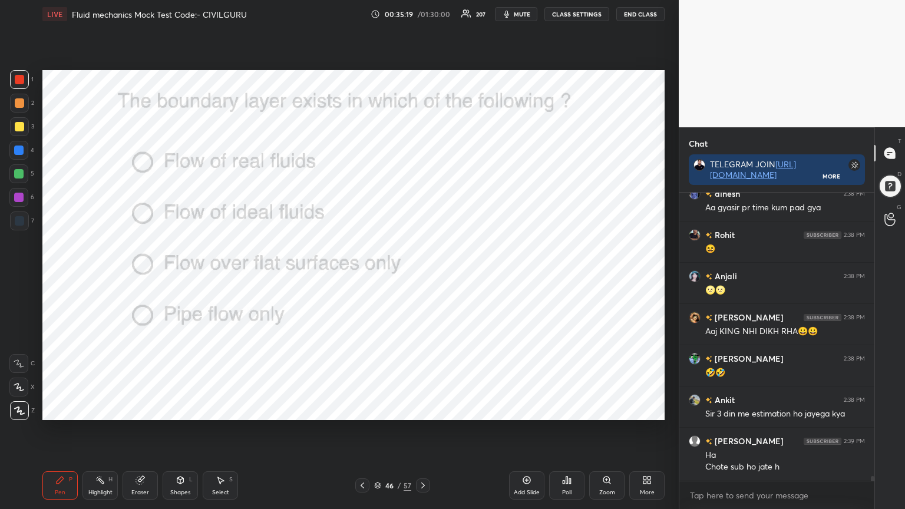
click at [416, 409] on div at bounding box center [423, 485] width 14 height 14
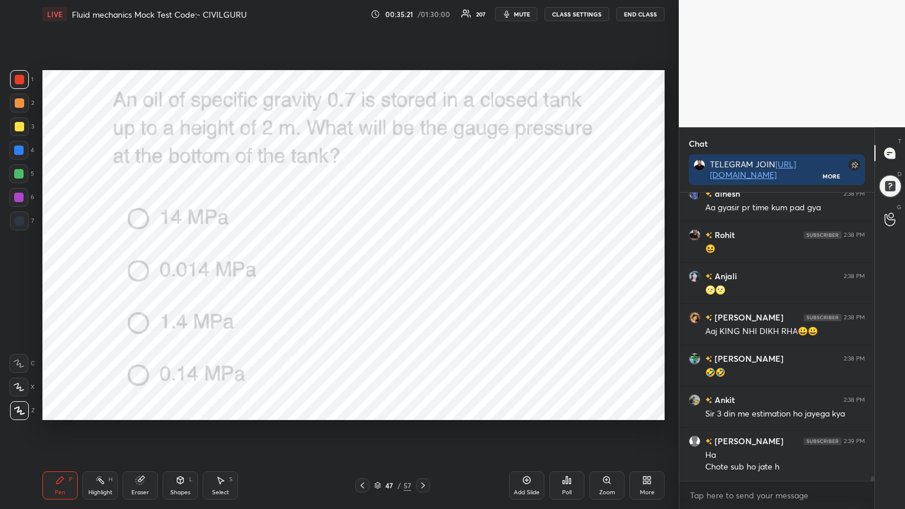
click at [563, 409] on icon at bounding box center [564, 482] width 2 height 3
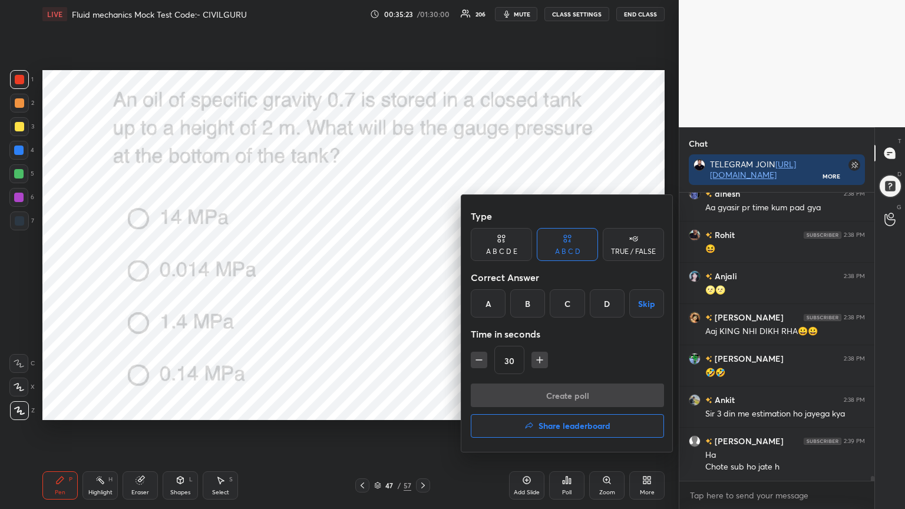
click at [530, 302] on div "B" at bounding box center [527, 303] width 35 height 28
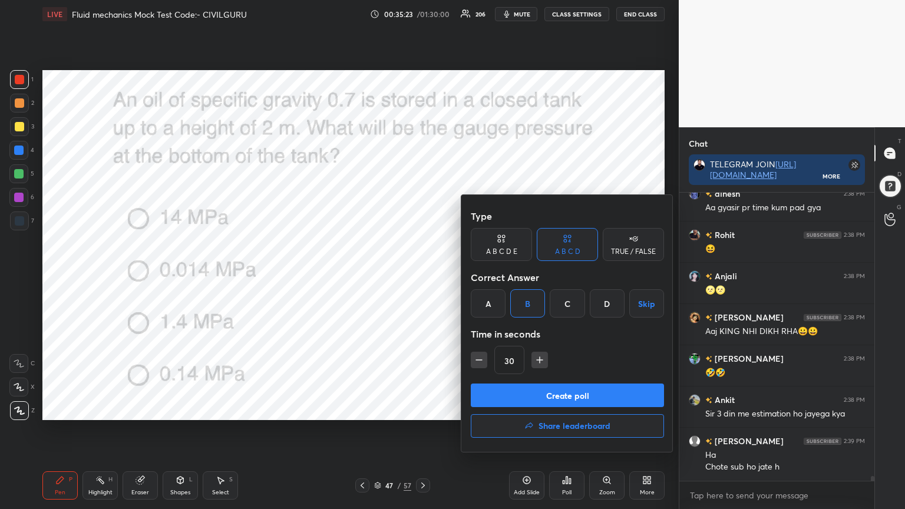
click at [540, 358] on icon "button" at bounding box center [540, 360] width 0 height 6
click at [540, 361] on icon "button" at bounding box center [540, 360] width 0 height 6
type input "60"
click at [539, 401] on button "Create poll" at bounding box center [567, 396] width 193 height 24
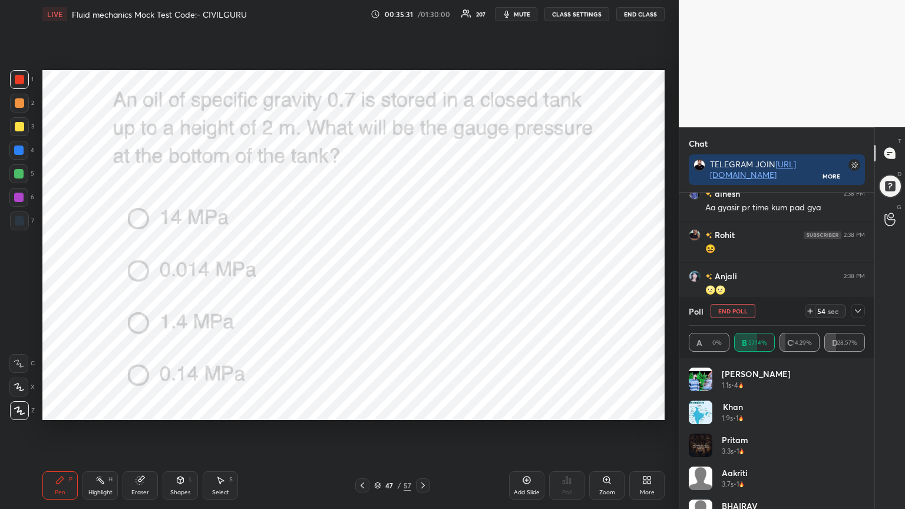
click at [860, 313] on icon at bounding box center [857, 310] width 9 height 9
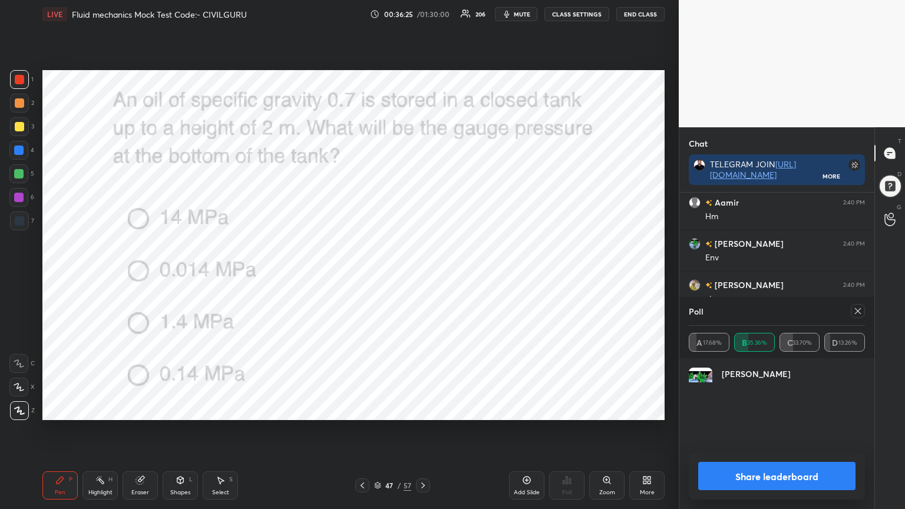
scroll to position [138, 173]
click at [857, 313] on icon at bounding box center [857, 310] width 9 height 9
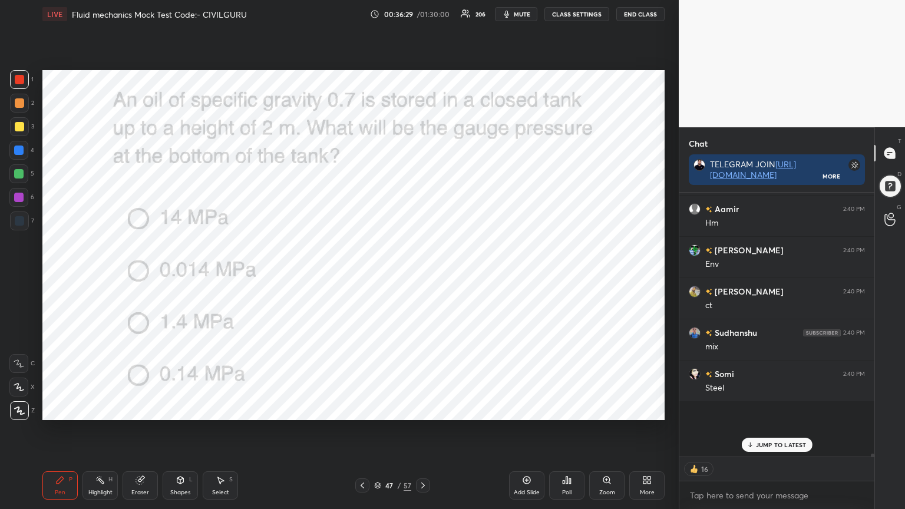
scroll to position [19019, 0]
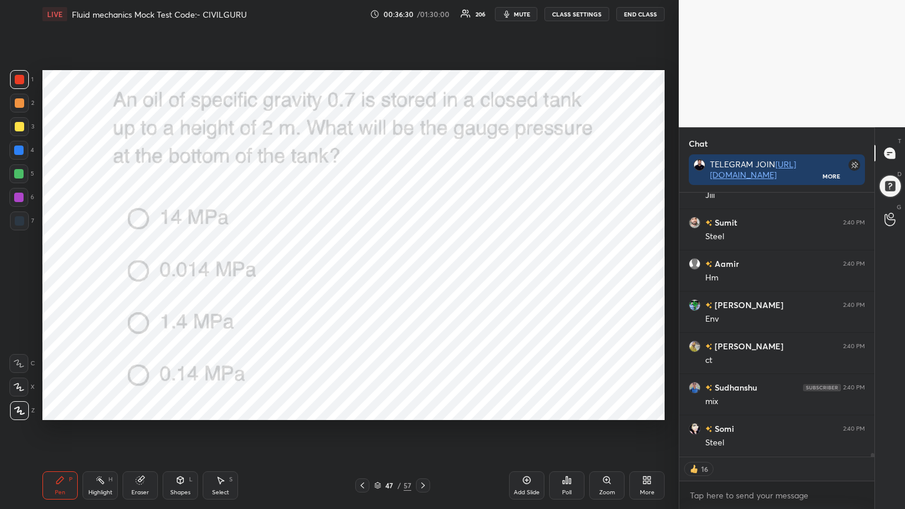
type textarea "x"
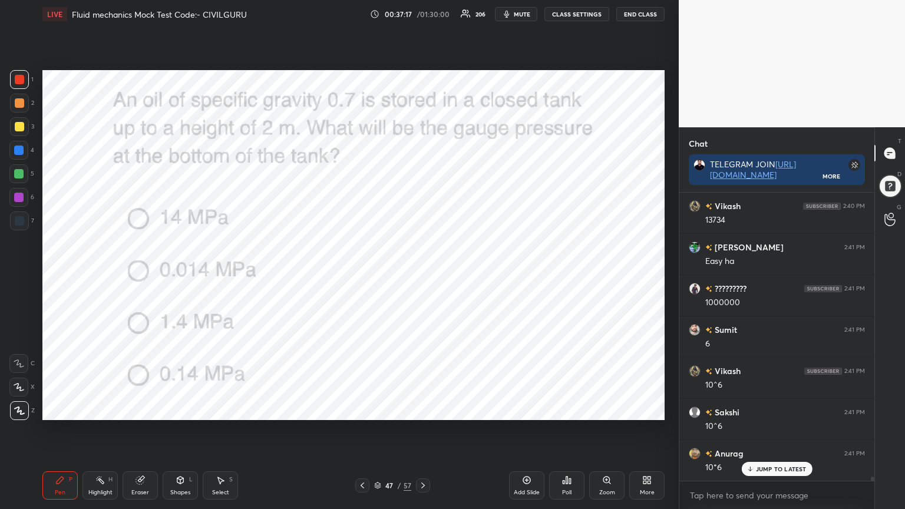
click at [422, 409] on icon at bounding box center [423, 486] width 4 height 6
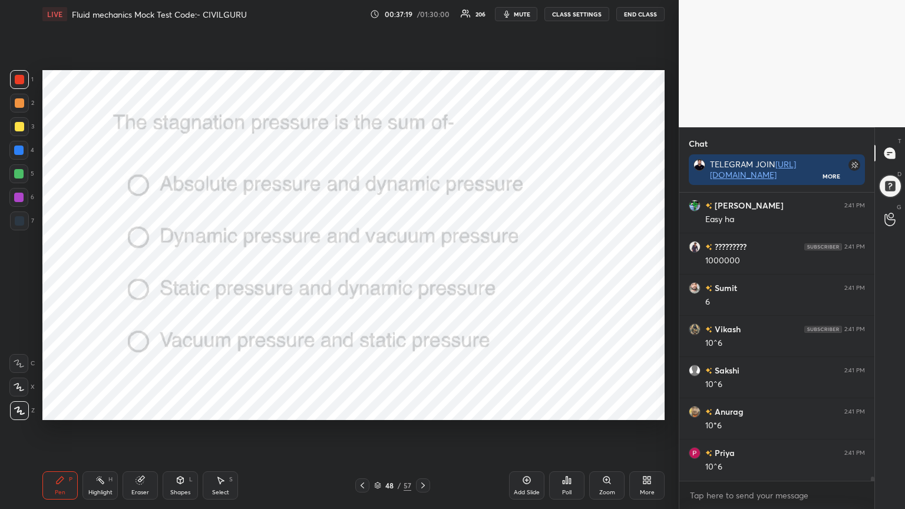
click at [564, 409] on icon at bounding box center [564, 482] width 2 height 3
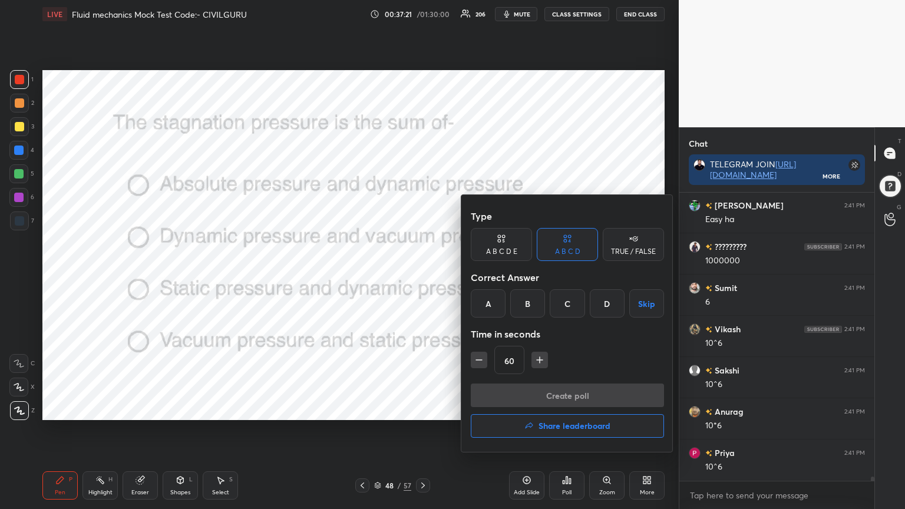
click at [571, 305] on div "C" at bounding box center [567, 303] width 35 height 28
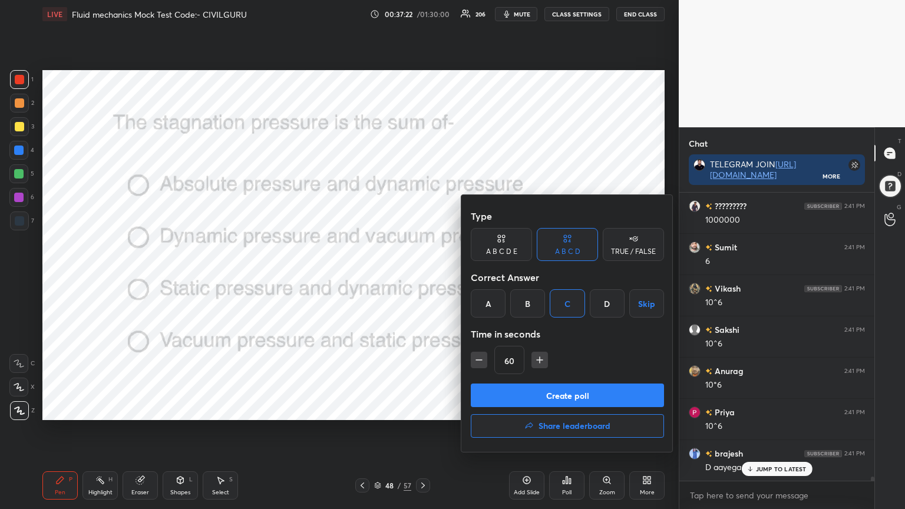
click at [481, 361] on icon "button" at bounding box center [479, 360] width 12 height 12
click at [481, 360] on icon "button" at bounding box center [479, 360] width 6 height 0
click at [481, 361] on icon "button" at bounding box center [479, 360] width 12 height 12
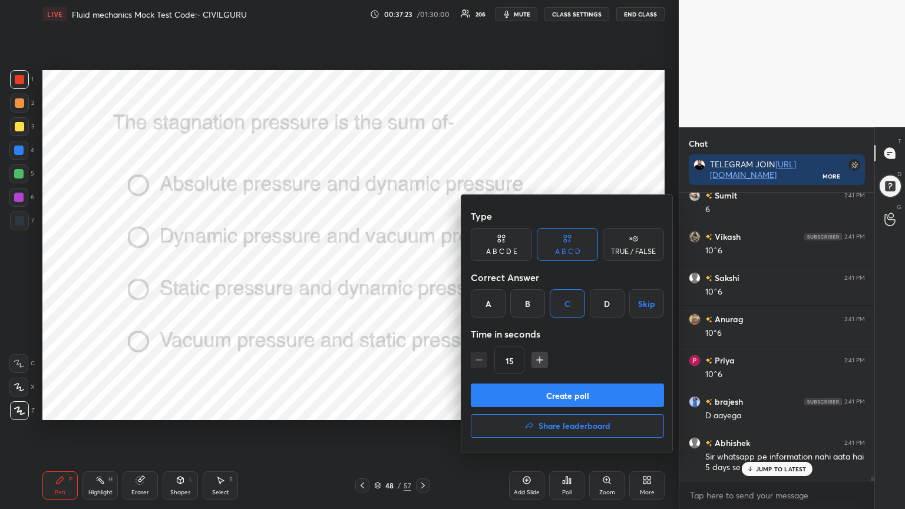
click at [542, 361] on icon "button" at bounding box center [540, 360] width 12 height 12
type input "30"
click at [532, 387] on button "Create poll" at bounding box center [567, 396] width 193 height 24
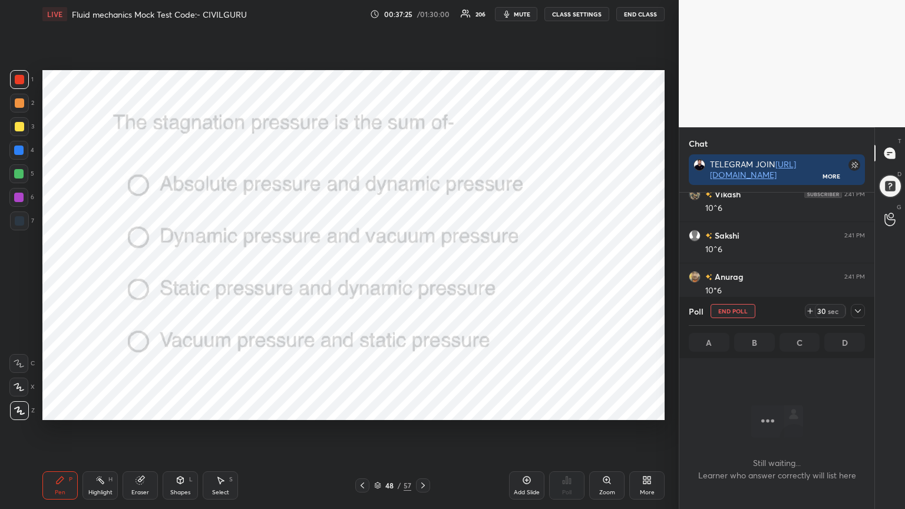
click at [860, 312] on icon at bounding box center [857, 310] width 9 height 9
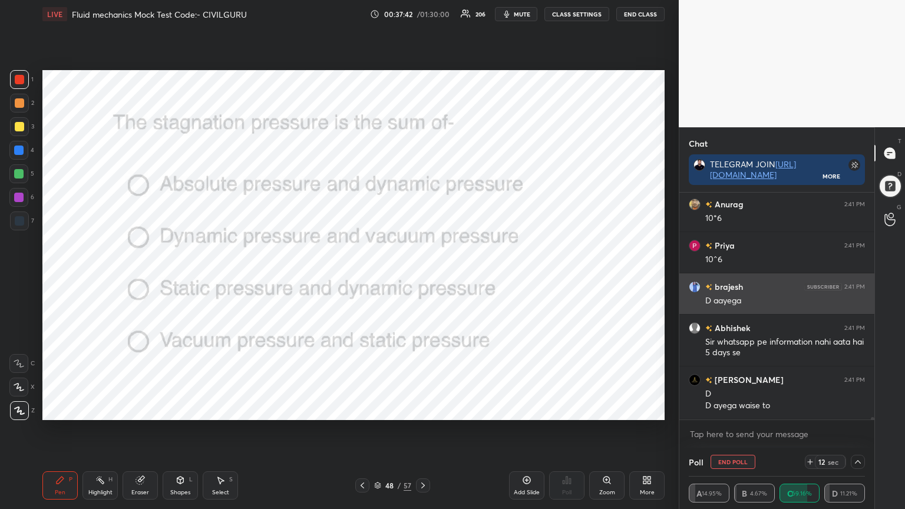
scroll to position [19912, 0]
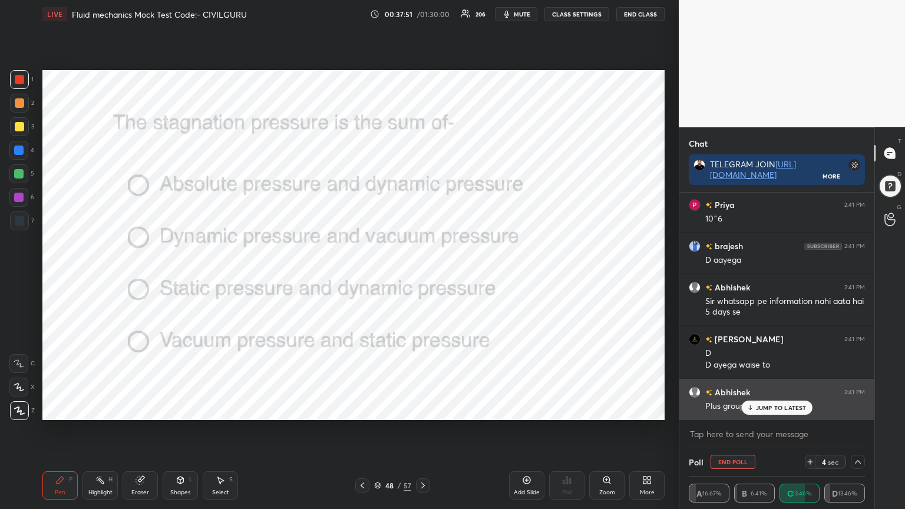
click at [767, 409] on p "JUMP TO LATEST" at bounding box center [781, 407] width 51 height 7
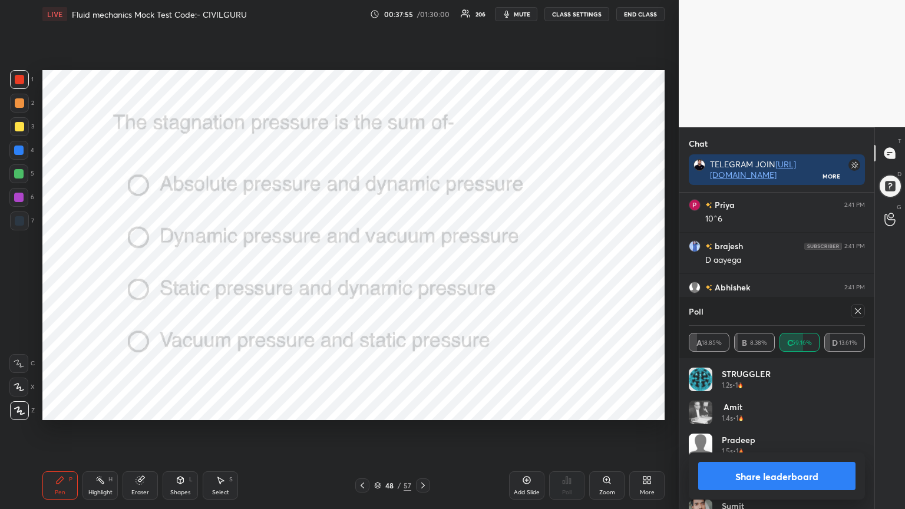
scroll to position [4, 4]
click at [860, 313] on icon at bounding box center [858, 311] width 6 height 6
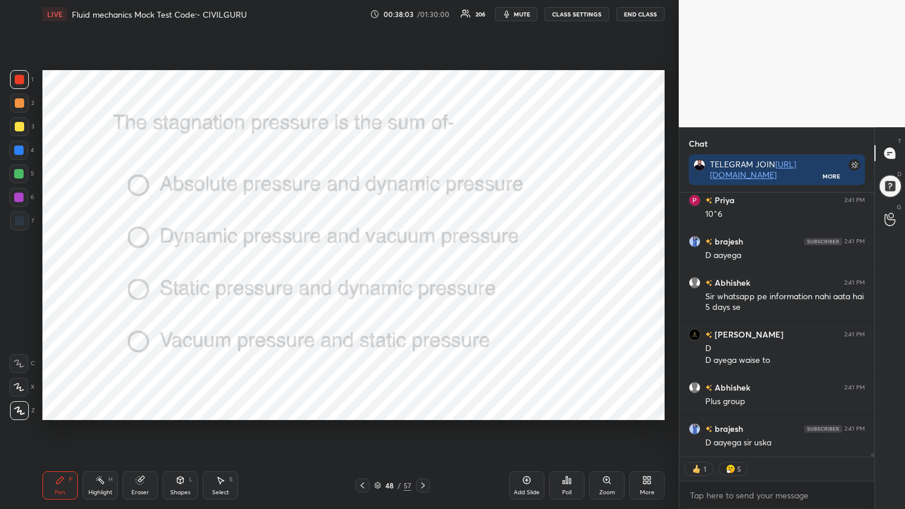
click at [377, 409] on icon at bounding box center [378, 484] width 6 height 3
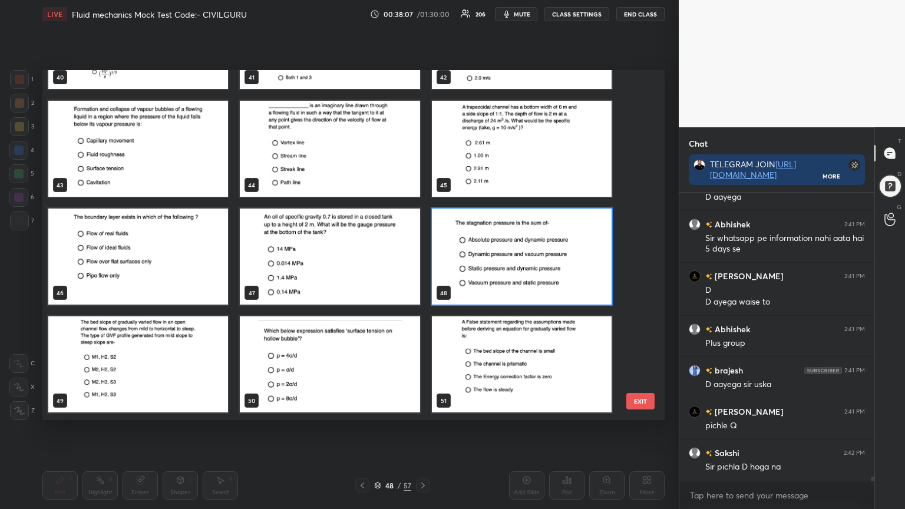
click at [361, 359] on img "grid" at bounding box center [330, 364] width 180 height 96
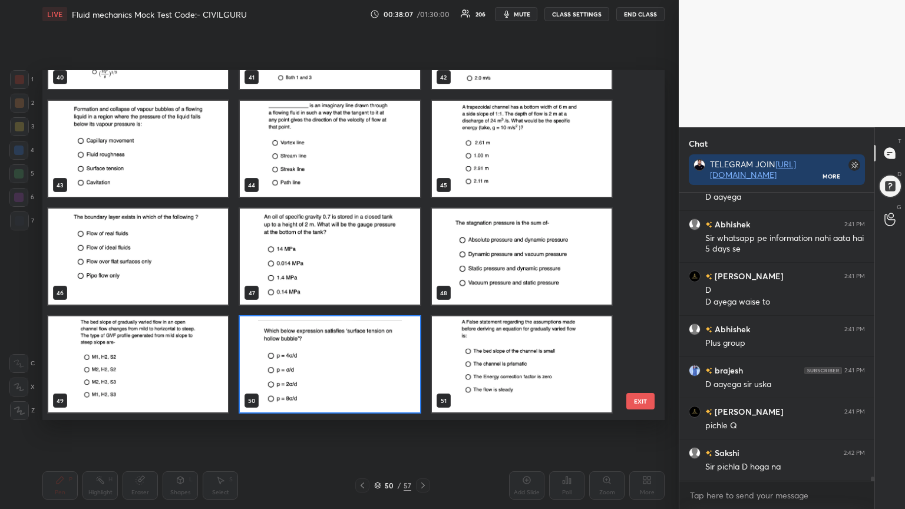
click at [362, 358] on img "grid" at bounding box center [330, 364] width 180 height 96
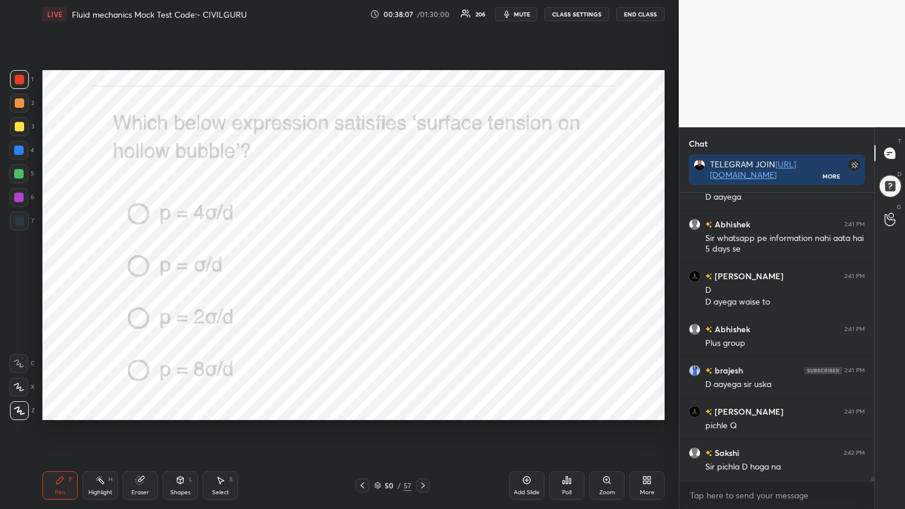
click at [363, 358] on img "grid" at bounding box center [330, 364] width 180 height 96
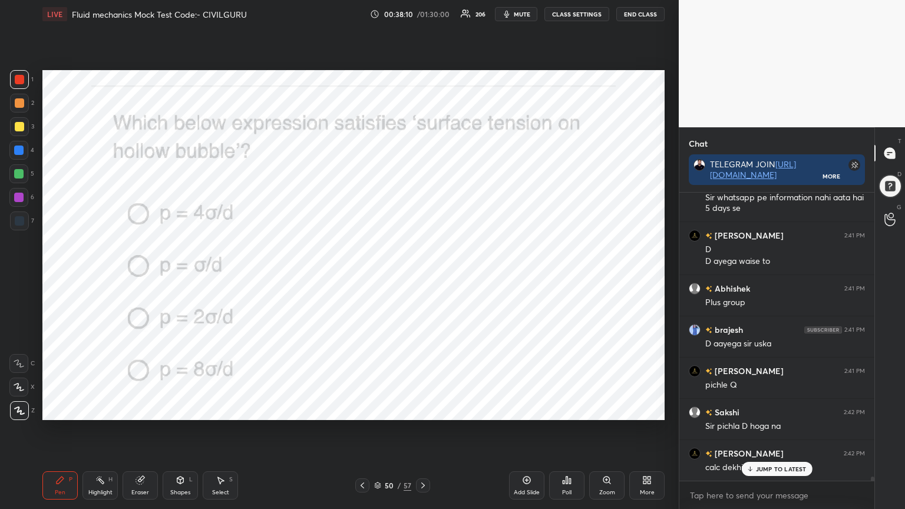
click at [561, 409] on div "Poll" at bounding box center [566, 485] width 35 height 28
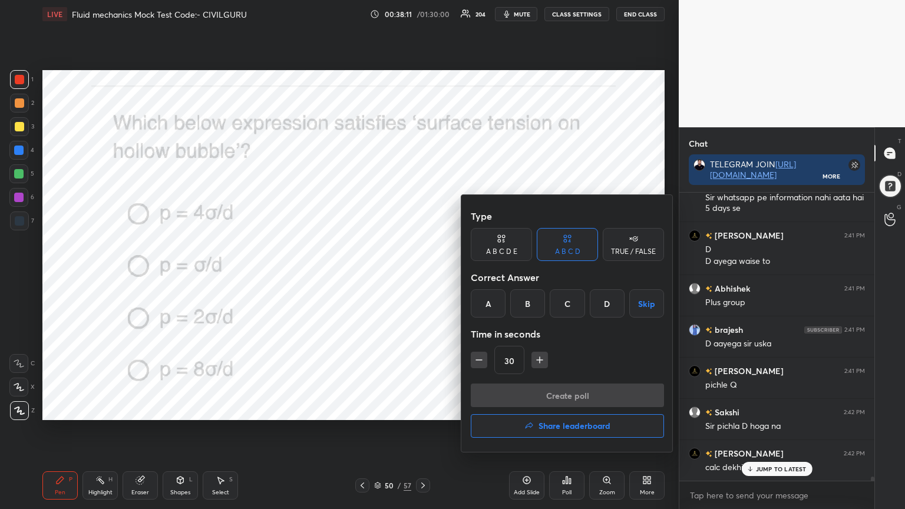
click at [592, 303] on div "D" at bounding box center [607, 303] width 35 height 28
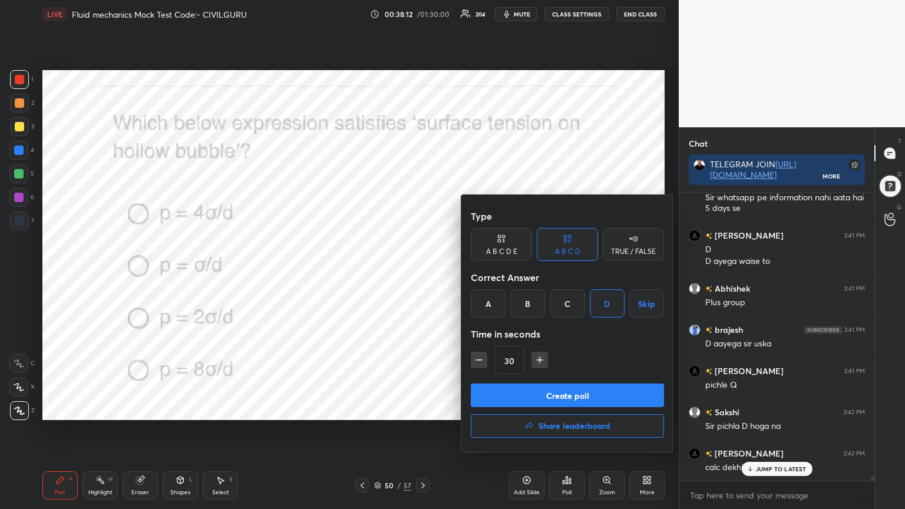
click at [532, 387] on button "Create poll" at bounding box center [567, 396] width 193 height 24
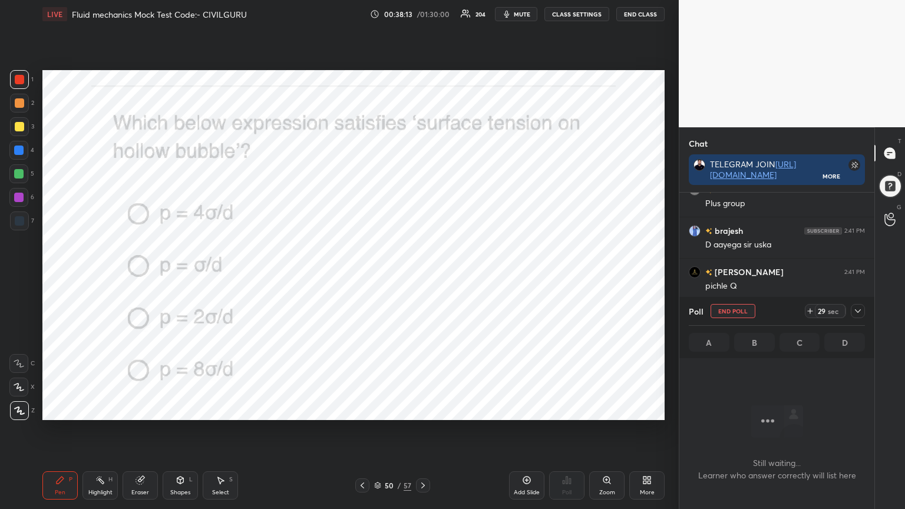
click at [856, 313] on icon at bounding box center [857, 310] width 9 height 9
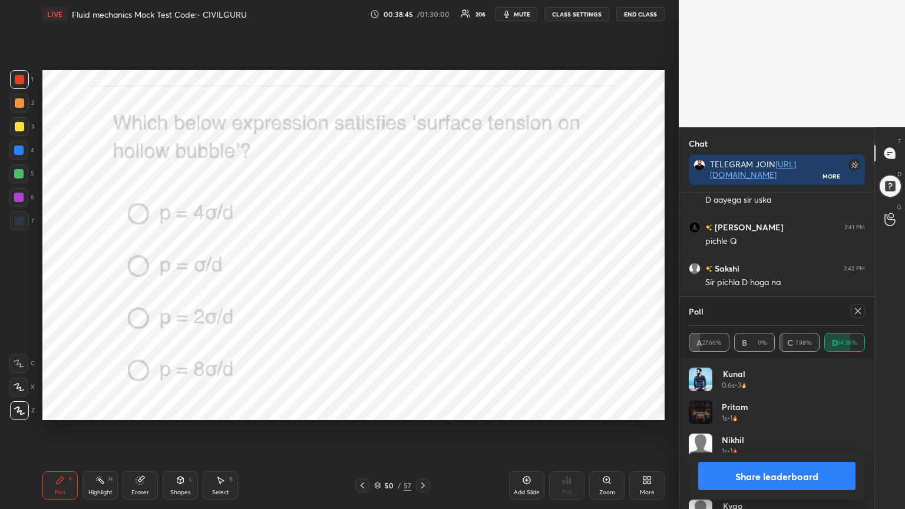
click at [857, 310] on icon at bounding box center [858, 311] width 6 height 6
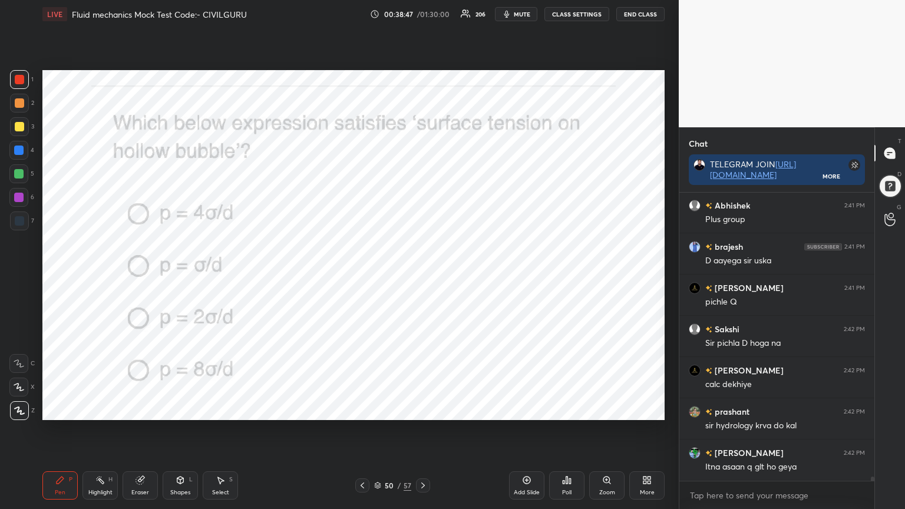
click at [423, 409] on div at bounding box center [423, 485] width 14 height 14
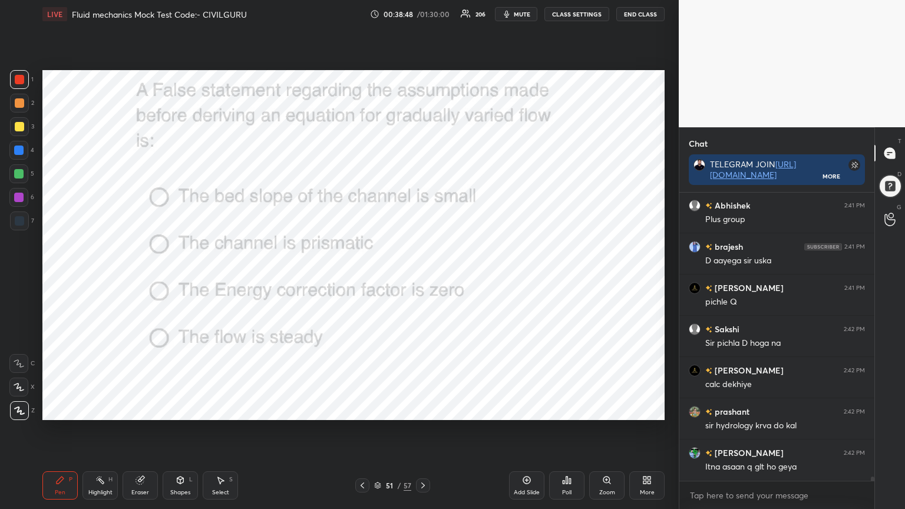
click at [567, 409] on div "Poll" at bounding box center [566, 485] width 35 height 28
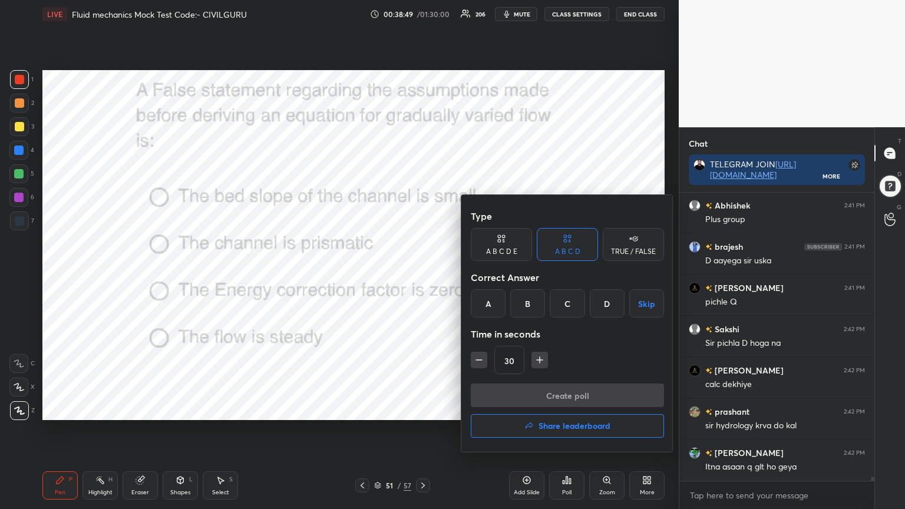
click at [567, 301] on div "C" at bounding box center [567, 303] width 35 height 28
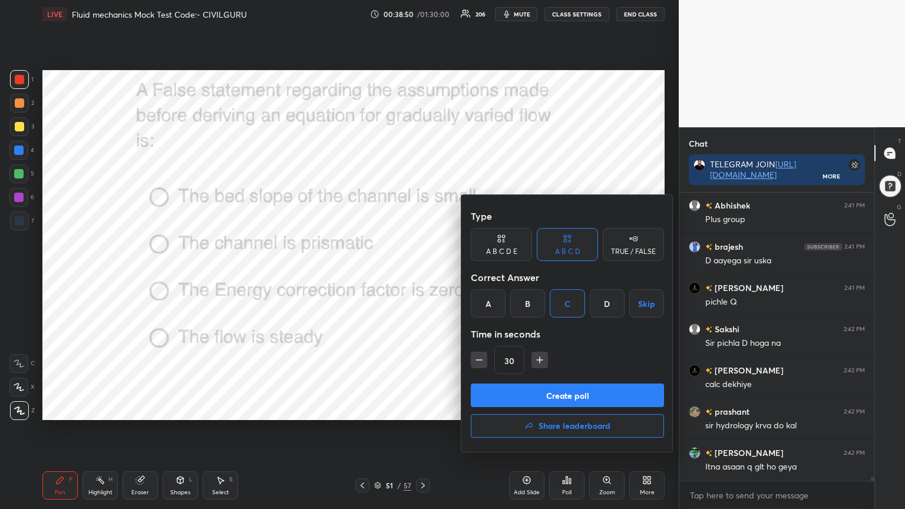
click at [553, 396] on button "Create poll" at bounding box center [567, 396] width 193 height 24
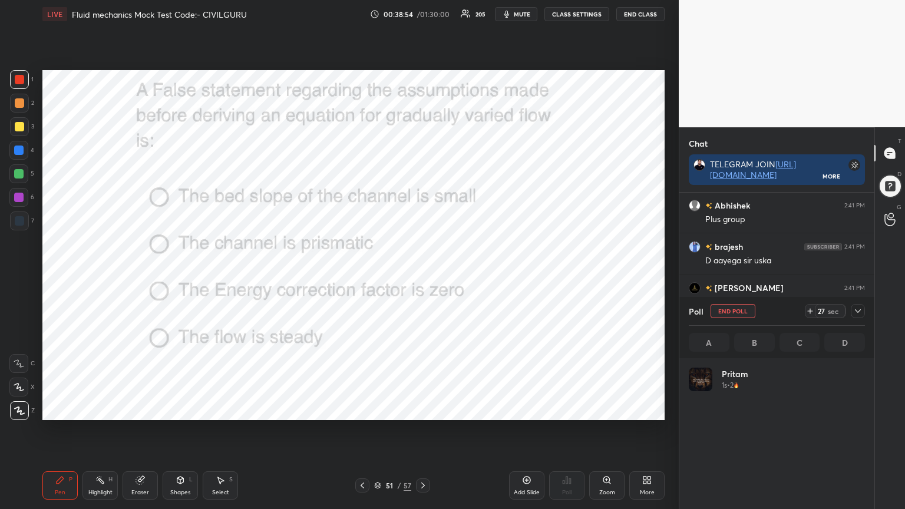
click at [860, 318] on div at bounding box center [858, 311] width 14 height 14
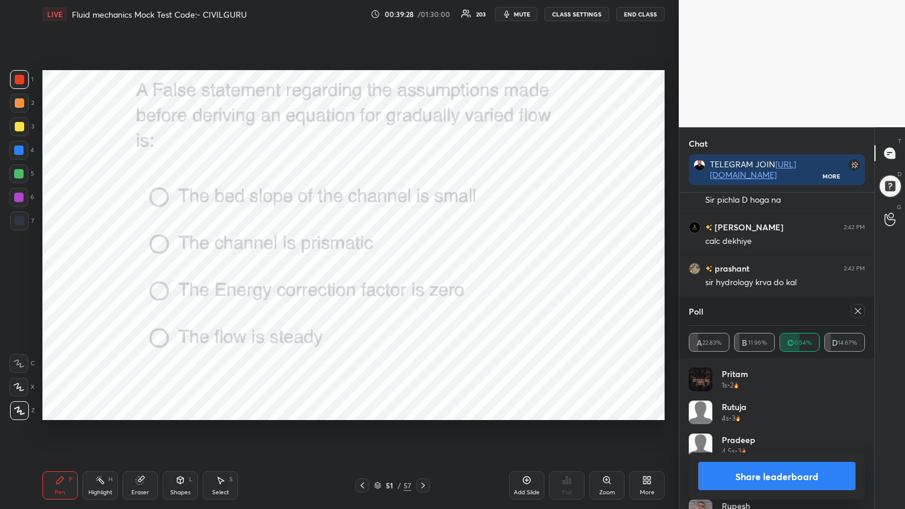
click at [857, 309] on icon at bounding box center [857, 310] width 9 height 9
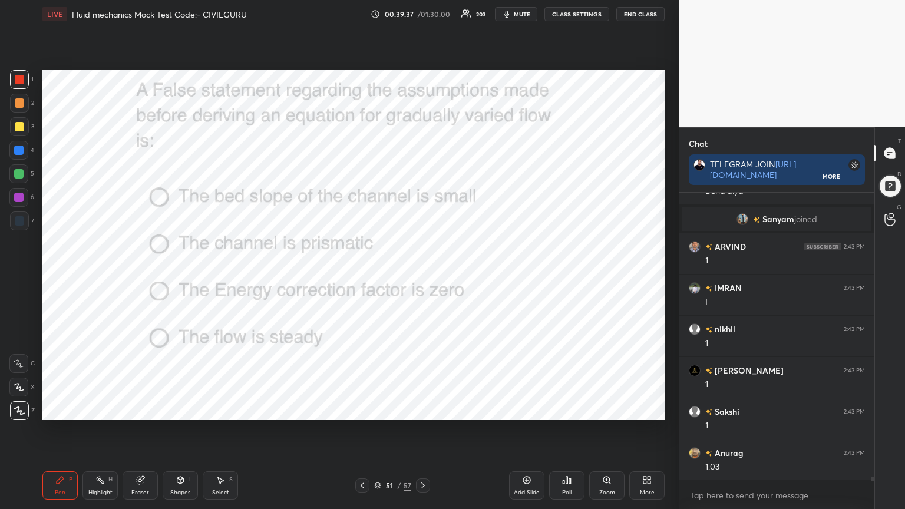
click at [377, 409] on icon at bounding box center [378, 484] width 6 height 3
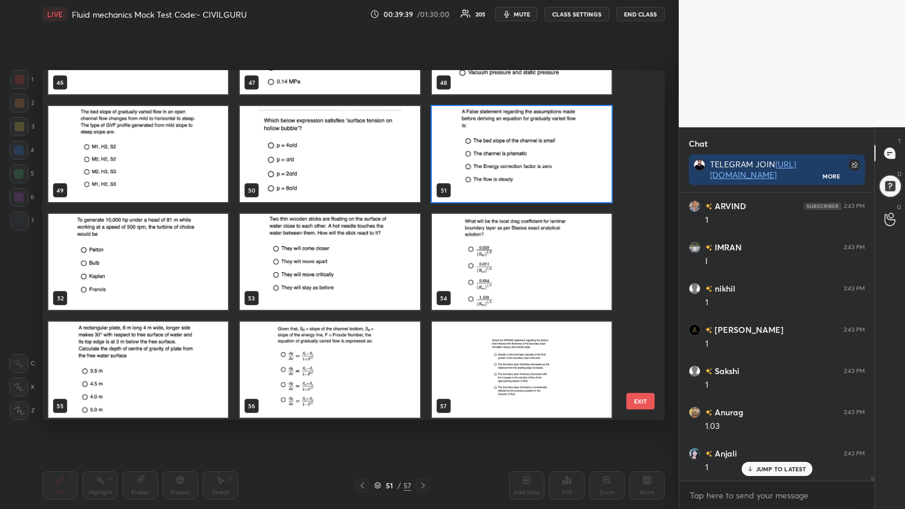
click at [504, 278] on img "grid" at bounding box center [522, 262] width 180 height 96
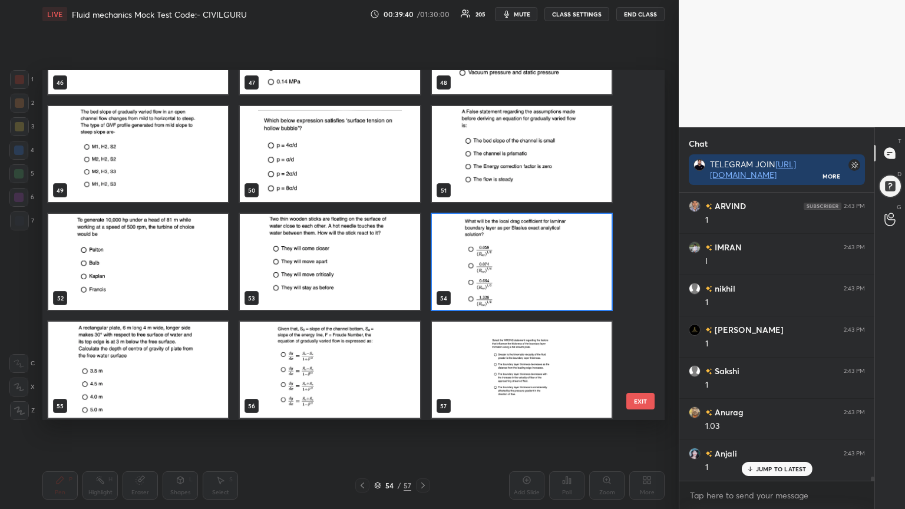
click at [503, 277] on img "grid" at bounding box center [522, 262] width 180 height 96
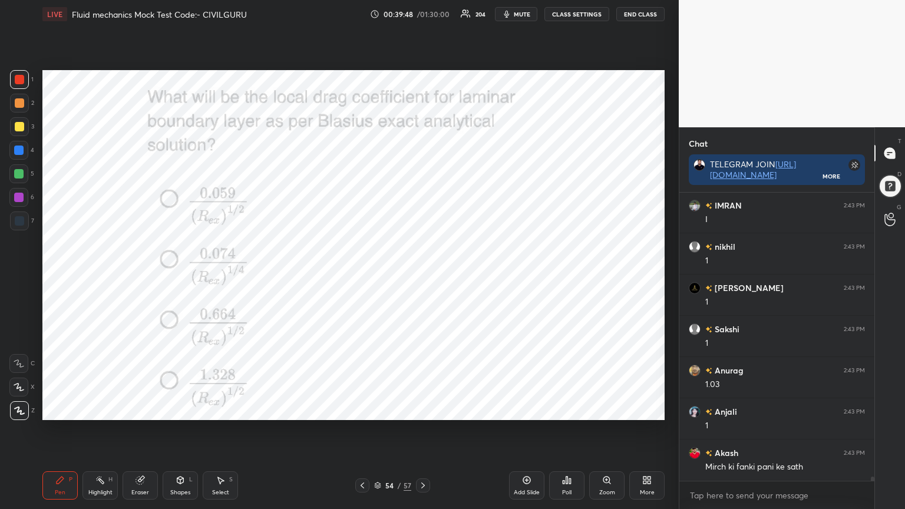
click at [566, 409] on icon at bounding box center [566, 480] width 9 height 9
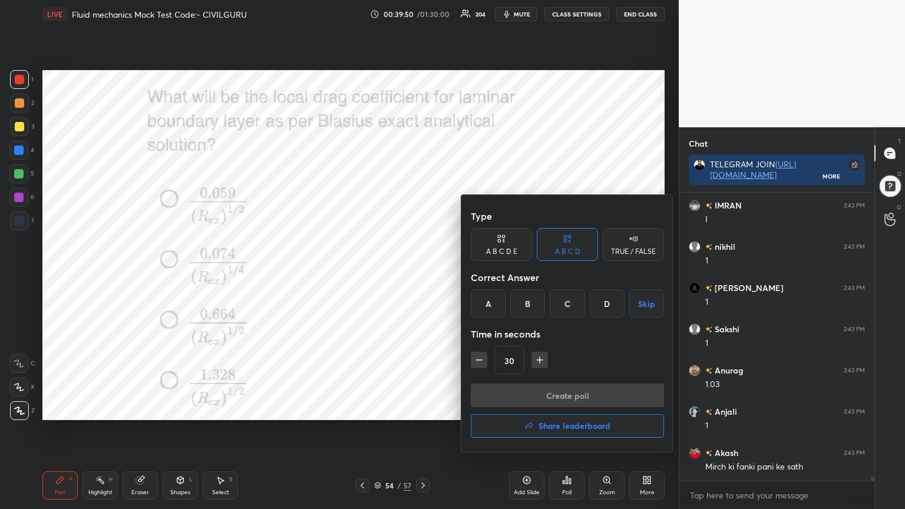
click at [570, 306] on div "C" at bounding box center [567, 303] width 35 height 28
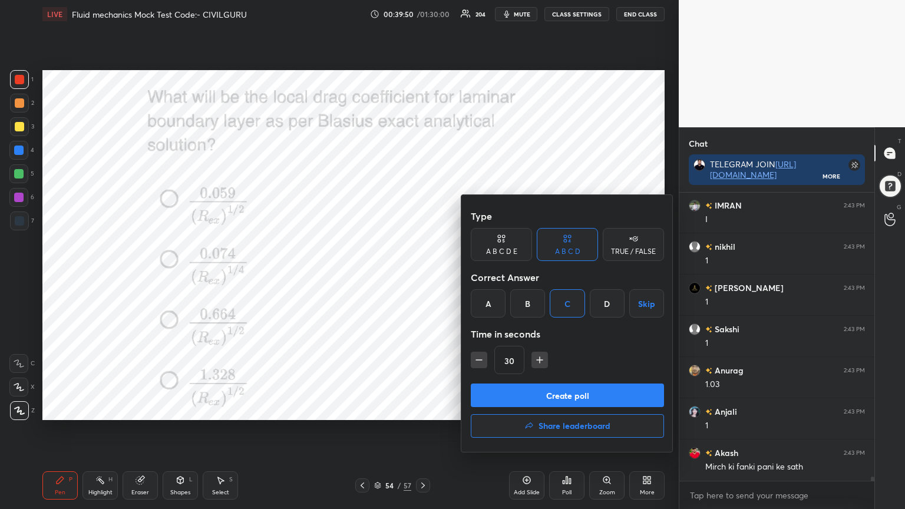
click at [556, 391] on button "Create poll" at bounding box center [567, 396] width 193 height 24
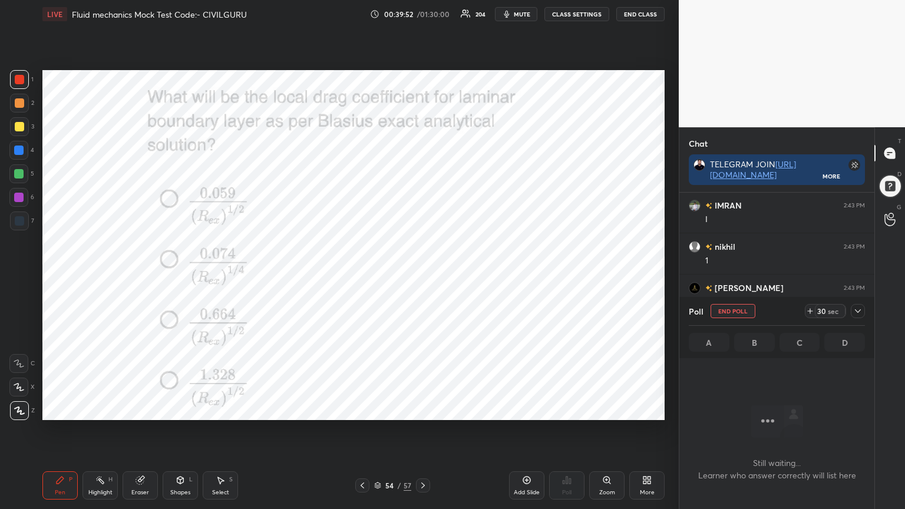
click at [859, 315] on icon at bounding box center [857, 310] width 9 height 9
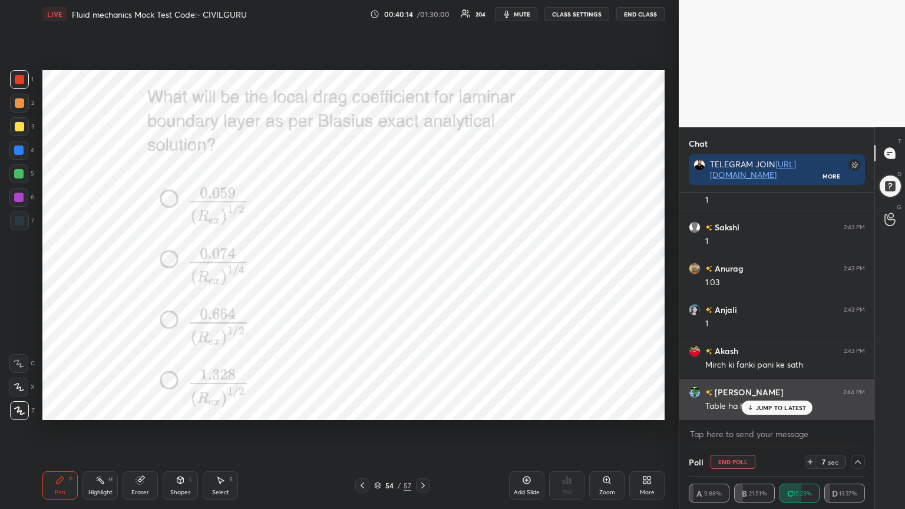
click at [761, 409] on p "JUMP TO LATEST" at bounding box center [781, 407] width 51 height 7
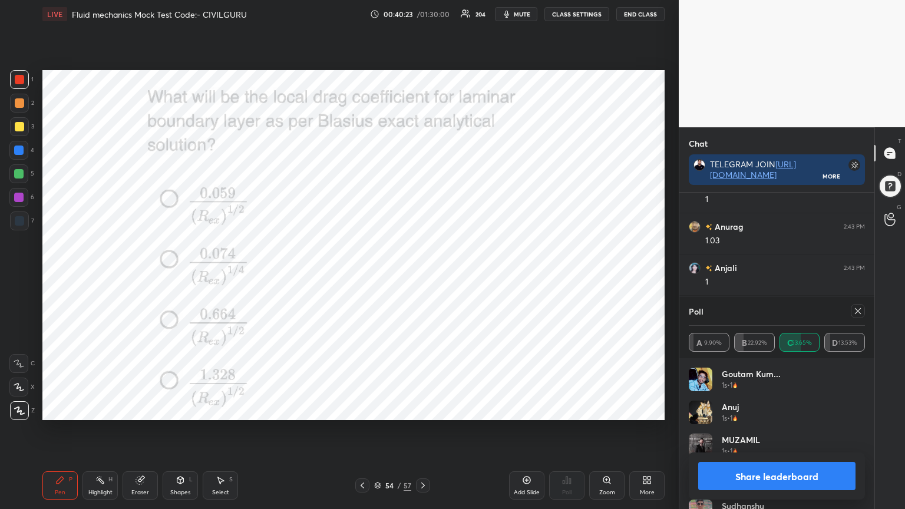
click at [859, 312] on icon at bounding box center [857, 310] width 9 height 9
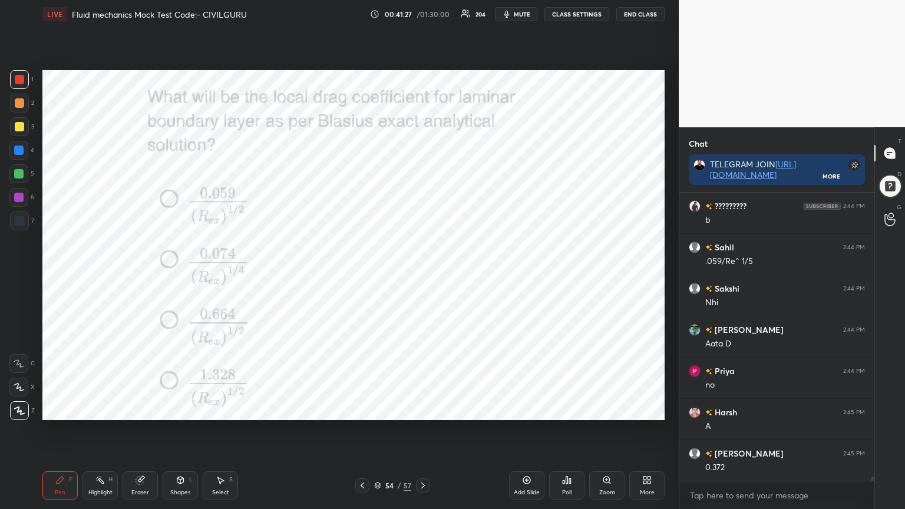
scroll to position [20275, 0]
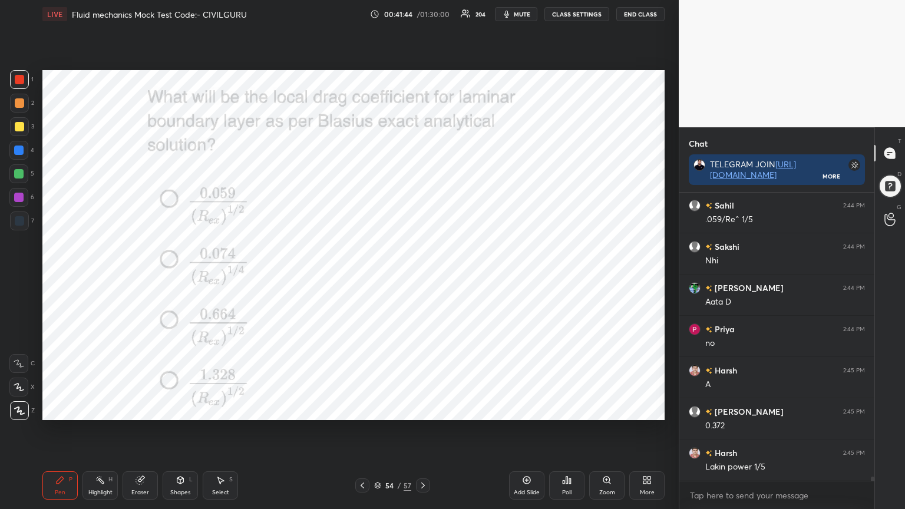
click at [374, 409] on icon at bounding box center [377, 485] width 7 height 7
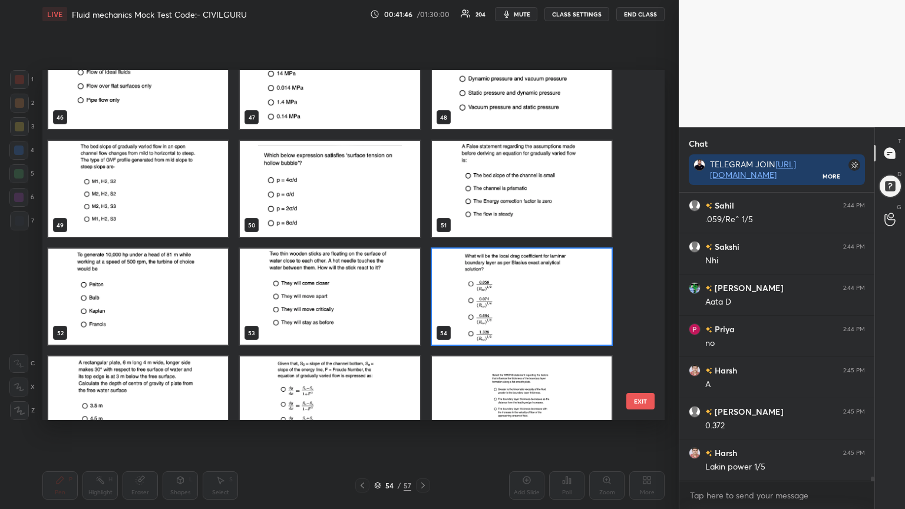
scroll to position [1698, 0]
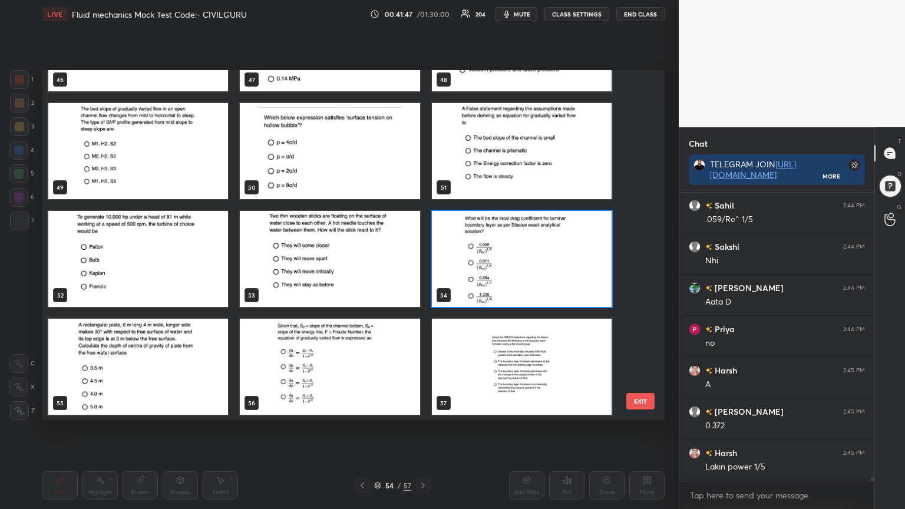
click at [348, 372] on img "grid" at bounding box center [330, 367] width 180 height 96
click at [342, 370] on img "grid" at bounding box center [330, 367] width 180 height 96
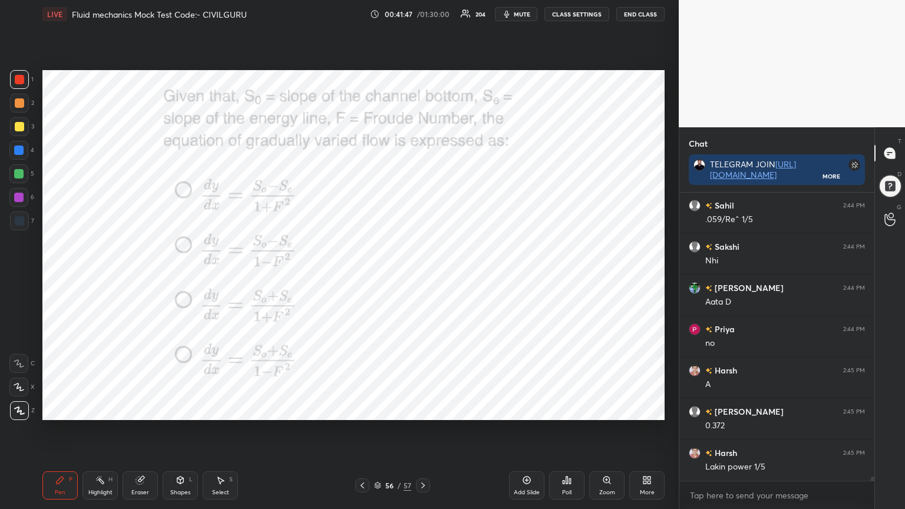
click at [344, 369] on img "grid" at bounding box center [330, 367] width 180 height 96
click at [570, 409] on icon at bounding box center [570, 480] width 2 height 5
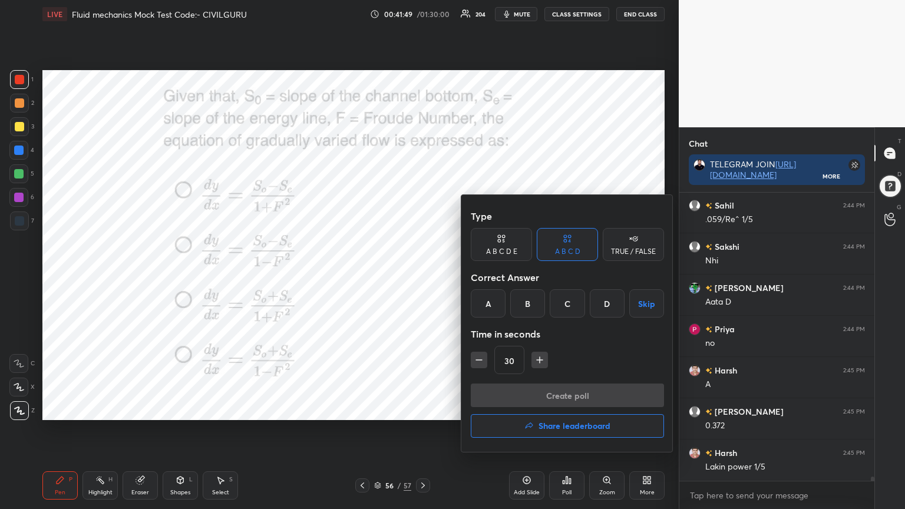
click at [526, 302] on div "B" at bounding box center [527, 303] width 35 height 28
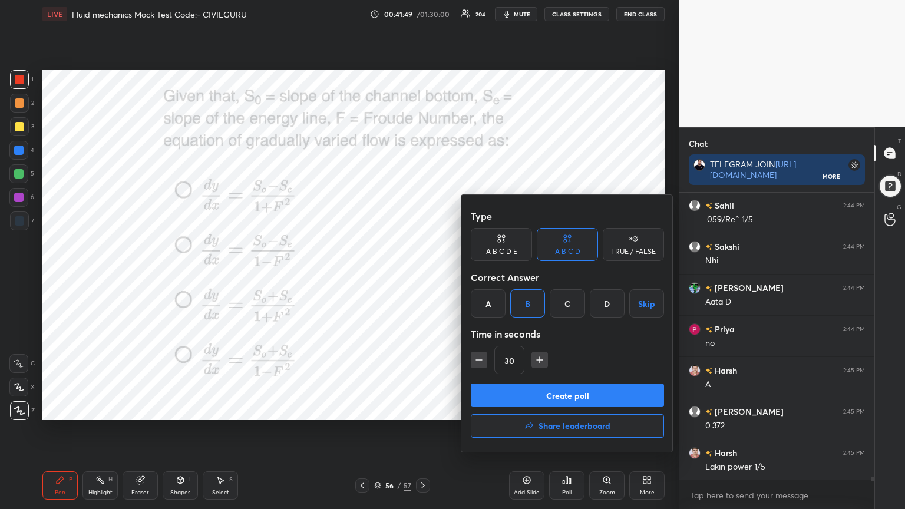
click at [522, 395] on button "Create poll" at bounding box center [567, 396] width 193 height 24
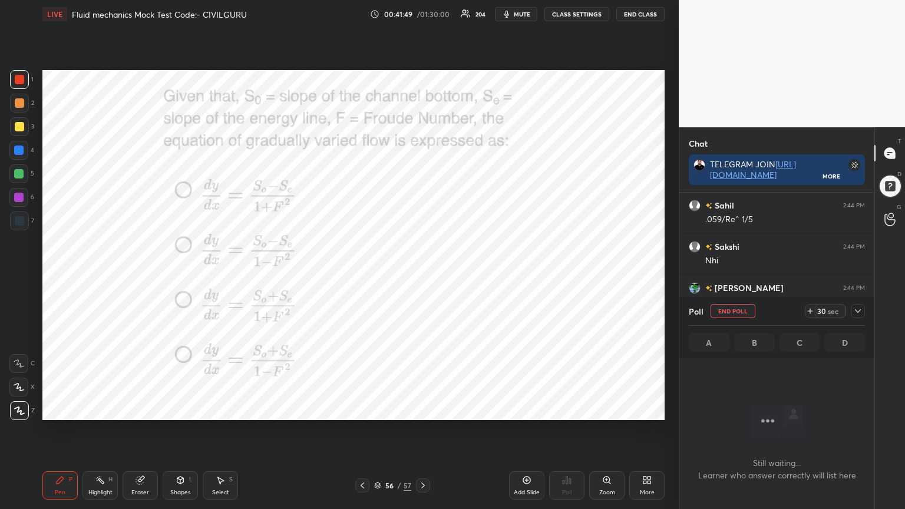
scroll to position [126, 192]
click at [856, 316] on div at bounding box center [858, 311] width 14 height 14
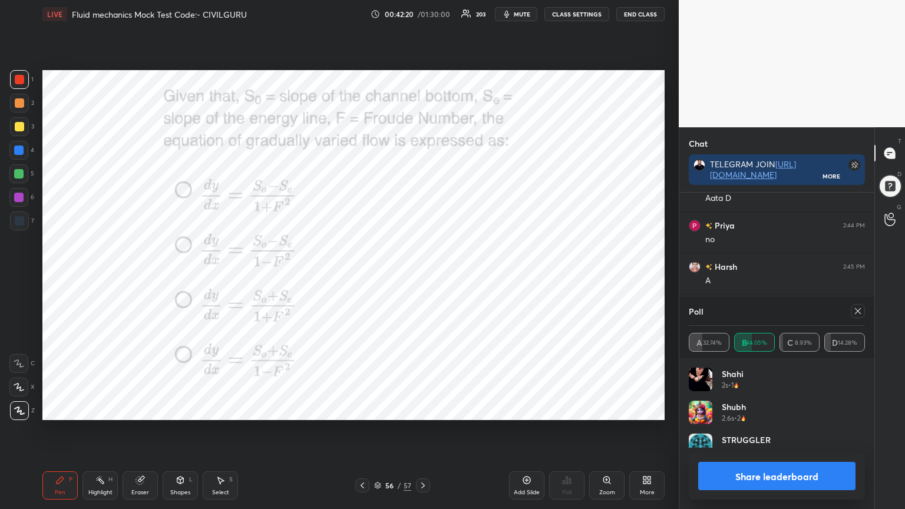
scroll to position [138, 173]
click at [527, 12] on span "mute" at bounding box center [522, 14] width 16 height 8
click at [857, 312] on icon at bounding box center [857, 310] width 9 height 9
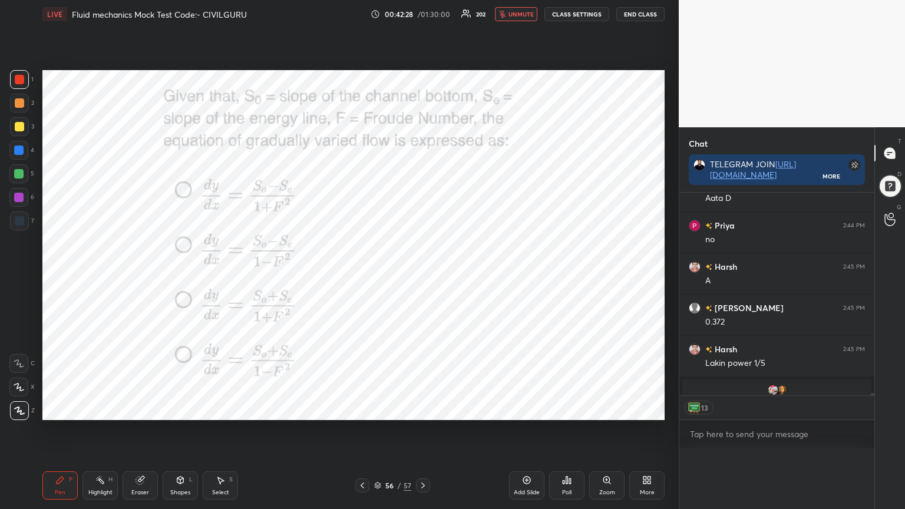
scroll to position [0, 4]
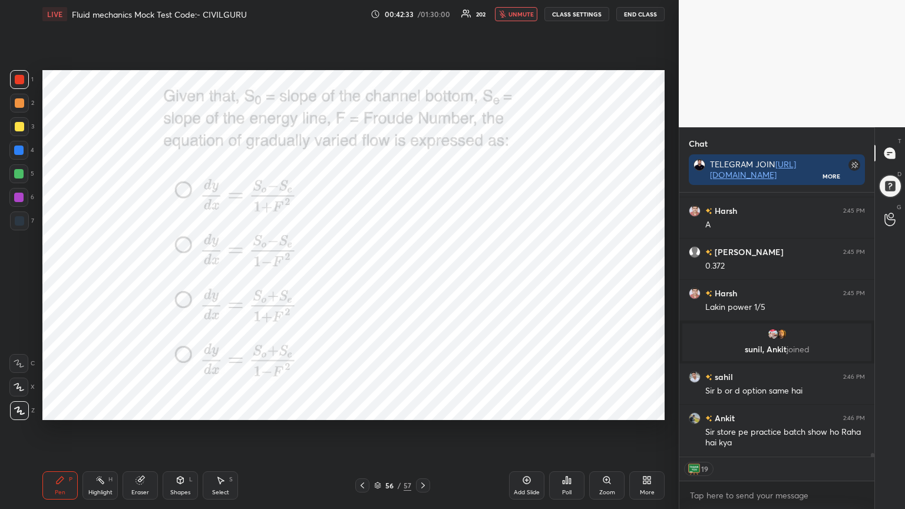
click at [378, 409] on icon at bounding box center [378, 484] width 6 height 3
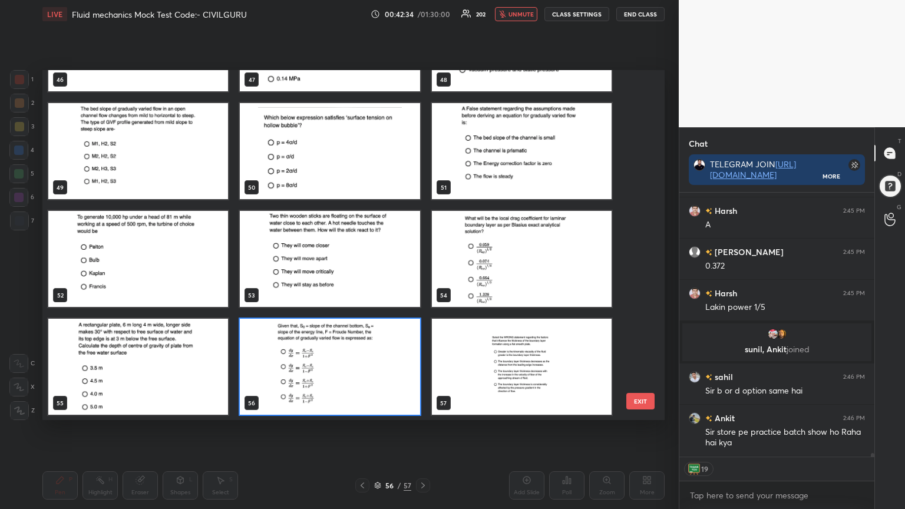
click at [357, 383] on img "grid" at bounding box center [330, 367] width 180 height 96
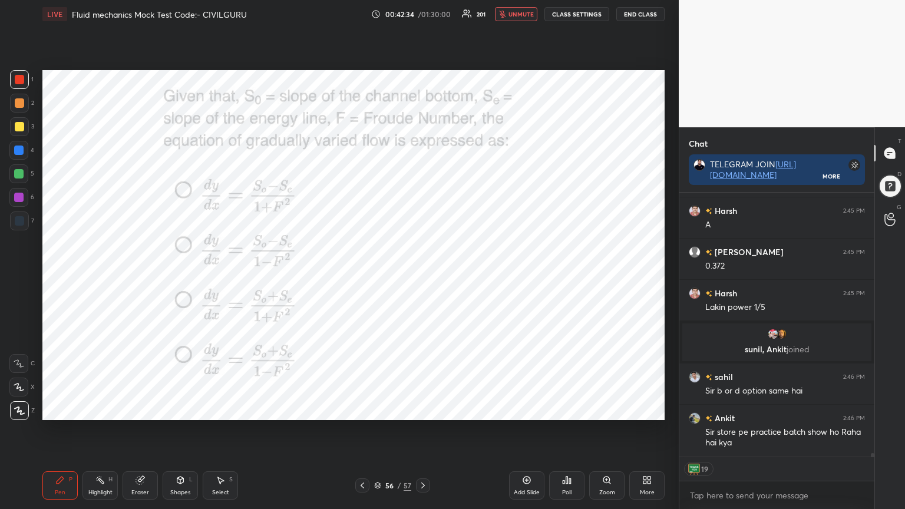
click at [356, 382] on img "grid" at bounding box center [330, 367] width 180 height 96
click at [653, 409] on div "More" at bounding box center [646, 485] width 35 height 28
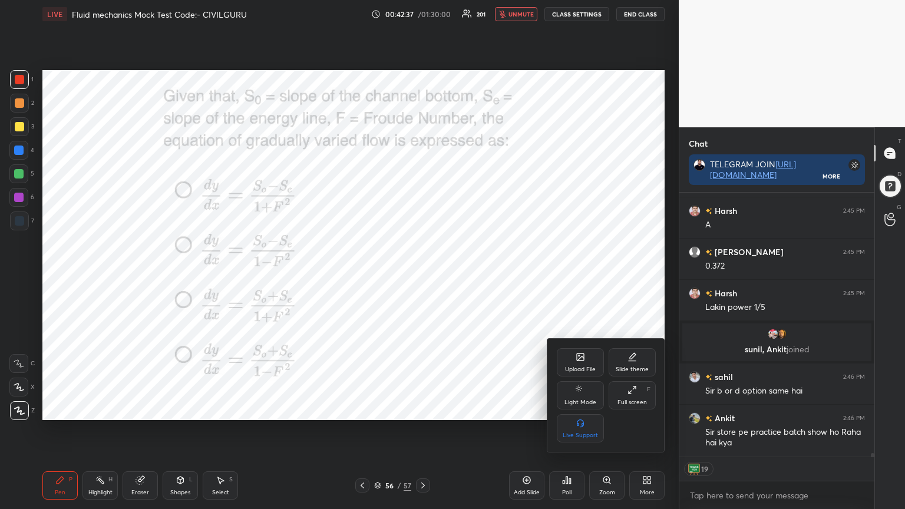
click at [576, 361] on icon at bounding box center [580, 356] width 9 height 9
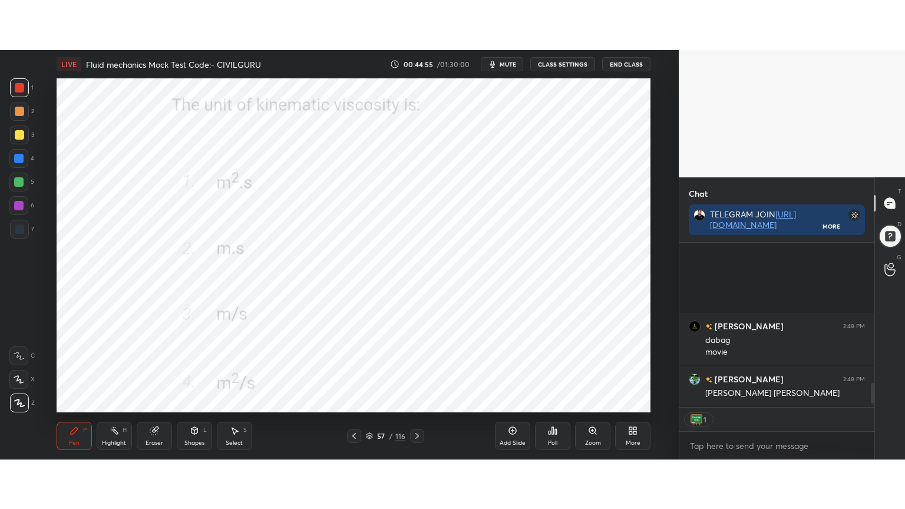
scroll to position [1223, 0]
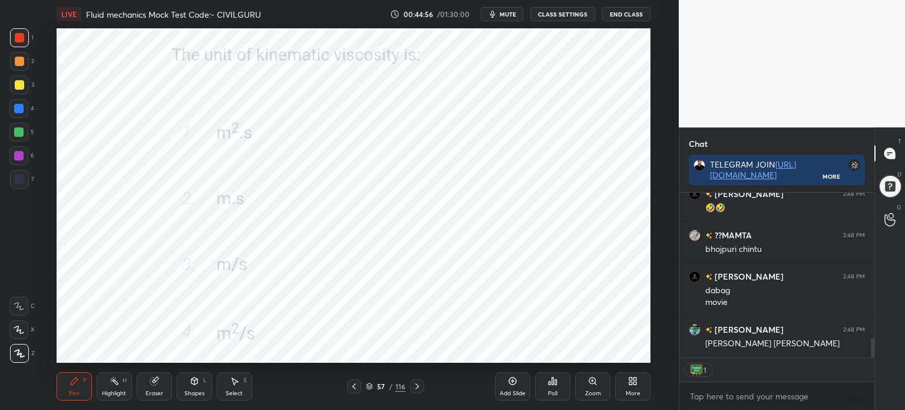
click at [641, 389] on div "More" at bounding box center [632, 386] width 35 height 28
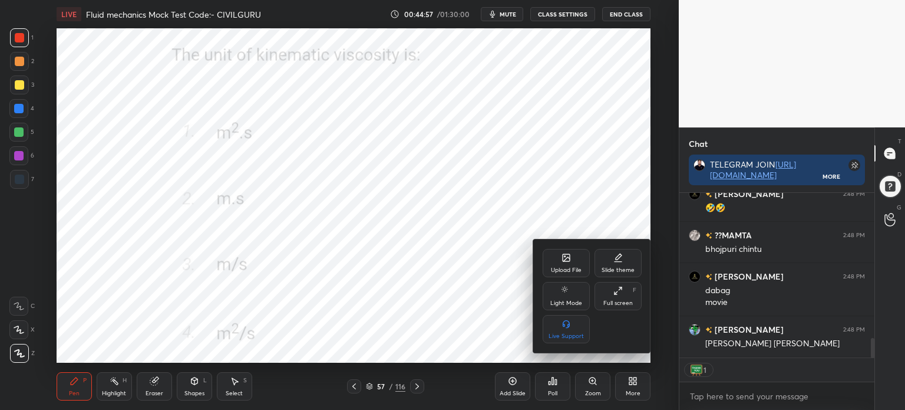
click at [626, 292] on div "Full screen F" at bounding box center [618, 296] width 47 height 28
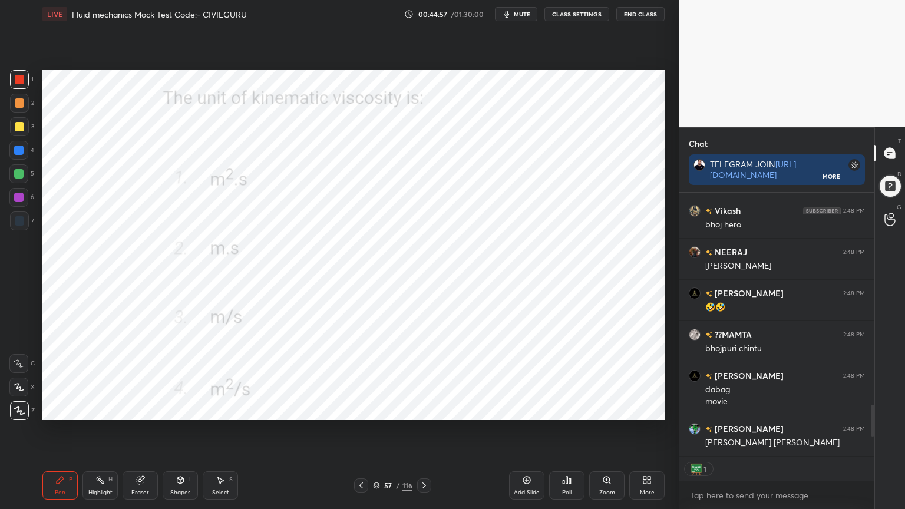
scroll to position [1123, 0]
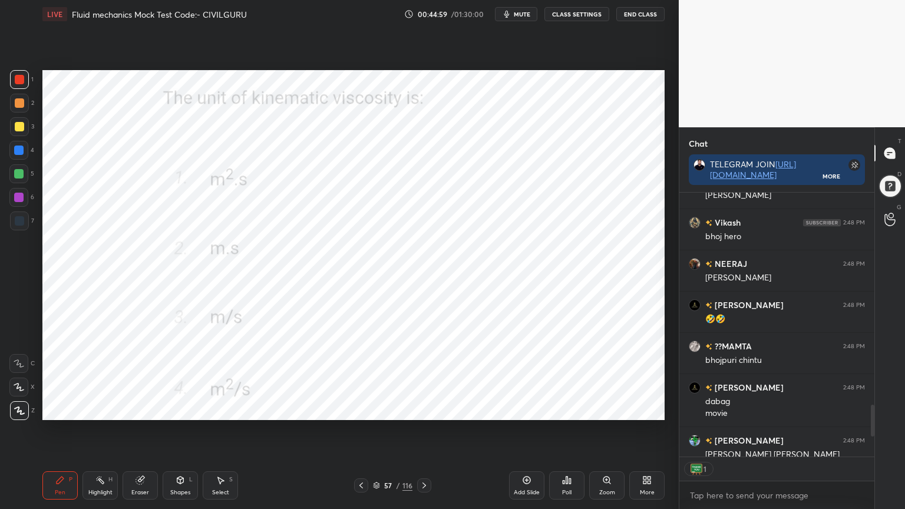
click at [424, 409] on icon at bounding box center [424, 485] width 9 height 9
click at [569, 409] on icon at bounding box center [570, 480] width 2 height 5
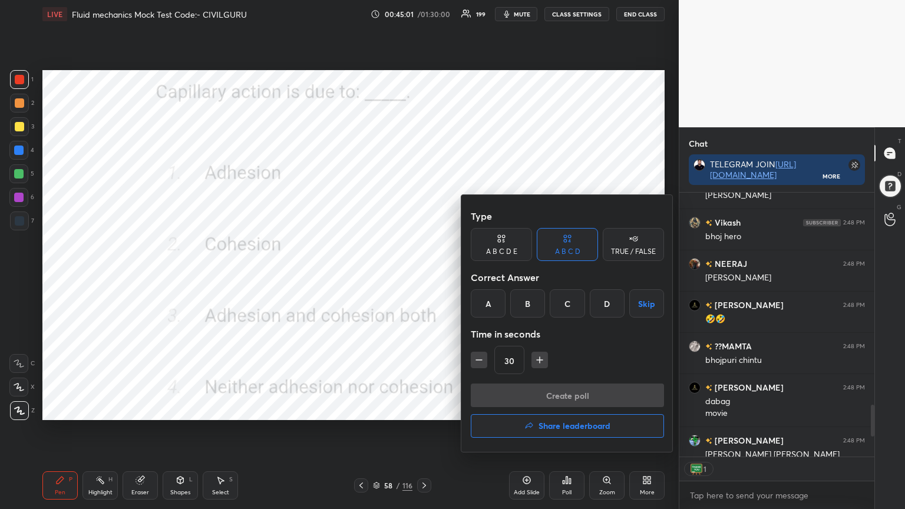
click at [563, 304] on div "C" at bounding box center [567, 303] width 35 height 28
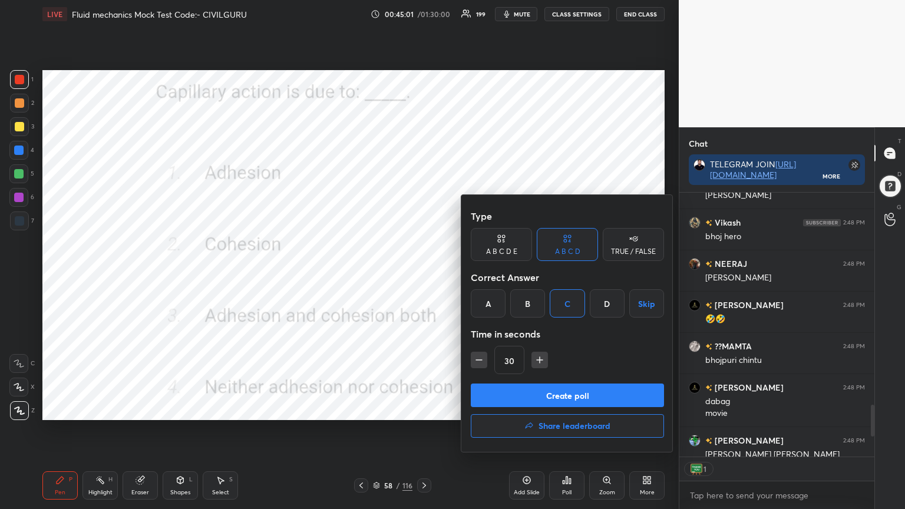
click at [544, 389] on button "Create poll" at bounding box center [567, 396] width 193 height 24
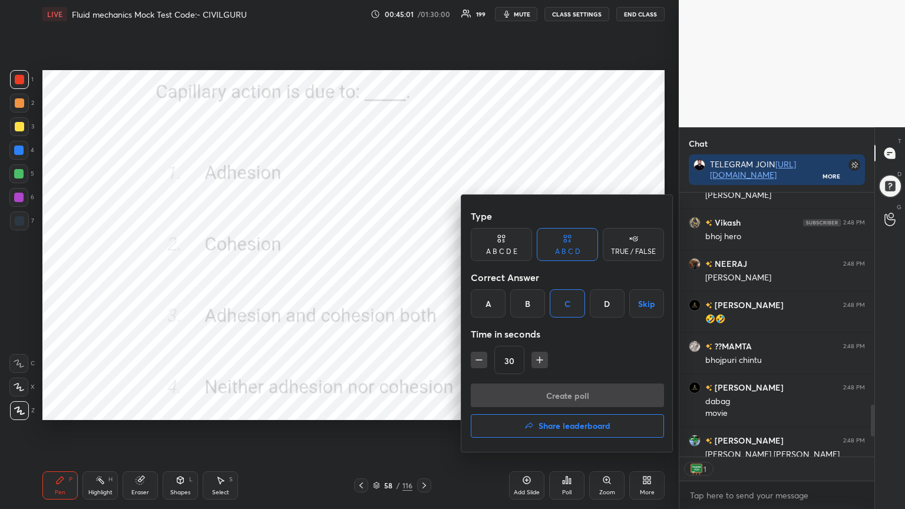
scroll to position [242, 192]
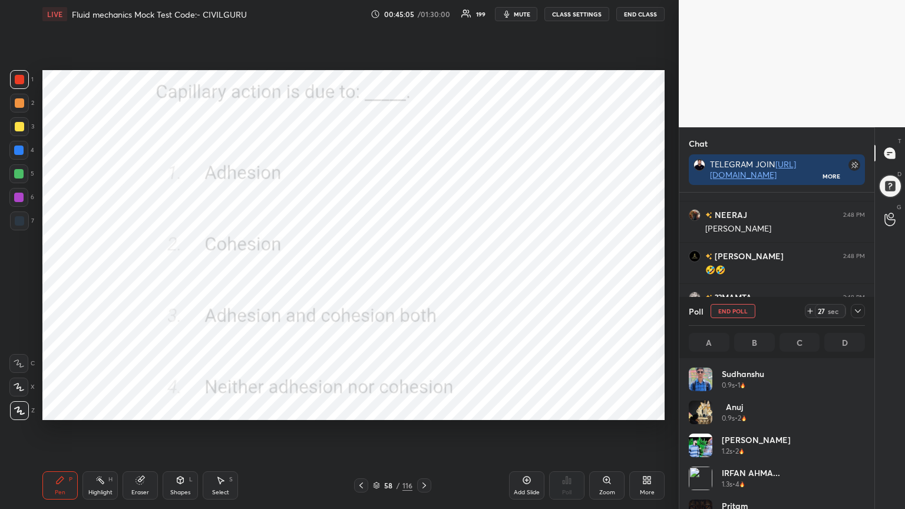
click at [862, 308] on icon at bounding box center [857, 310] width 9 height 9
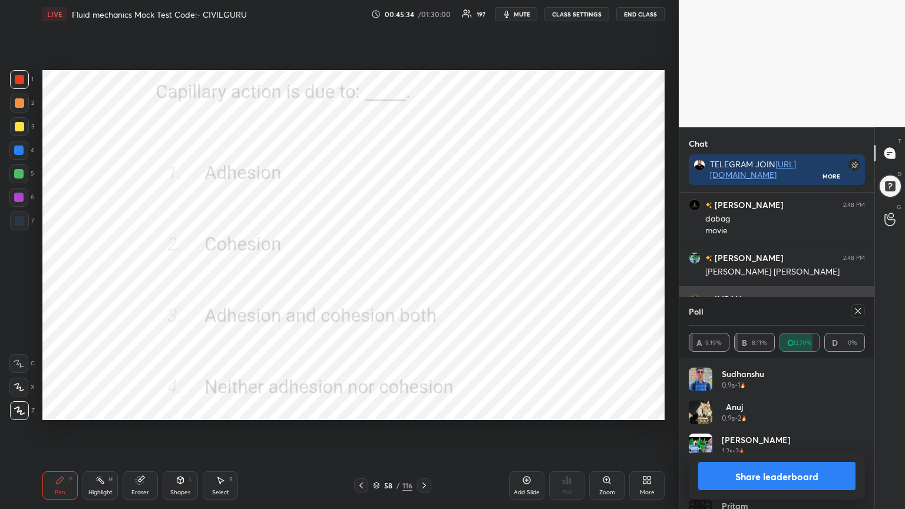
click at [858, 308] on icon at bounding box center [857, 310] width 9 height 9
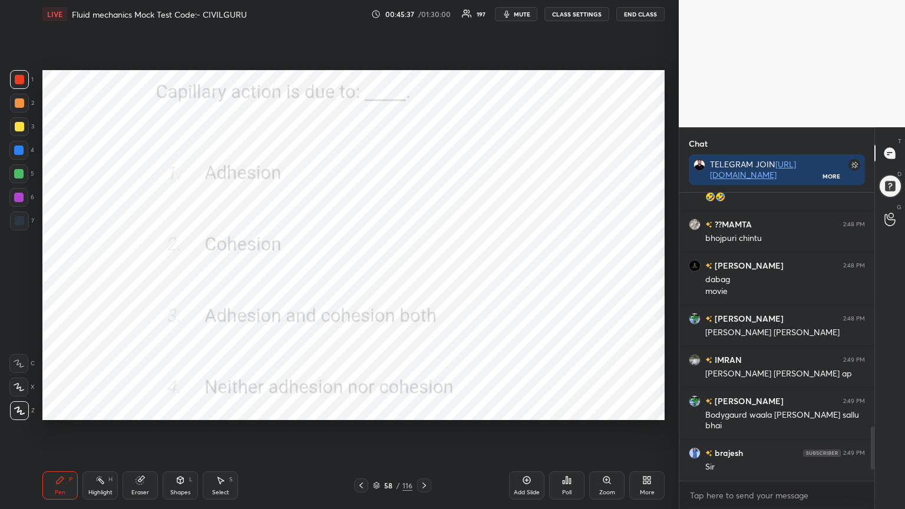
click at [427, 409] on icon at bounding box center [424, 485] width 9 height 9
click at [572, 409] on div "Poll" at bounding box center [566, 485] width 35 height 28
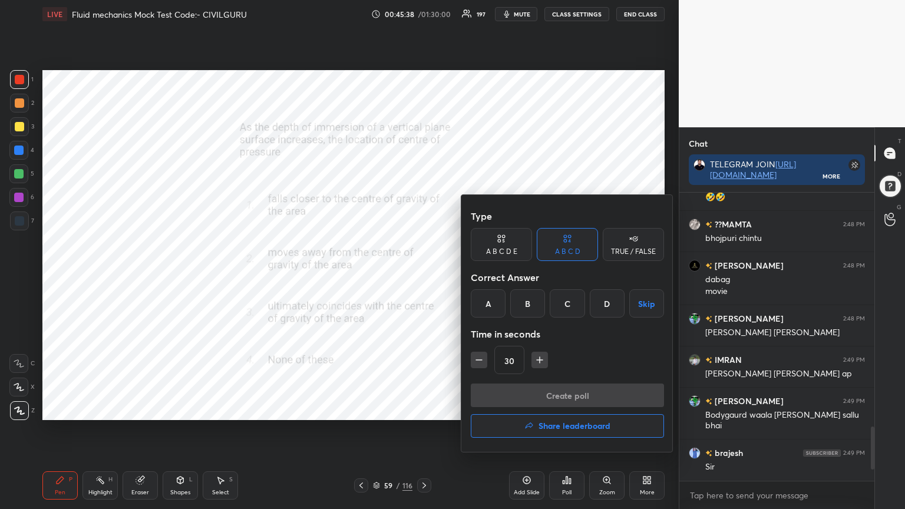
click at [489, 309] on div "A" at bounding box center [488, 303] width 35 height 28
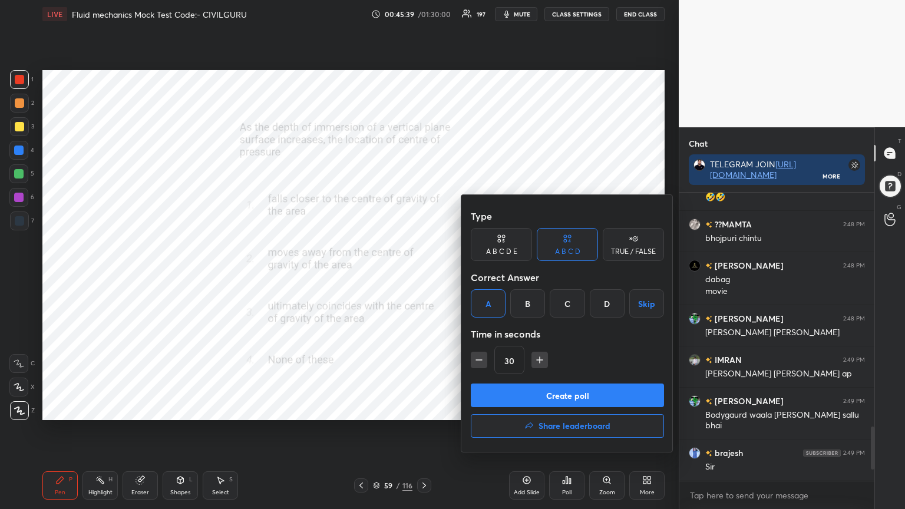
click at [514, 389] on button "Create poll" at bounding box center [567, 396] width 193 height 24
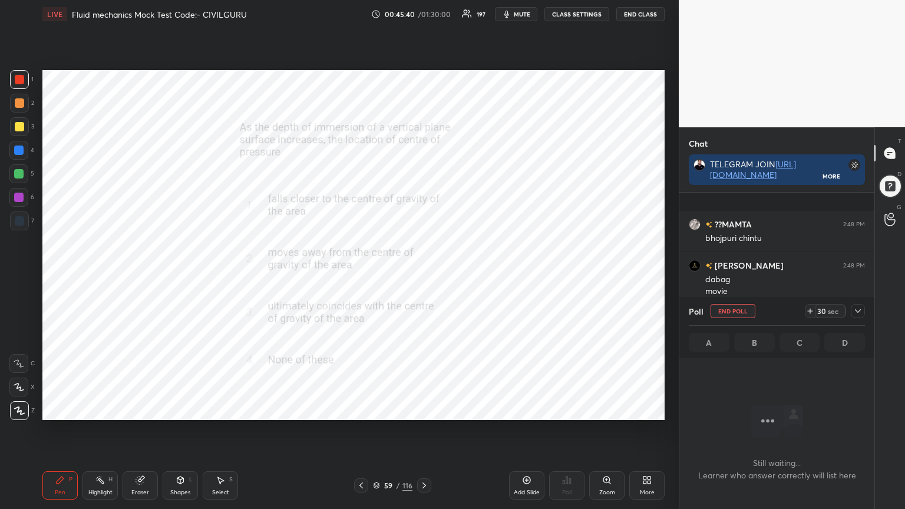
click at [863, 311] on div at bounding box center [858, 311] width 14 height 14
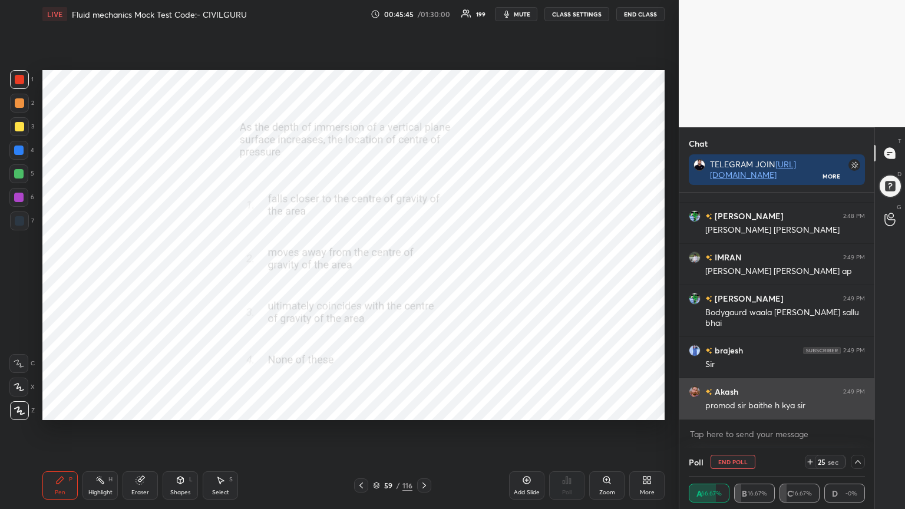
click at [692, 393] on img "grid" at bounding box center [695, 392] width 12 height 12
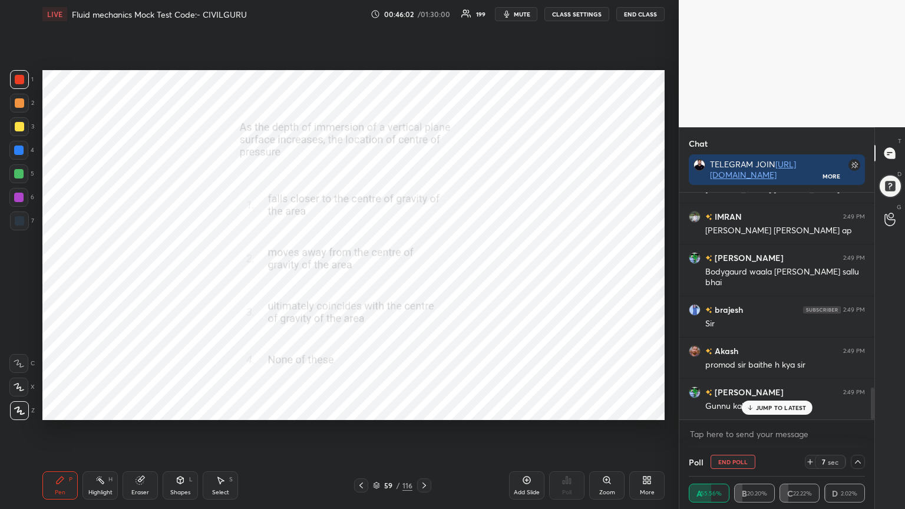
click at [761, 404] on p "JUMP TO LATEST" at bounding box center [781, 407] width 51 height 7
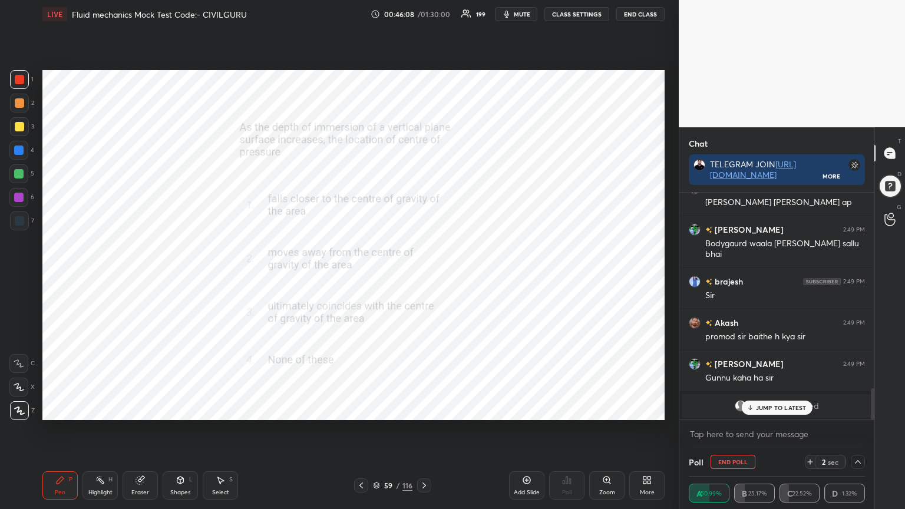
click at [767, 402] on div "JUMP TO LATEST" at bounding box center [776, 408] width 71 height 14
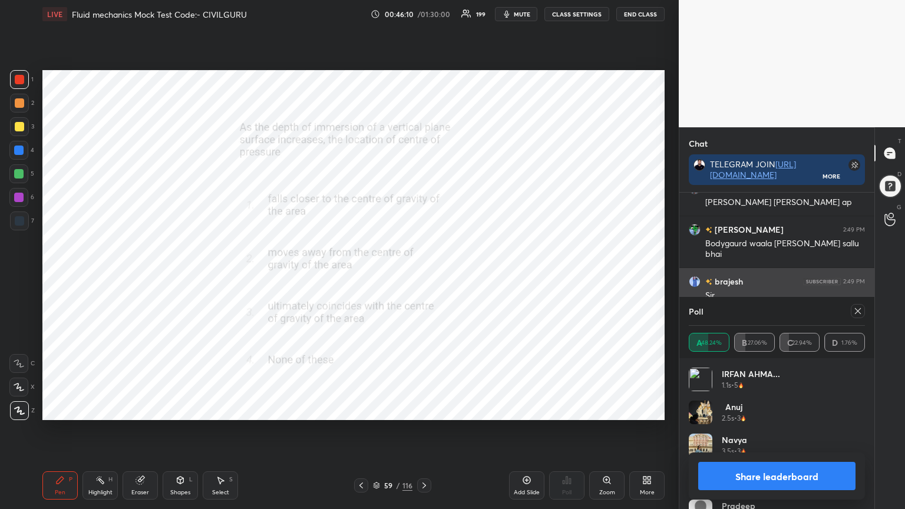
click at [858, 311] on icon at bounding box center [857, 310] width 9 height 9
type textarea "x"
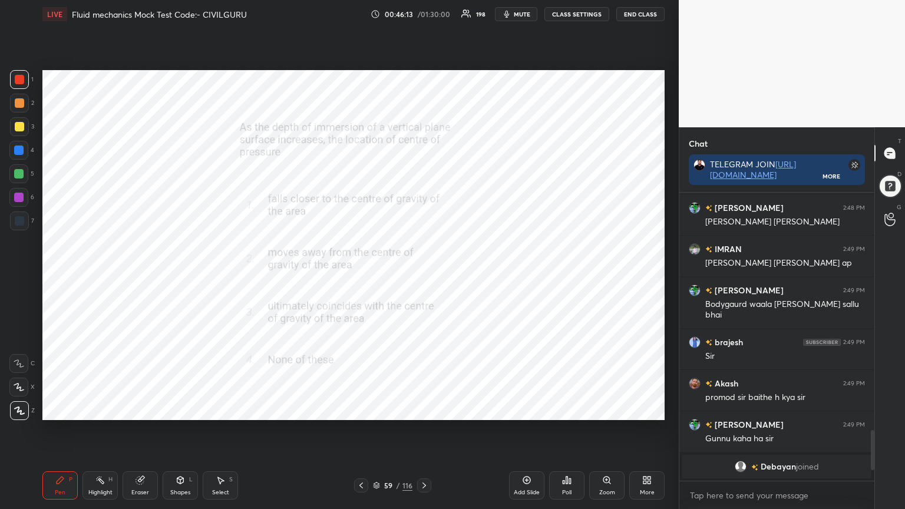
click at [425, 409] on icon at bounding box center [424, 485] width 9 height 9
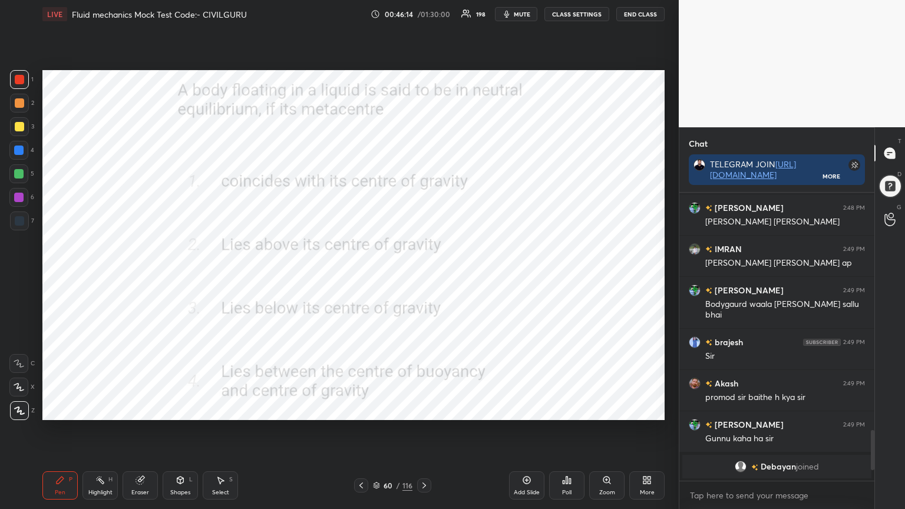
click at [567, 409] on div "Poll" at bounding box center [566, 485] width 35 height 28
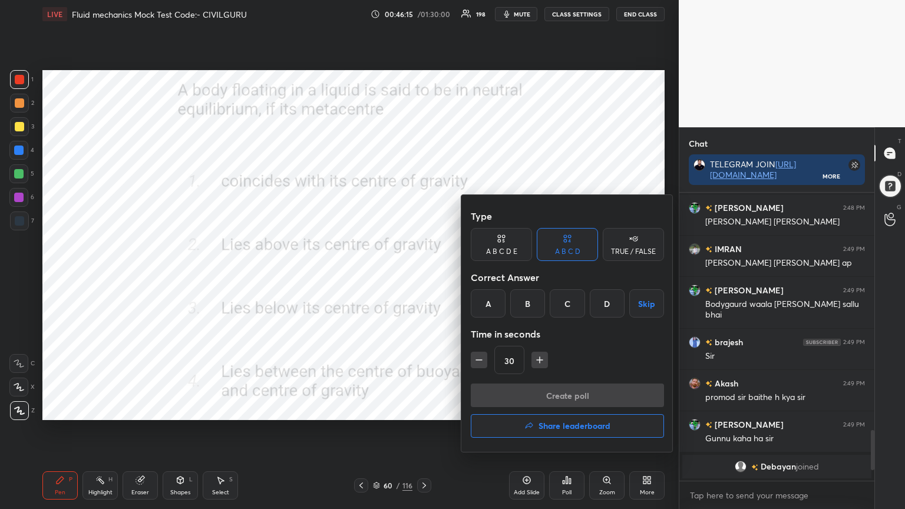
click at [485, 298] on div "A" at bounding box center [488, 303] width 35 height 28
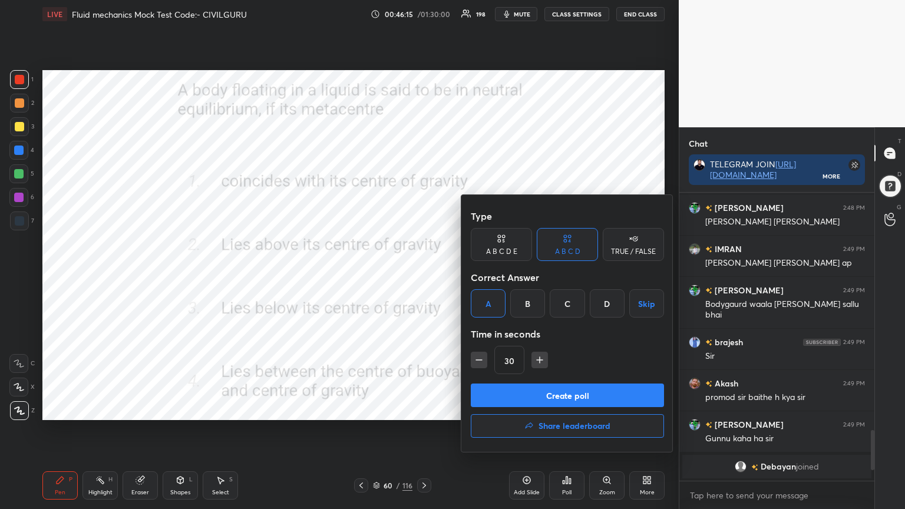
click at [478, 358] on icon "button" at bounding box center [479, 360] width 12 height 12
type input "15"
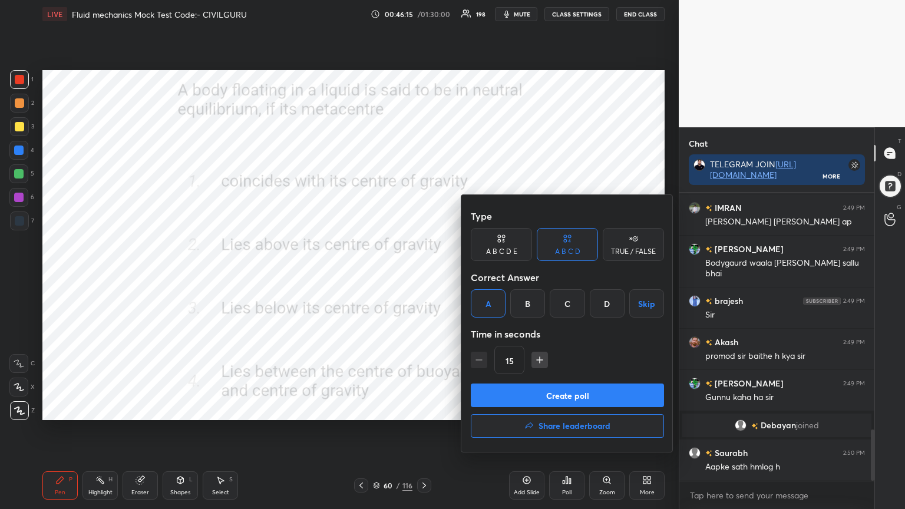
click at [500, 391] on button "Create poll" at bounding box center [567, 396] width 193 height 24
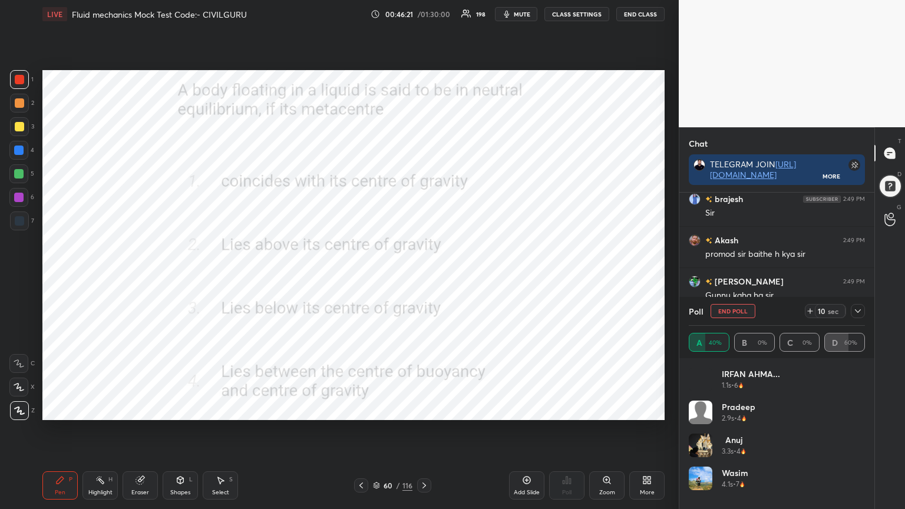
click at [860, 309] on icon at bounding box center [857, 310] width 9 height 9
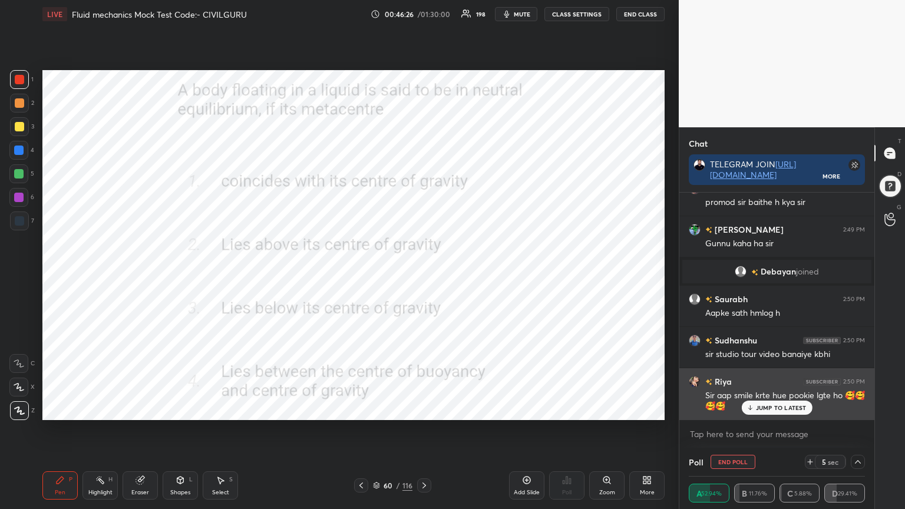
click at [774, 405] on p "JUMP TO LATEST" at bounding box center [781, 407] width 51 height 7
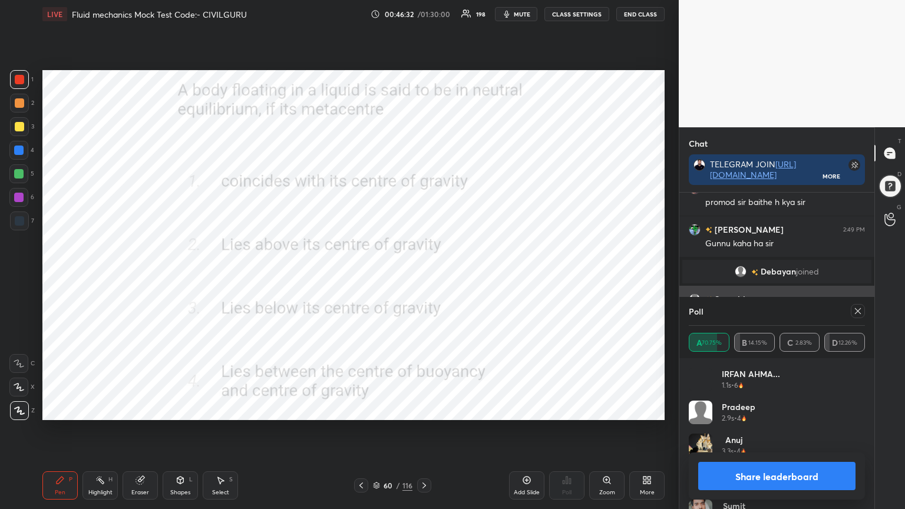
click at [857, 312] on icon at bounding box center [857, 310] width 9 height 9
type textarea "x"
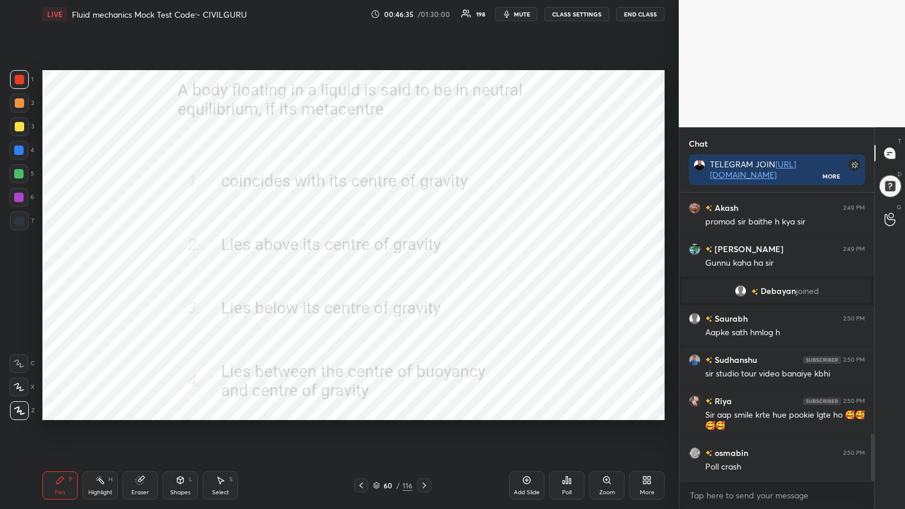
click at [424, 409] on div at bounding box center [424, 485] width 14 height 14
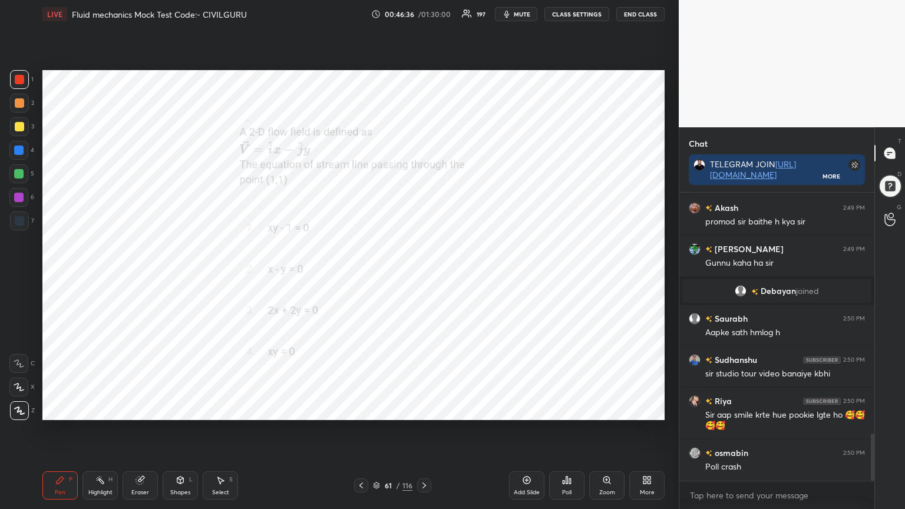
click at [559, 409] on div "Poll" at bounding box center [566, 485] width 35 height 28
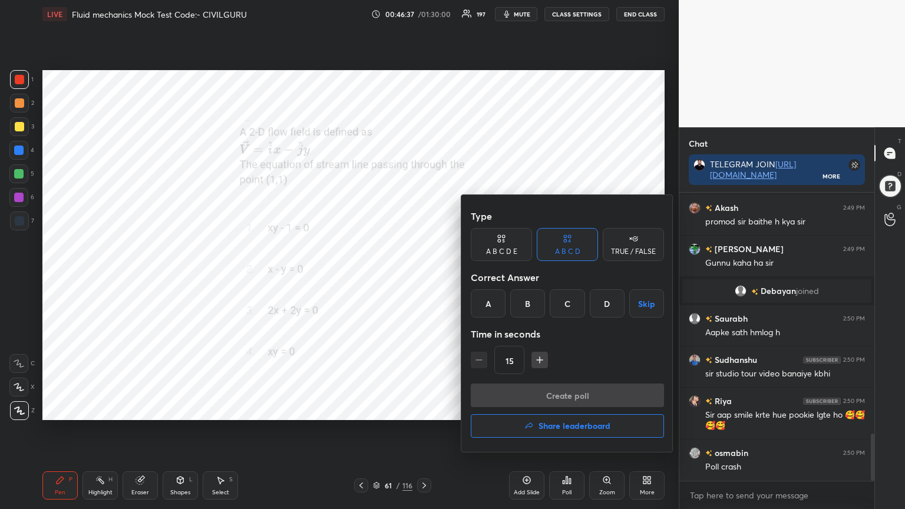
click at [486, 301] on div "A" at bounding box center [488, 303] width 35 height 28
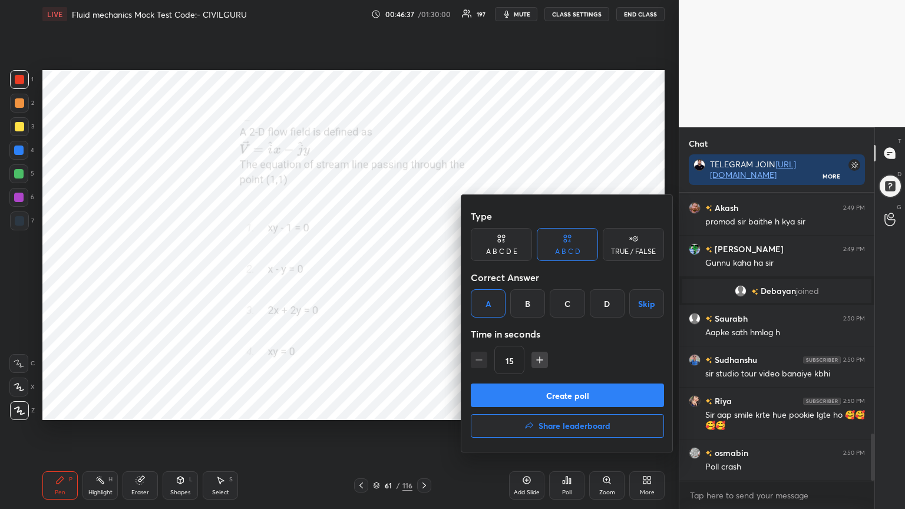
click at [540, 361] on icon "button" at bounding box center [540, 360] width 12 height 12
click at [540, 363] on icon "button" at bounding box center [540, 360] width 12 height 12
type input "45"
click at [540, 389] on button "Create poll" at bounding box center [567, 396] width 193 height 24
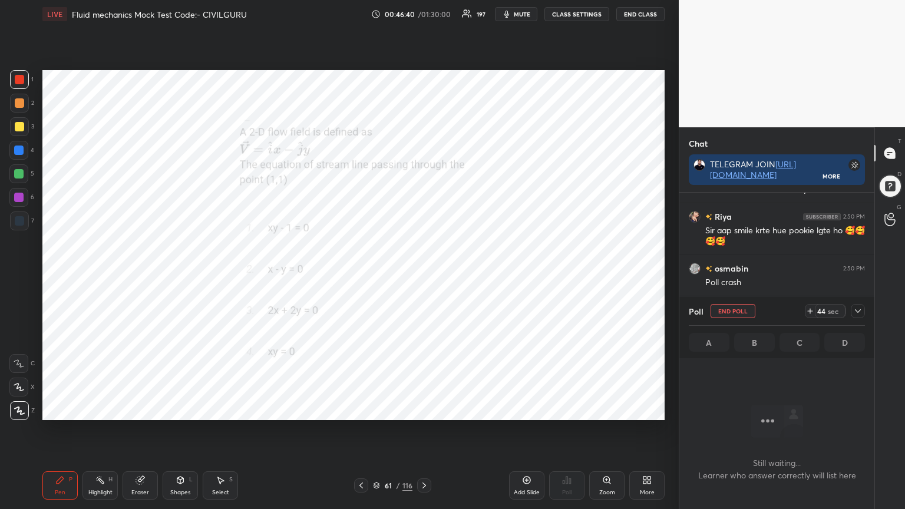
click at [858, 314] on icon at bounding box center [857, 310] width 9 height 9
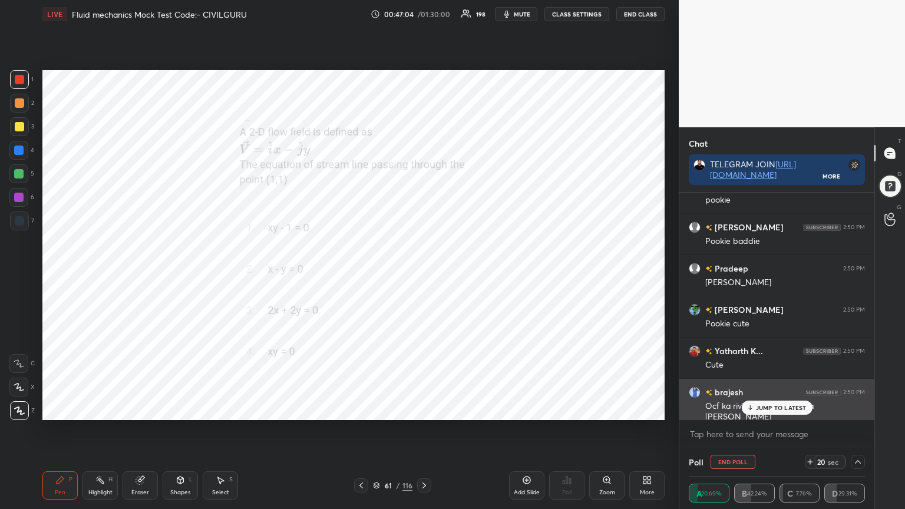
click at [780, 408] on p "JUMP TO LATEST" at bounding box center [781, 407] width 51 height 7
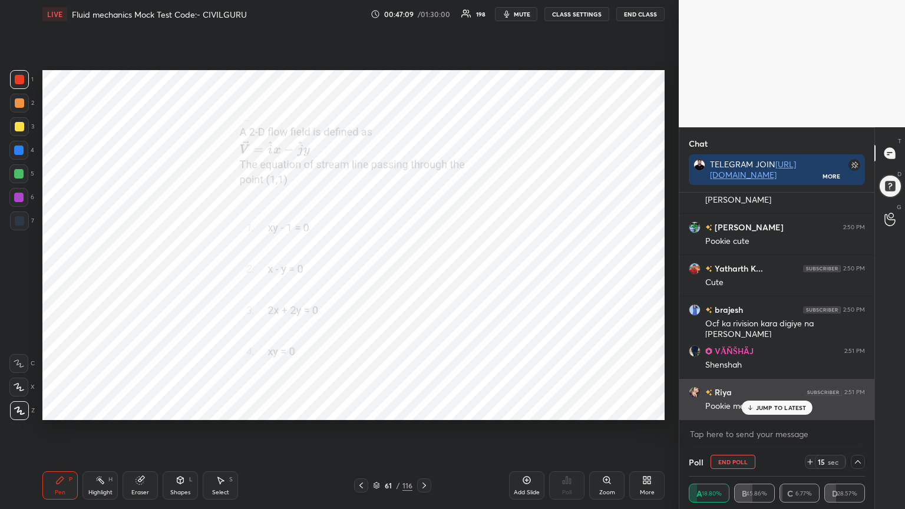
click at [764, 404] on p "JUMP TO LATEST" at bounding box center [781, 407] width 51 height 7
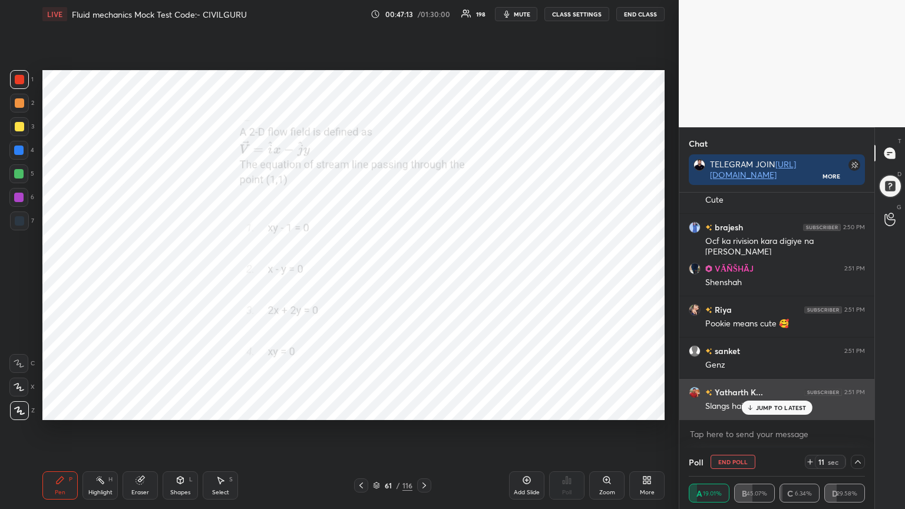
click at [765, 405] on p "JUMP TO LATEST" at bounding box center [781, 407] width 51 height 7
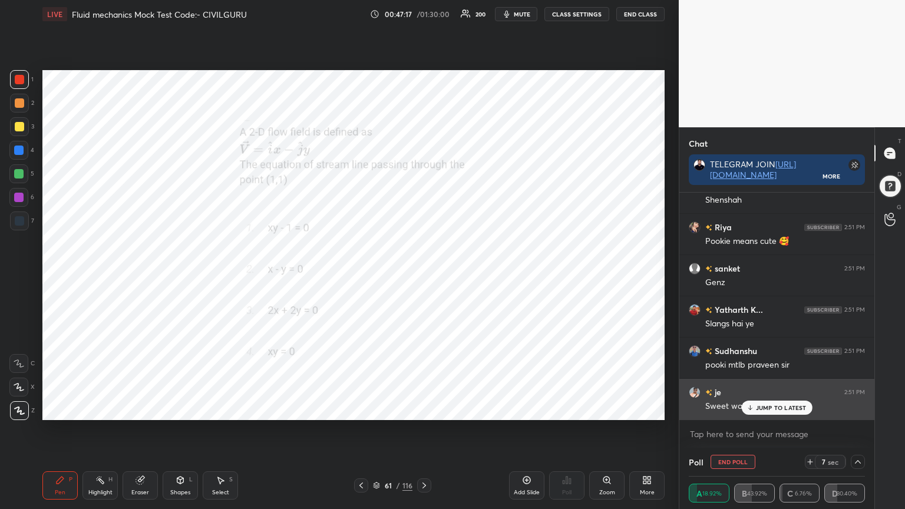
click at [766, 403] on div "JUMP TO LATEST" at bounding box center [776, 408] width 71 height 14
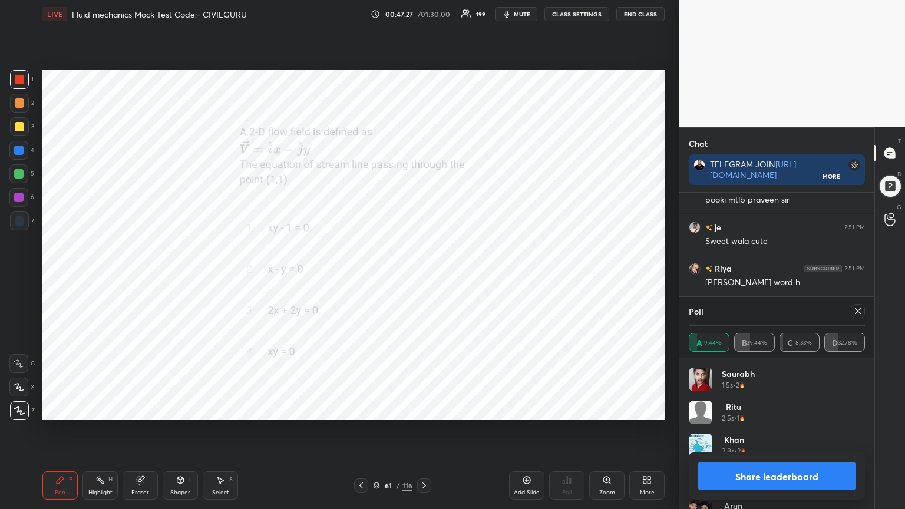
click at [856, 308] on icon at bounding box center [857, 310] width 9 height 9
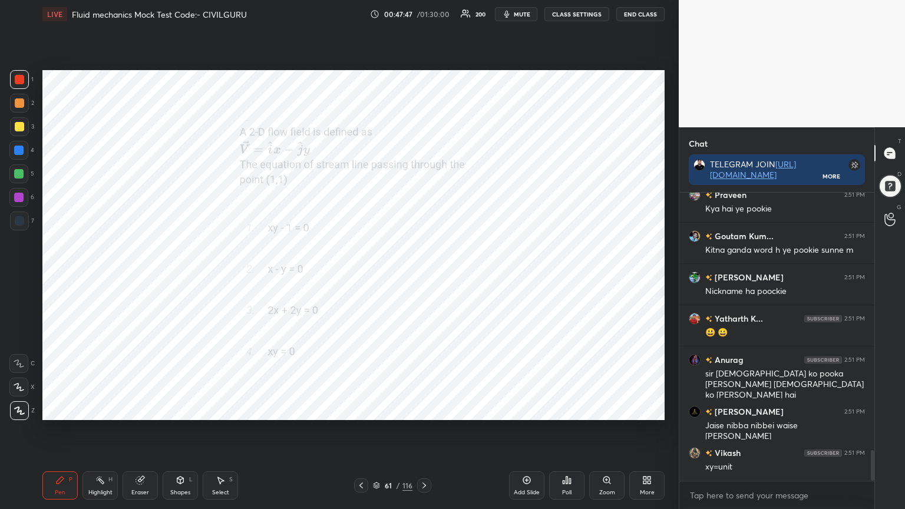
click at [373, 409] on icon at bounding box center [376, 485] width 7 height 7
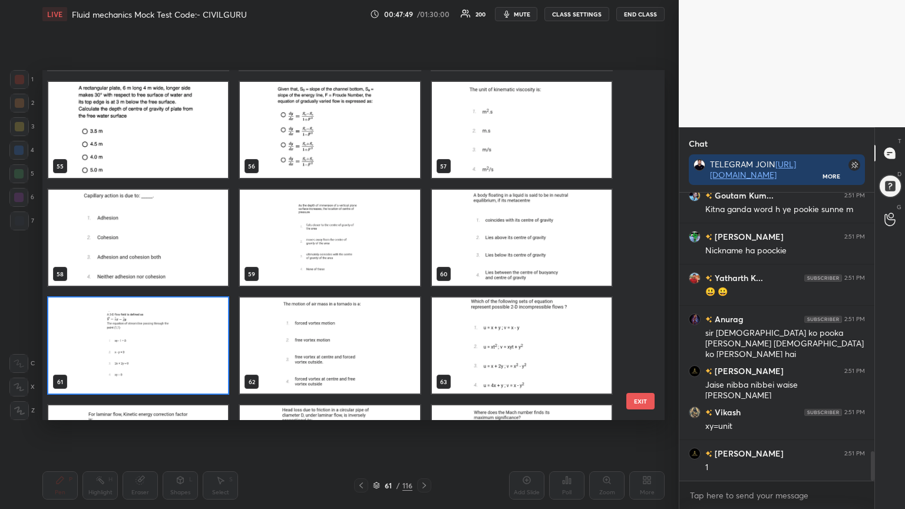
click at [514, 330] on img "grid" at bounding box center [522, 346] width 180 height 96
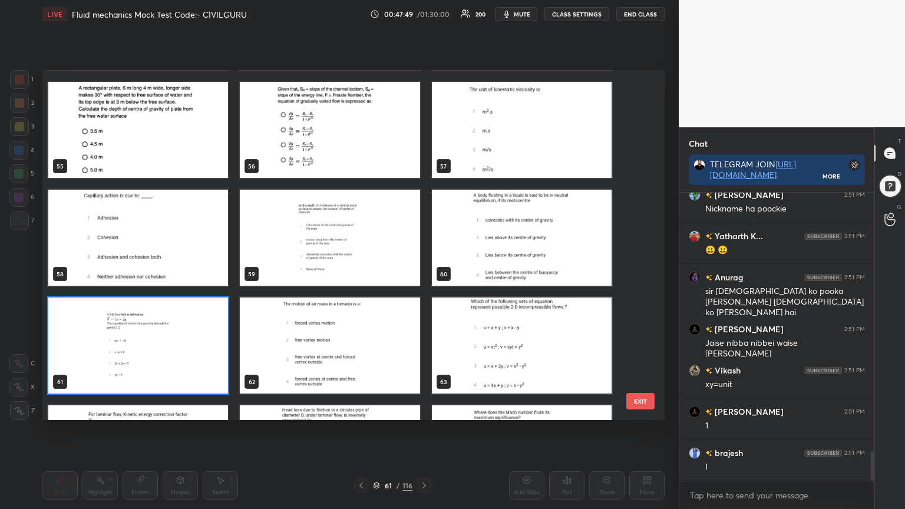
click at [513, 334] on img "grid" at bounding box center [522, 346] width 180 height 96
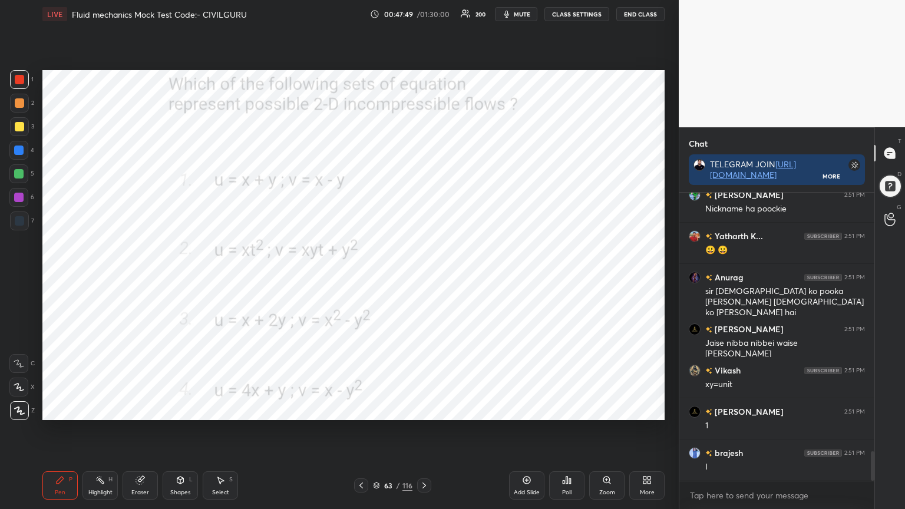
click at [514, 336] on img "grid" at bounding box center [522, 346] width 180 height 96
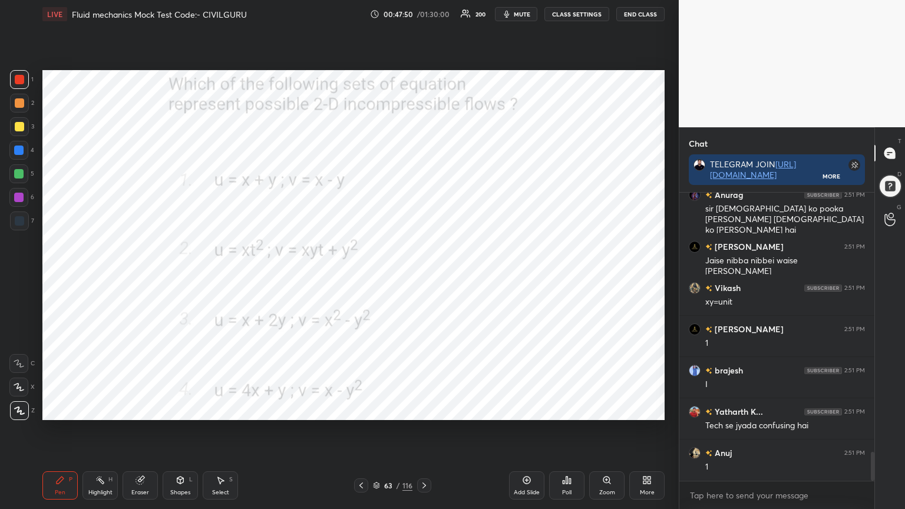
click at [572, 409] on div "Poll" at bounding box center [566, 485] width 35 height 28
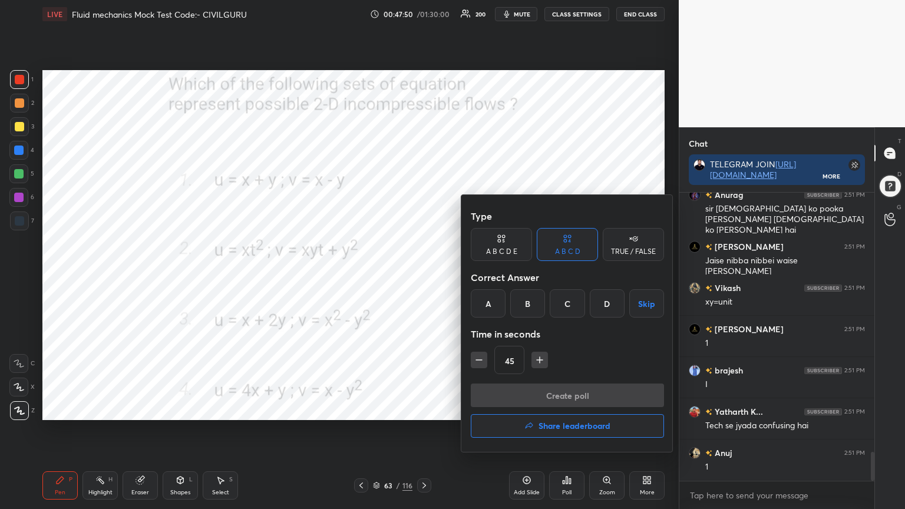
click at [491, 305] on div "A" at bounding box center [488, 303] width 35 height 28
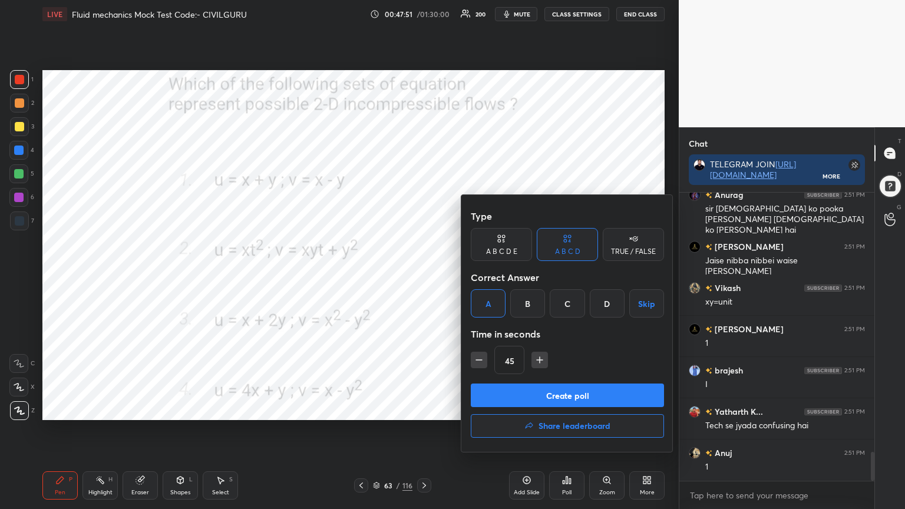
click at [540, 394] on button "Create poll" at bounding box center [567, 396] width 193 height 24
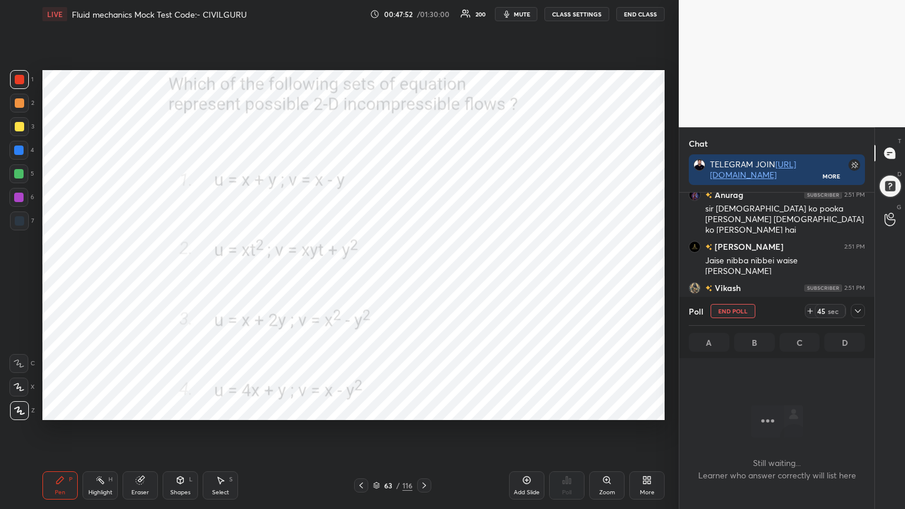
click at [860, 313] on icon at bounding box center [857, 310] width 9 height 9
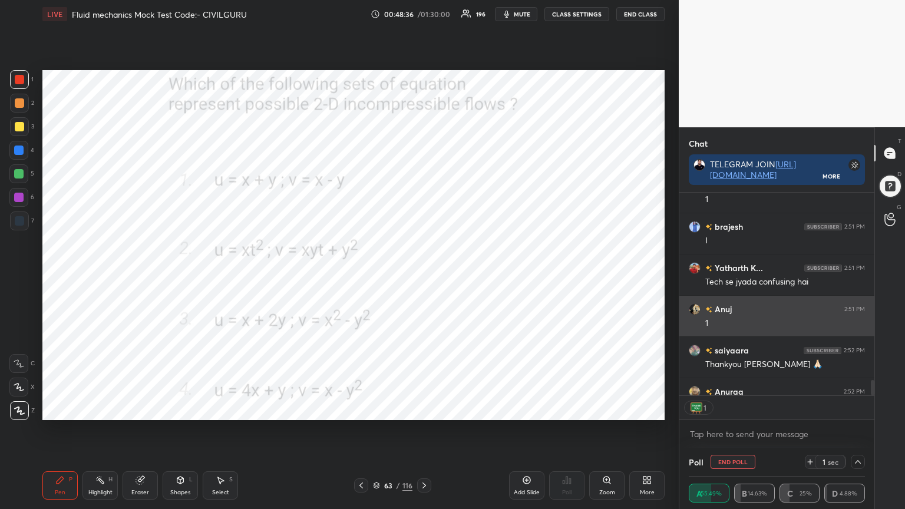
scroll to position [200, 192]
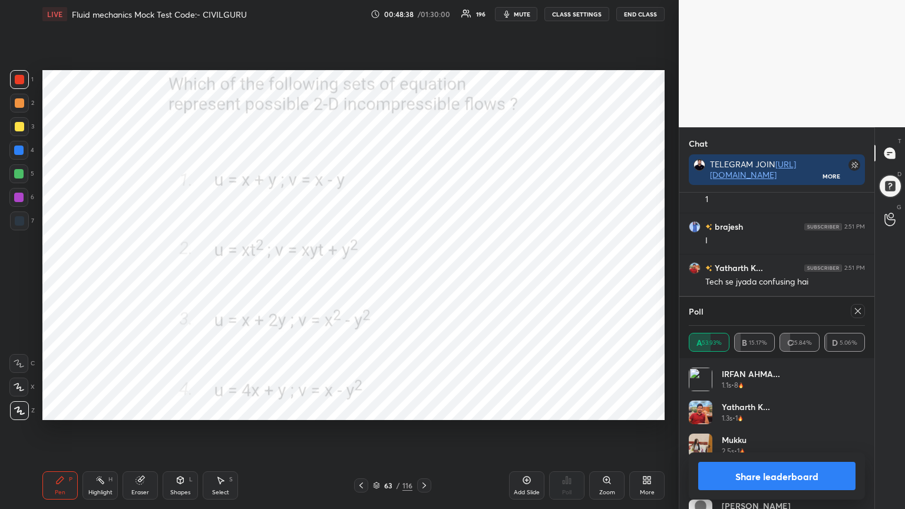
click at [856, 311] on icon at bounding box center [857, 310] width 9 height 9
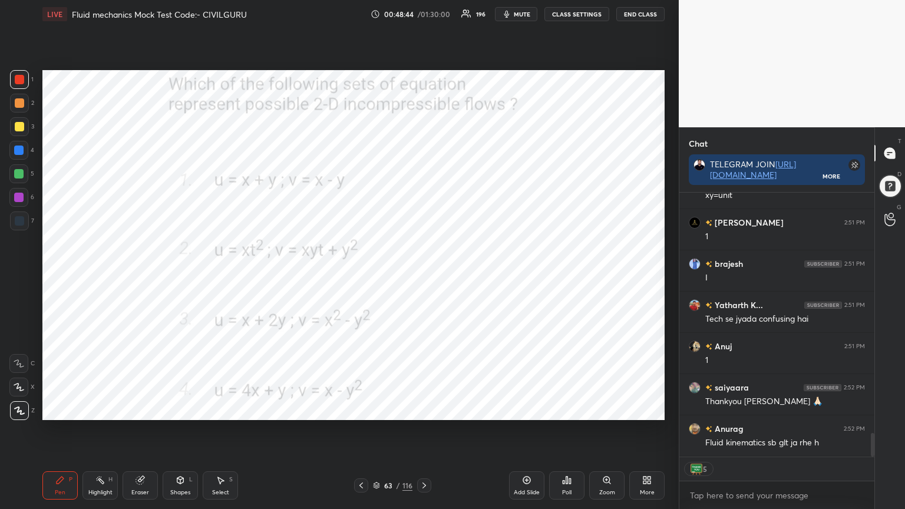
click at [418, 409] on div at bounding box center [424, 485] width 14 height 14
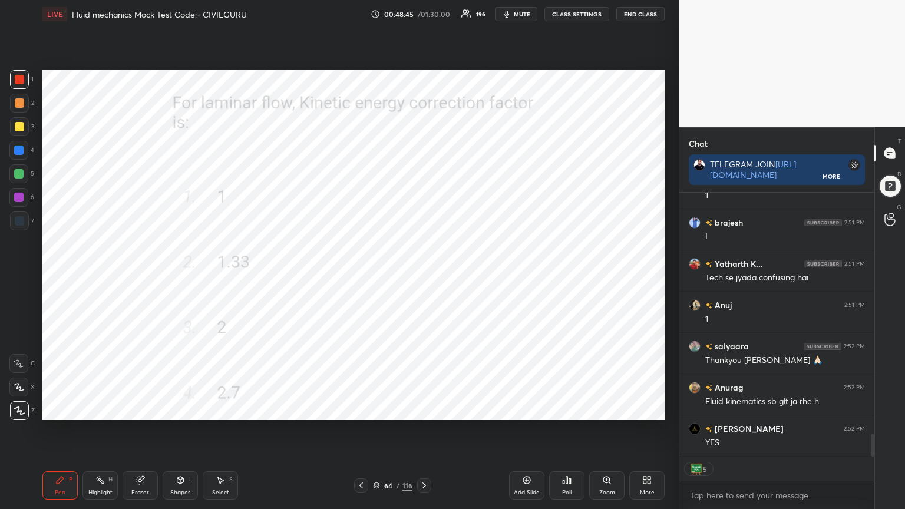
click at [570, 409] on icon at bounding box center [566, 480] width 9 height 9
type textarea "x"
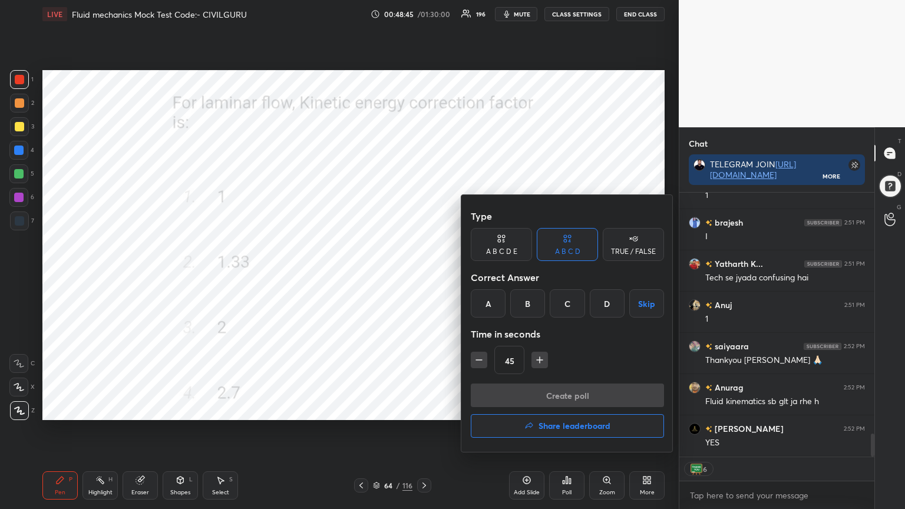
click at [566, 306] on div "C" at bounding box center [567, 303] width 35 height 28
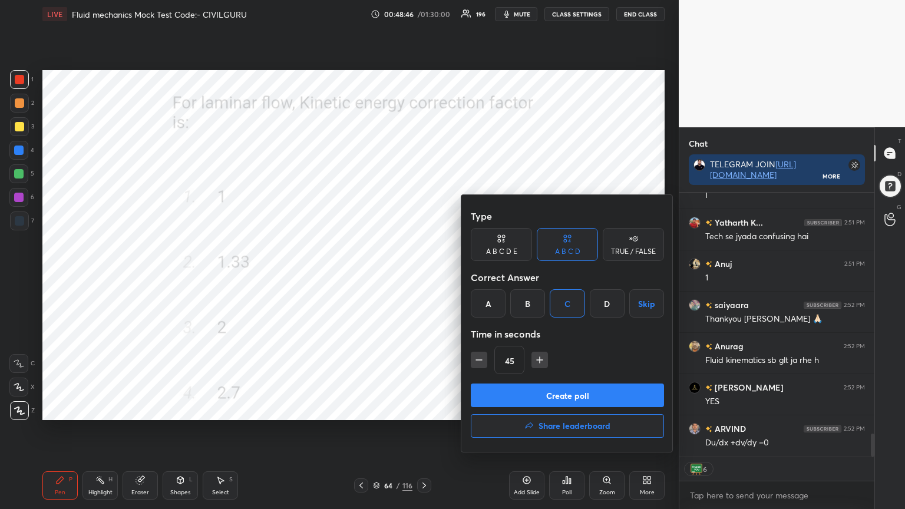
click at [476, 362] on icon "button" at bounding box center [479, 360] width 12 height 12
click at [479, 360] on icon "button" at bounding box center [479, 360] width 6 height 0
type input "15"
click at [501, 388] on button "Create poll" at bounding box center [567, 396] width 193 height 24
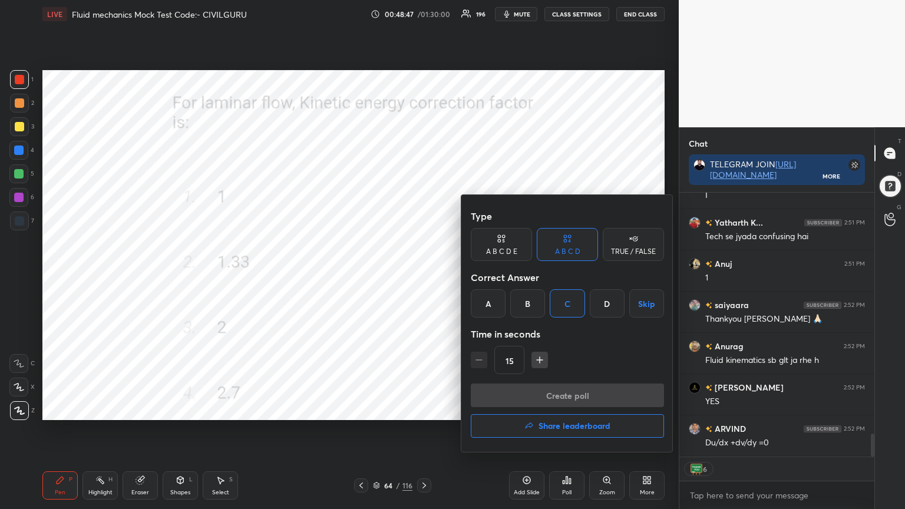
click at [499, 389] on div "Create poll Share leaderboard" at bounding box center [567, 413] width 193 height 59
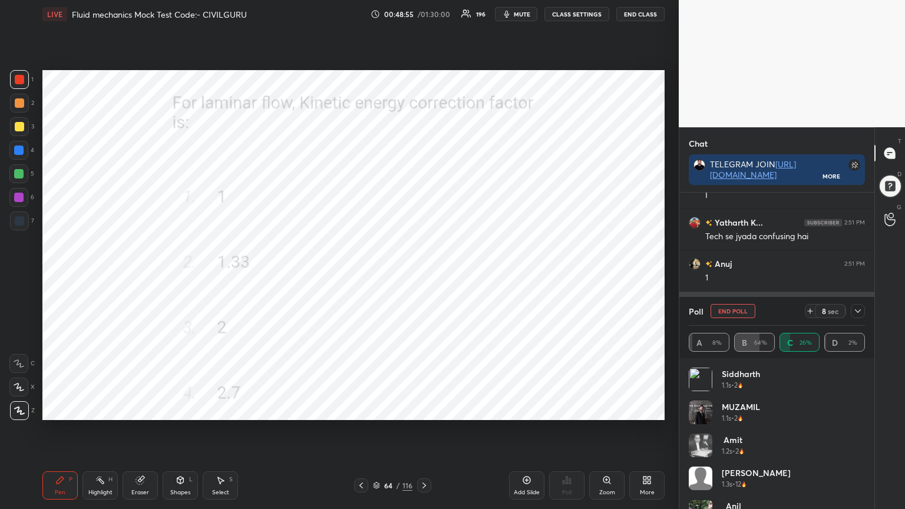
click at [859, 306] on div at bounding box center [858, 311] width 14 height 14
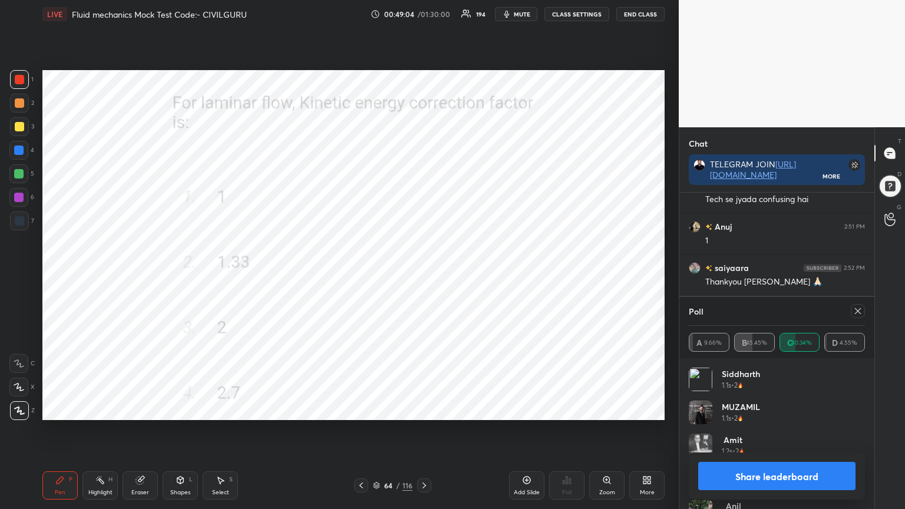
click at [854, 313] on icon at bounding box center [857, 310] width 9 height 9
type textarea "x"
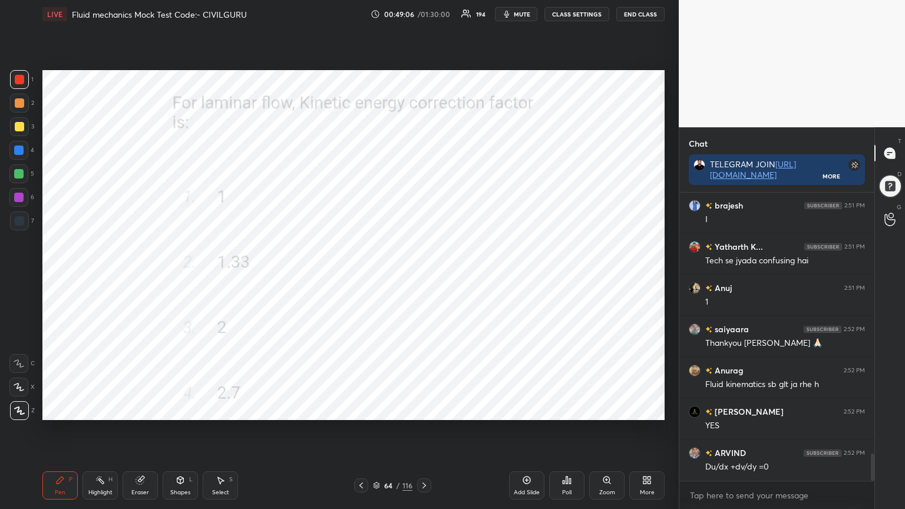
click at [373, 409] on icon at bounding box center [376, 485] width 7 height 7
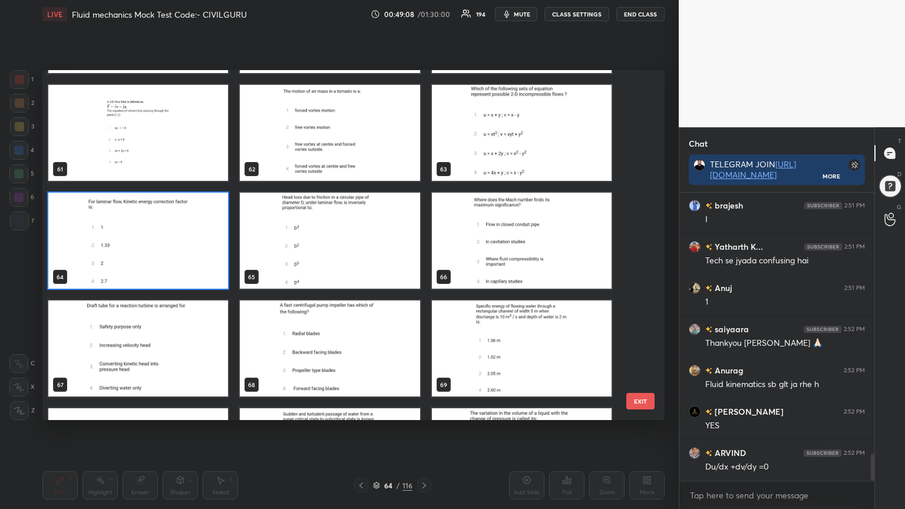
click at [185, 361] on img "grid" at bounding box center [138, 349] width 180 height 96
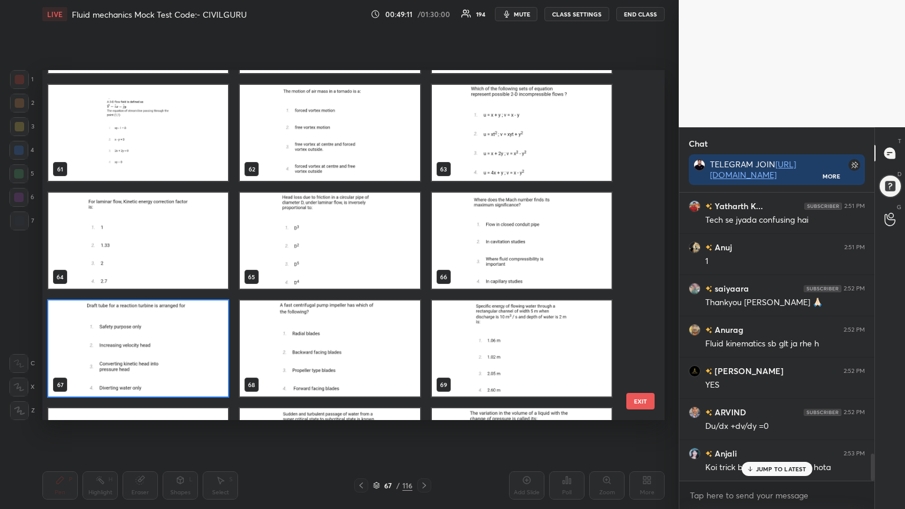
click at [540, 253] on img "grid" at bounding box center [522, 241] width 180 height 96
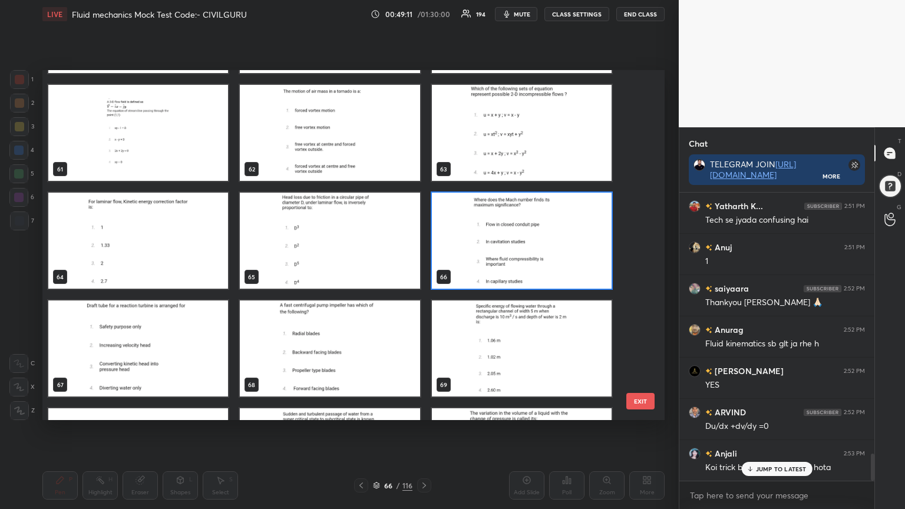
click at [539, 252] on img "grid" at bounding box center [522, 241] width 180 height 96
click at [540, 251] on img "grid" at bounding box center [522, 241] width 180 height 96
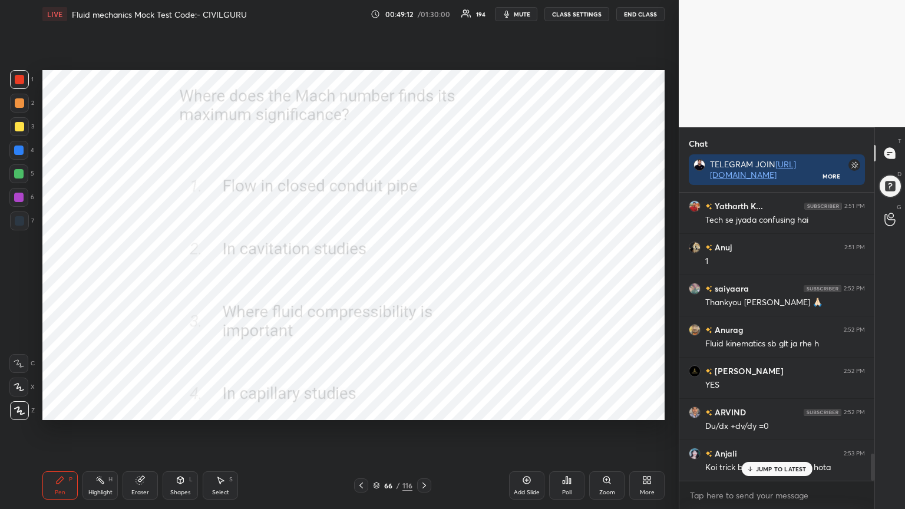
click at [573, 409] on div "Poll" at bounding box center [566, 485] width 35 height 28
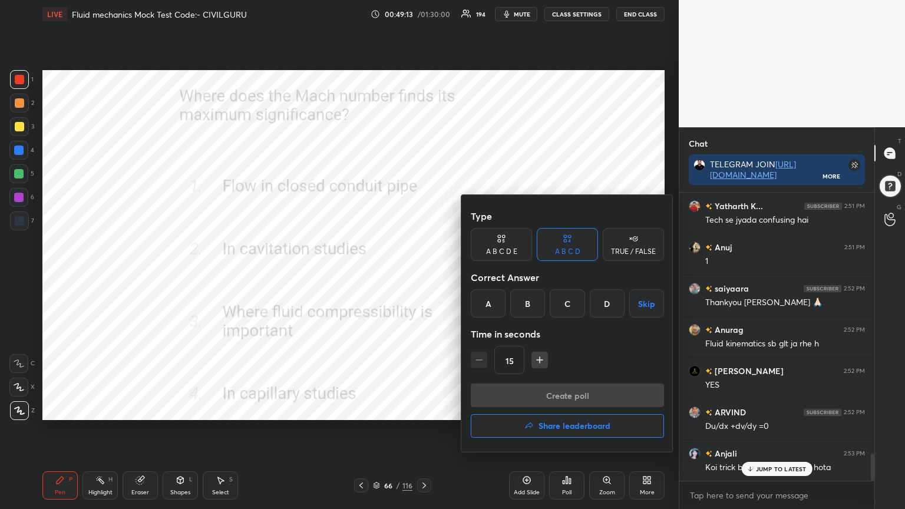
click at [570, 307] on div "C" at bounding box center [567, 303] width 35 height 28
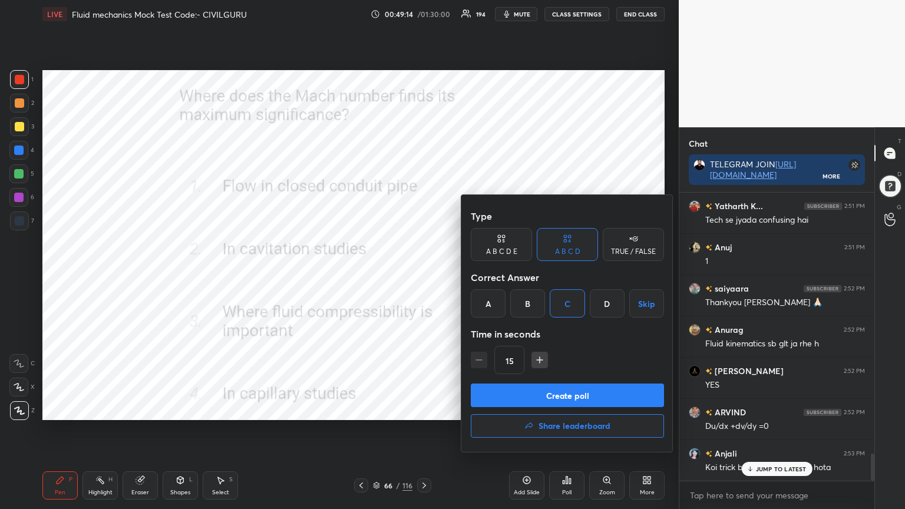
click at [535, 354] on icon "button" at bounding box center [540, 360] width 12 height 12
type input "30"
click at [542, 385] on button "Create poll" at bounding box center [567, 396] width 193 height 24
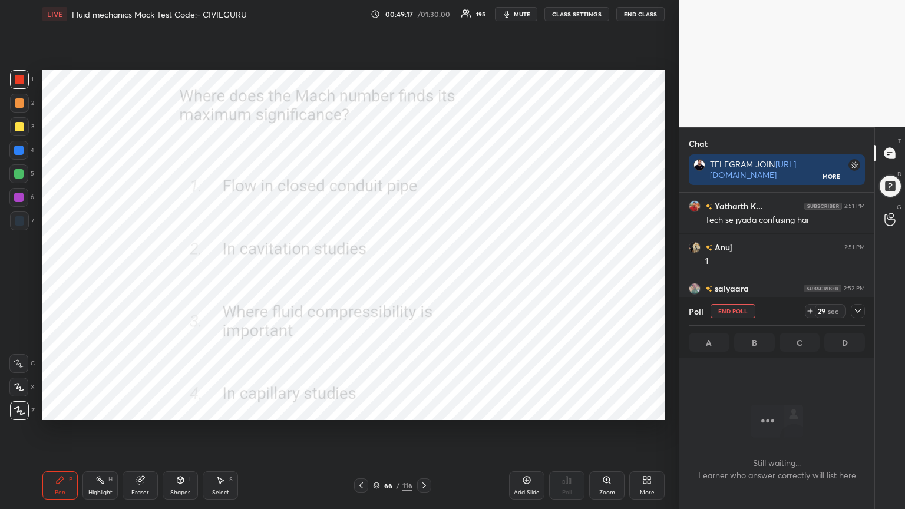
click at [857, 316] on div at bounding box center [858, 311] width 14 height 14
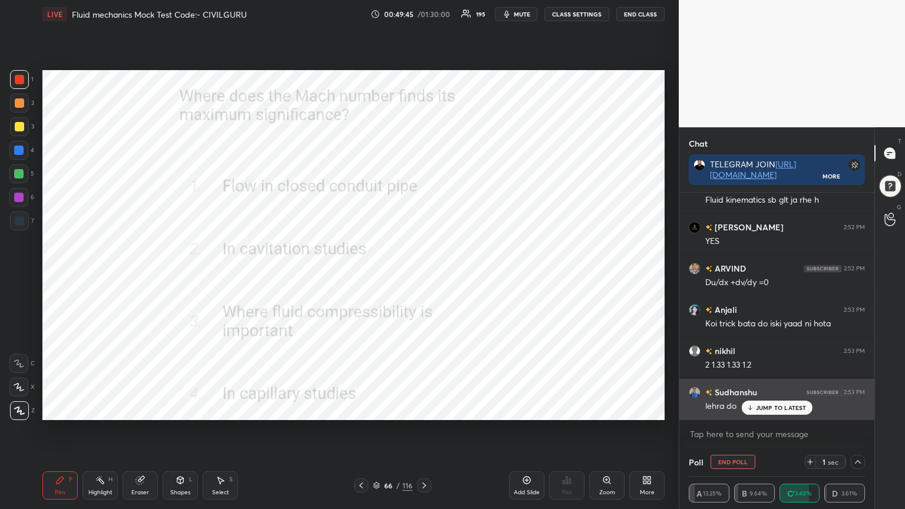
click at [775, 407] on p "JUMP TO LATEST" at bounding box center [781, 407] width 51 height 7
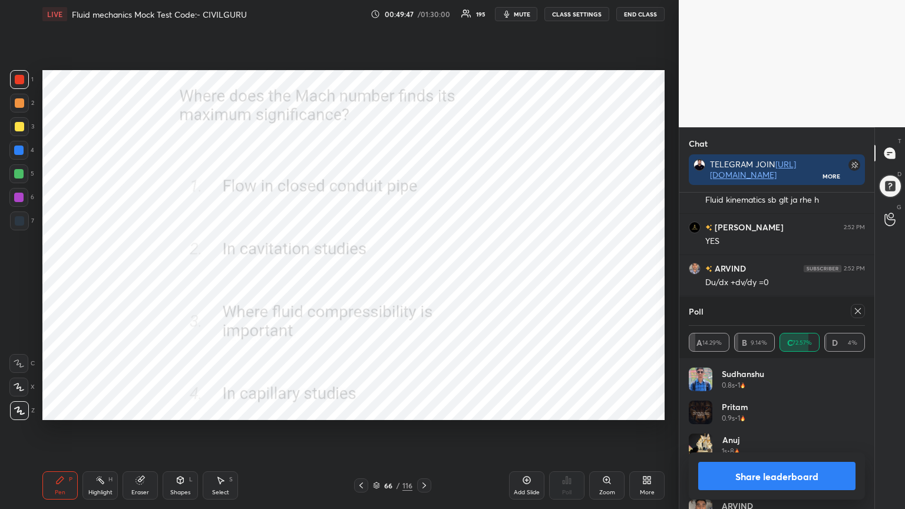
click at [858, 310] on icon at bounding box center [857, 310] width 9 height 9
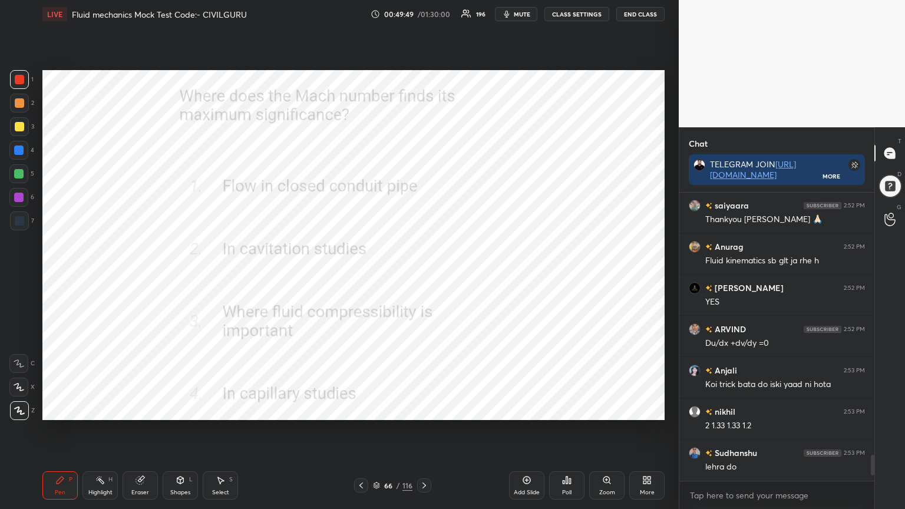
click at [377, 409] on icon at bounding box center [376, 485] width 7 height 7
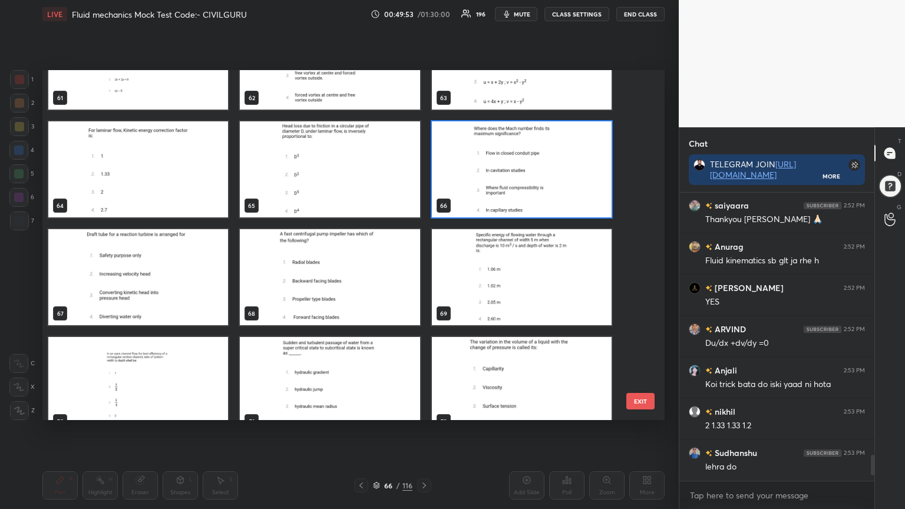
click at [177, 392] on img "grid" at bounding box center [138, 385] width 180 height 96
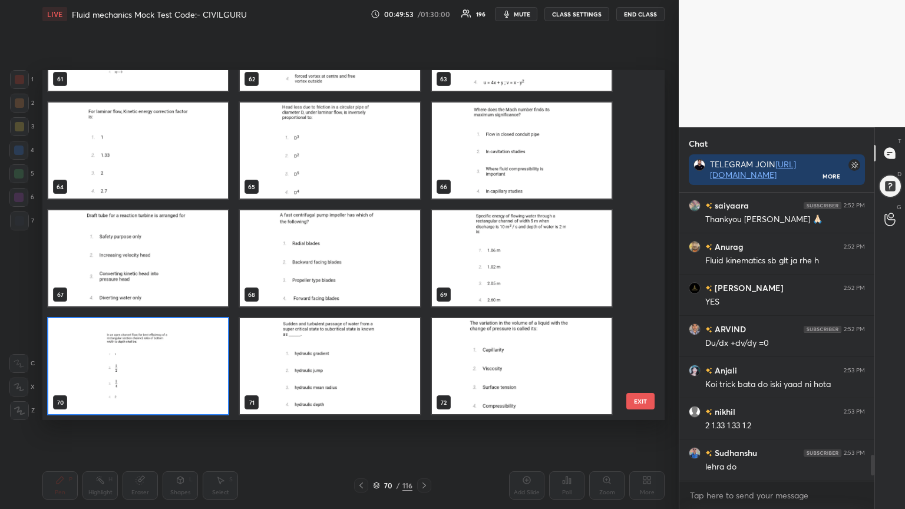
click at [175, 389] on img "grid" at bounding box center [138, 366] width 180 height 96
click at [174, 389] on img "grid" at bounding box center [138, 366] width 180 height 96
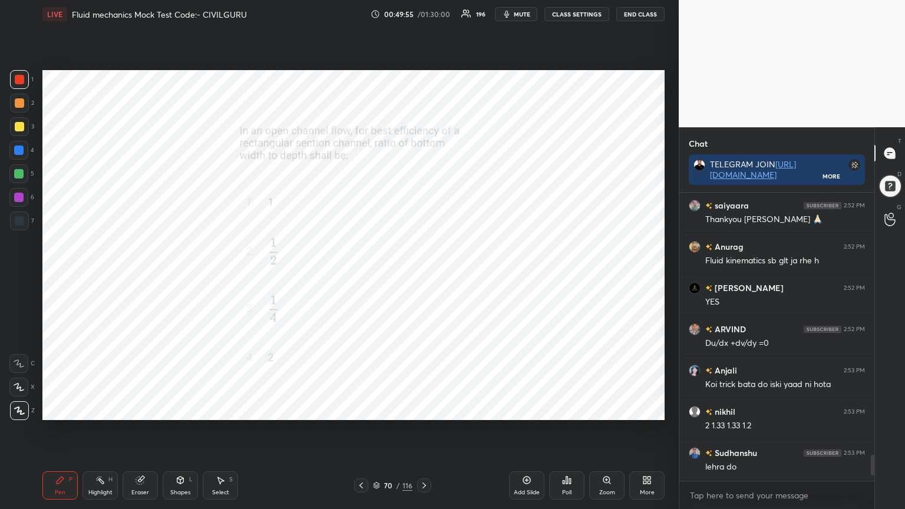
click at [556, 409] on div "Poll" at bounding box center [566, 485] width 35 height 28
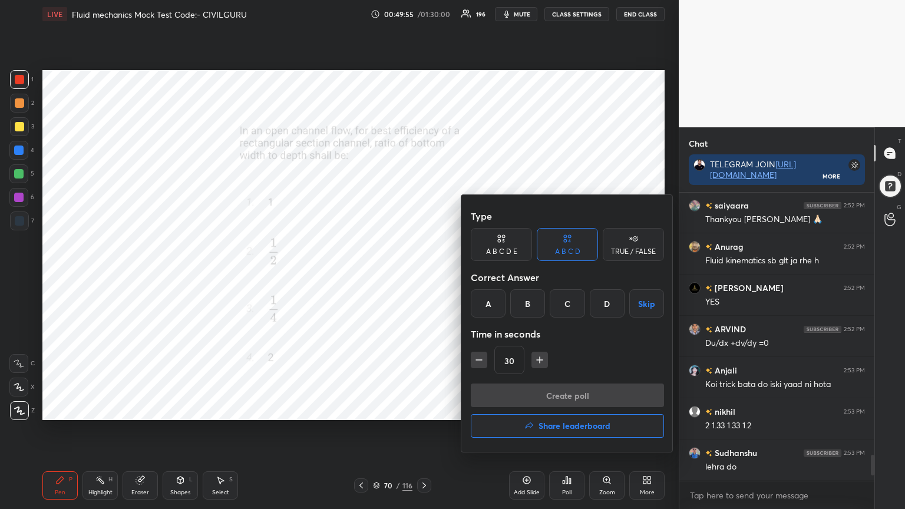
click at [603, 293] on div "D" at bounding box center [607, 303] width 35 height 28
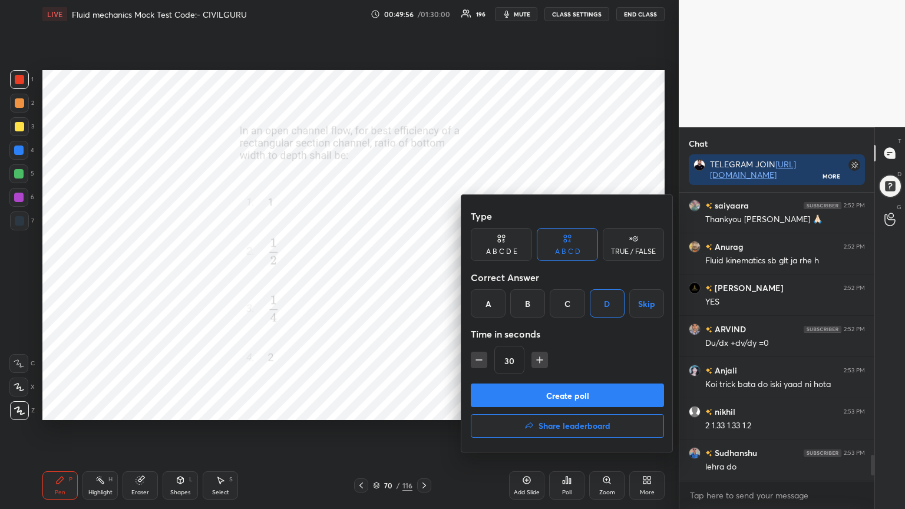
click at [573, 387] on button "Create poll" at bounding box center [567, 396] width 193 height 24
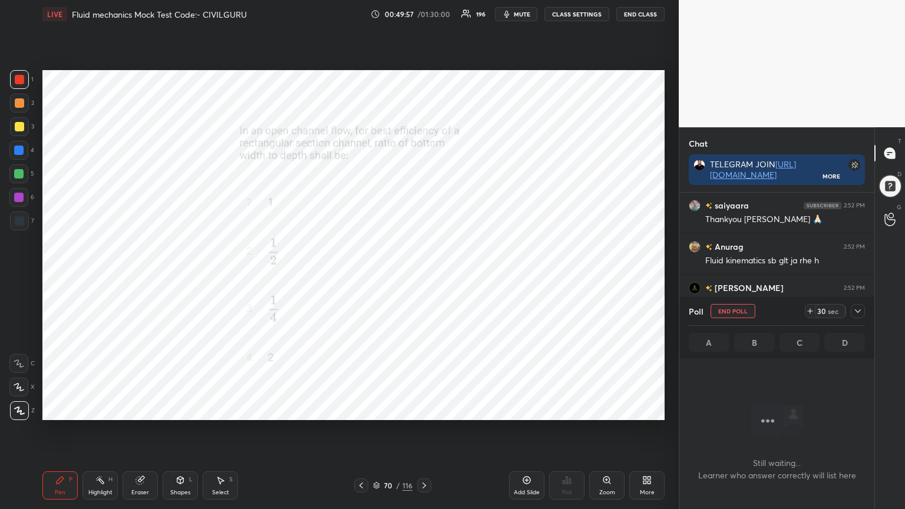
click at [857, 306] on icon at bounding box center [857, 310] width 9 height 9
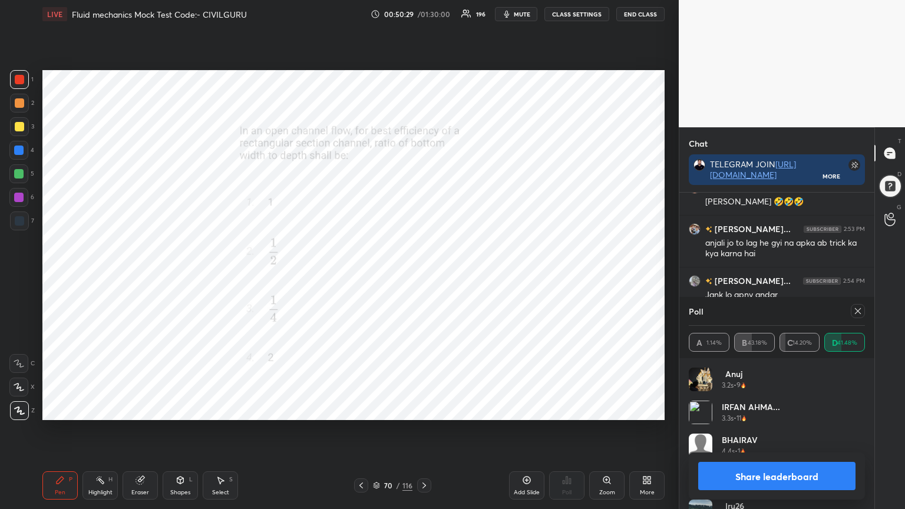
click at [859, 311] on icon at bounding box center [857, 310] width 9 height 9
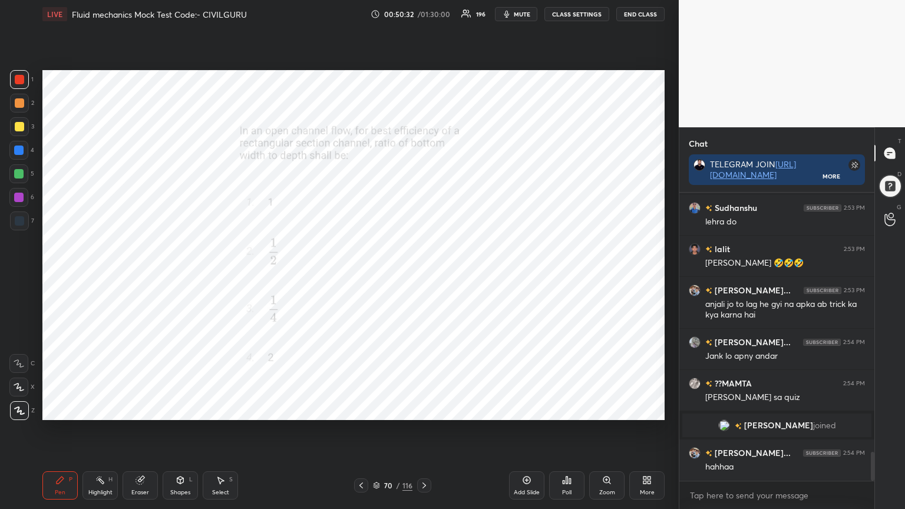
click at [421, 409] on icon at bounding box center [424, 485] width 9 height 9
click at [561, 409] on div "Poll" at bounding box center [566, 485] width 35 height 28
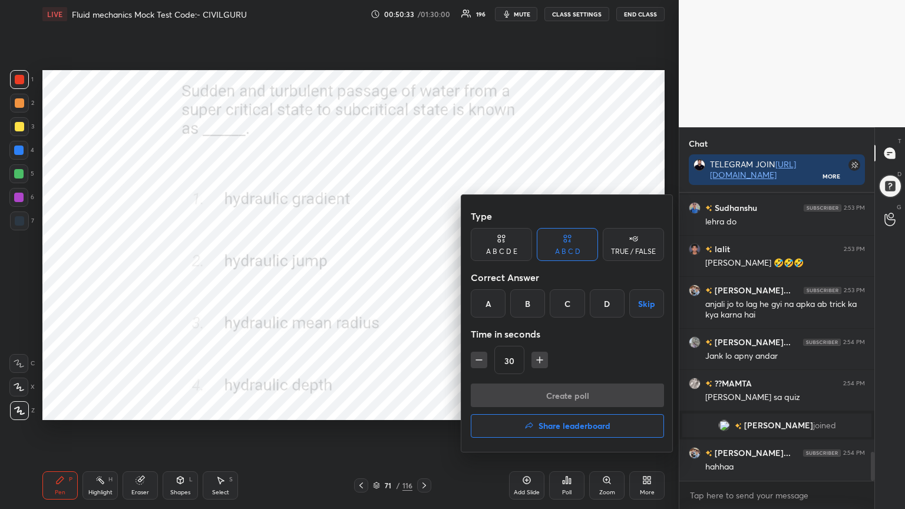
click at [528, 303] on div "B" at bounding box center [527, 303] width 35 height 28
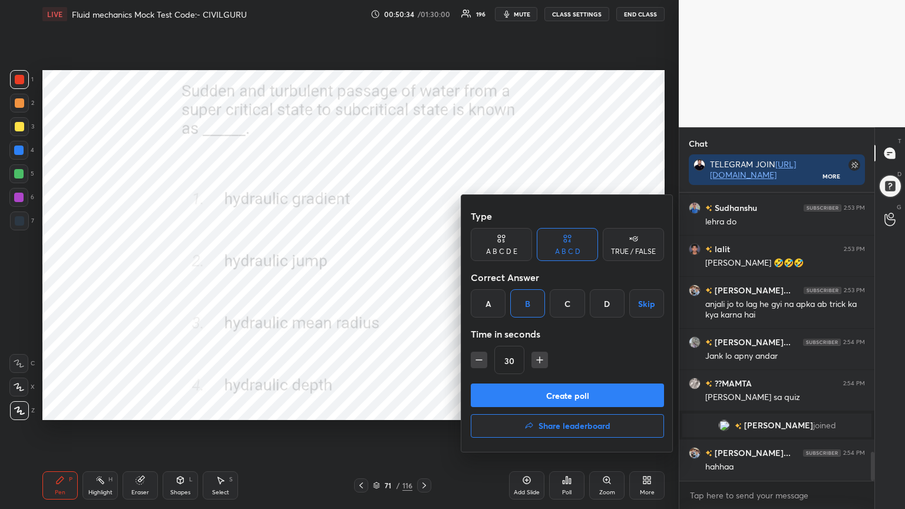
click at [515, 395] on button "Create poll" at bounding box center [567, 396] width 193 height 24
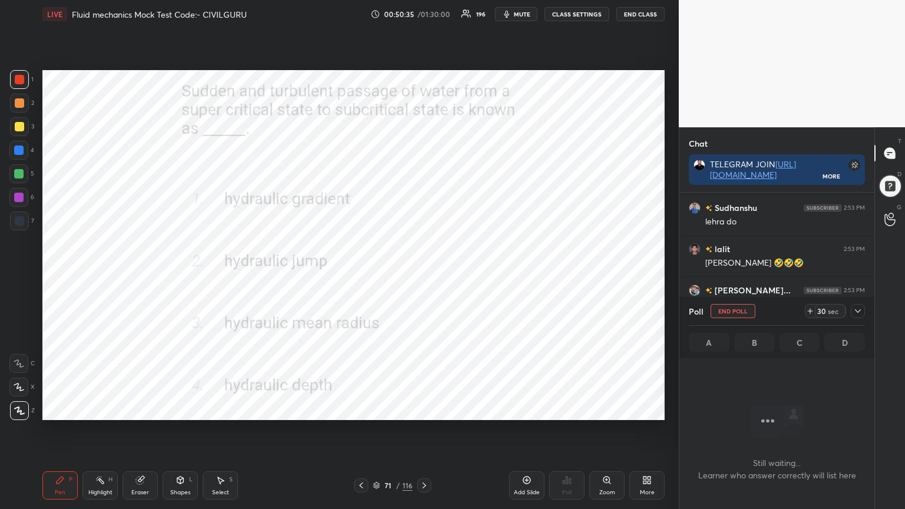
click at [860, 307] on icon at bounding box center [857, 310] width 9 height 9
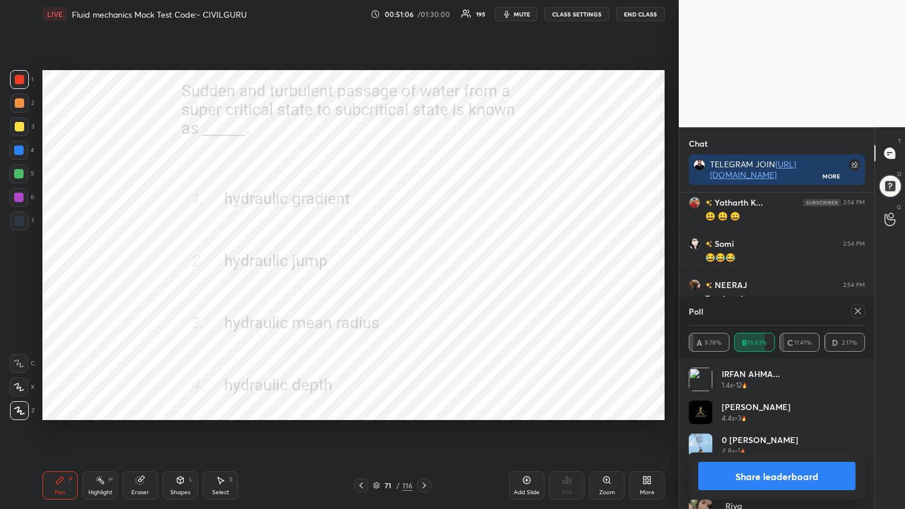
click at [849, 311] on div at bounding box center [855, 311] width 19 height 14
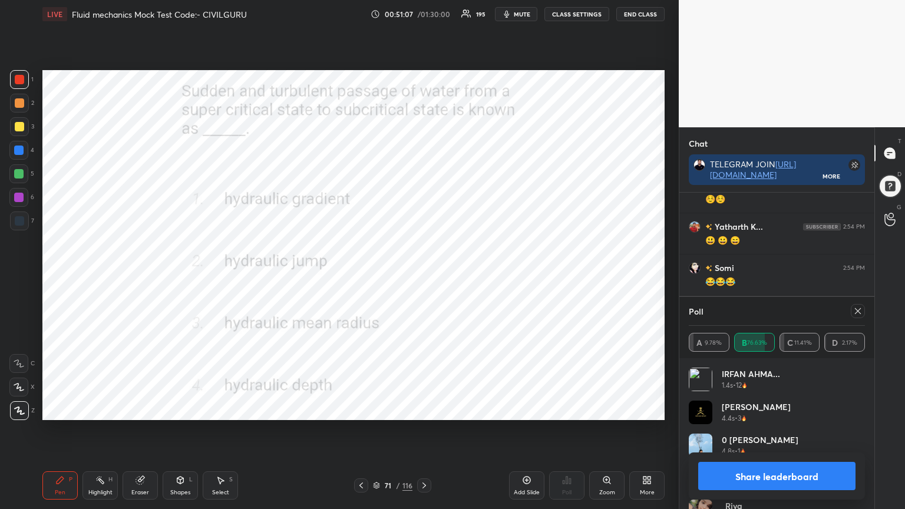
click at [854, 312] on icon at bounding box center [857, 310] width 9 height 9
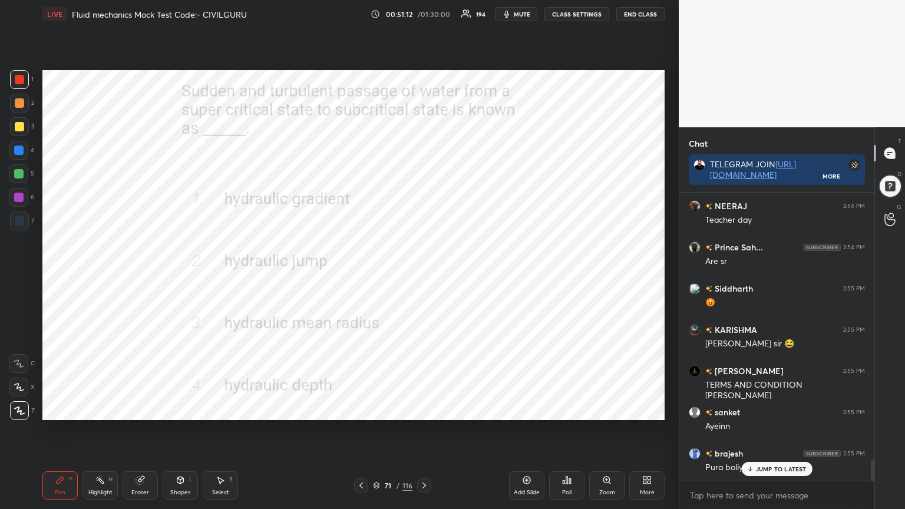
click at [378, 409] on icon at bounding box center [376, 485] width 7 height 7
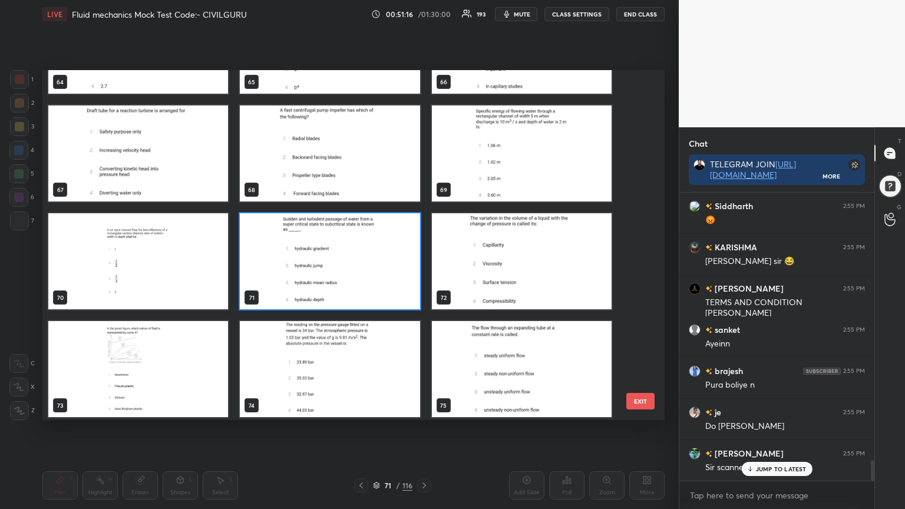
click at [520, 266] on img "grid" at bounding box center [522, 261] width 180 height 96
click at [519, 265] on img "grid" at bounding box center [522, 261] width 180 height 96
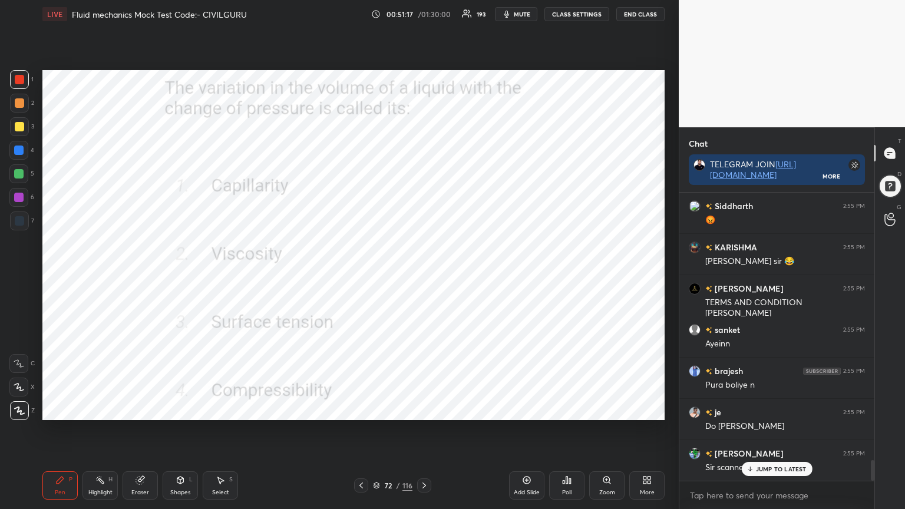
click at [522, 268] on img "grid" at bounding box center [522, 261] width 180 height 96
click at [566, 409] on div "Poll" at bounding box center [566, 493] width 9 height 6
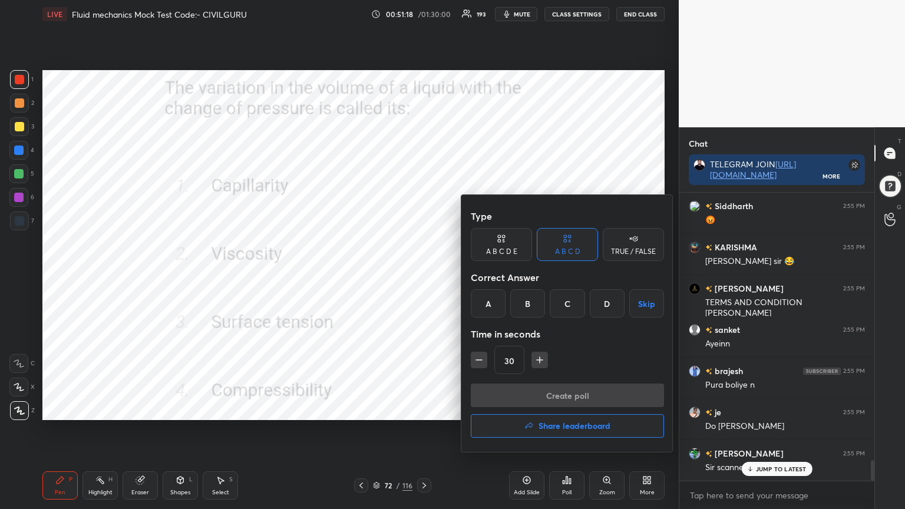
click at [604, 305] on div "D" at bounding box center [607, 303] width 35 height 28
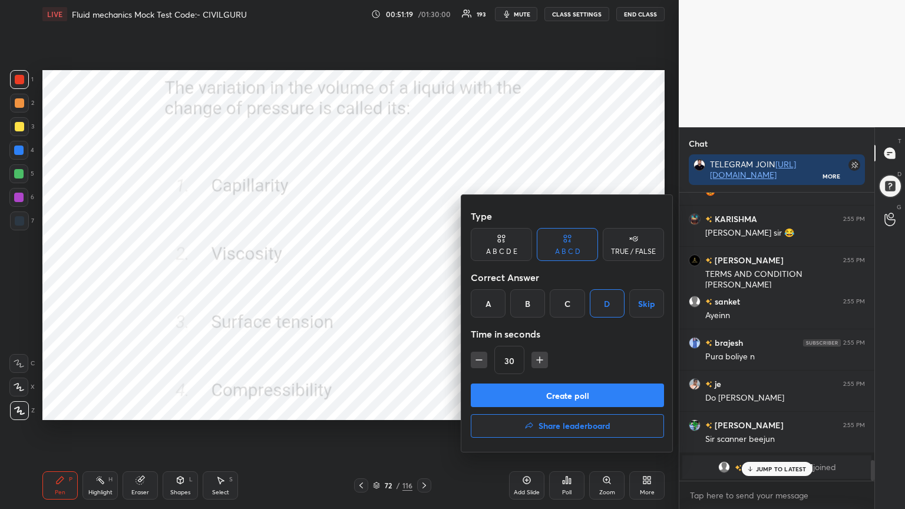
click at [559, 391] on button "Create poll" at bounding box center [567, 396] width 193 height 24
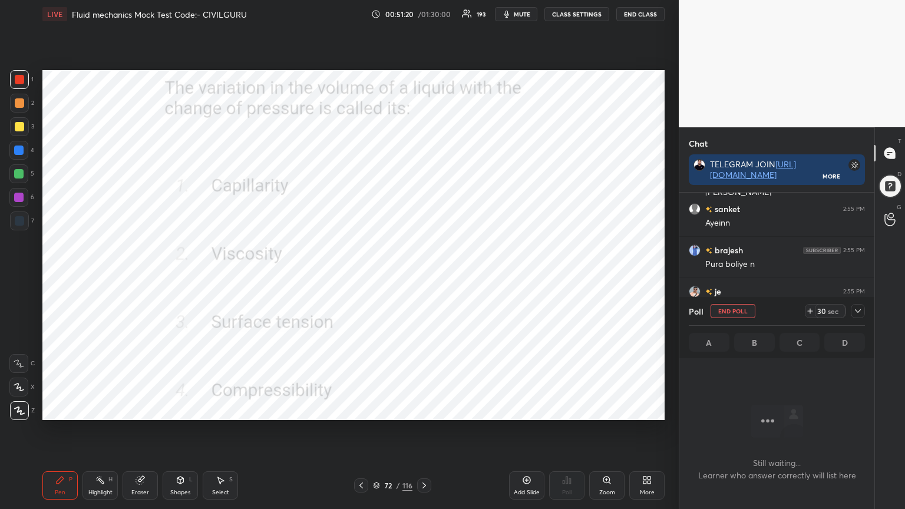
click at [862, 311] on icon at bounding box center [857, 310] width 9 height 9
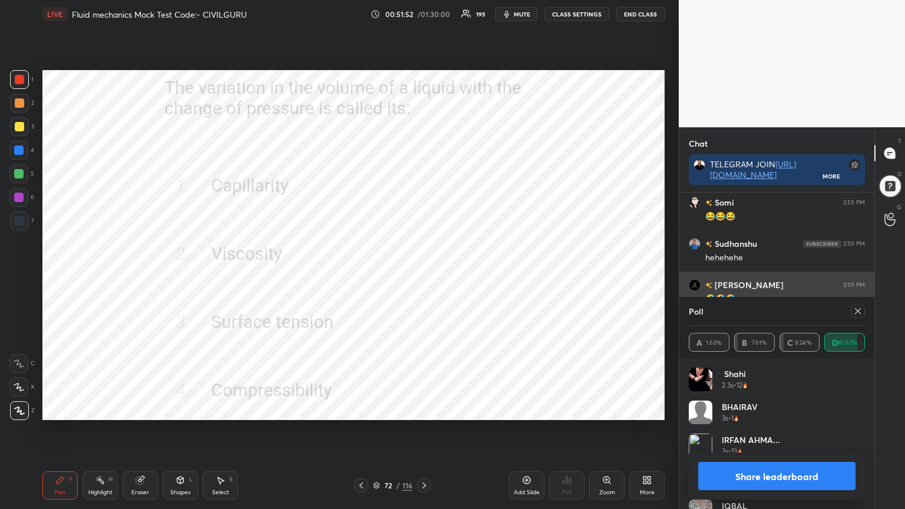
click at [858, 310] on icon at bounding box center [857, 310] width 9 height 9
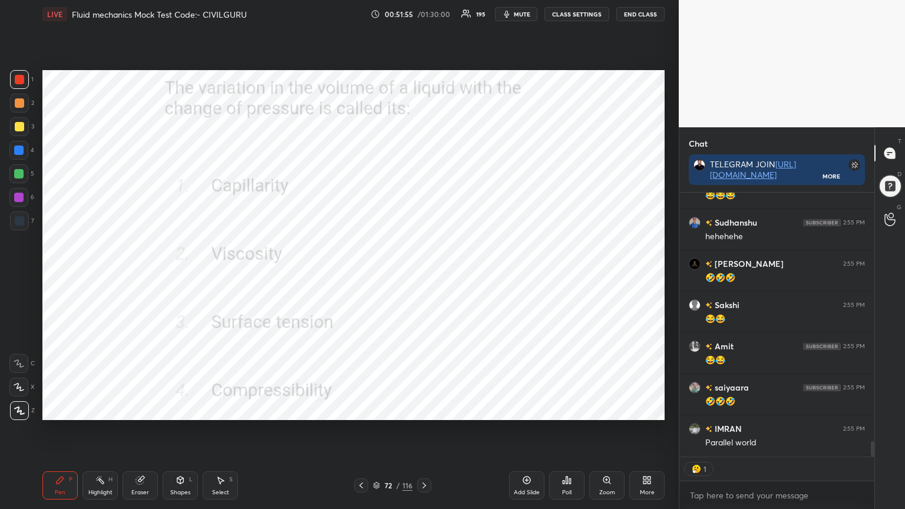
click at [427, 409] on icon at bounding box center [424, 485] width 9 height 9
click at [565, 409] on icon at bounding box center [566, 480] width 9 height 9
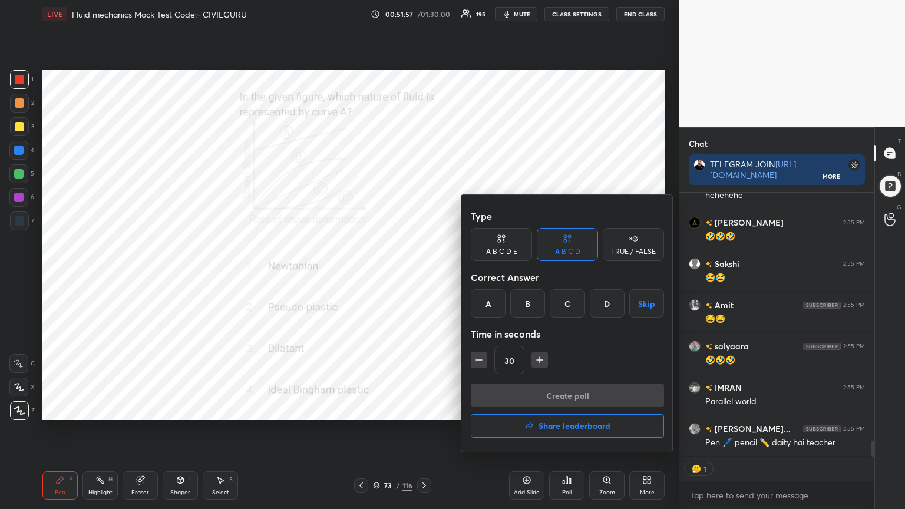
click at [601, 300] on div "D" at bounding box center [607, 303] width 35 height 28
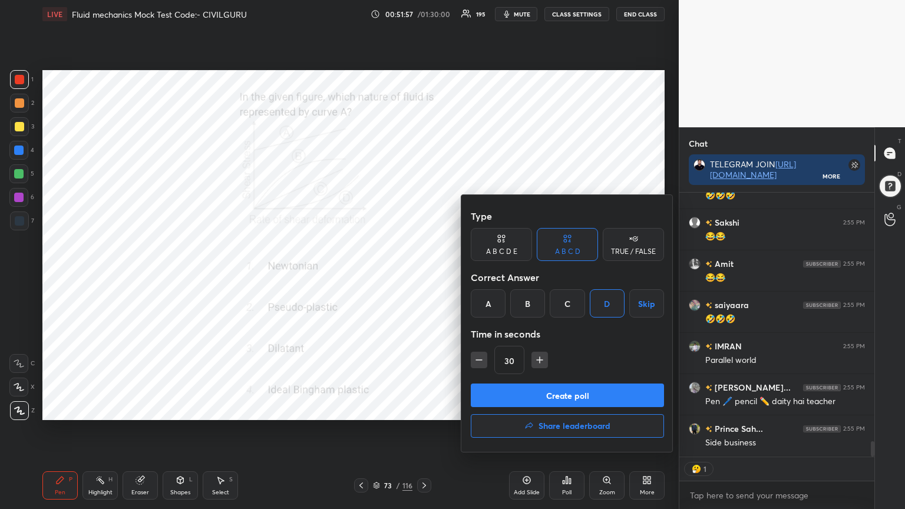
click at [566, 400] on button "Create poll" at bounding box center [567, 396] width 193 height 24
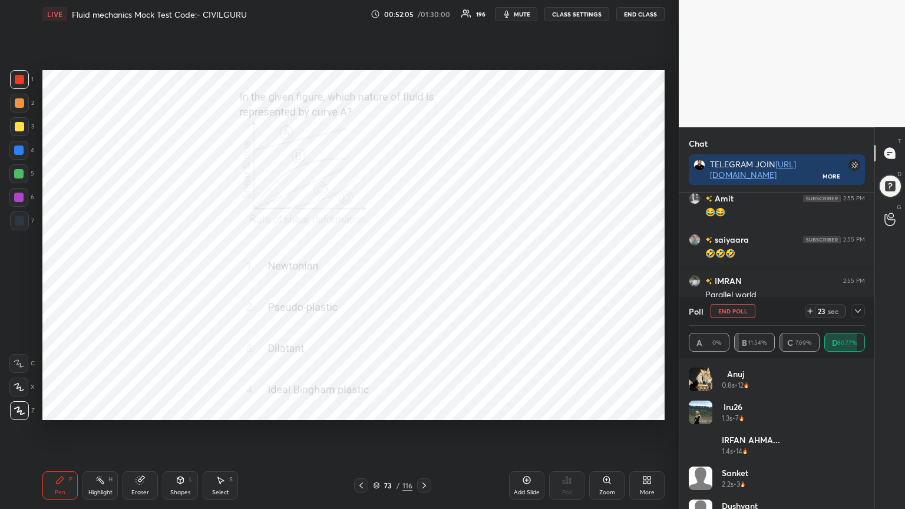
click at [858, 309] on icon at bounding box center [857, 310] width 9 height 9
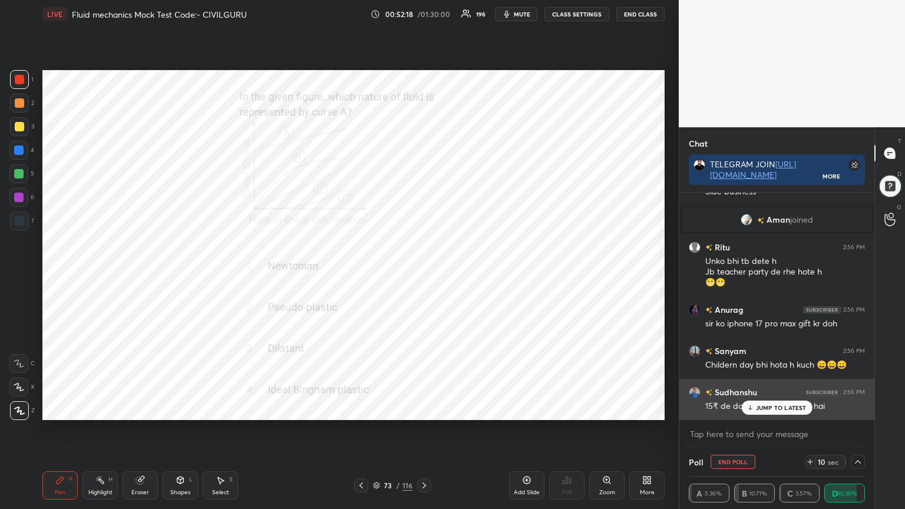
click at [784, 408] on p "JUMP TO LATEST" at bounding box center [781, 407] width 51 height 7
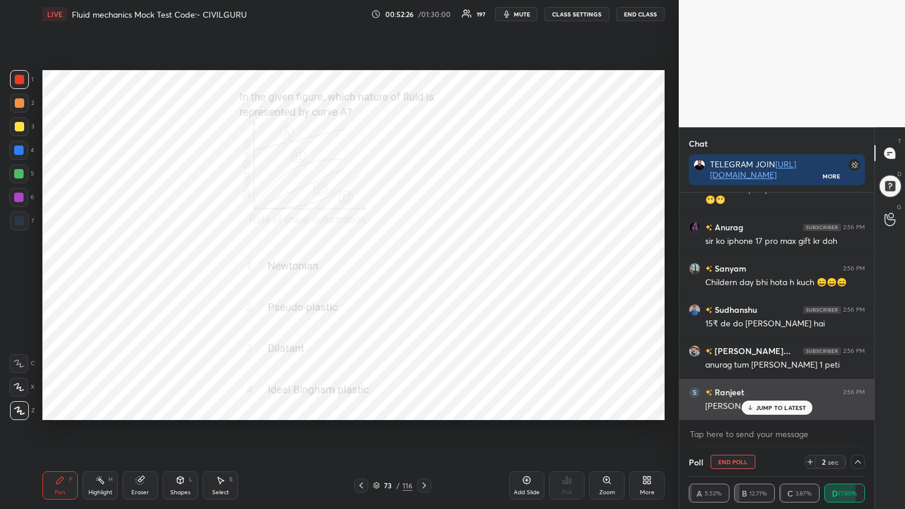
click at [780, 408] on p "JUMP TO LATEST" at bounding box center [781, 407] width 51 height 7
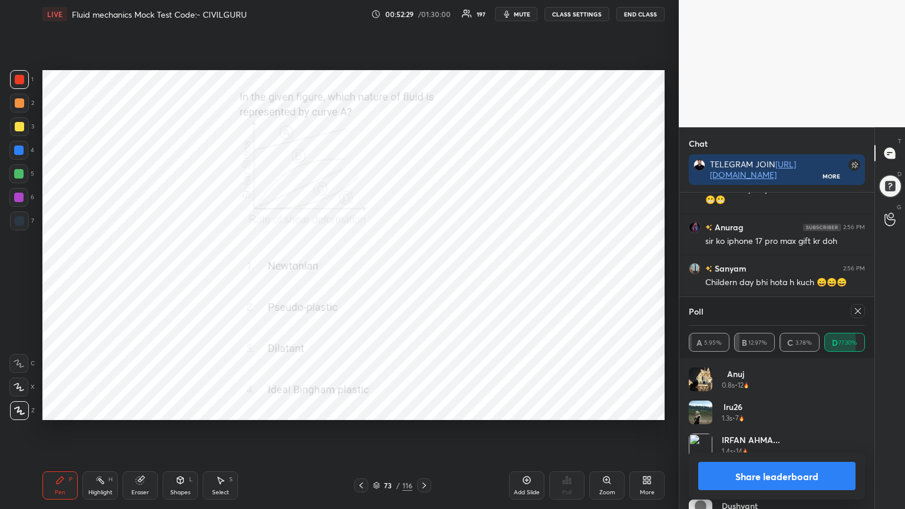
click at [857, 316] on div at bounding box center [858, 311] width 14 height 14
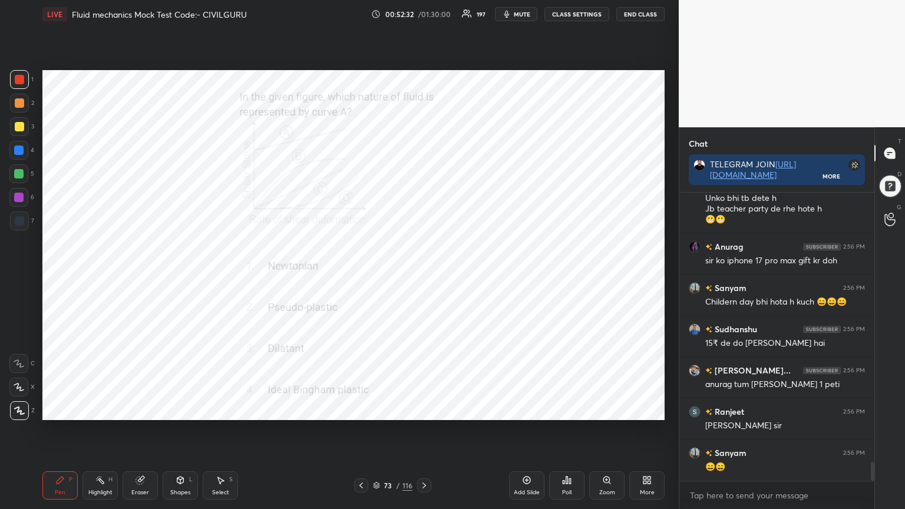
click at [377, 409] on icon at bounding box center [376, 485] width 7 height 7
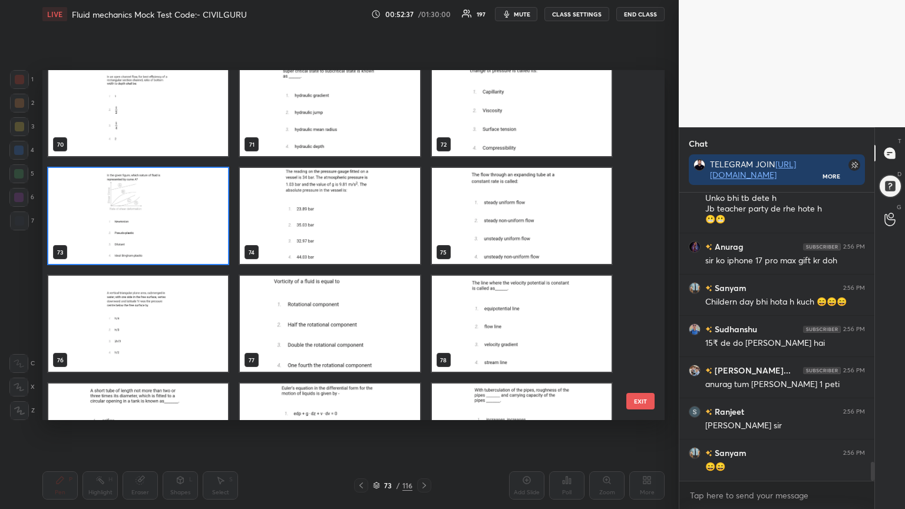
click at [324, 335] on img "grid" at bounding box center [330, 324] width 180 height 96
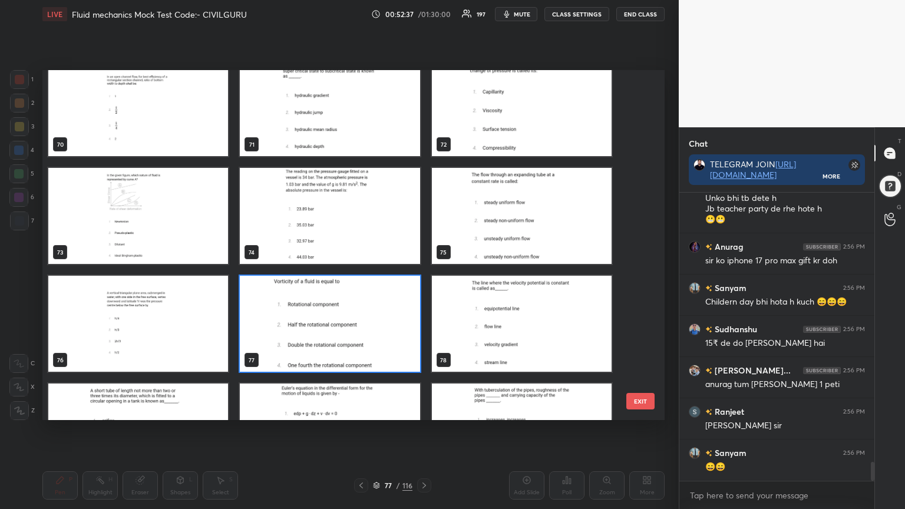
click at [323, 335] on img "grid" at bounding box center [330, 324] width 180 height 96
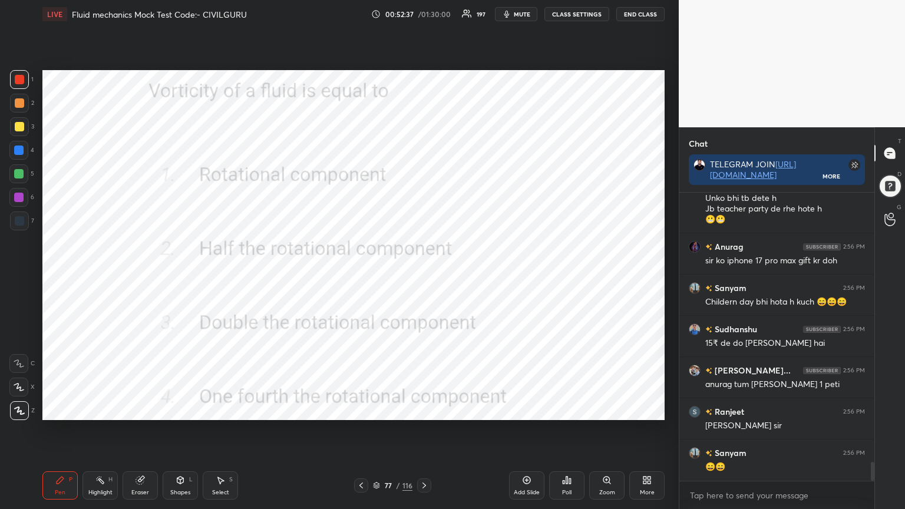
click at [324, 334] on img "grid" at bounding box center [330, 324] width 180 height 96
click at [570, 409] on div "Poll" at bounding box center [566, 493] width 9 height 6
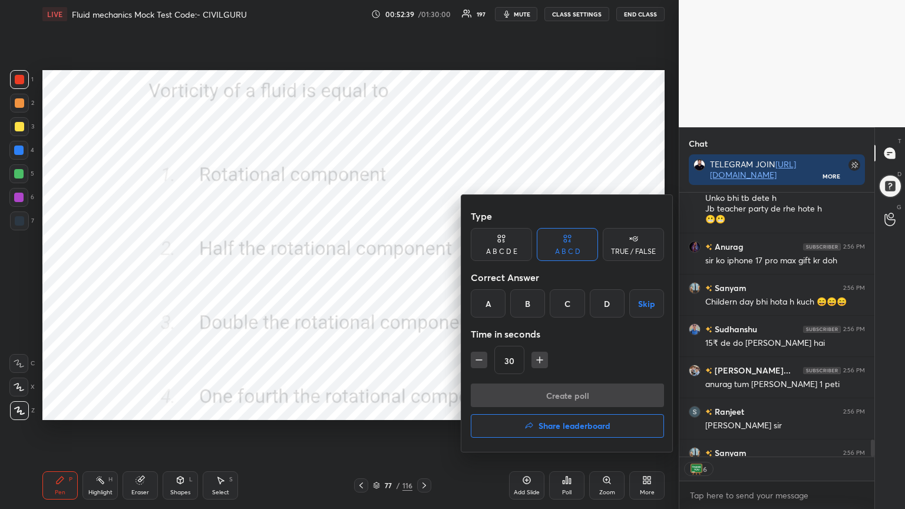
click at [568, 306] on div "C" at bounding box center [567, 303] width 35 height 28
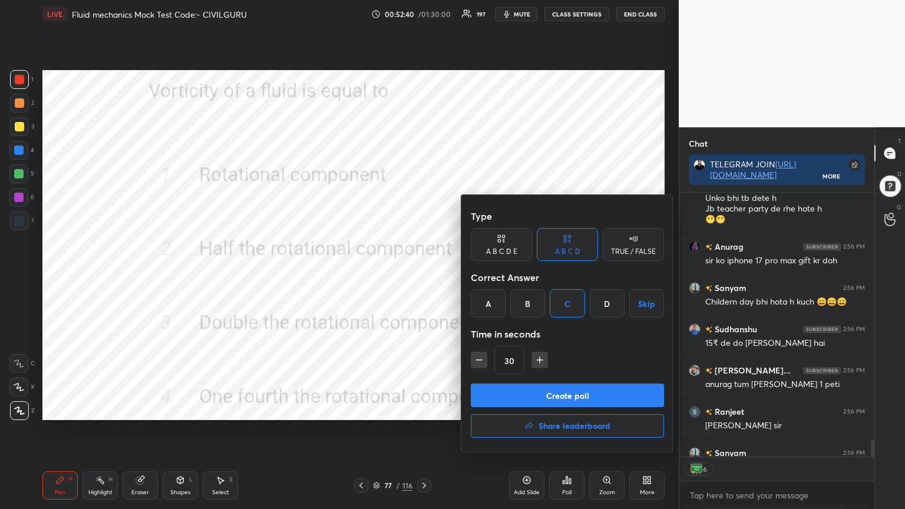
click at [534, 398] on button "Create poll" at bounding box center [567, 396] width 193 height 24
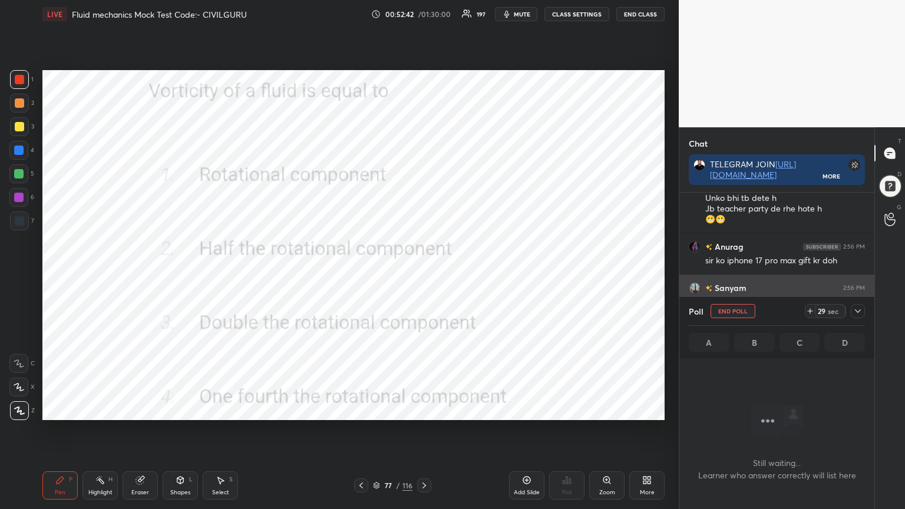
click at [859, 306] on icon at bounding box center [857, 310] width 9 height 9
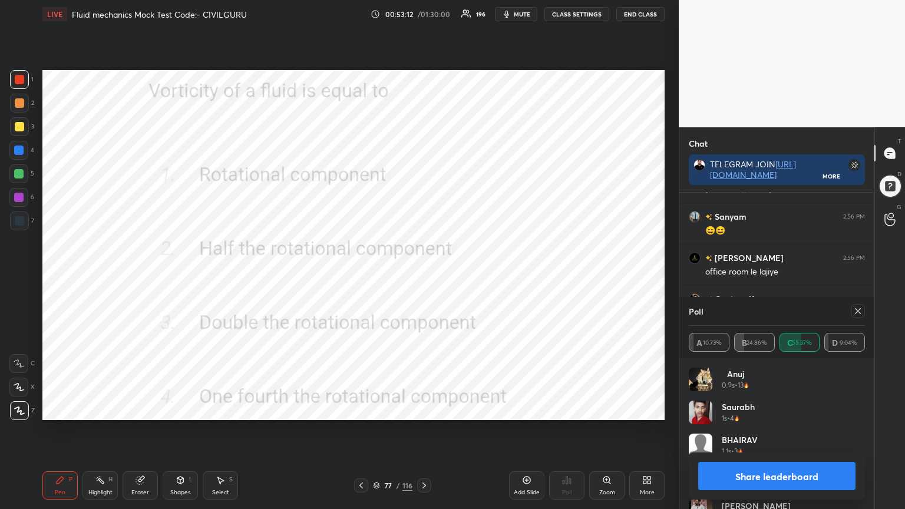
click at [860, 308] on icon at bounding box center [857, 310] width 9 height 9
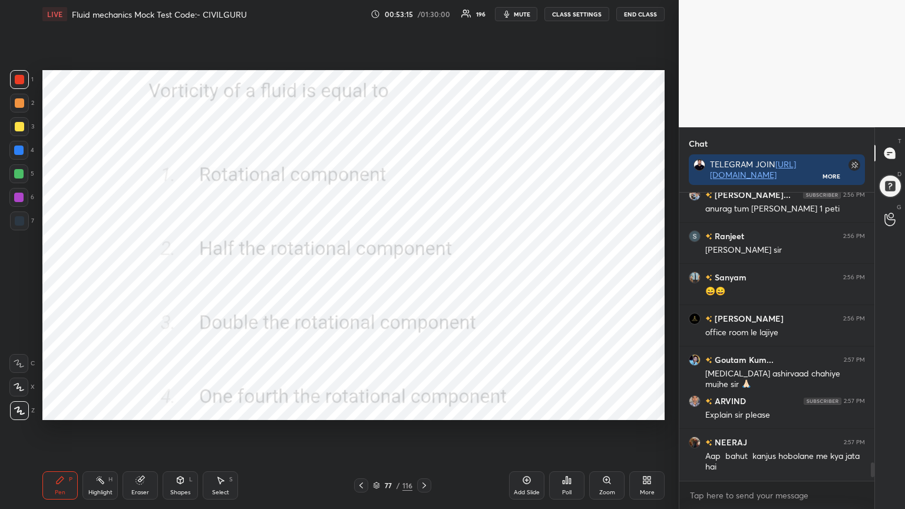
click at [428, 409] on icon at bounding box center [424, 485] width 9 height 9
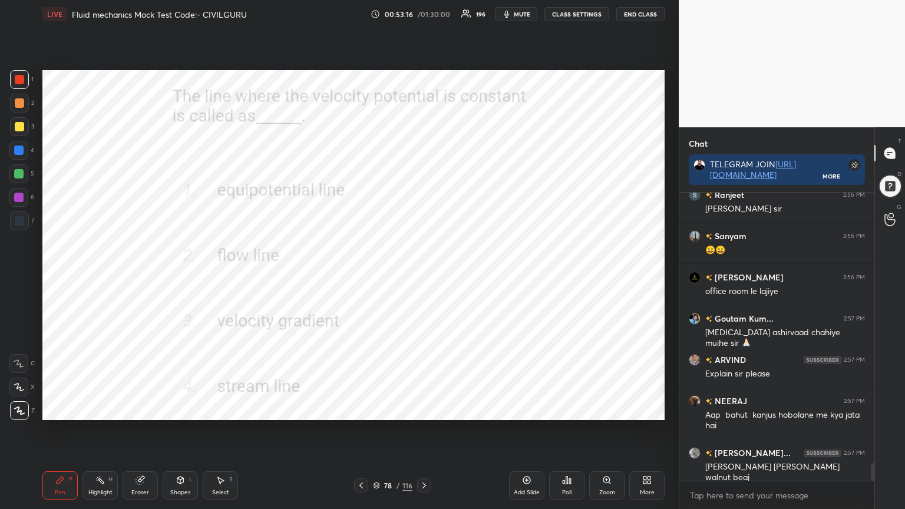
click at [564, 409] on div "Poll" at bounding box center [566, 485] width 35 height 28
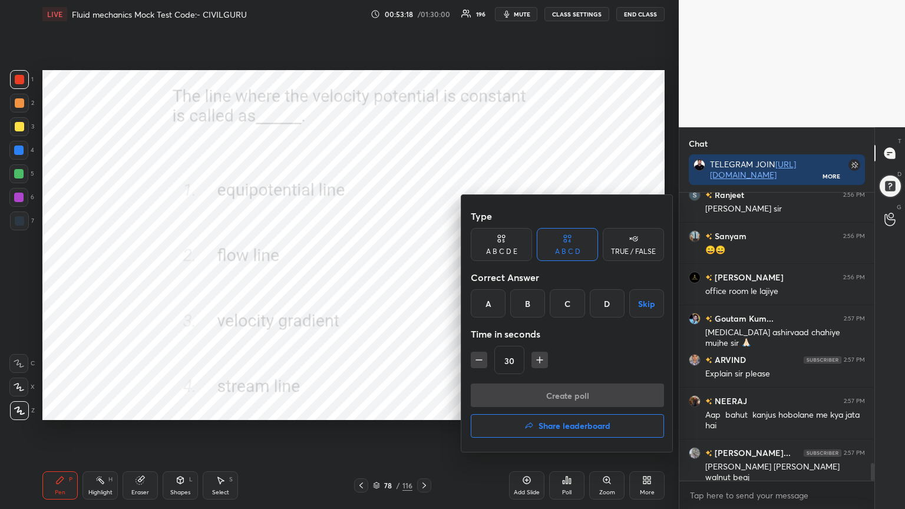
click at [480, 305] on div "A" at bounding box center [488, 303] width 35 height 28
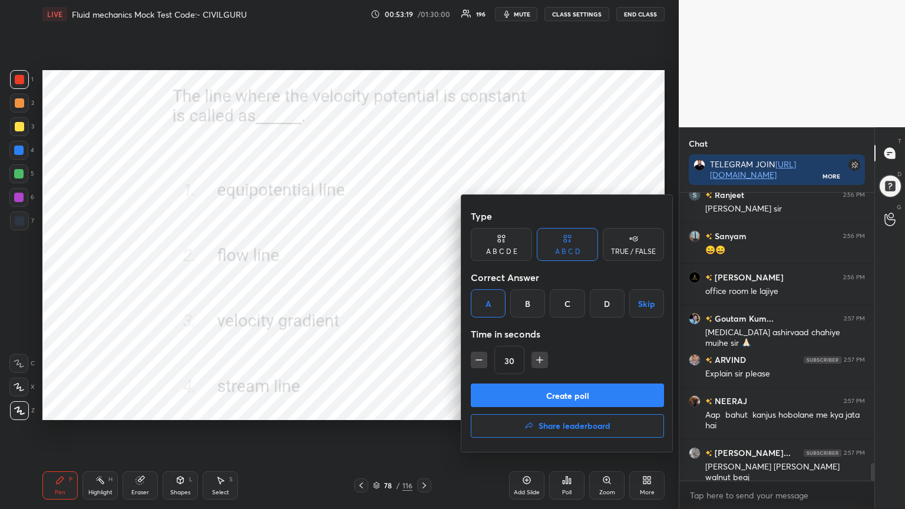
click at [519, 391] on button "Create poll" at bounding box center [567, 396] width 193 height 24
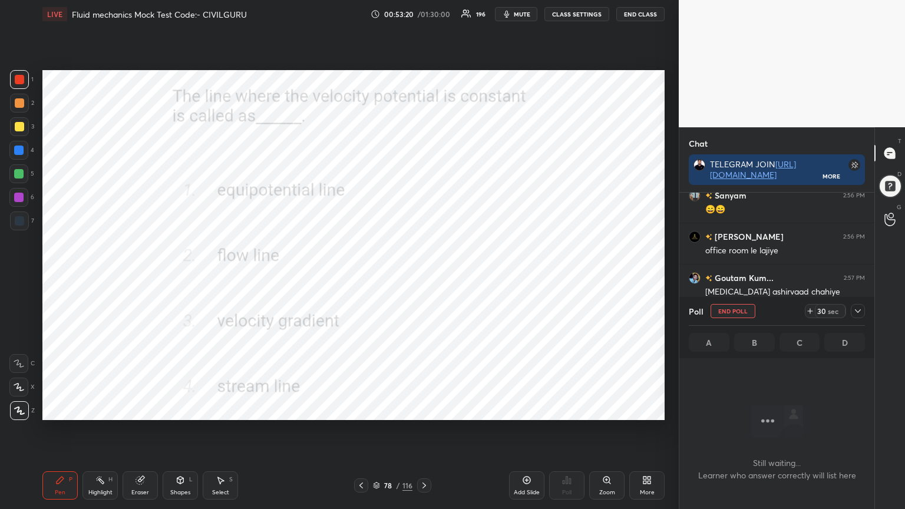
click at [859, 312] on icon at bounding box center [857, 310] width 9 height 9
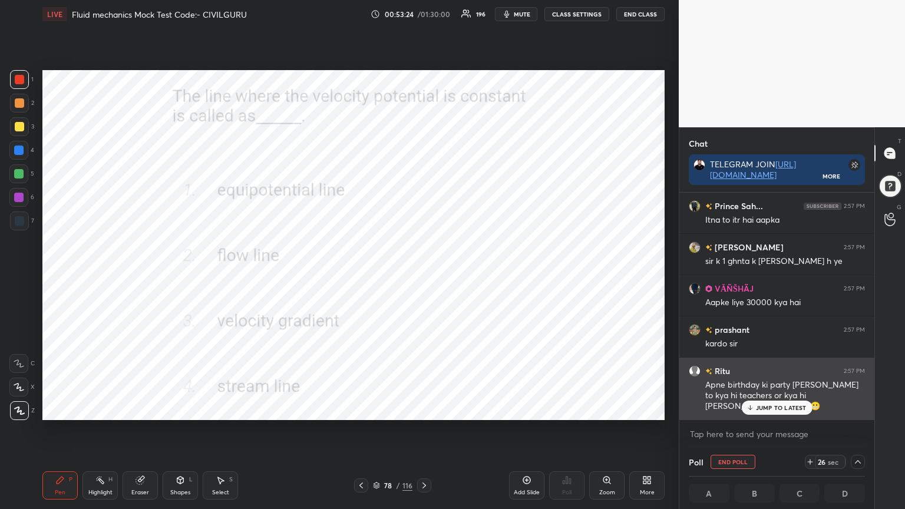
click at [768, 408] on p "JUMP TO LATEST" at bounding box center [781, 407] width 51 height 7
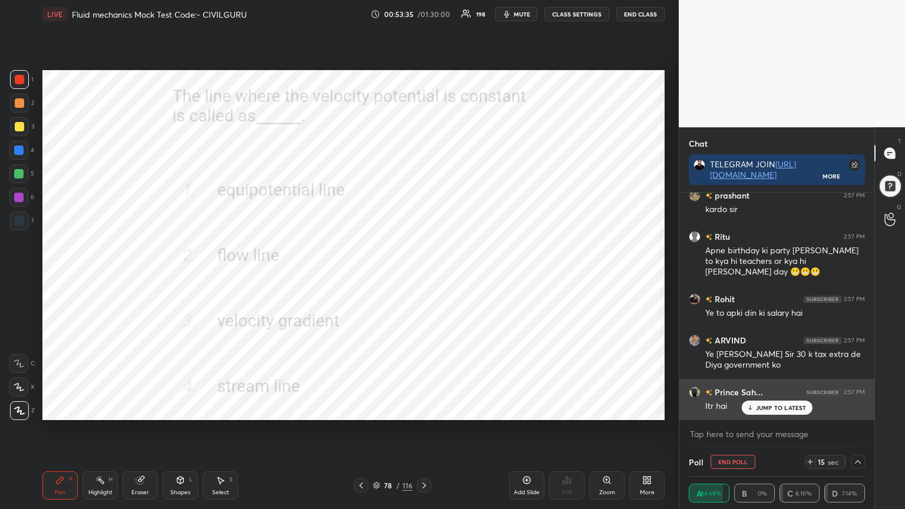
click at [767, 409] on p "JUMP TO LATEST" at bounding box center [781, 407] width 51 height 7
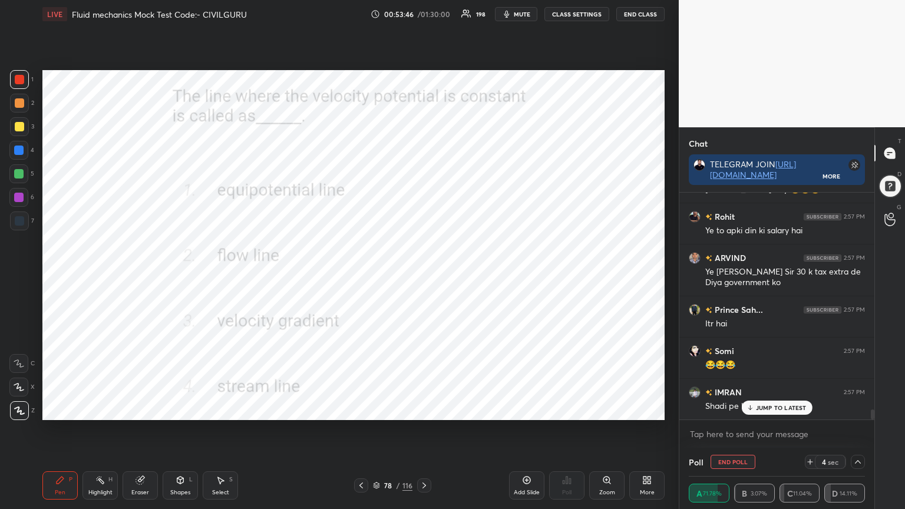
click at [758, 408] on p "JUMP TO LATEST" at bounding box center [781, 407] width 51 height 7
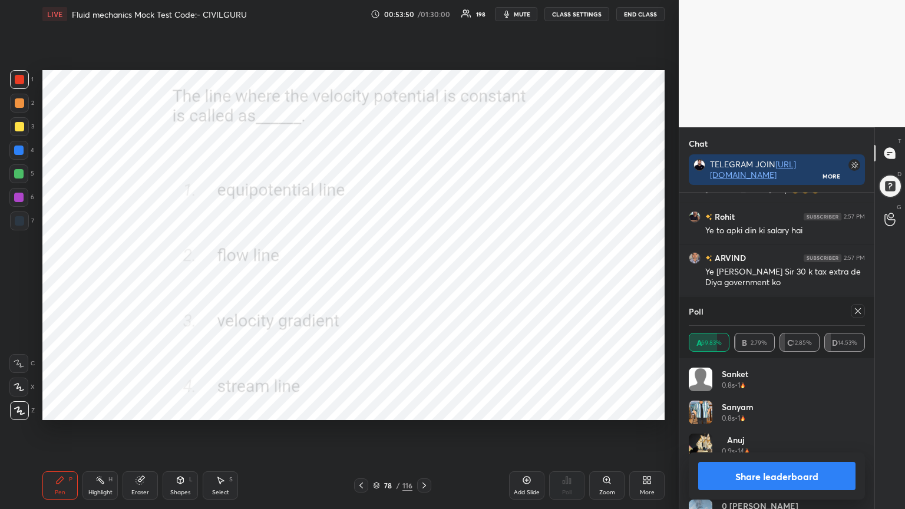
click at [764, 368] on div "sanket 0.8s • 1" at bounding box center [777, 384] width 176 height 33
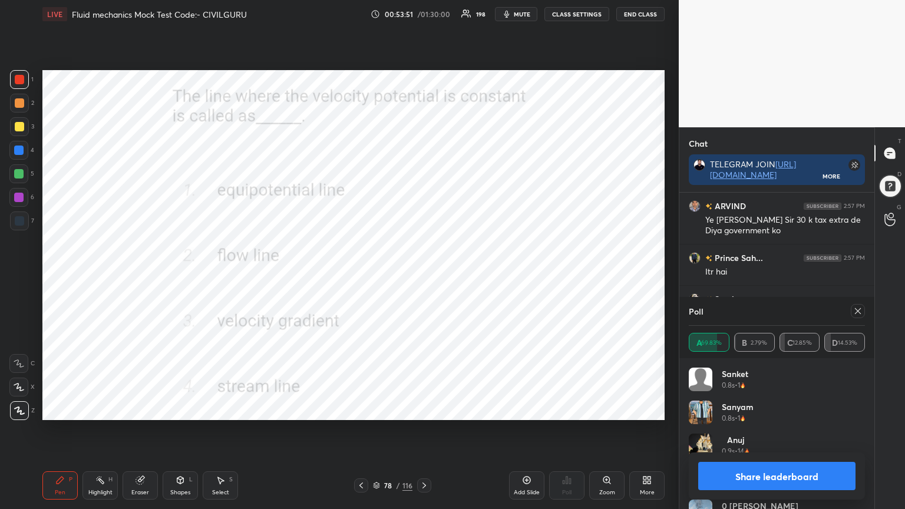
click at [860, 312] on icon at bounding box center [857, 310] width 9 height 9
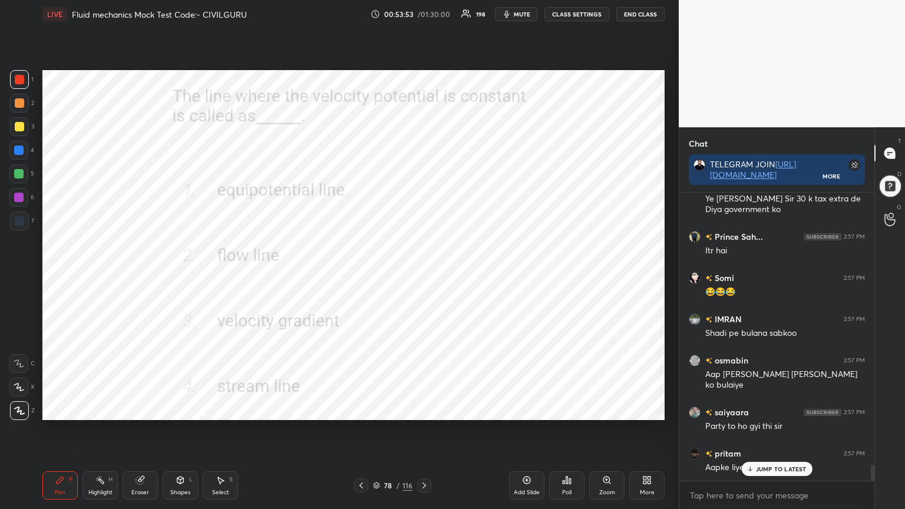
click at [425, 409] on icon at bounding box center [424, 485] width 9 height 9
click at [562, 409] on div "Poll" at bounding box center [566, 485] width 35 height 28
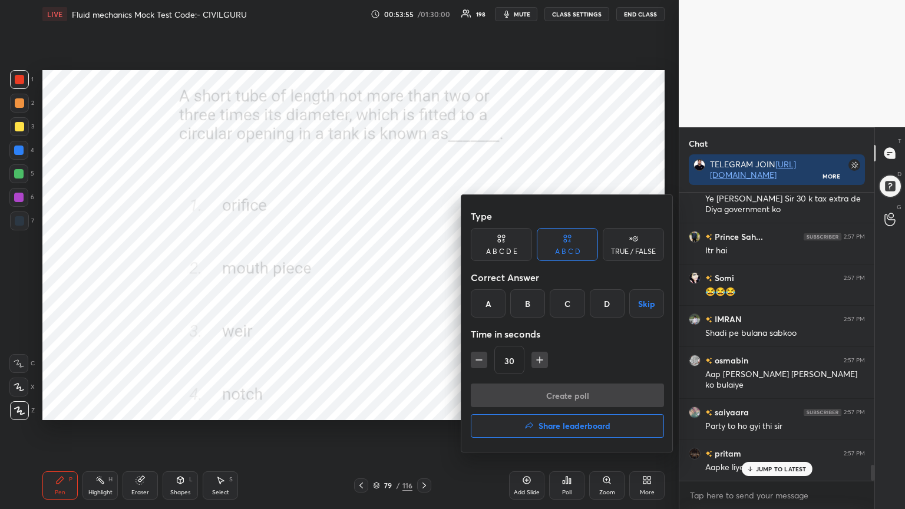
click at [529, 302] on div "B" at bounding box center [527, 303] width 35 height 28
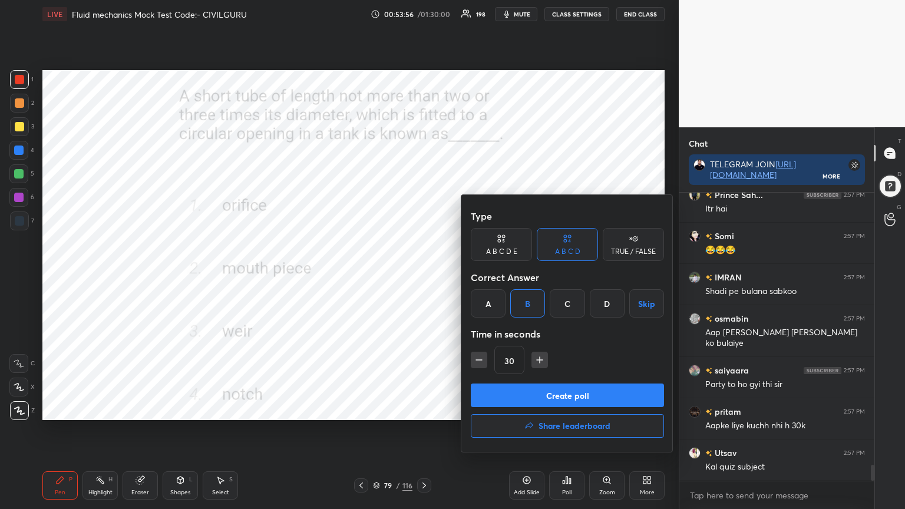
click at [553, 397] on button "Create poll" at bounding box center [567, 396] width 193 height 24
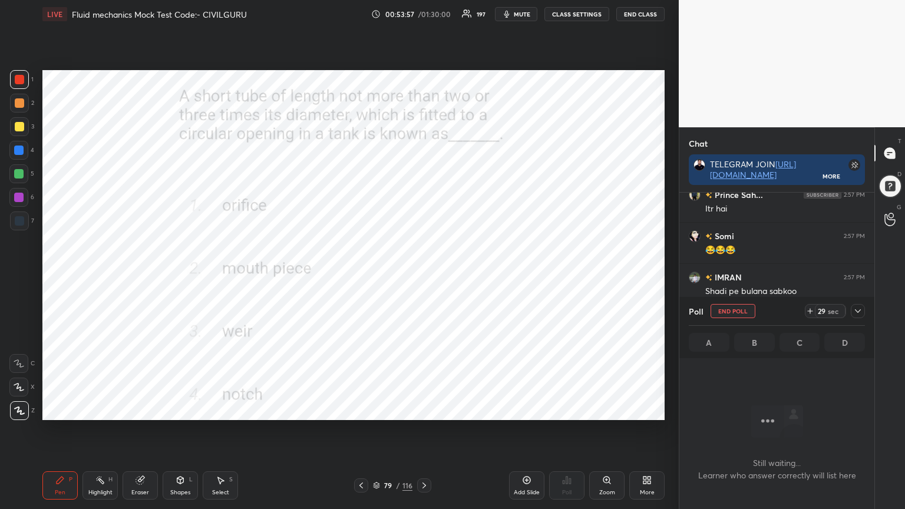
click at [860, 312] on icon at bounding box center [857, 310] width 9 height 9
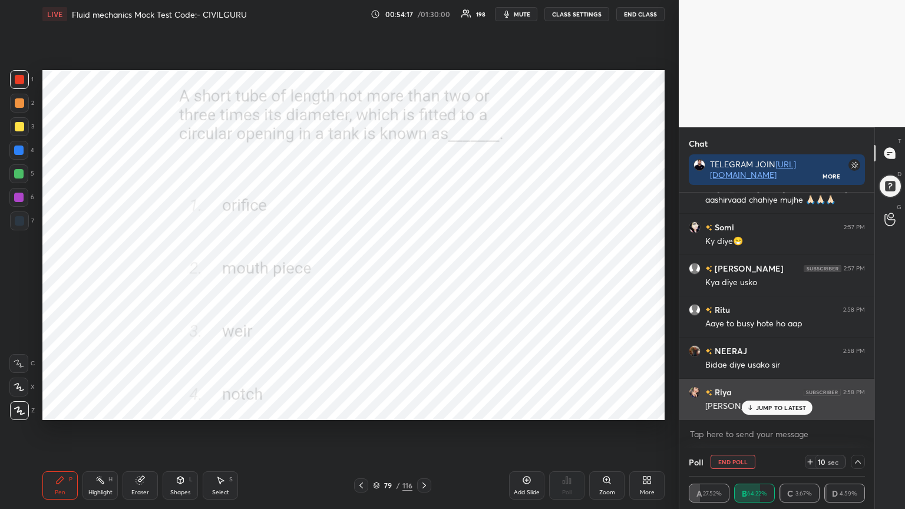
click at [768, 409] on div "JUMP TO LATEST" at bounding box center [776, 408] width 71 height 14
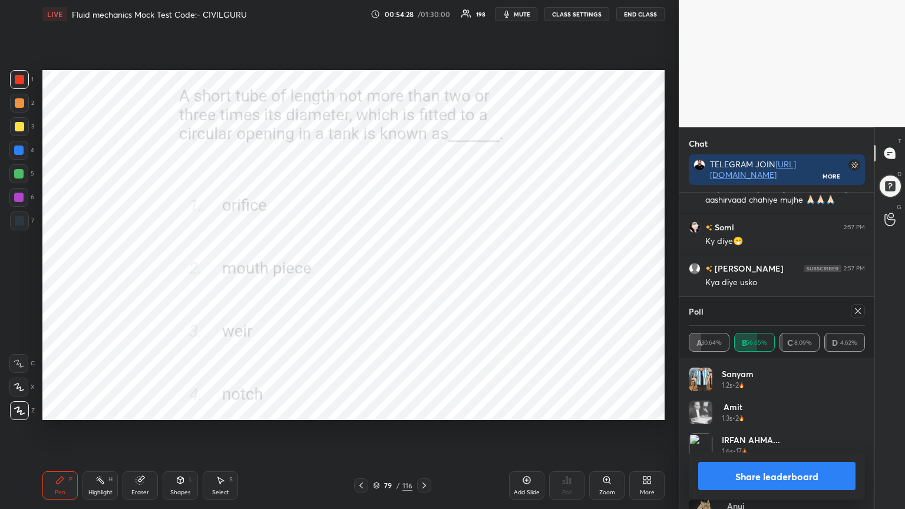
click at [857, 313] on icon at bounding box center [857, 310] width 9 height 9
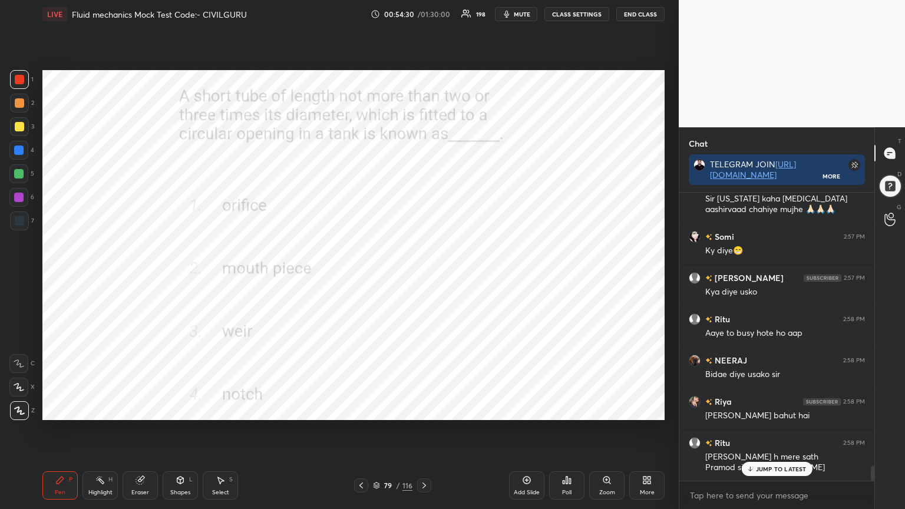
click at [423, 409] on icon at bounding box center [424, 485] width 9 height 9
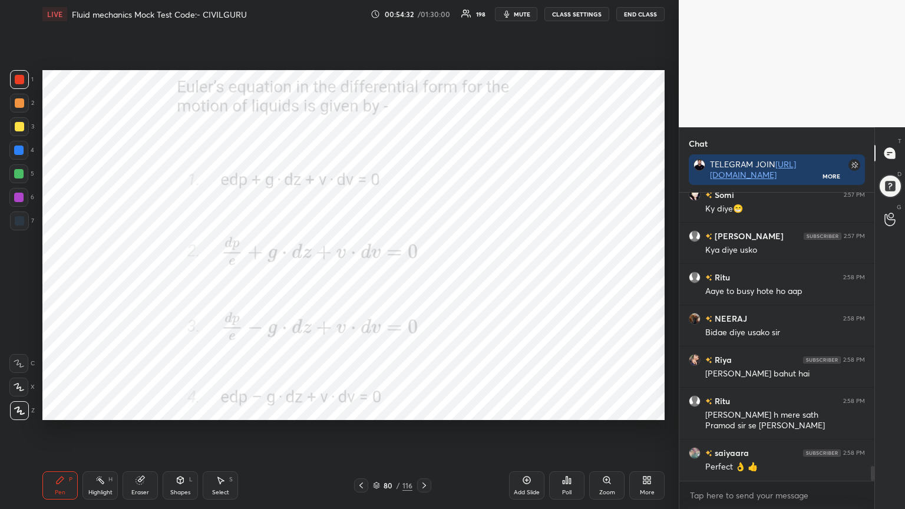
click at [561, 409] on div "Poll" at bounding box center [566, 485] width 35 height 28
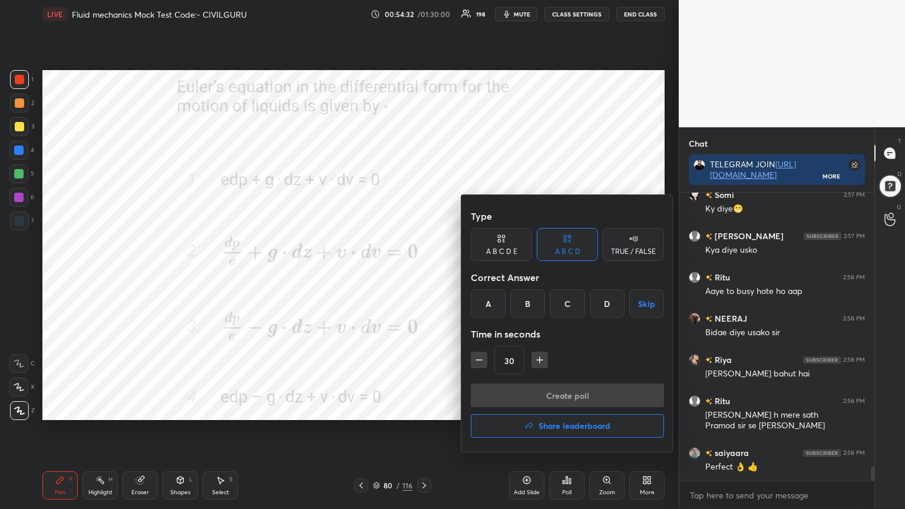
click at [535, 305] on div "B" at bounding box center [527, 303] width 35 height 28
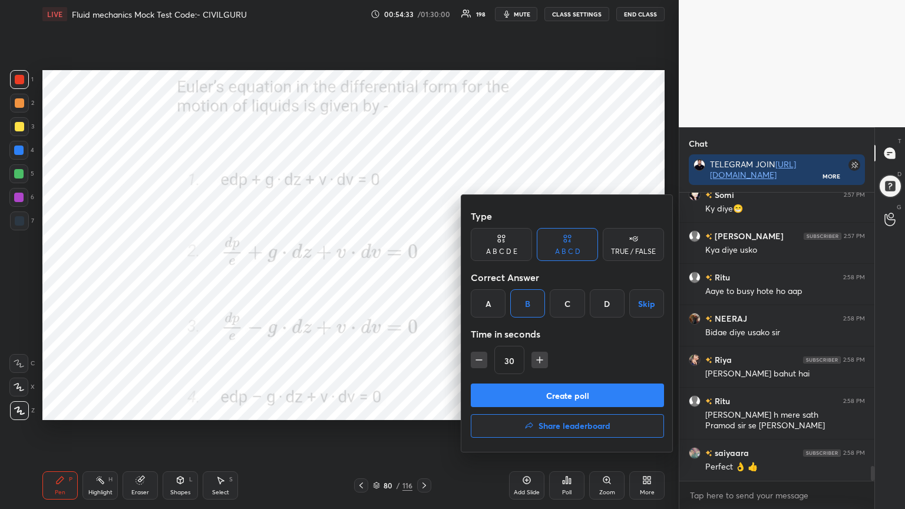
click at [524, 402] on button "Create poll" at bounding box center [567, 396] width 193 height 24
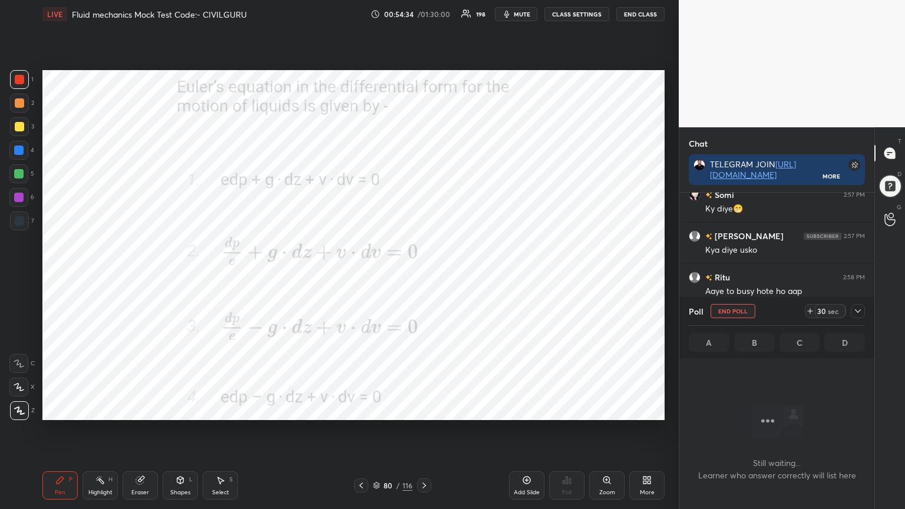
click at [859, 304] on div at bounding box center [858, 311] width 14 height 14
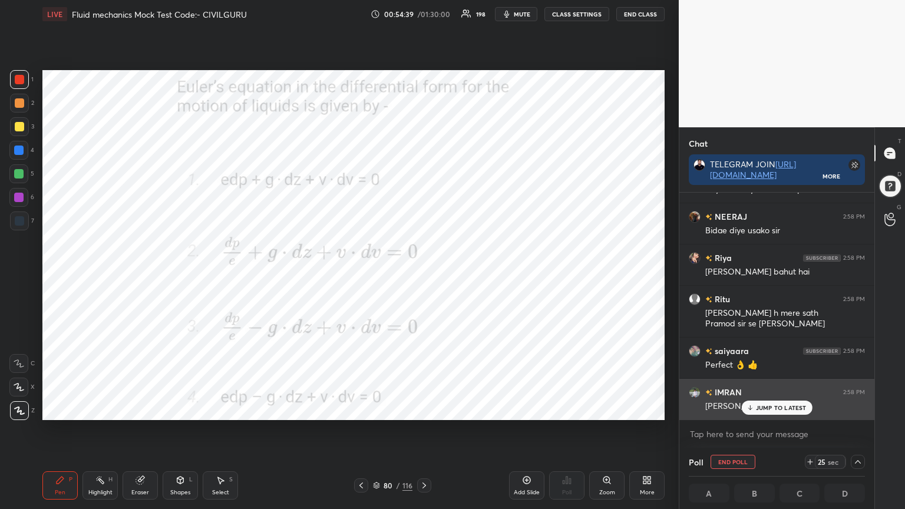
click at [772, 409] on div "JUMP TO LATEST" at bounding box center [776, 408] width 71 height 14
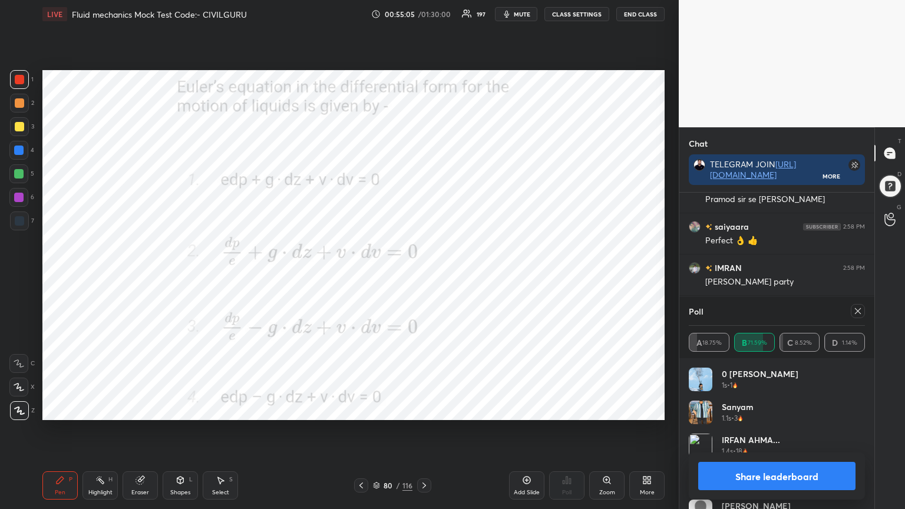
click at [856, 310] on icon at bounding box center [857, 310] width 9 height 9
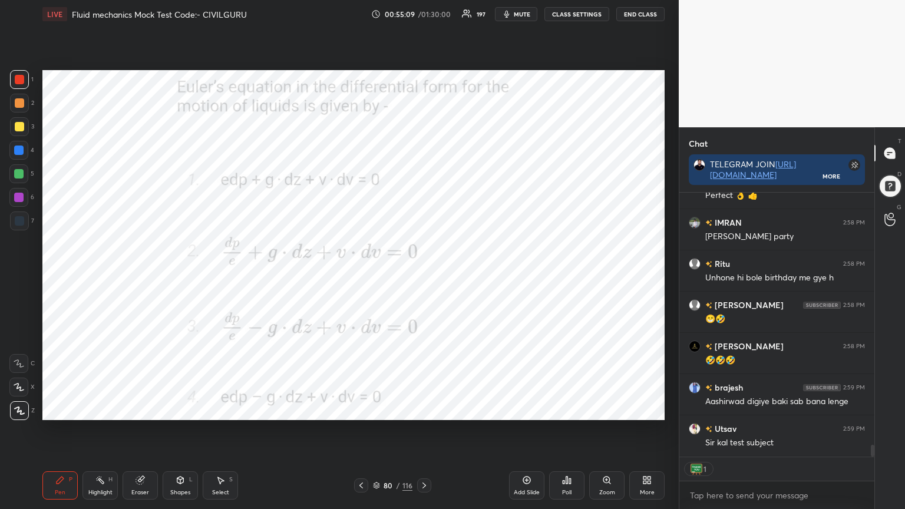
click at [423, 409] on icon at bounding box center [424, 485] width 9 height 9
click at [567, 409] on div "Poll" at bounding box center [566, 485] width 35 height 28
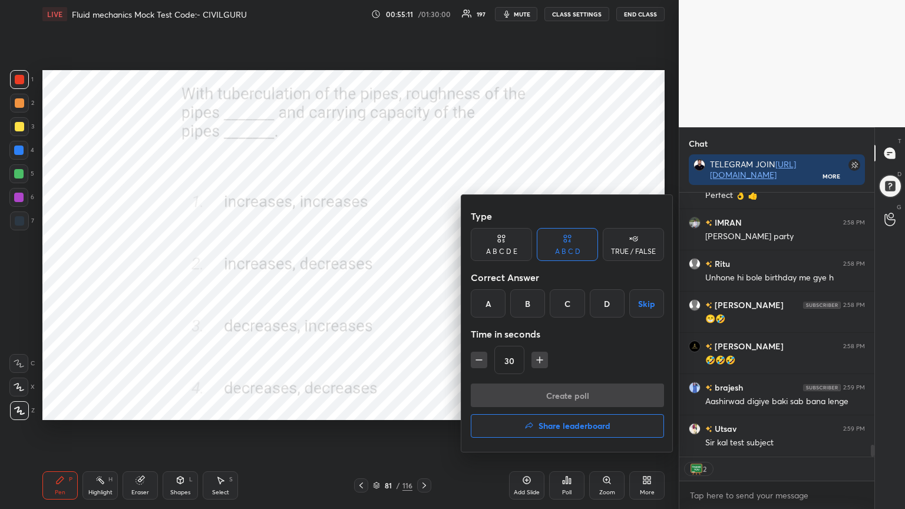
click at [532, 308] on div "B" at bounding box center [527, 303] width 35 height 28
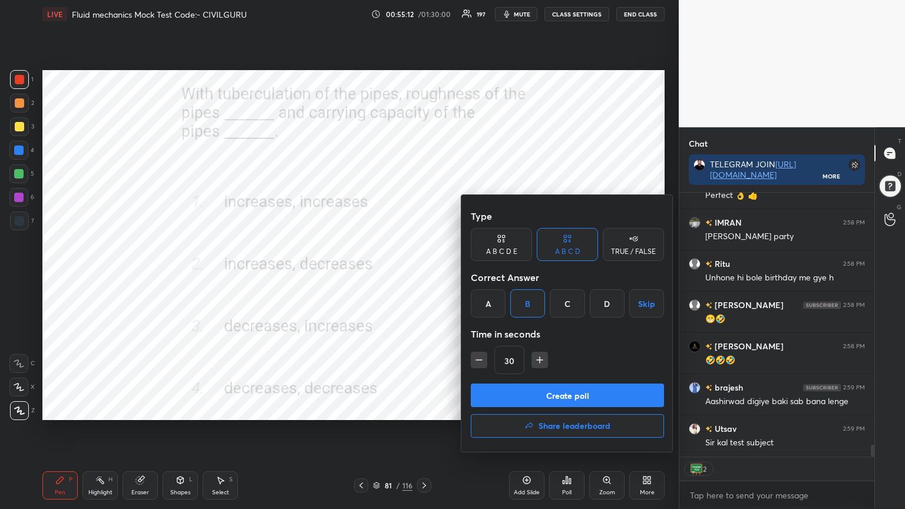
click at [530, 391] on button "Create poll" at bounding box center [567, 396] width 193 height 24
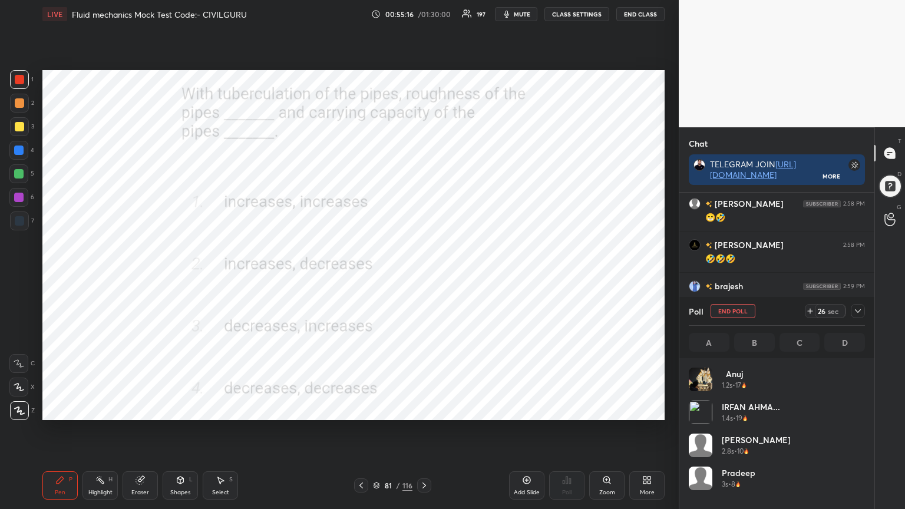
click at [858, 311] on icon at bounding box center [857, 310] width 9 height 9
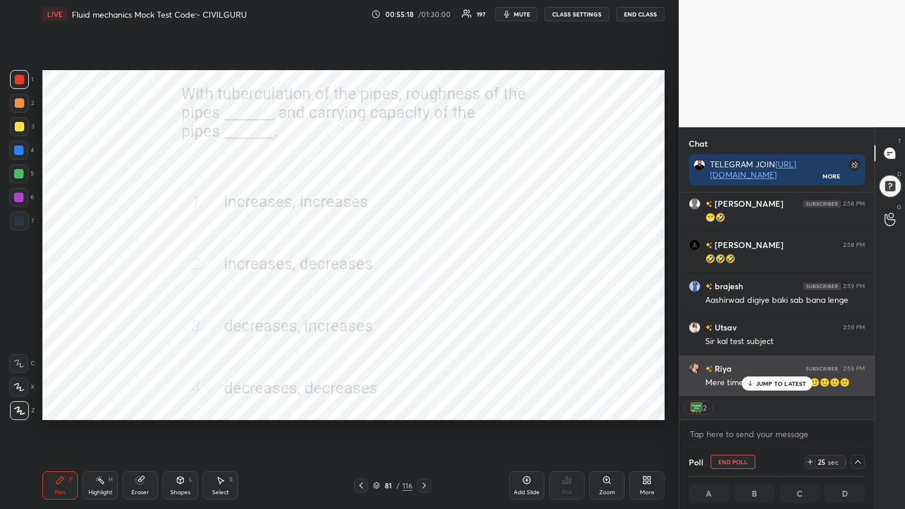
click at [775, 387] on div "JUMP TO LATEST" at bounding box center [776, 384] width 71 height 14
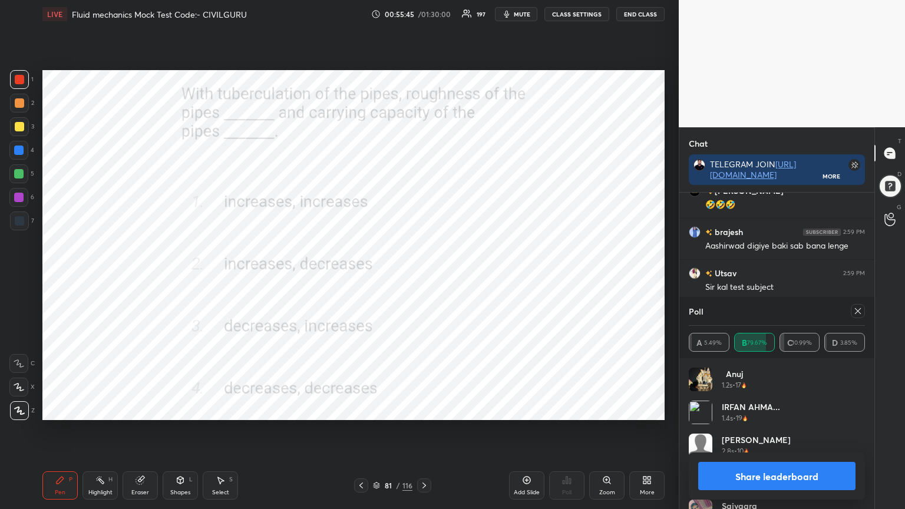
click at [857, 312] on icon at bounding box center [857, 310] width 9 height 9
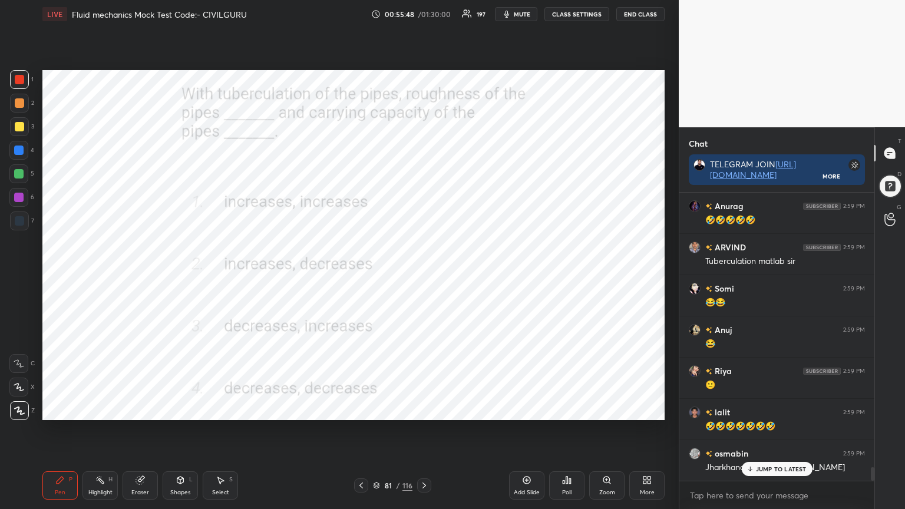
click at [430, 409] on div at bounding box center [424, 485] width 14 height 14
click at [562, 409] on div "Poll" at bounding box center [566, 493] width 9 height 6
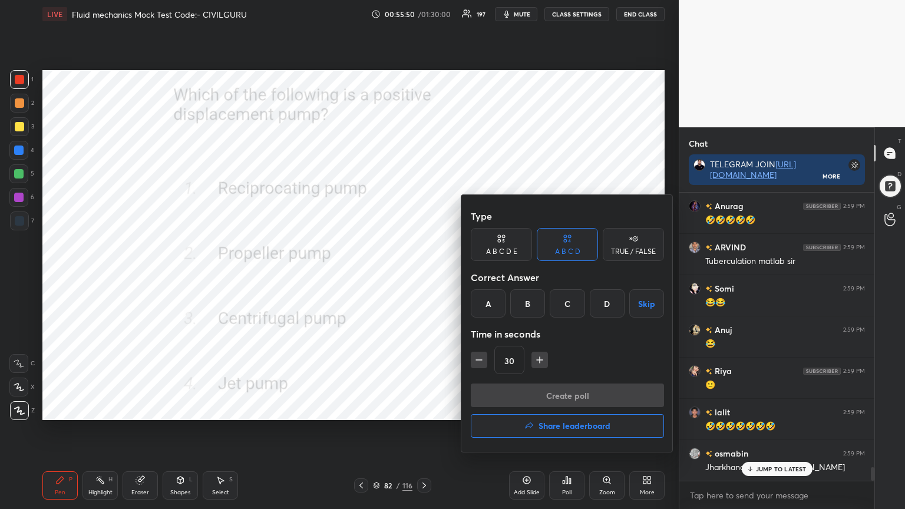
click at [481, 302] on div "A" at bounding box center [488, 303] width 35 height 28
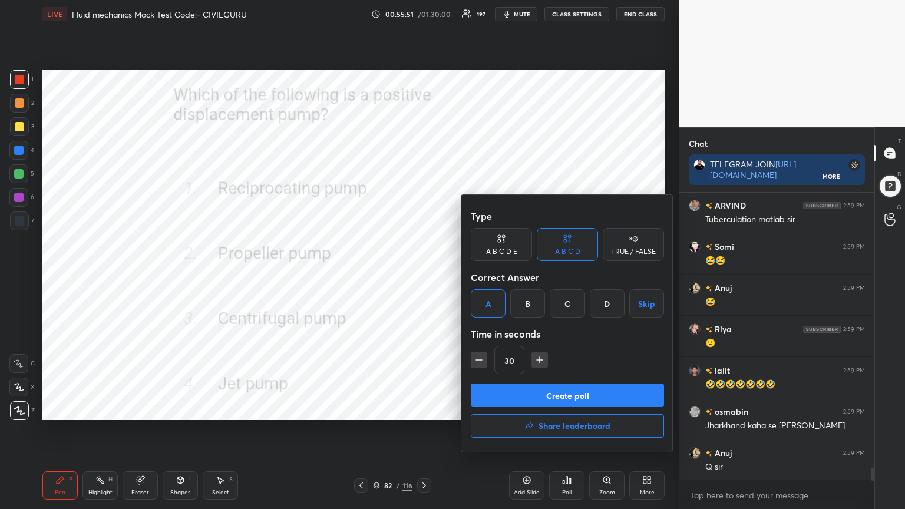
click at [512, 400] on button "Create poll" at bounding box center [567, 396] width 193 height 24
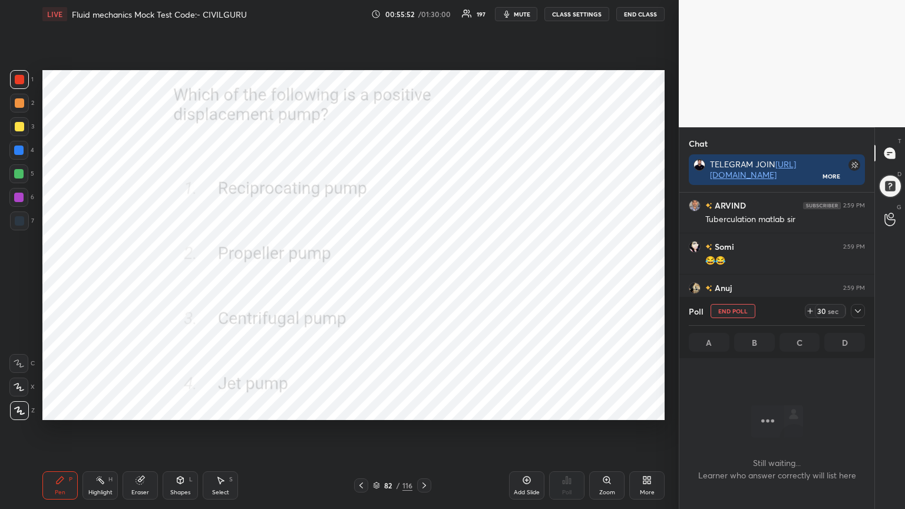
click at [859, 312] on icon at bounding box center [857, 310] width 9 height 9
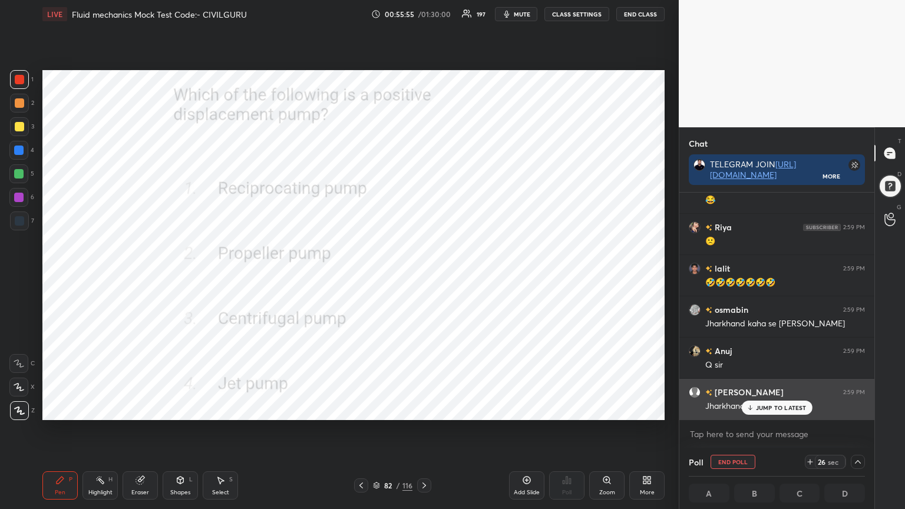
click at [769, 407] on p "JUMP TO LATEST" at bounding box center [781, 407] width 51 height 7
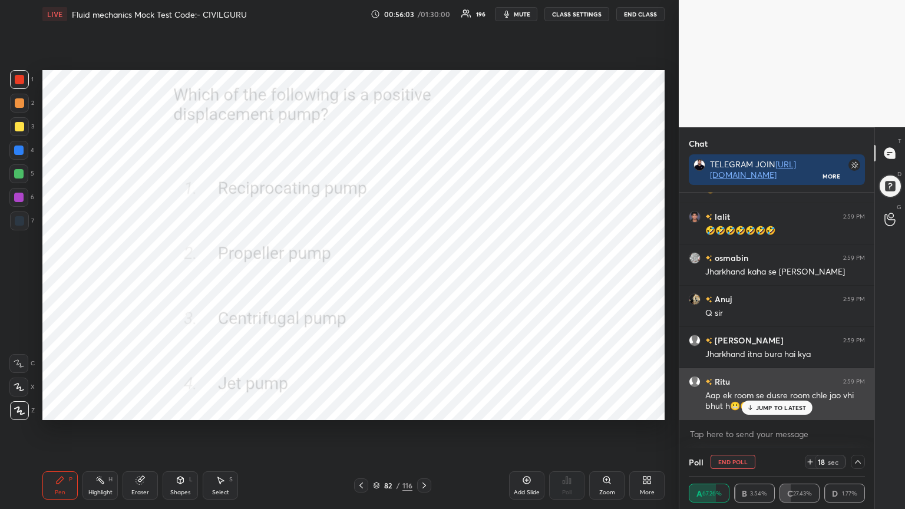
click at [781, 407] on p "JUMP TO LATEST" at bounding box center [781, 407] width 51 height 7
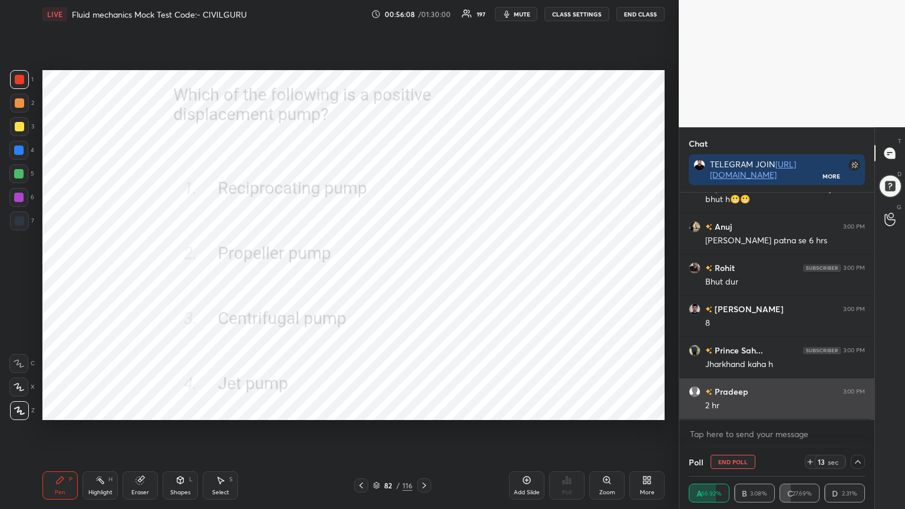
click at [764, 409] on div "2 hr" at bounding box center [785, 406] width 160 height 12
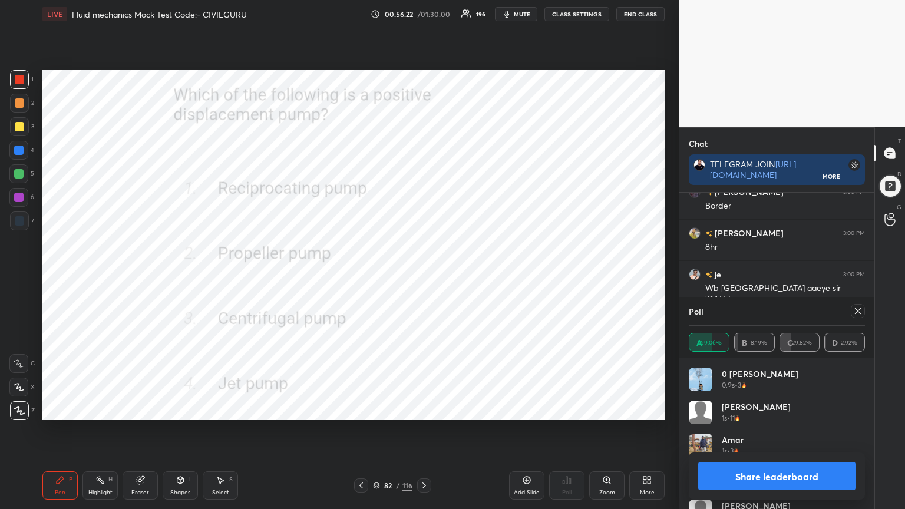
click at [859, 313] on icon at bounding box center [857, 310] width 9 height 9
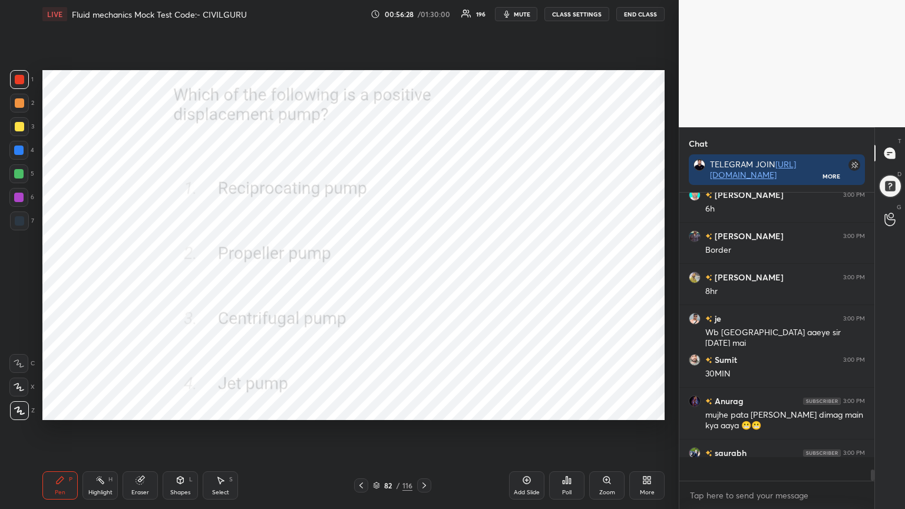
click at [375, 409] on icon at bounding box center [376, 485] width 7 height 7
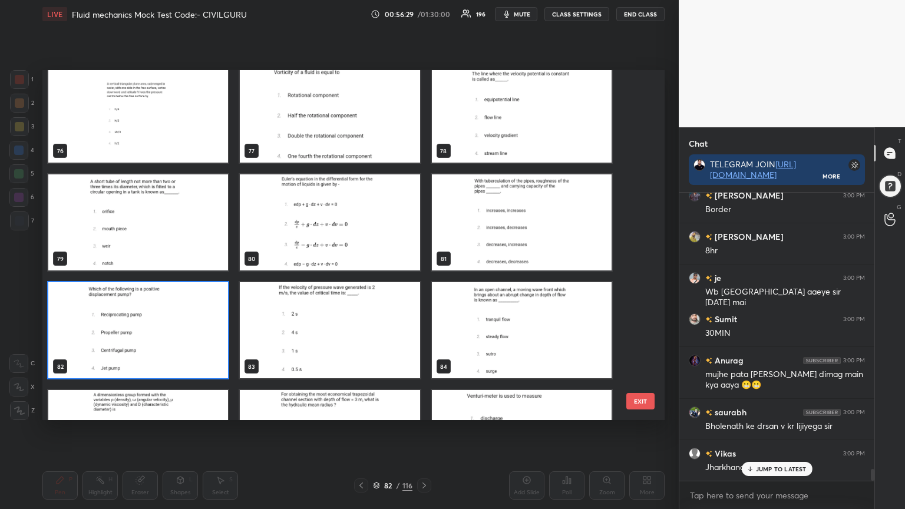
click at [507, 346] on img "grid" at bounding box center [522, 330] width 180 height 96
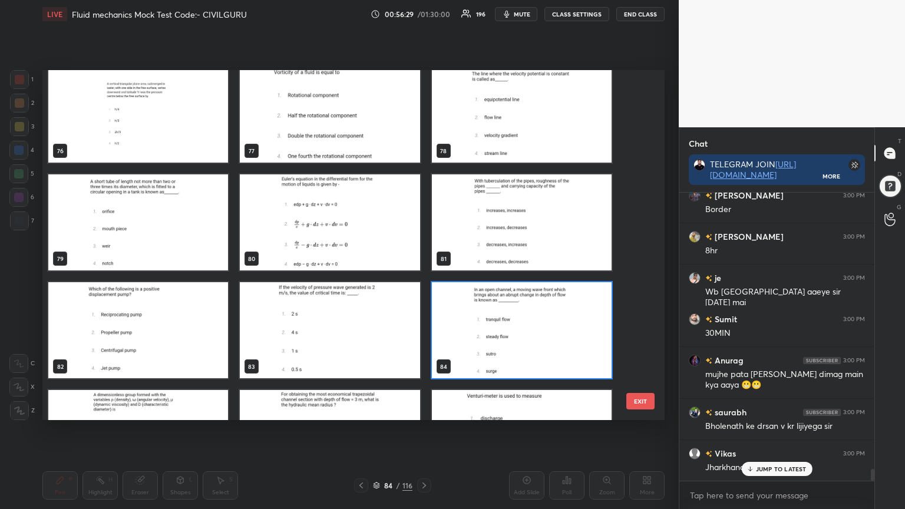
click at [507, 349] on img "grid" at bounding box center [522, 330] width 180 height 96
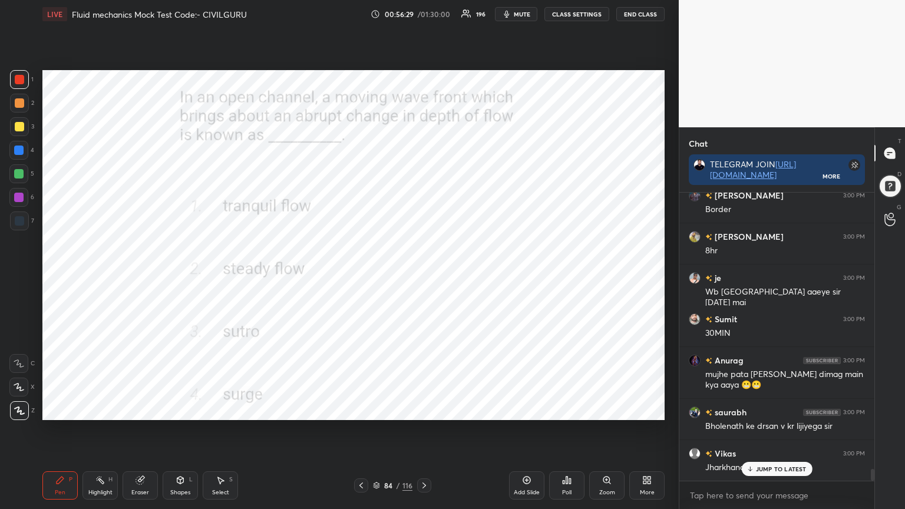
click at [508, 350] on img "grid" at bounding box center [522, 330] width 180 height 96
click at [764, 409] on p "JUMP TO LATEST" at bounding box center [781, 469] width 51 height 7
click at [568, 409] on div "Poll" at bounding box center [566, 485] width 35 height 28
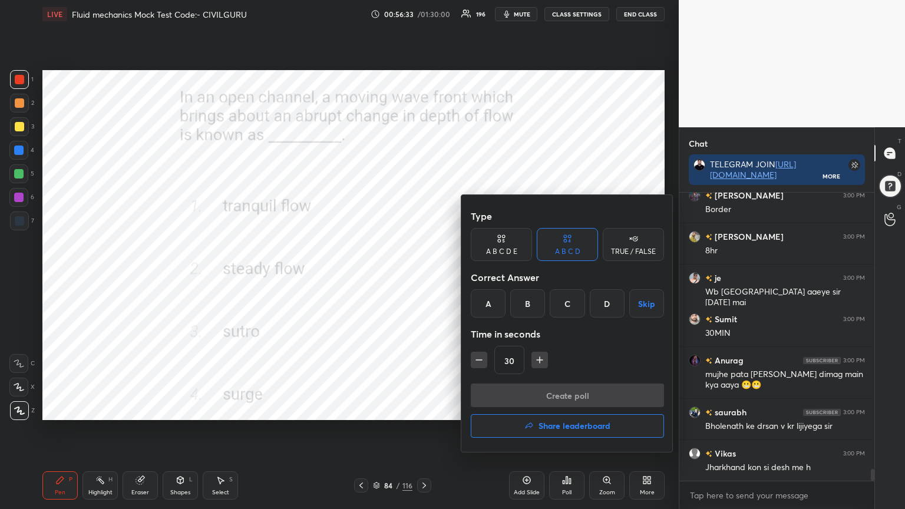
click at [608, 309] on div "D" at bounding box center [607, 303] width 35 height 28
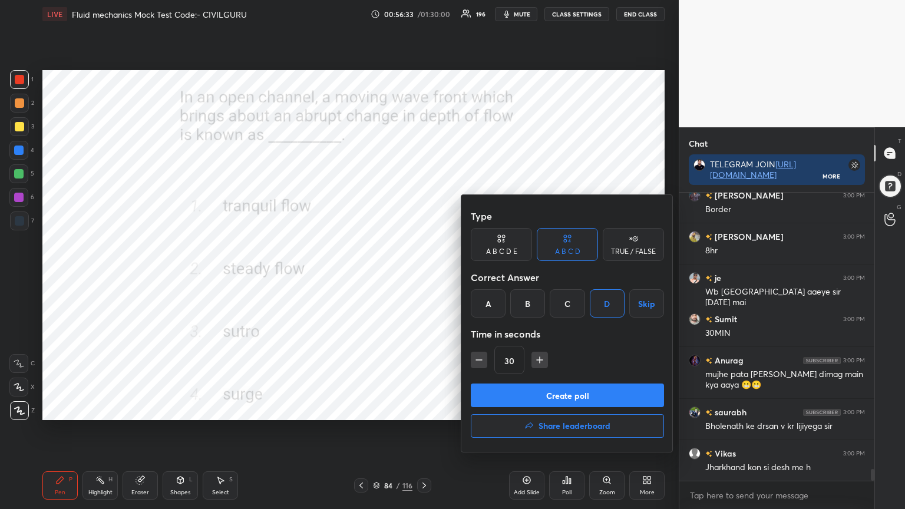
click at [570, 393] on button "Create poll" at bounding box center [567, 396] width 193 height 24
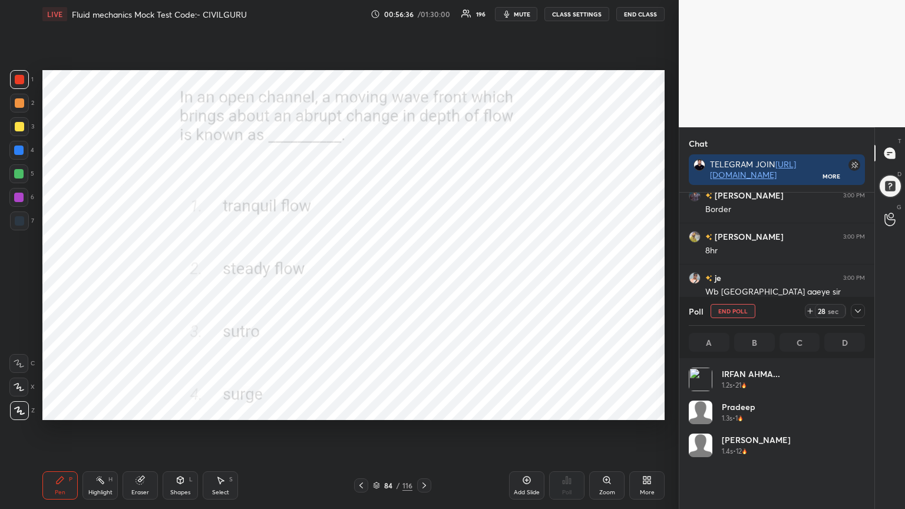
click at [860, 311] on icon at bounding box center [857, 310] width 9 height 9
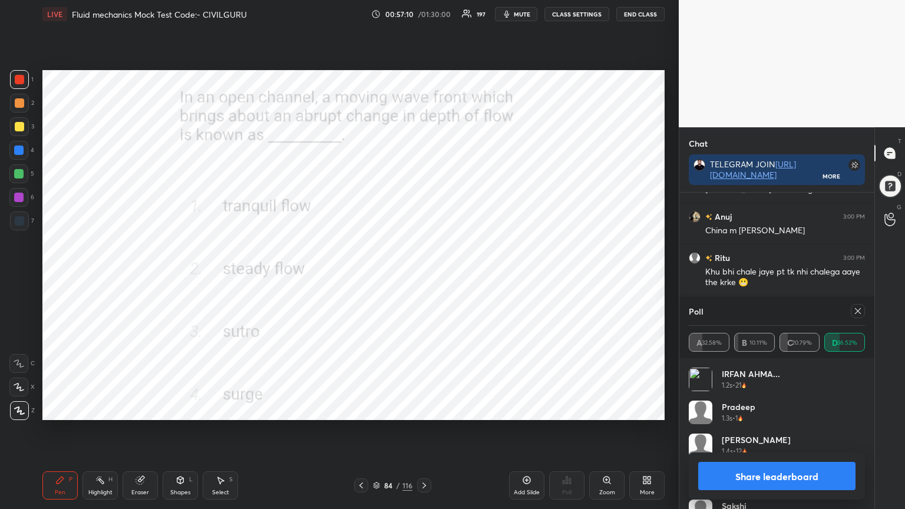
click at [780, 409] on button "Share leaderboard" at bounding box center [776, 476] width 157 height 28
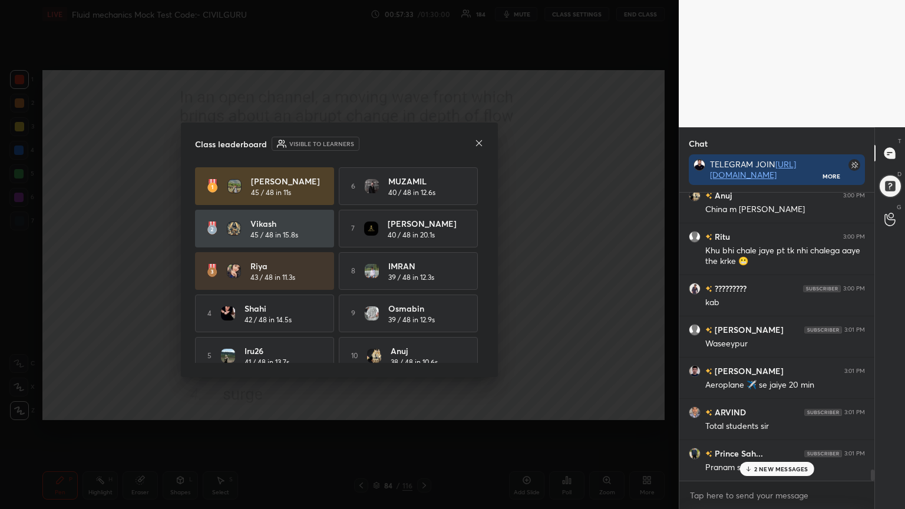
click at [480, 146] on icon at bounding box center [478, 142] width 9 height 9
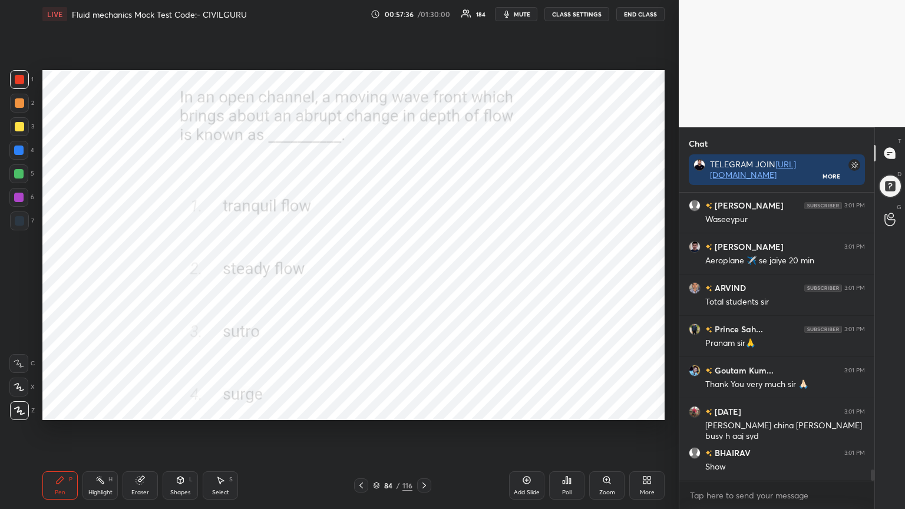
click at [569, 409] on icon at bounding box center [566, 480] width 9 height 9
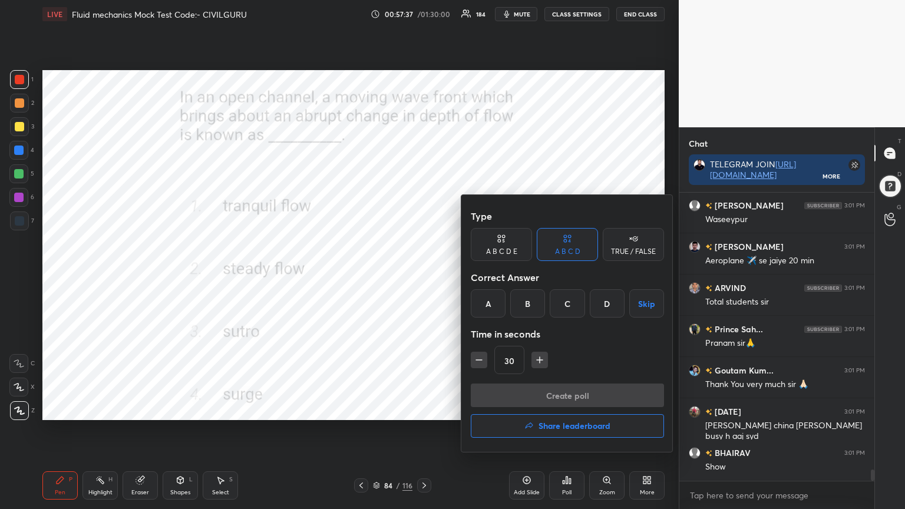
click at [546, 409] on h4 "Share leaderboard" at bounding box center [575, 426] width 72 height 8
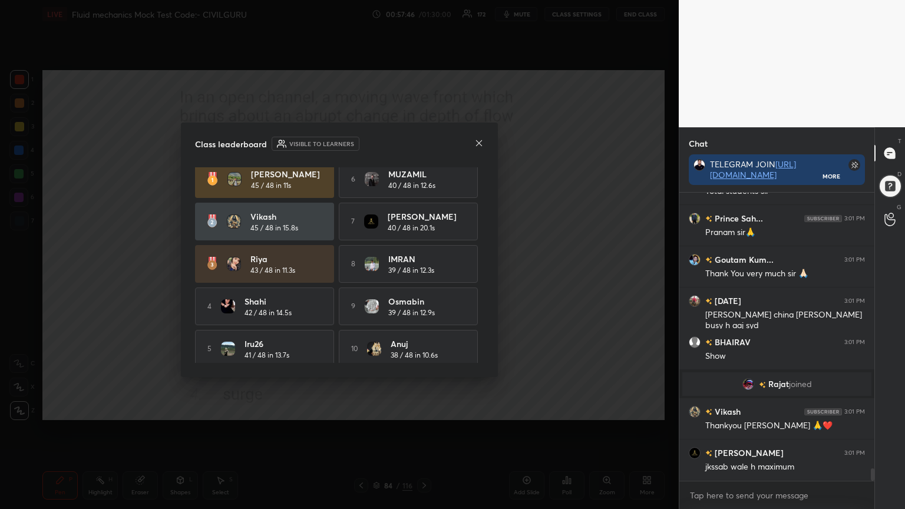
click at [481, 144] on icon at bounding box center [478, 142] width 9 height 9
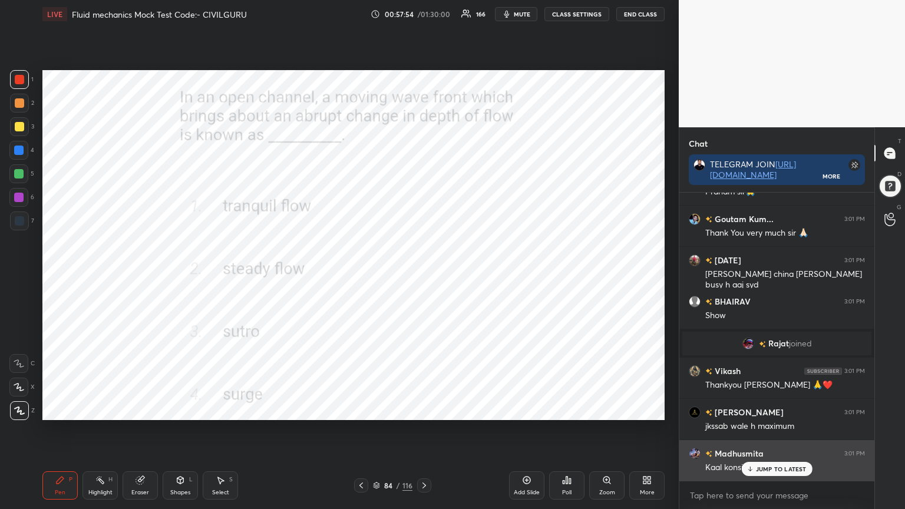
click at [757, 409] on p "JUMP TO LATEST" at bounding box center [781, 469] width 51 height 7
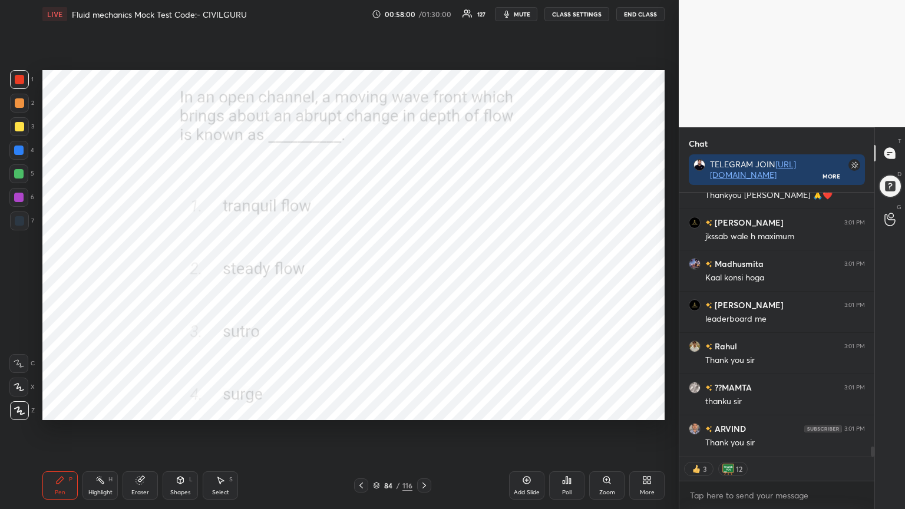
click at [640, 19] on button "End Class" at bounding box center [640, 14] width 48 height 14
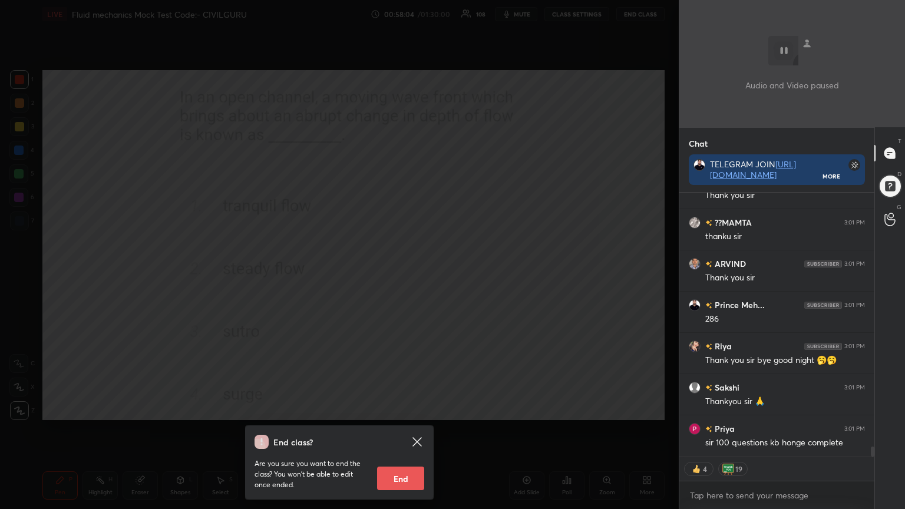
click at [370, 266] on div "End class? Are you sure you want to end the class? You won’t be able to edit on…" at bounding box center [339, 254] width 679 height 509
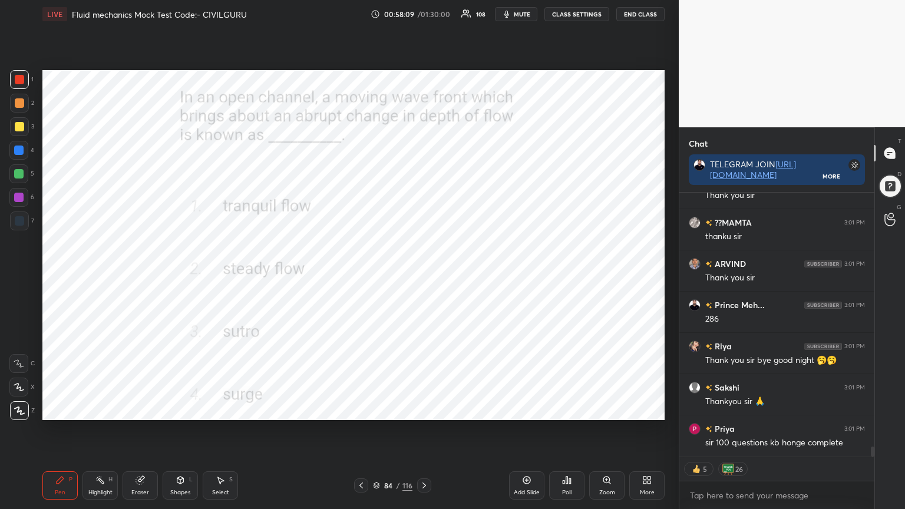
scroll to position [6802, 0]
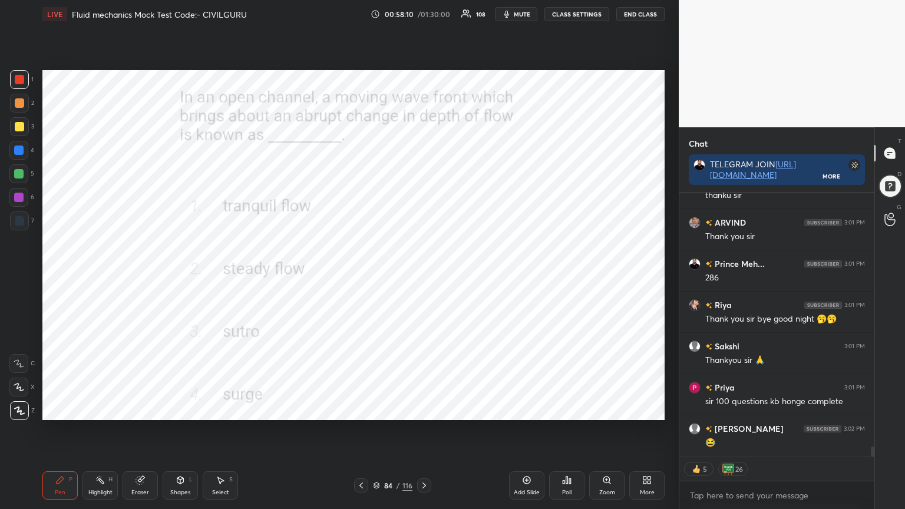
click at [648, 20] on button "End Class" at bounding box center [640, 14] width 48 height 14
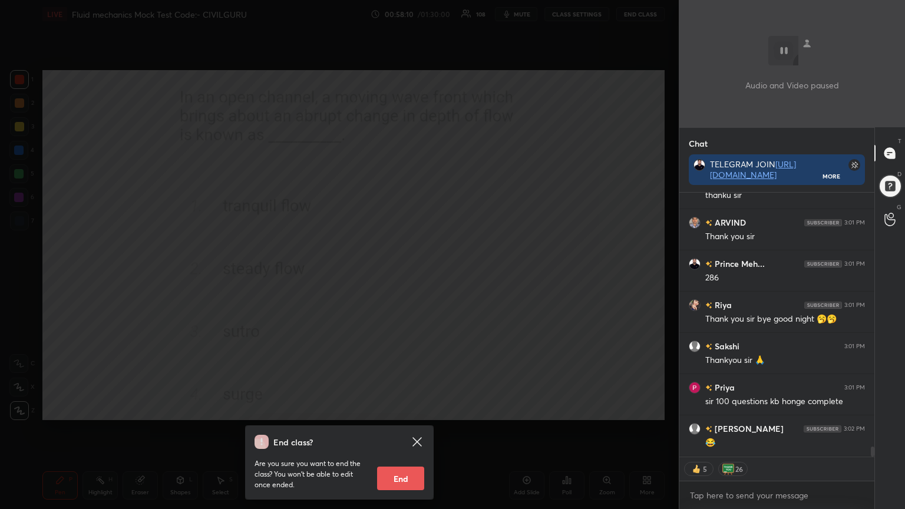
scroll to position [6844, 0]
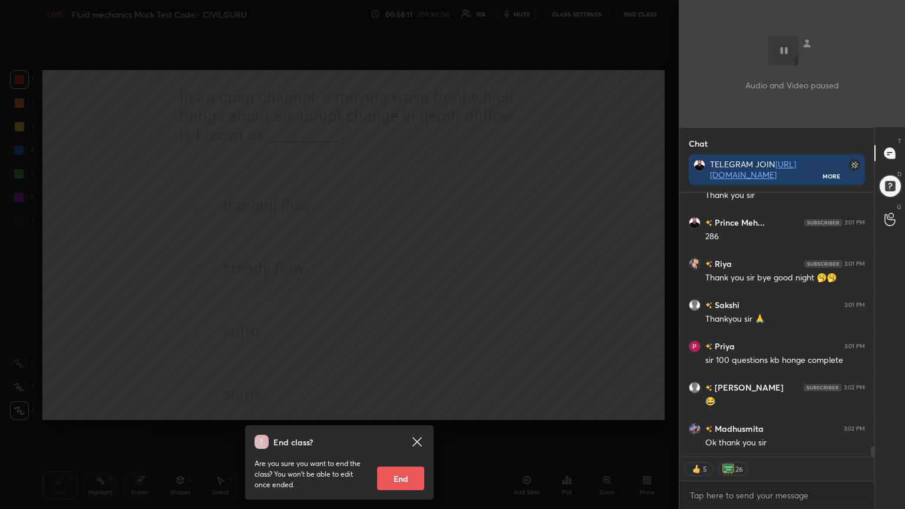
click at [410, 409] on button "End" at bounding box center [400, 479] width 47 height 24
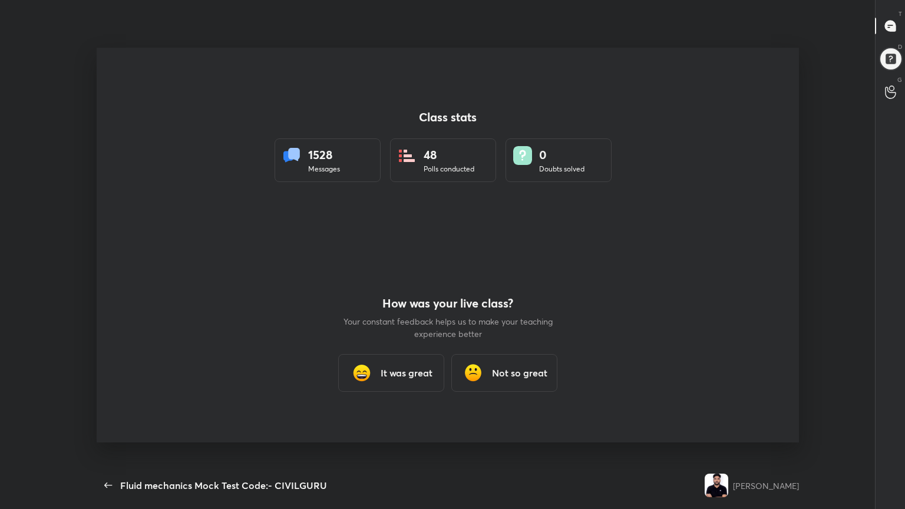
scroll to position [434, 783]
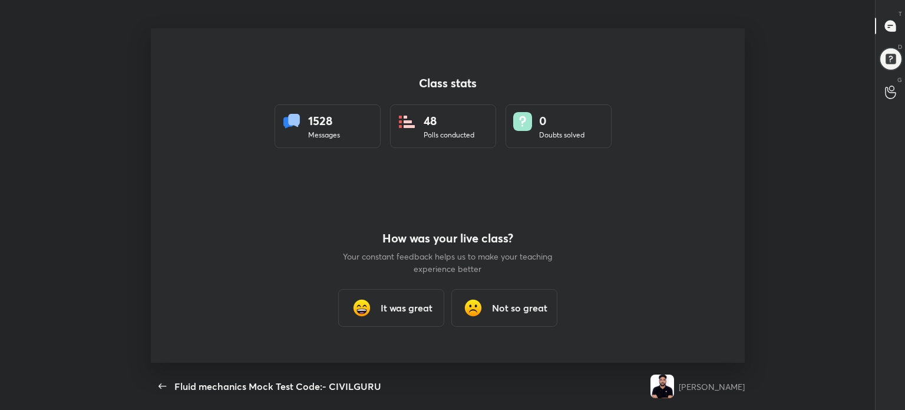
click at [404, 312] on h3 "It was great" at bounding box center [407, 308] width 52 height 14
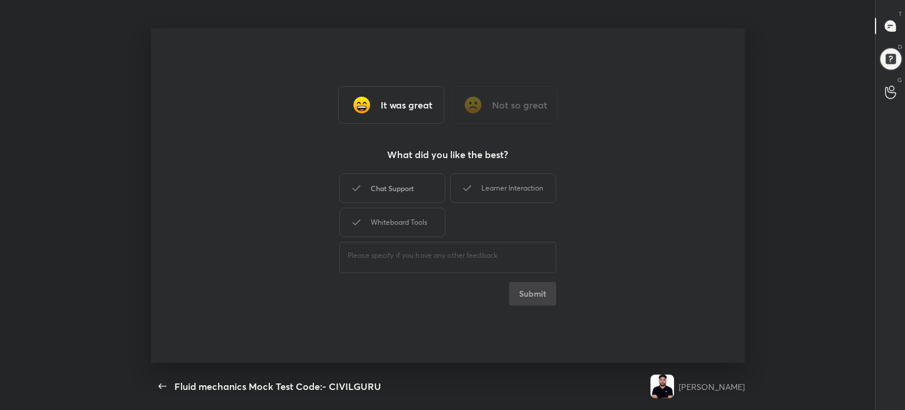
click at [418, 189] on div "Chat Support" at bounding box center [392, 187] width 106 height 29
click at [408, 219] on div "Whiteboard Tools" at bounding box center [392, 221] width 106 height 29
click at [497, 192] on div "Learner Interaction" at bounding box center [503, 187] width 106 height 29
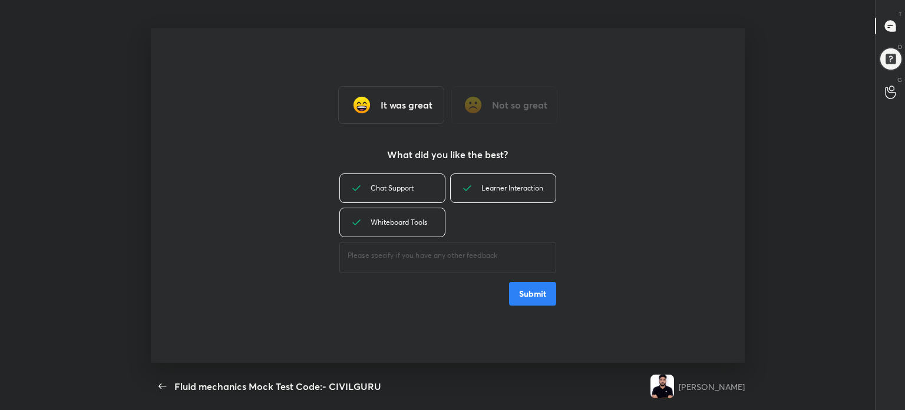
click at [529, 298] on button "Submit" at bounding box center [532, 294] width 47 height 24
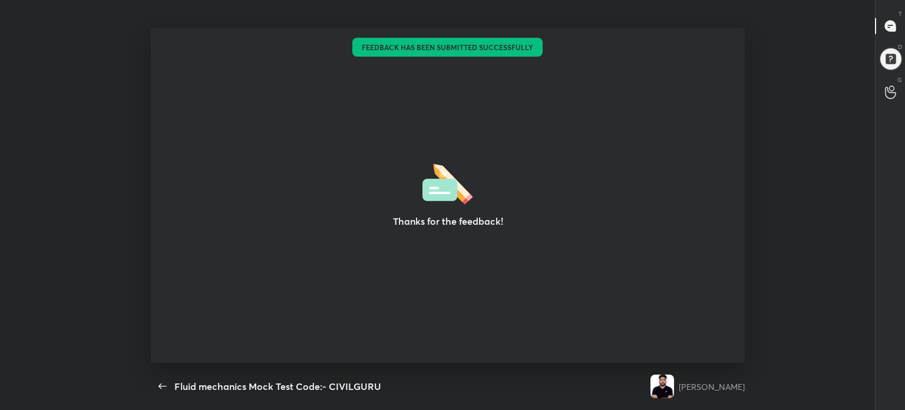
type textarea "x"
